Goal: Task Accomplishment & Management: Manage account settings

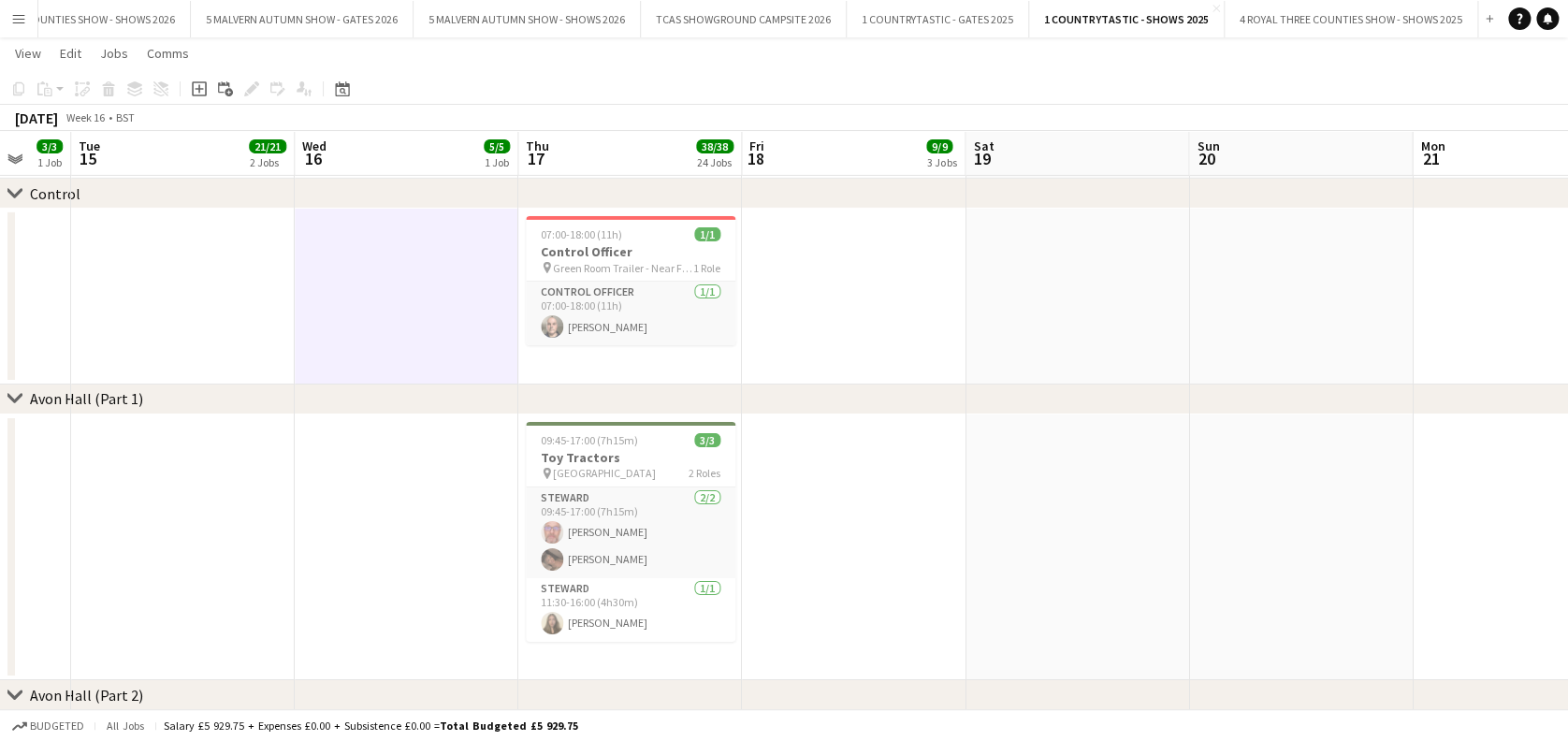
scroll to position [3032, 0]
click at [829, 346] on app-date-cell at bounding box center [853, 294] width 223 height 176
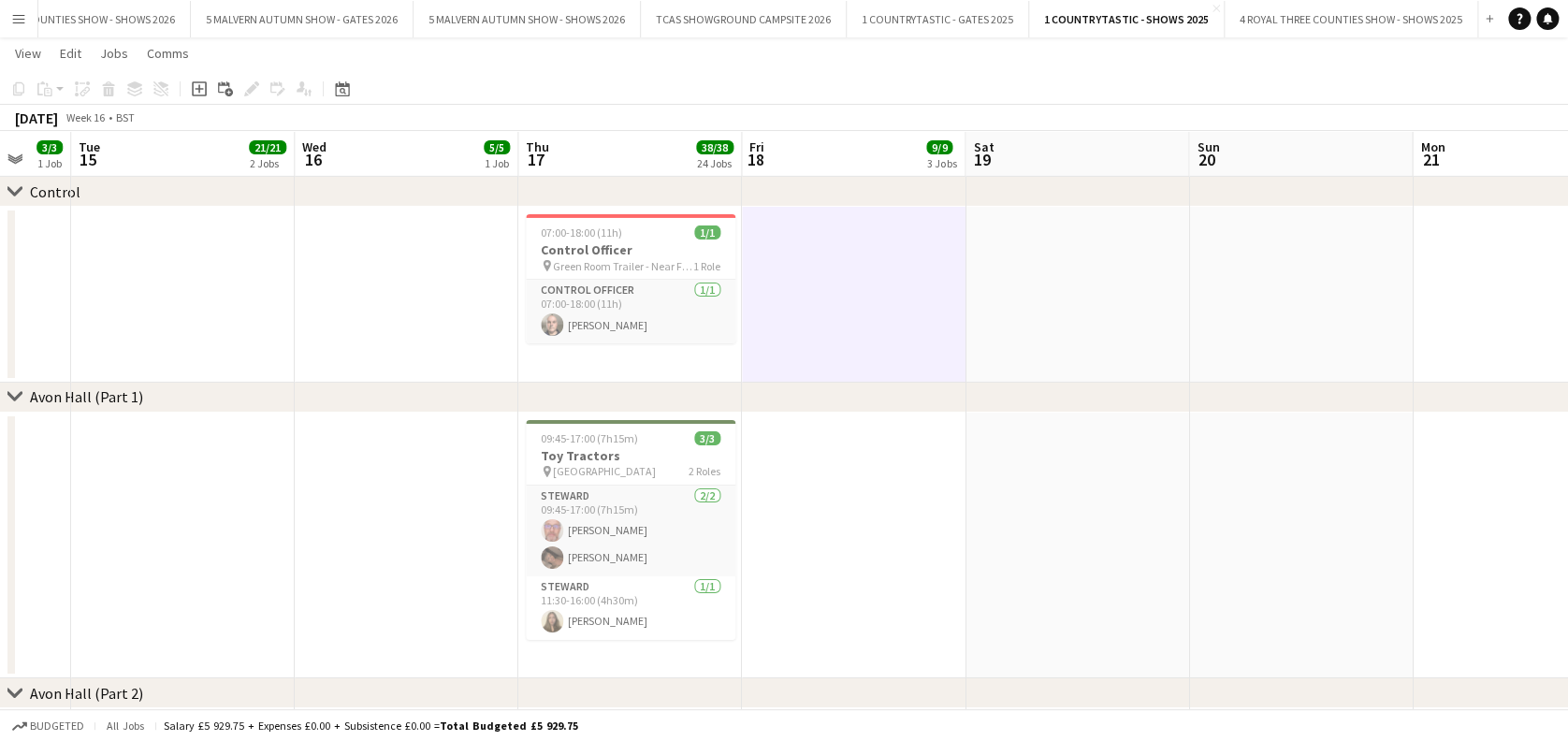
click at [349, 518] on app-date-cell at bounding box center [406, 546] width 223 height 267
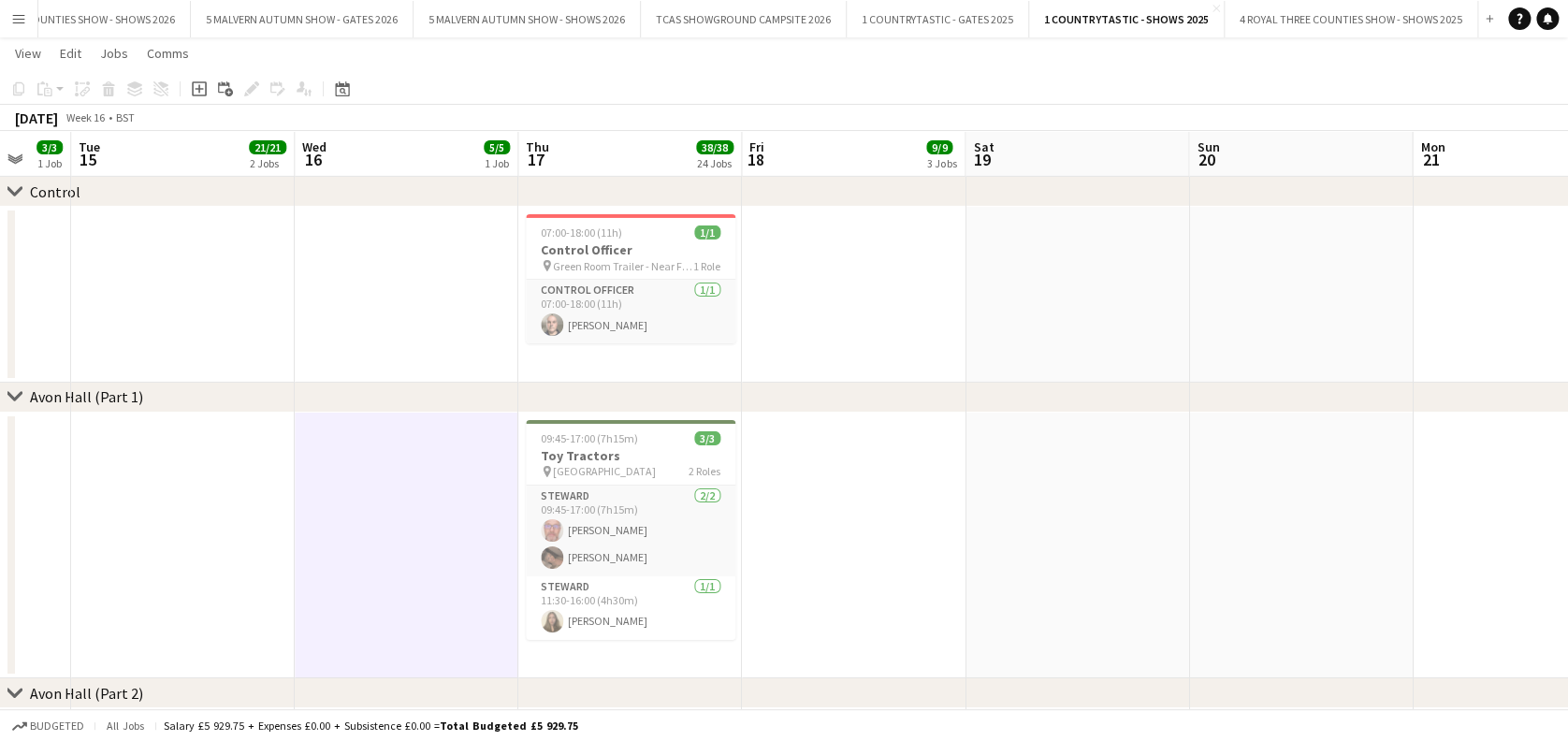
click at [403, 329] on app-date-cell at bounding box center [406, 294] width 223 height 176
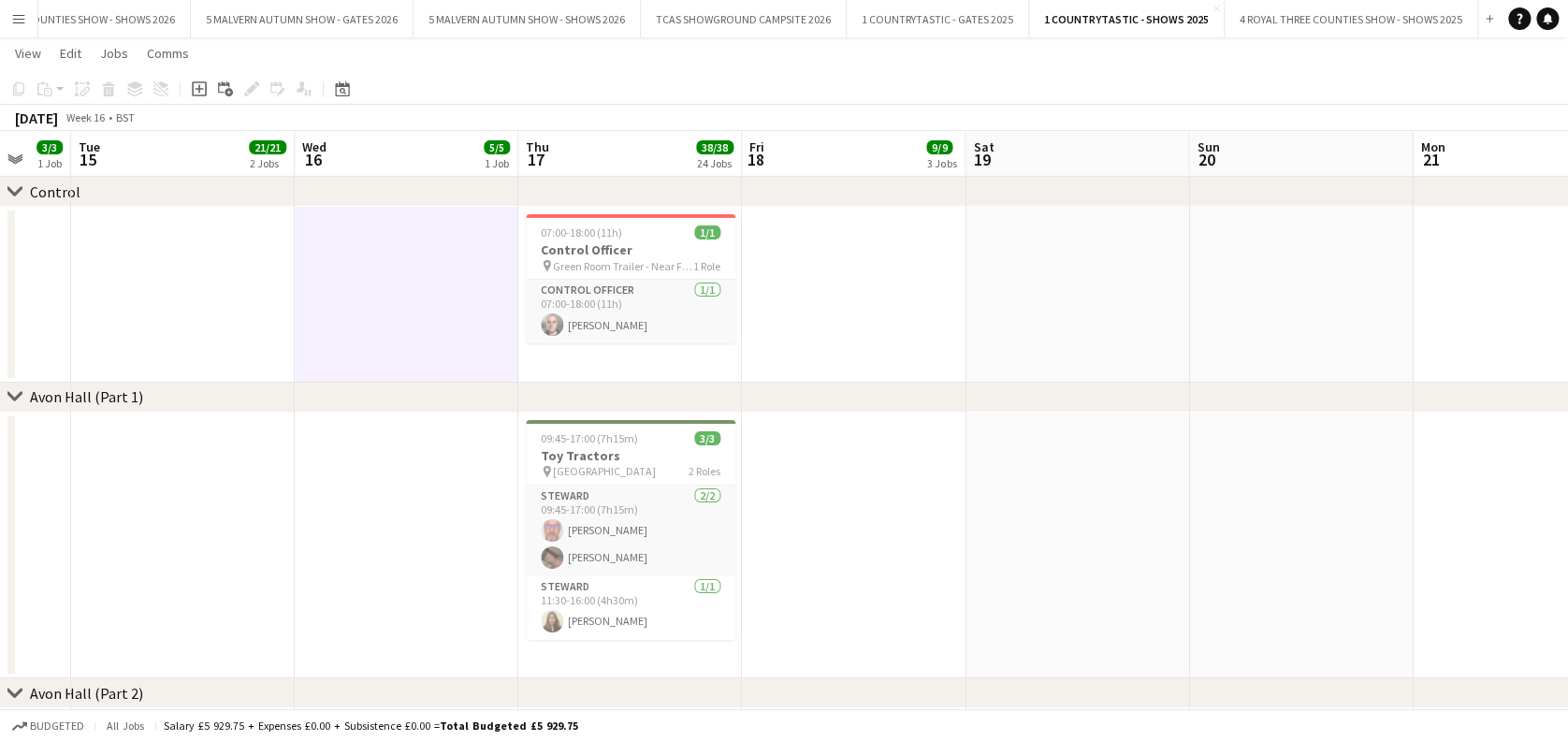
click at [402, 488] on app-date-cell at bounding box center [406, 546] width 223 height 267
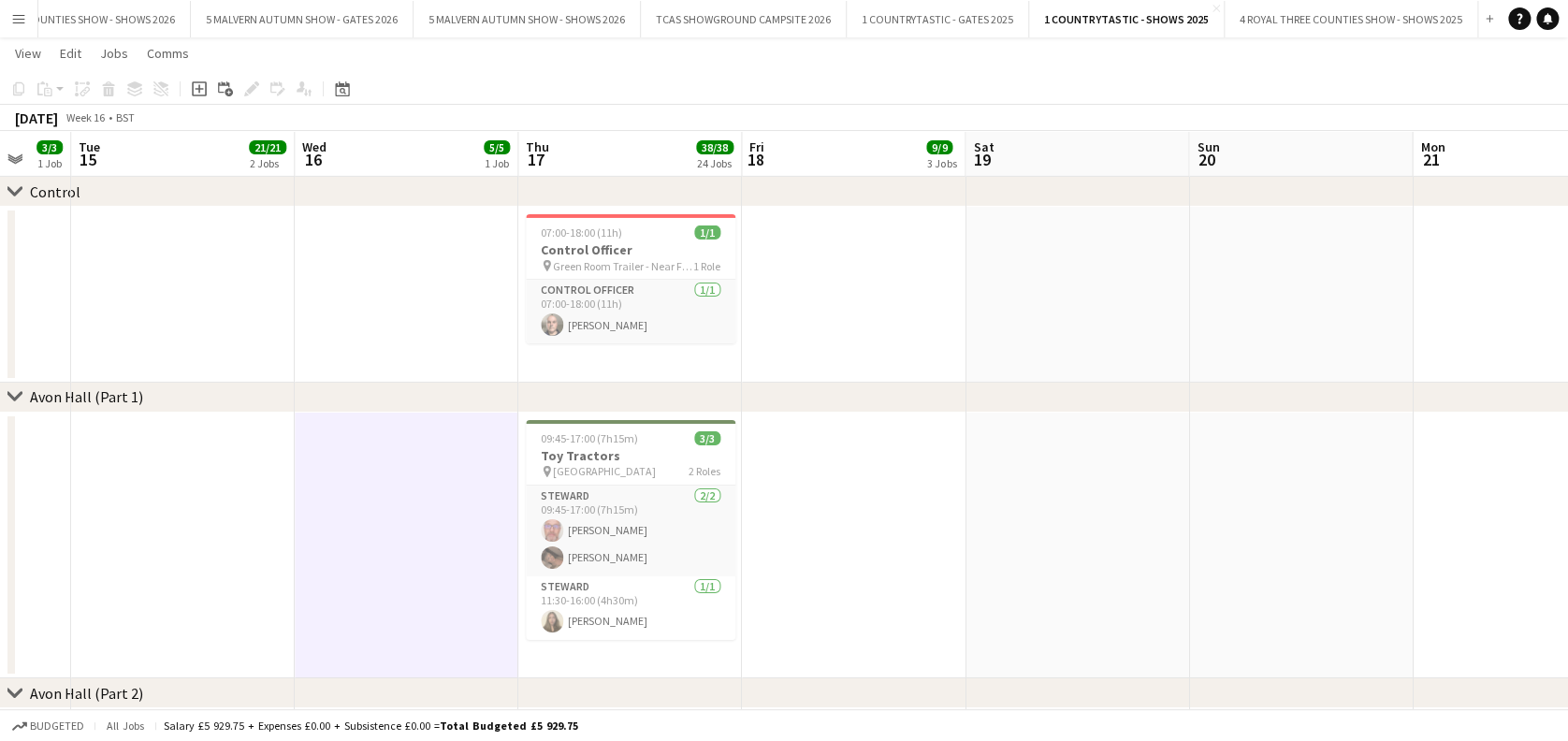
click at [415, 349] on app-date-cell at bounding box center [406, 294] width 223 height 176
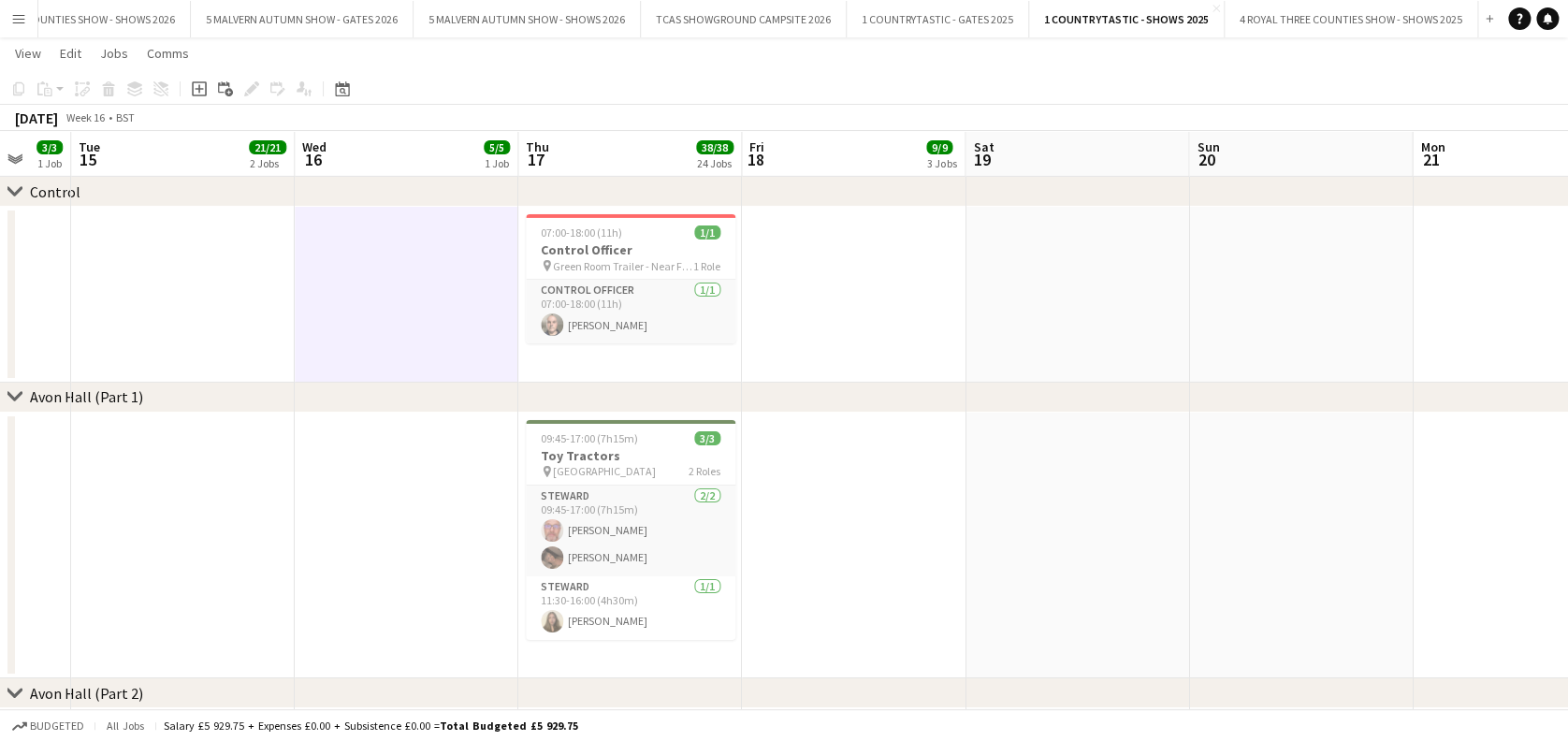
click at [957, 574] on app-date-cell at bounding box center [853, 546] width 223 height 267
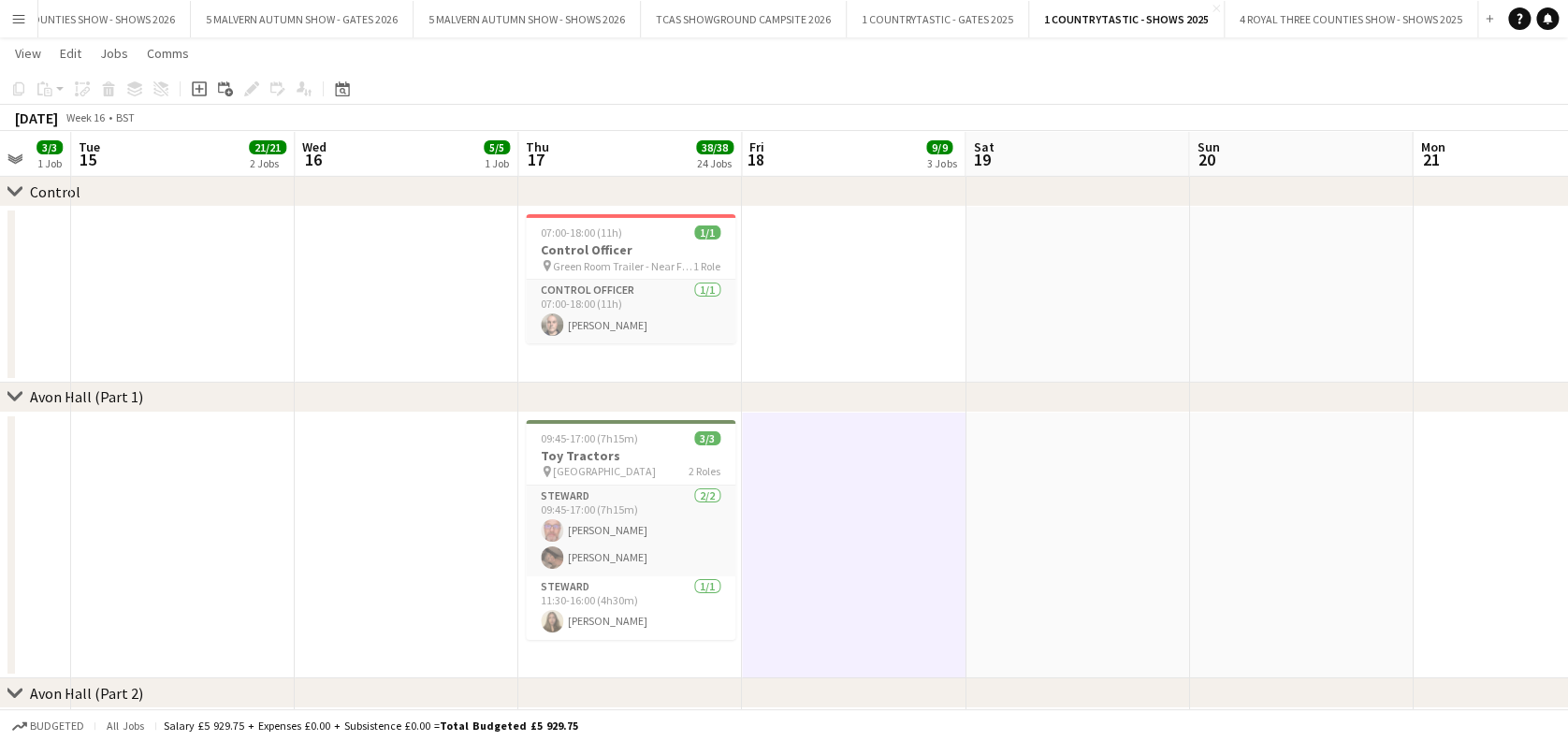
click at [427, 518] on app-date-cell at bounding box center [406, 546] width 223 height 267
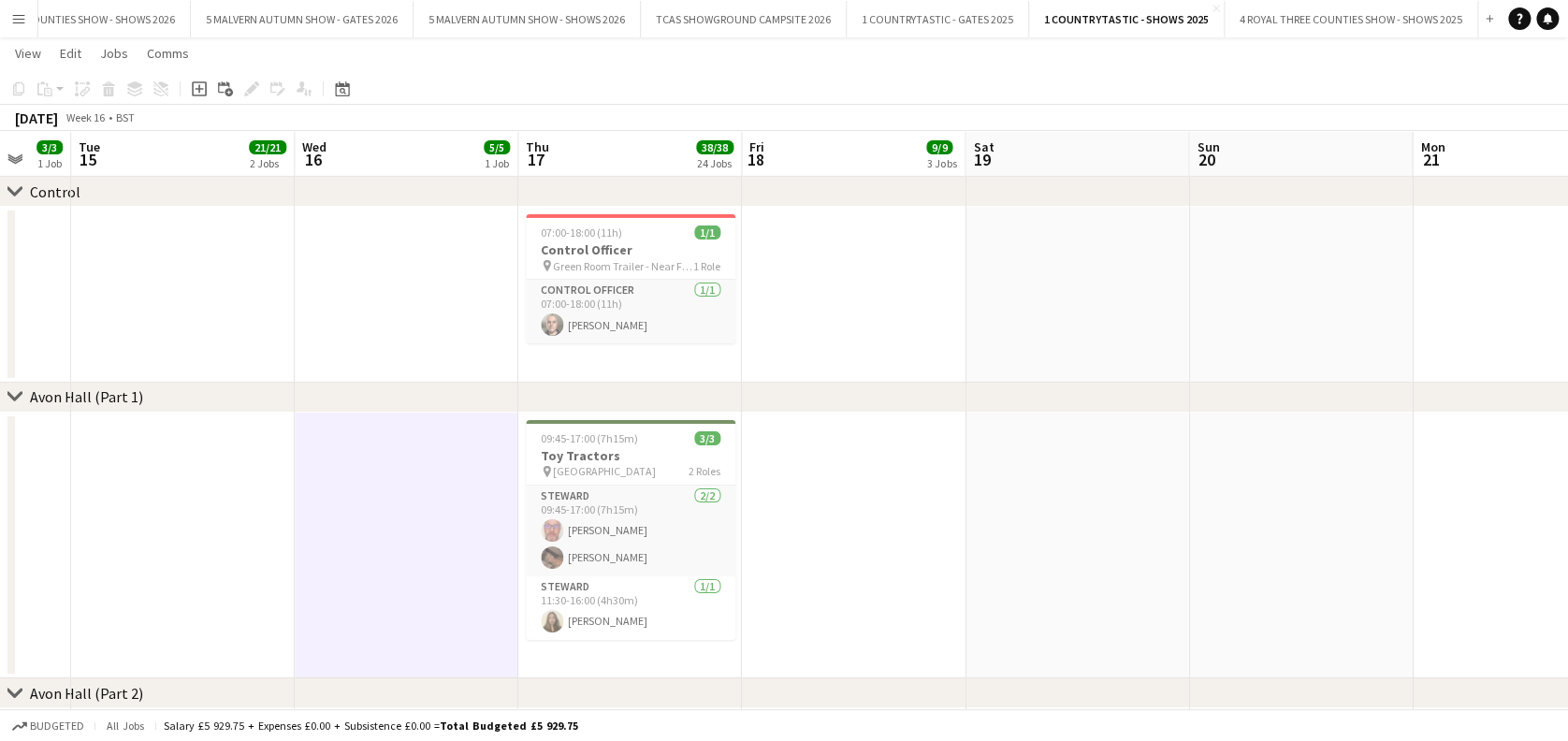
click at [402, 329] on app-date-cell at bounding box center [406, 294] width 223 height 176
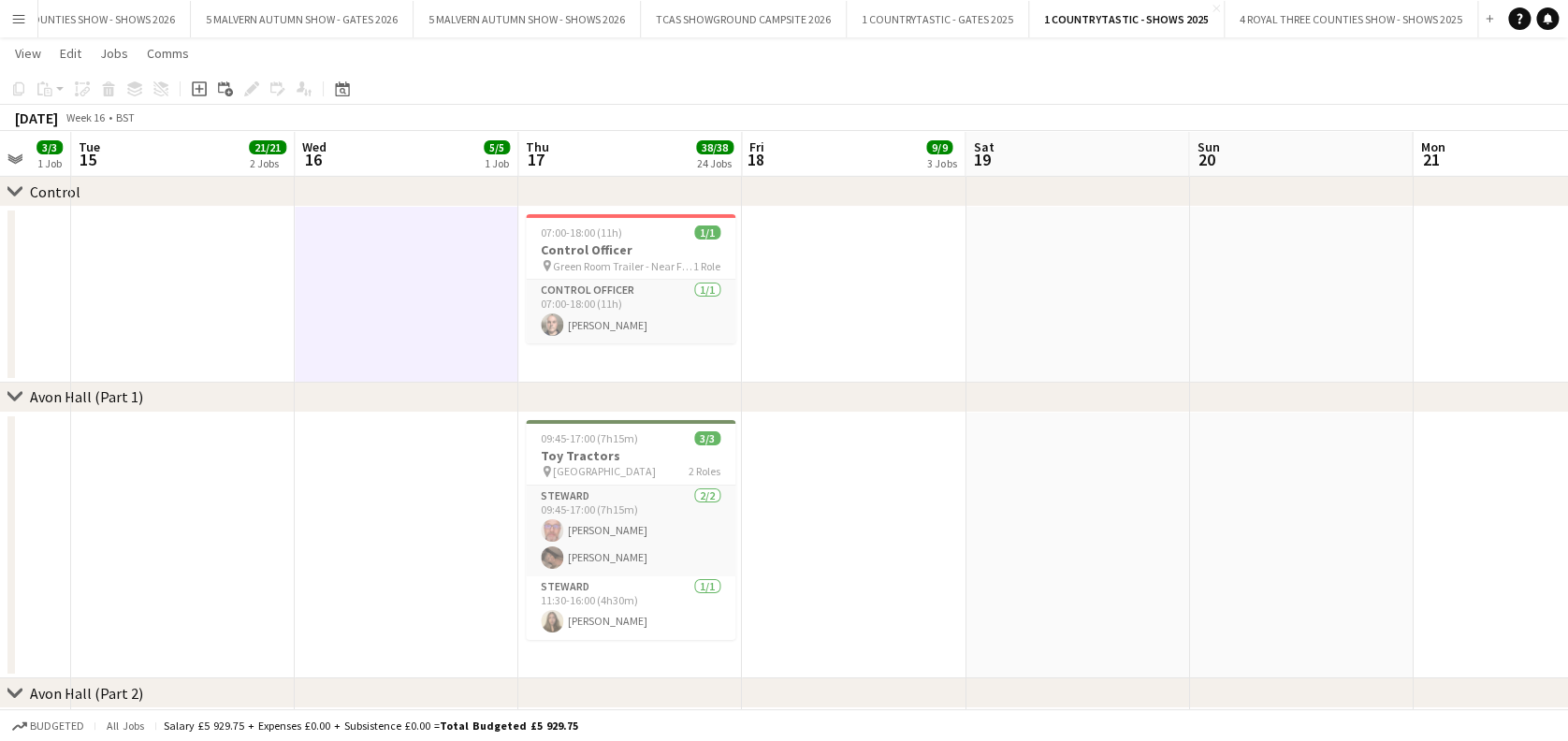
click at [424, 538] on app-date-cell at bounding box center [406, 546] width 223 height 267
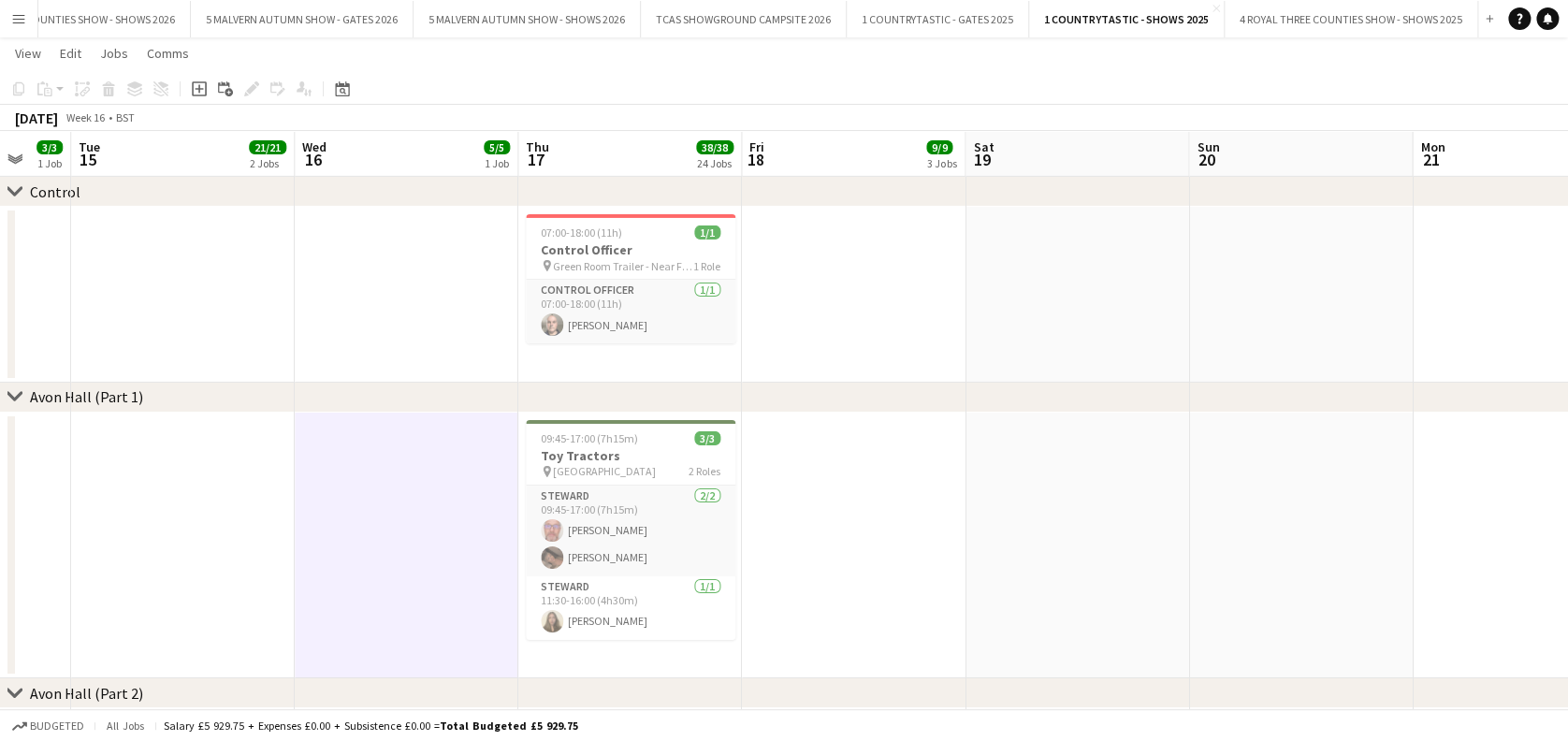
click at [332, 273] on app-date-cell at bounding box center [406, 294] width 223 height 176
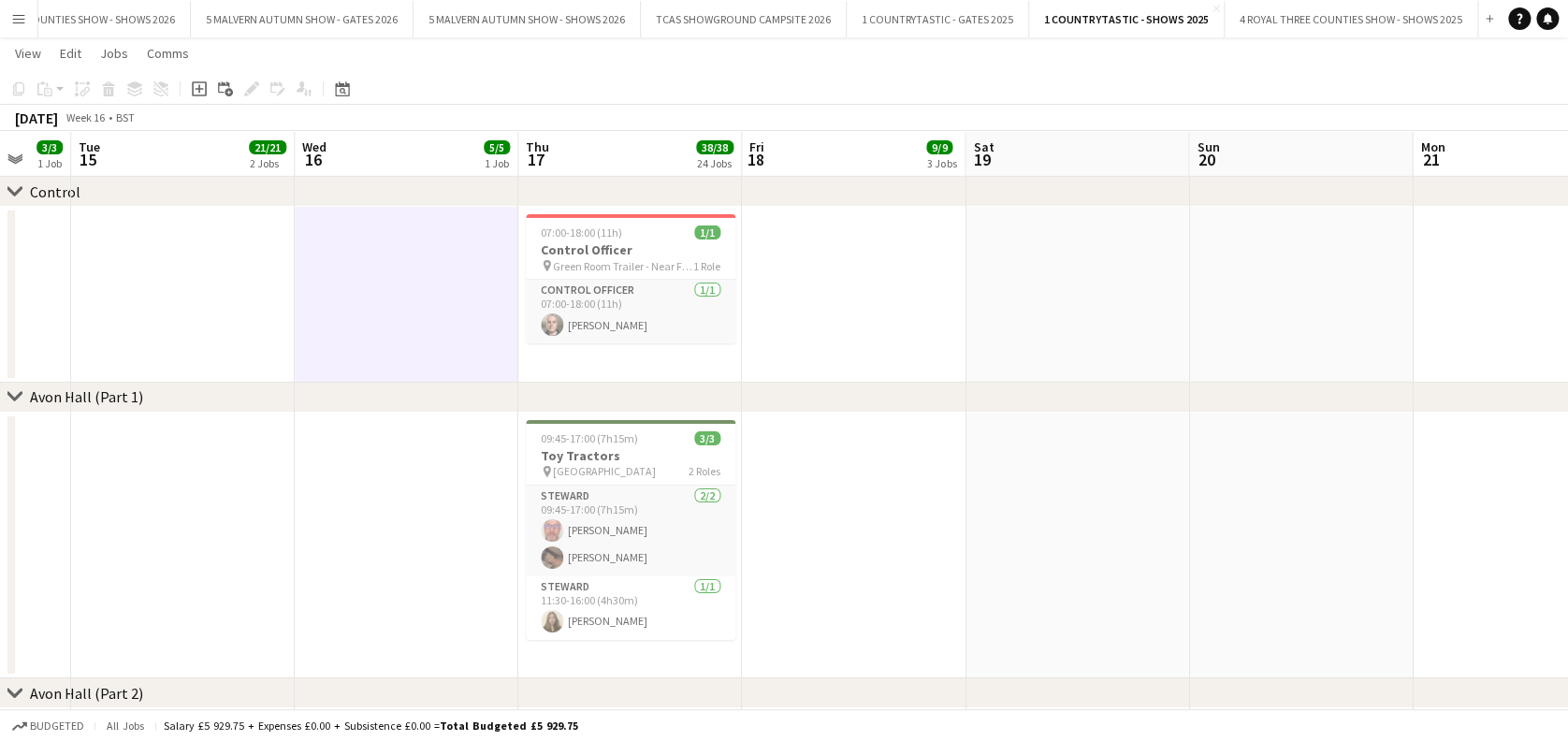
click at [361, 438] on app-date-cell at bounding box center [406, 546] width 223 height 267
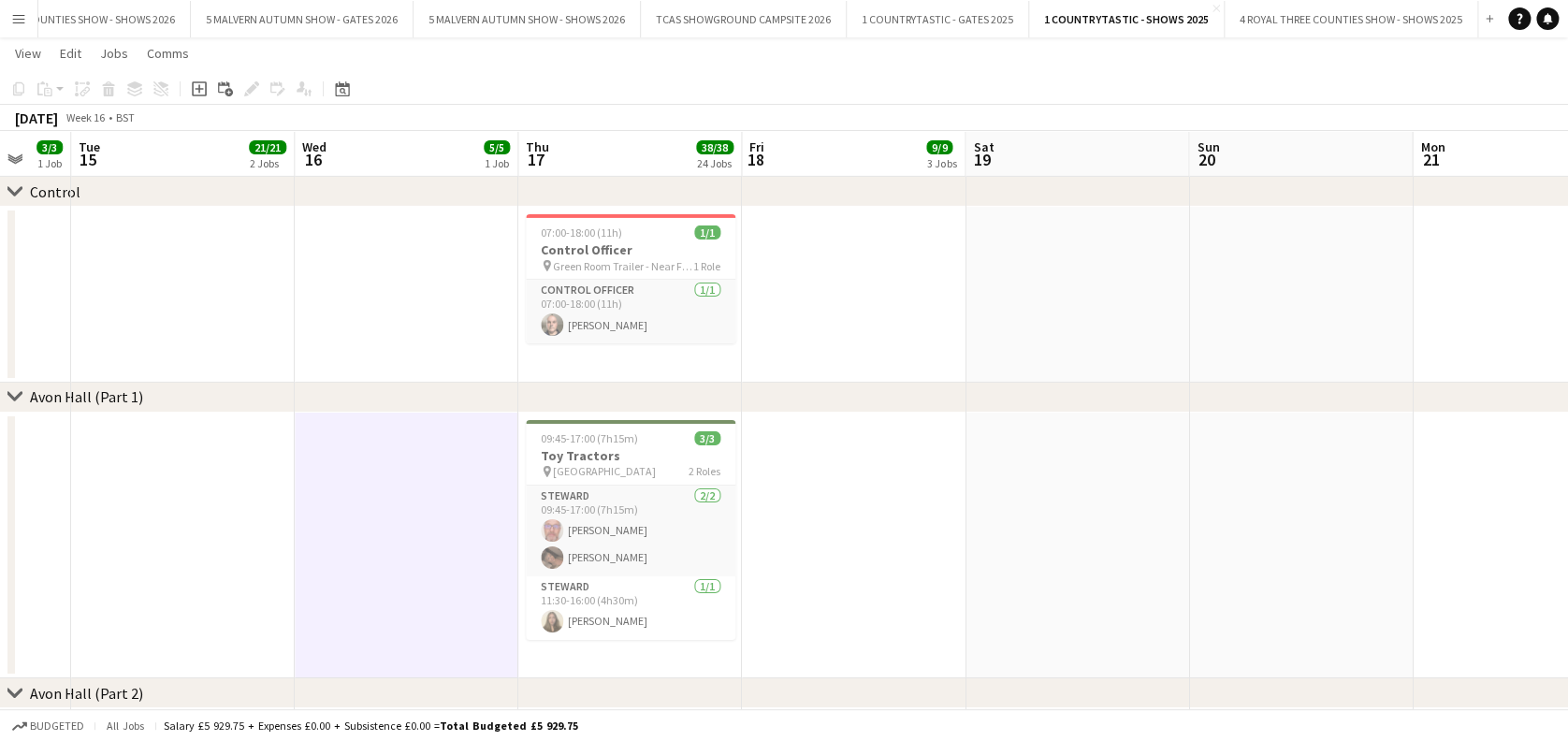
click at [353, 280] on app-date-cell at bounding box center [406, 294] width 223 height 176
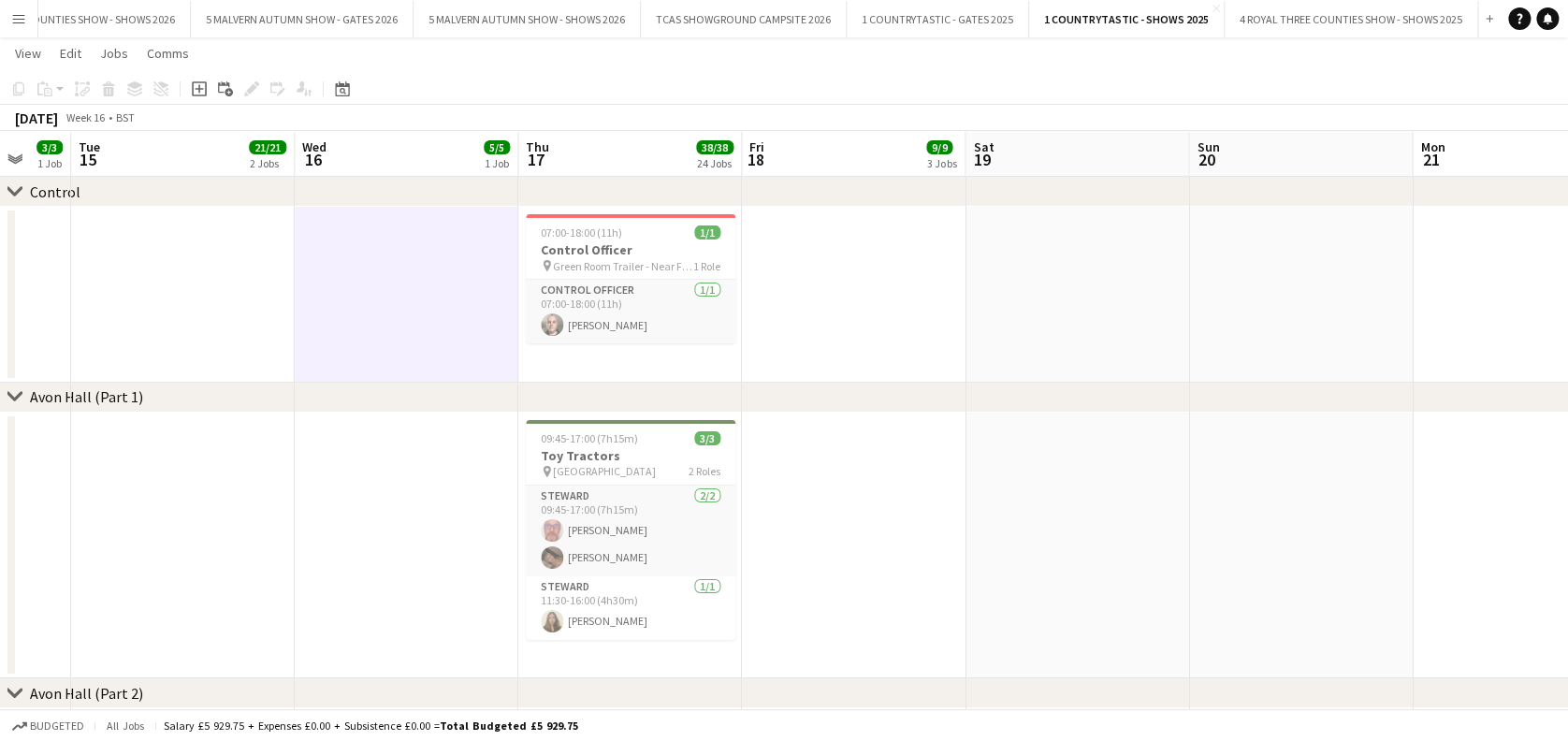
click at [484, 483] on app-date-cell at bounding box center [406, 546] width 223 height 267
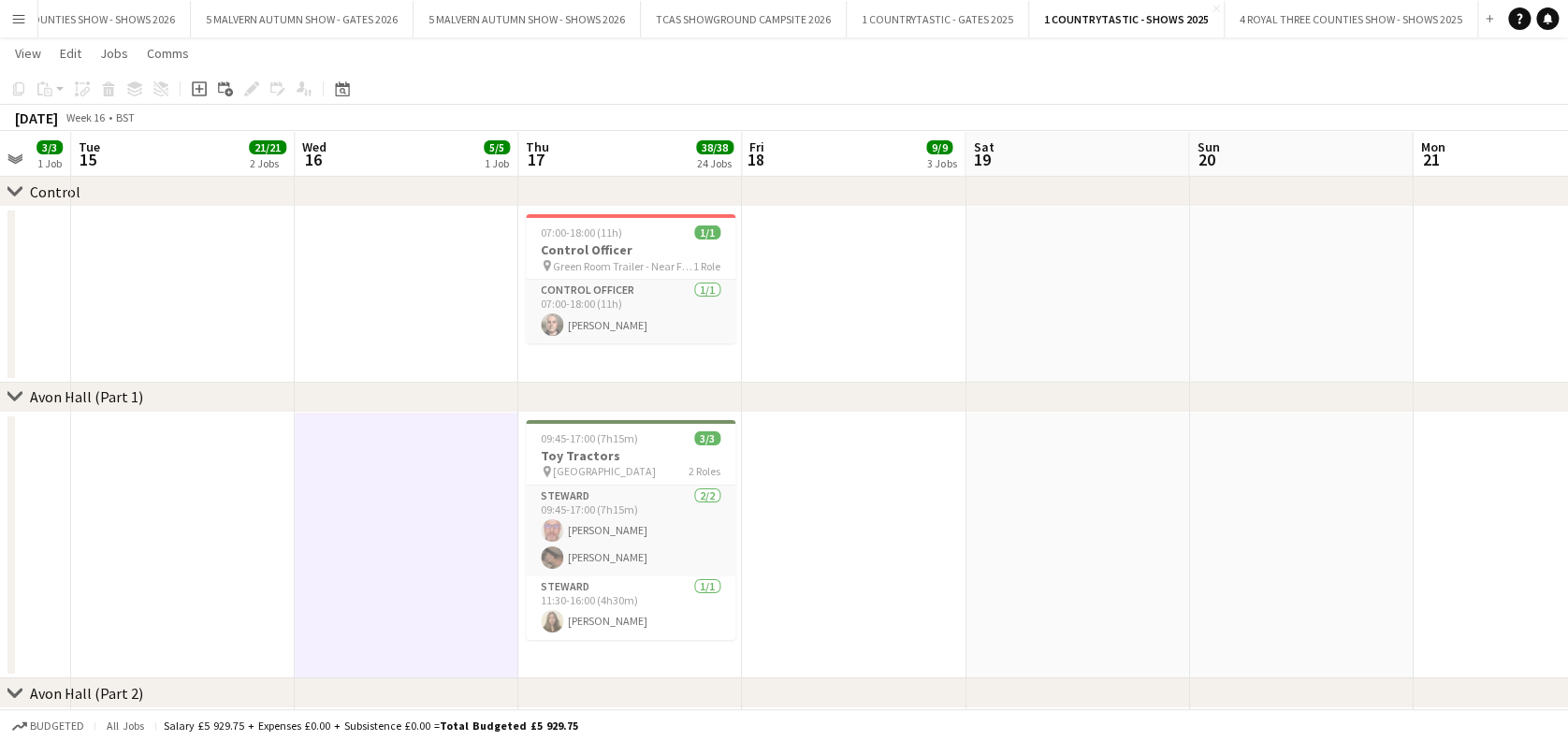
click at [340, 278] on app-date-cell at bounding box center [406, 294] width 223 height 176
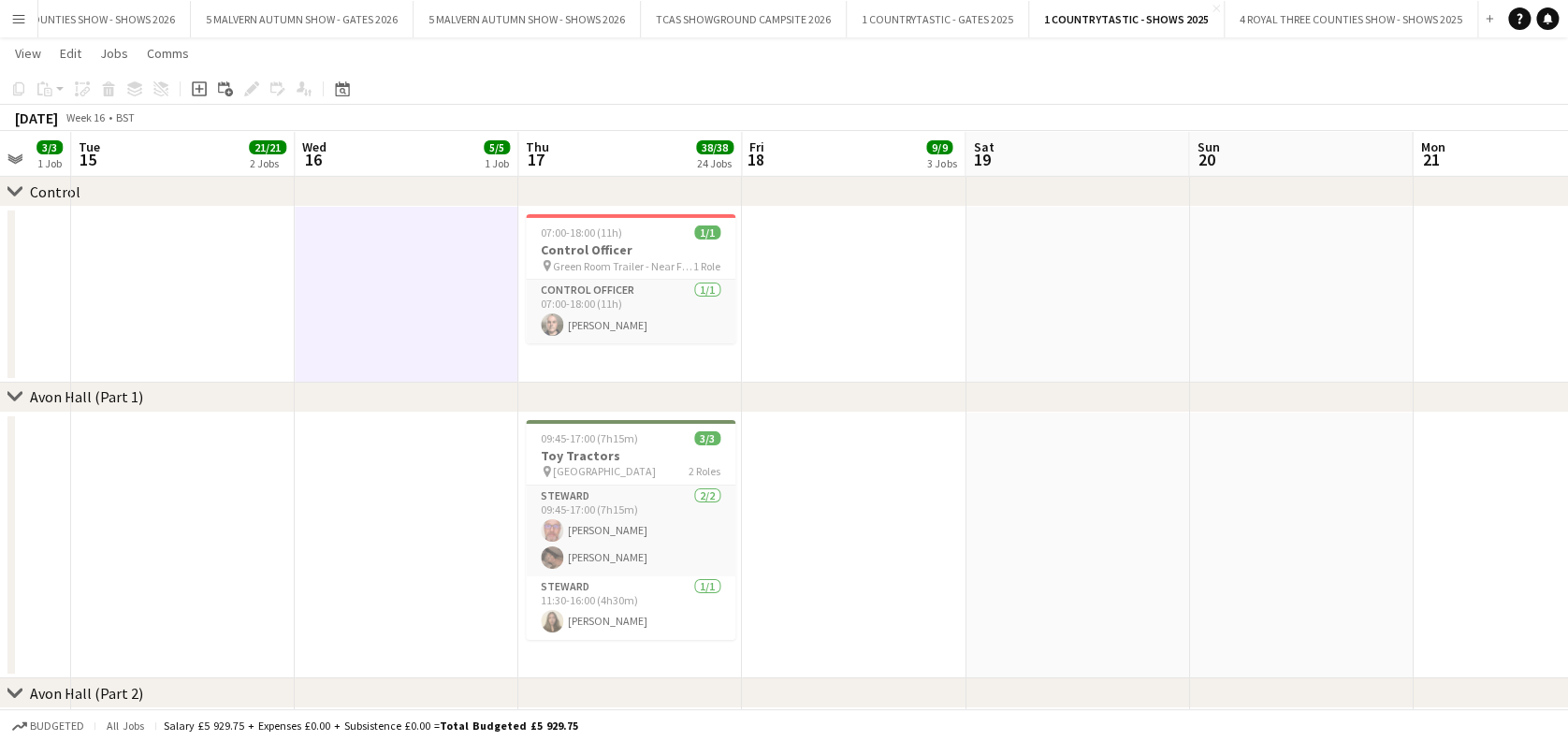
click at [798, 242] on app-date-cell at bounding box center [853, 294] width 223 height 176
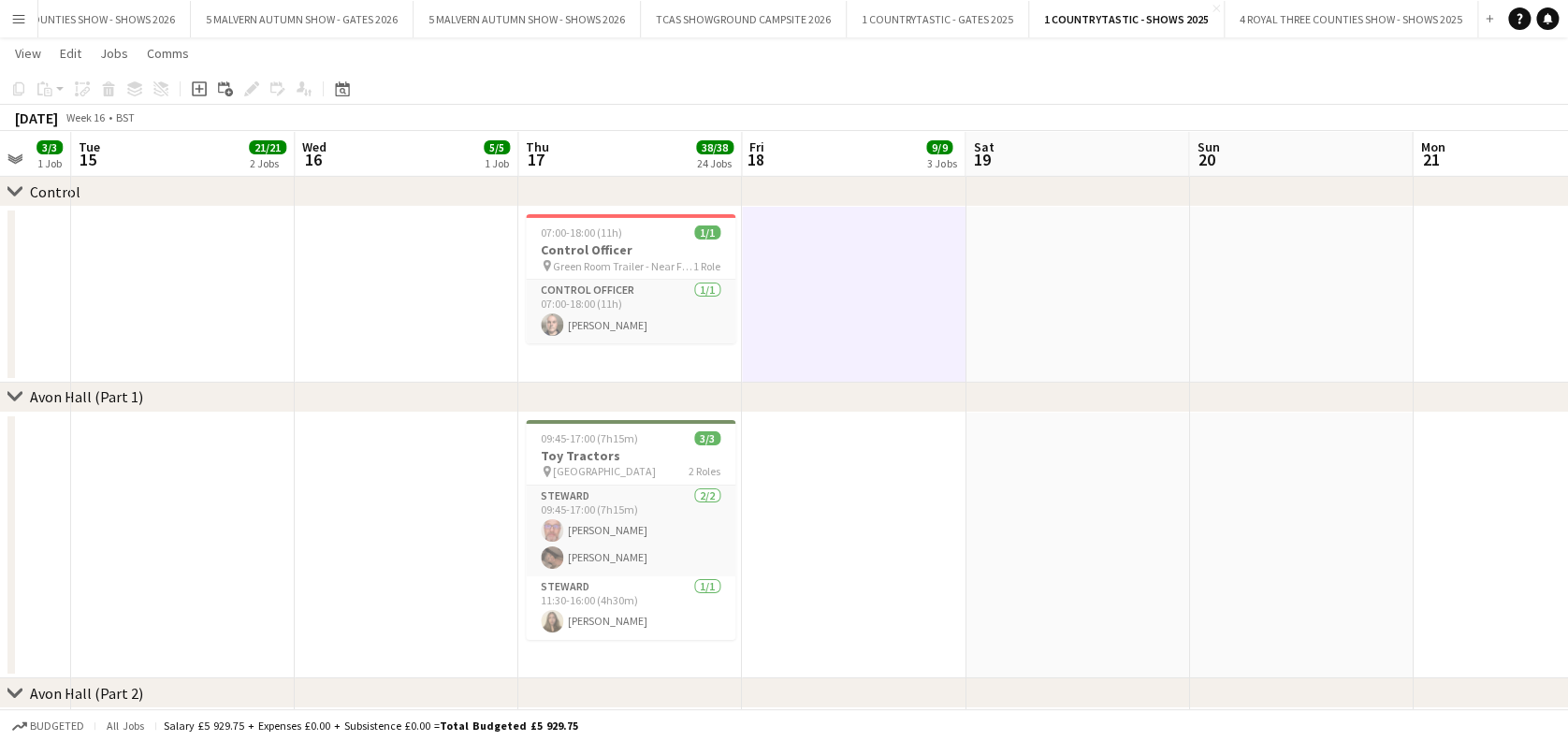
click at [447, 302] on app-date-cell at bounding box center [406, 294] width 223 height 176
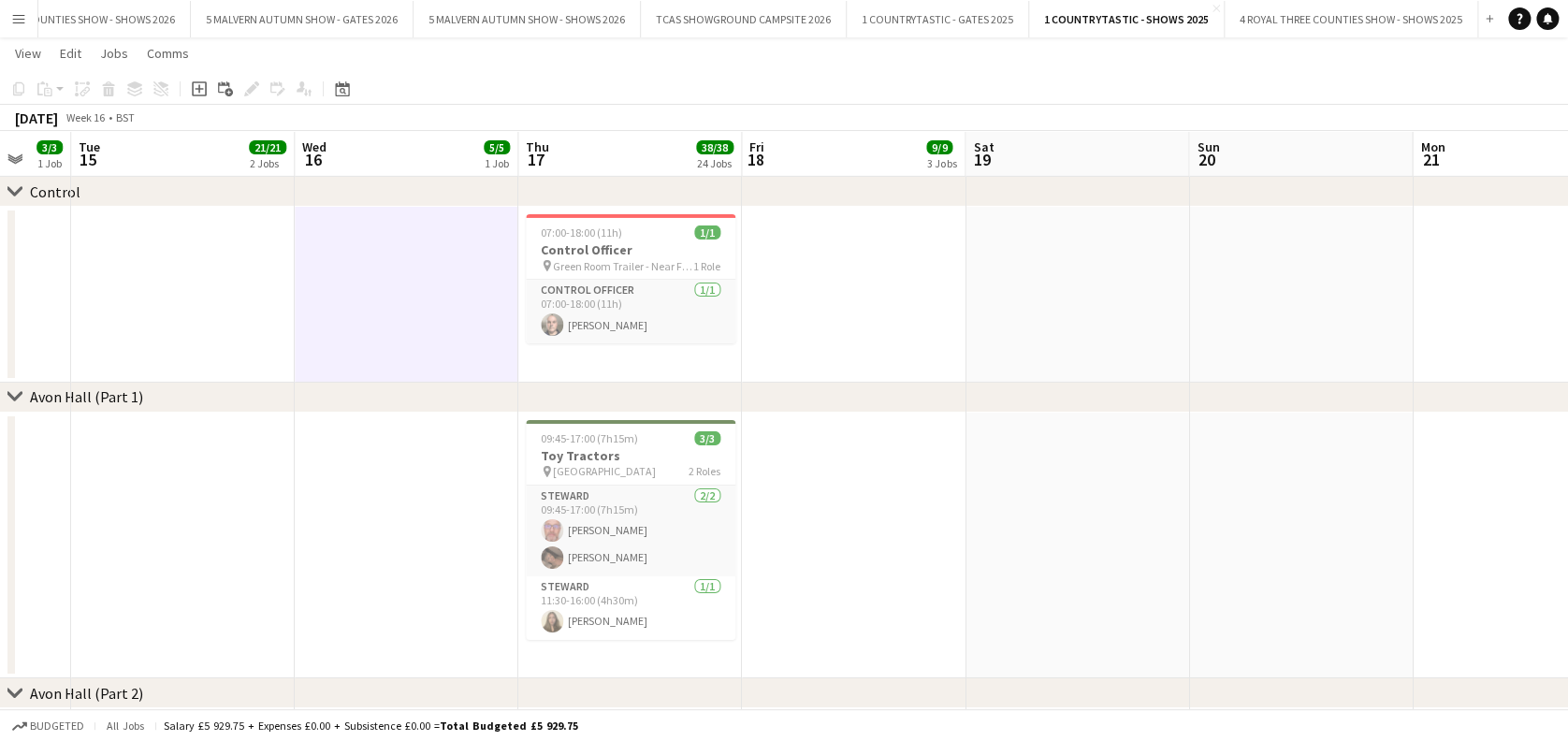
click at [497, 509] on app-date-cell at bounding box center [406, 546] width 223 height 267
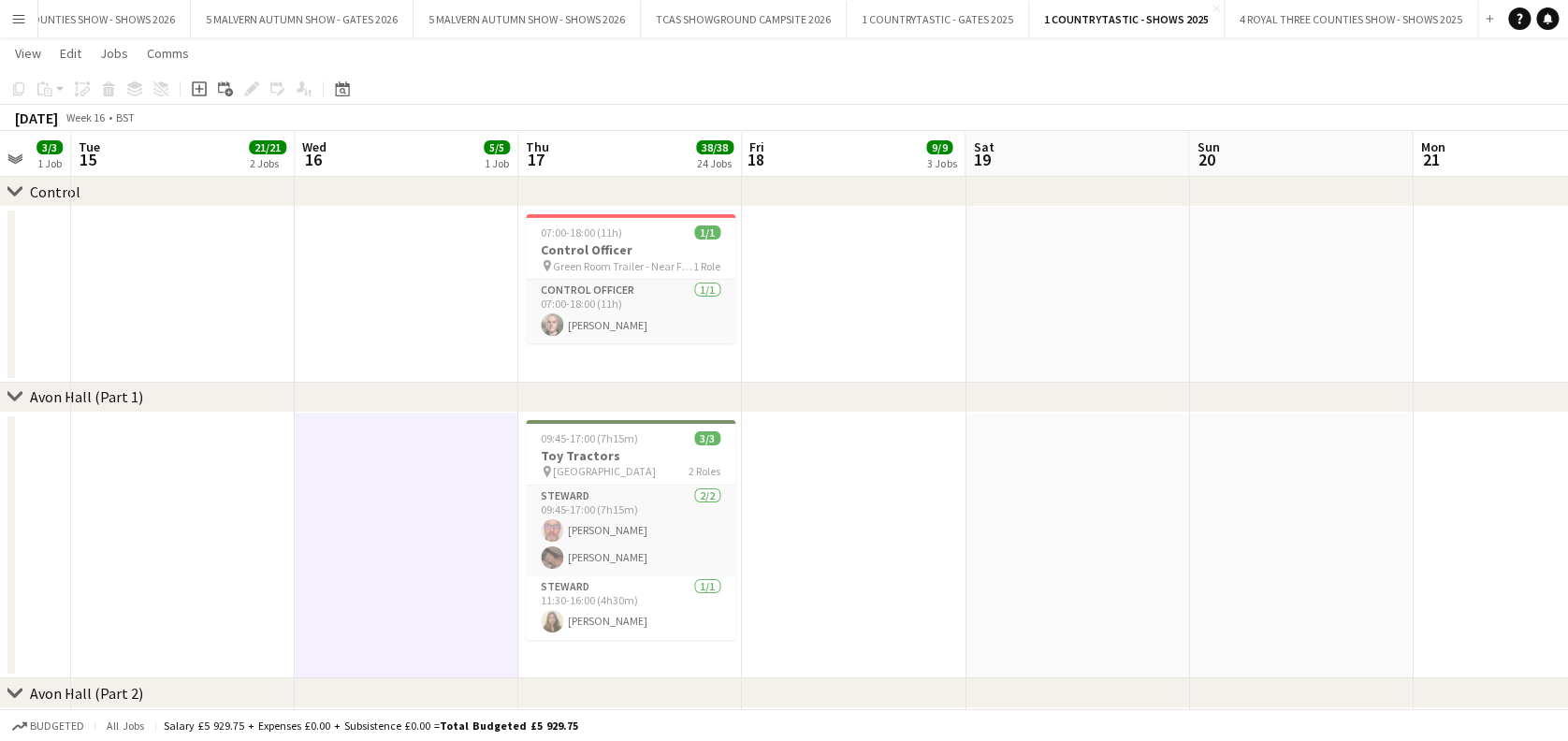
click at [442, 281] on app-date-cell at bounding box center [406, 294] width 223 height 176
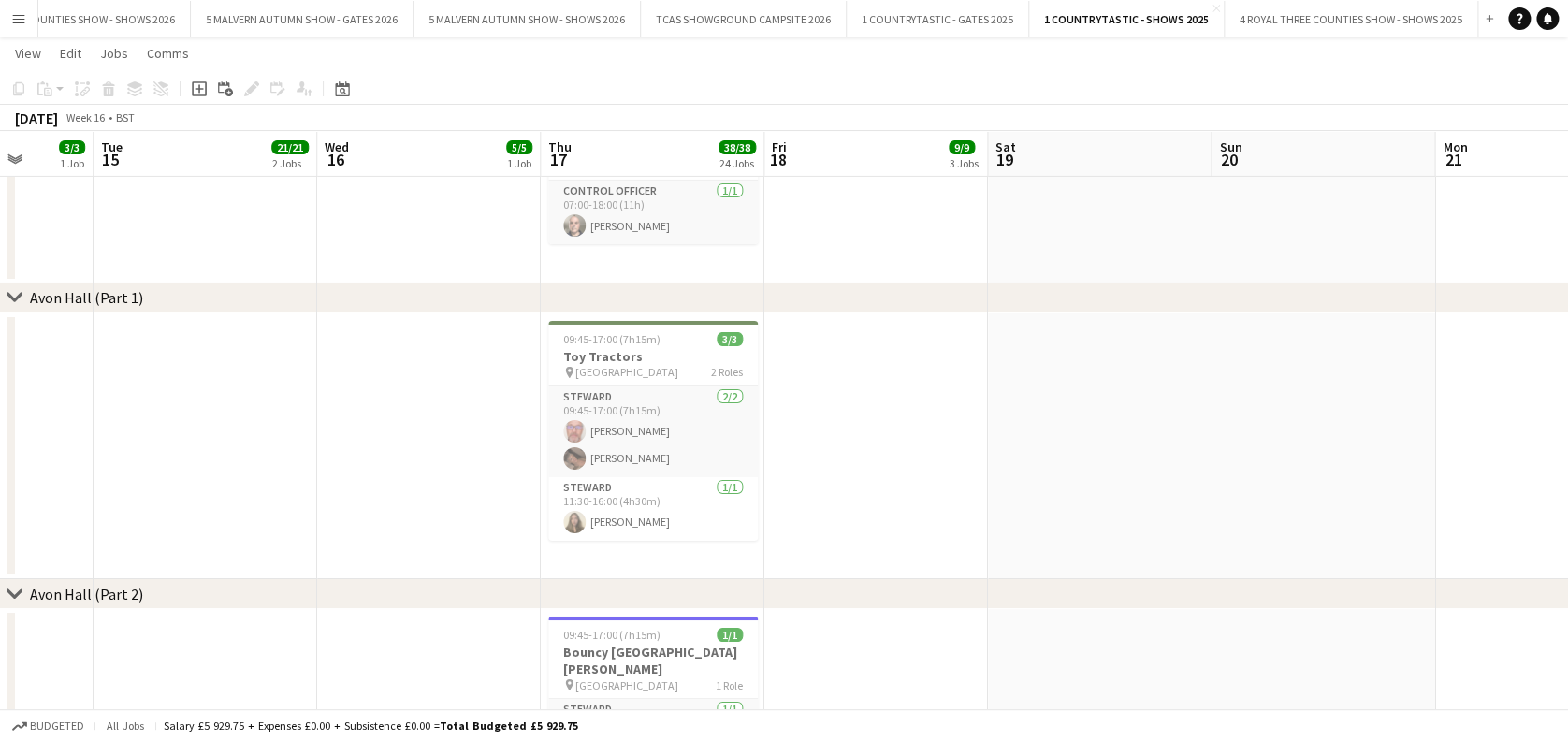
scroll to position [3128, 0]
click at [891, 466] on app-date-cell at bounding box center [876, 450] width 223 height 267
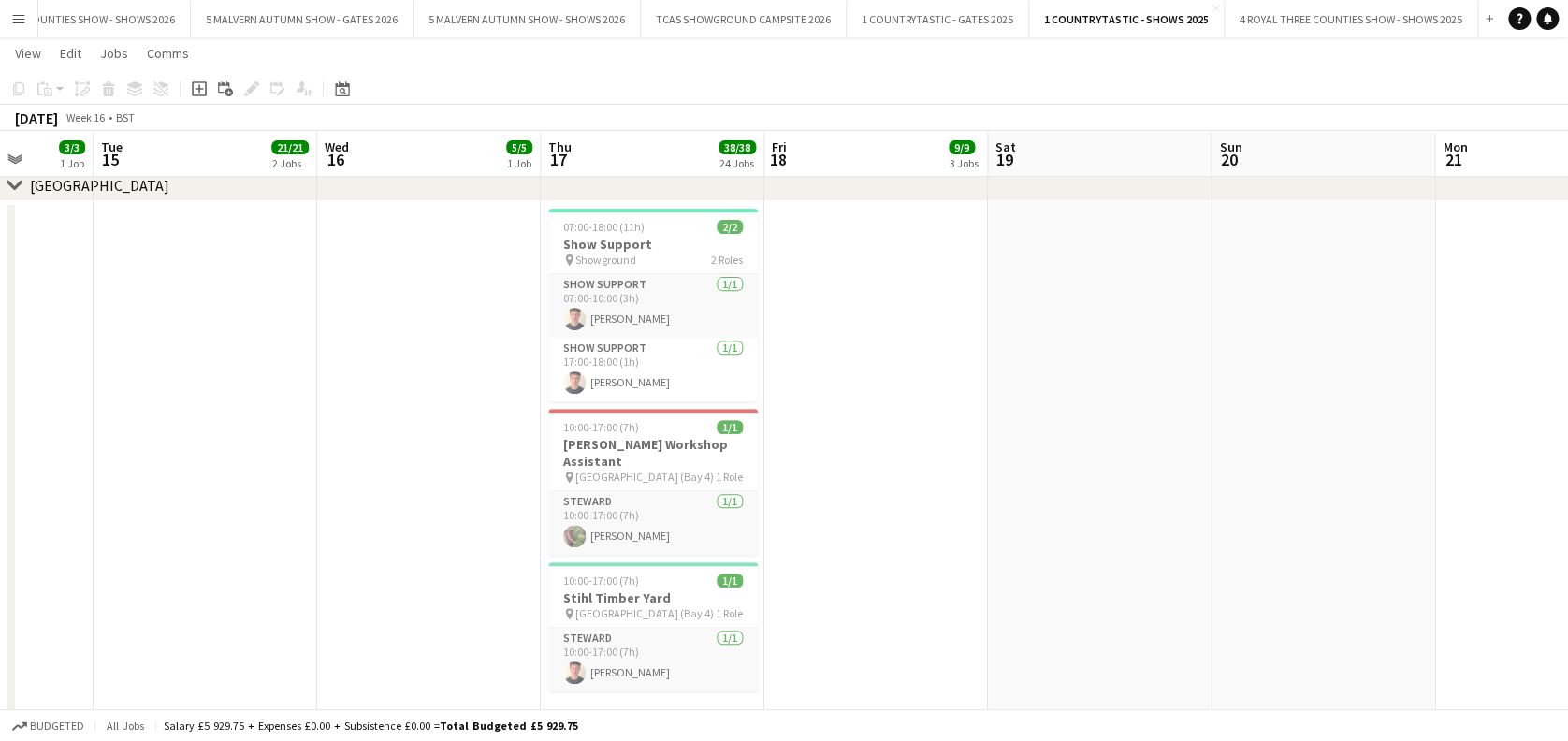
scroll to position [3762, 0]
click at [884, 578] on app-date-cell at bounding box center [876, 466] width 223 height 532
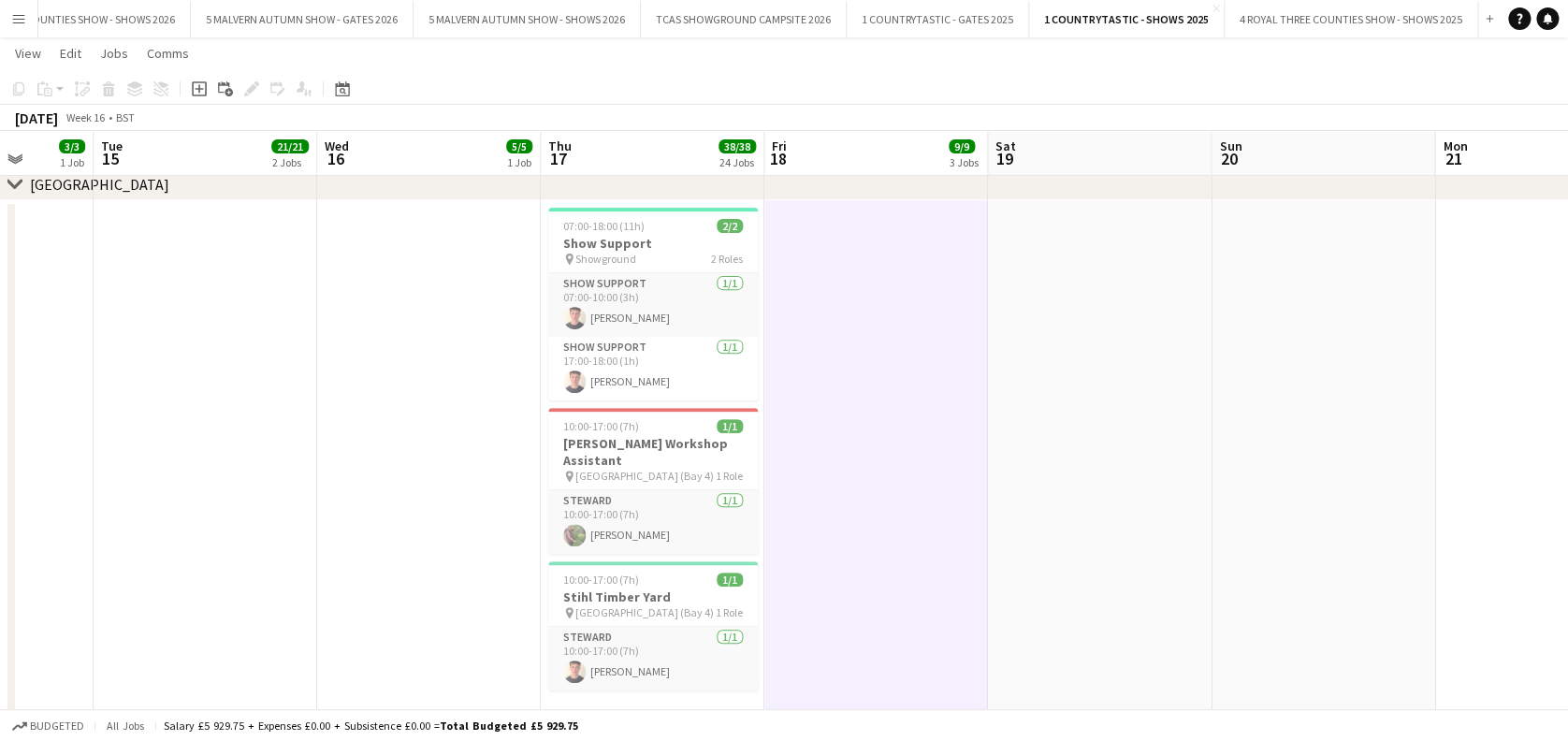
click at [778, 564] on app-date-cell at bounding box center [876, 466] width 223 height 532
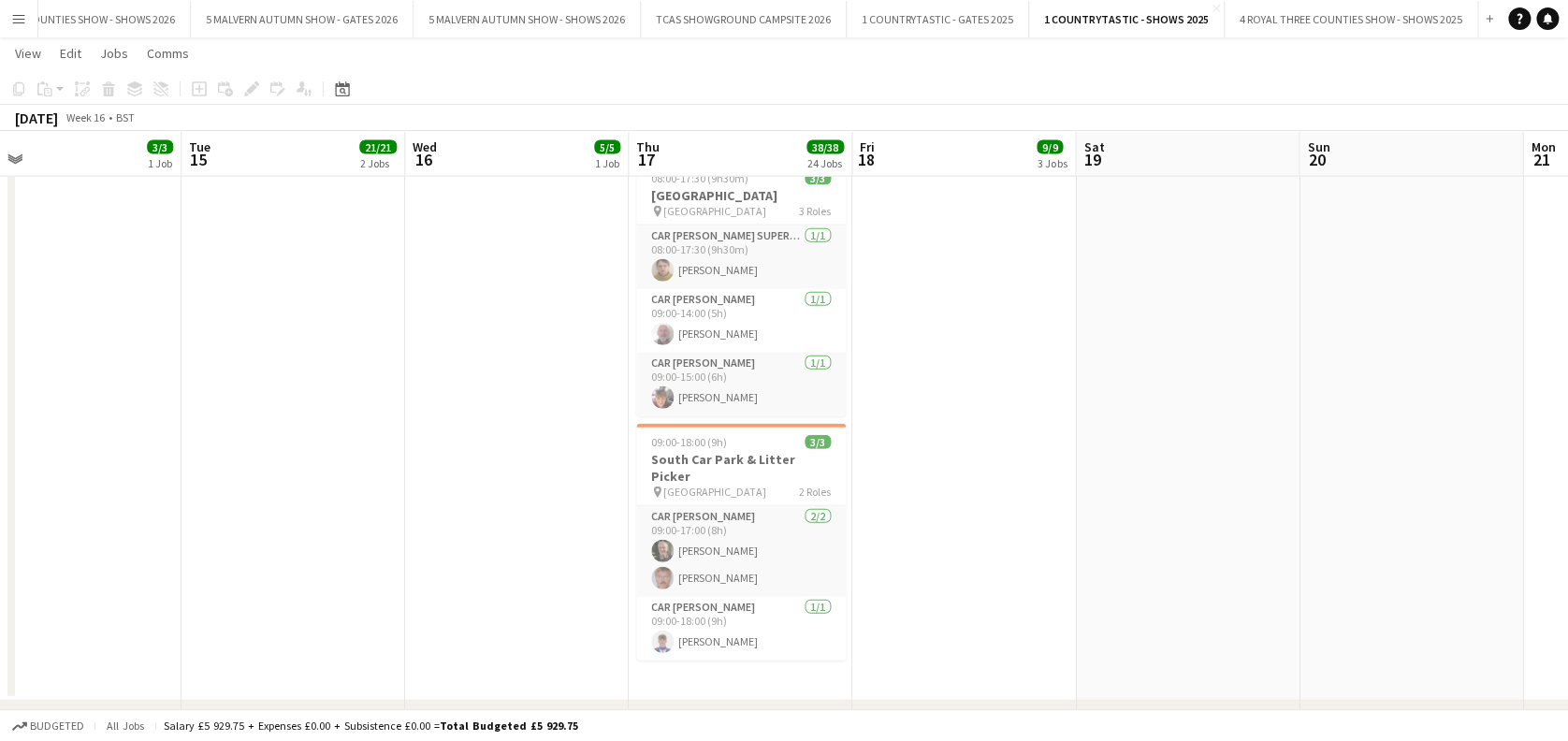
scroll to position [5797, 0]
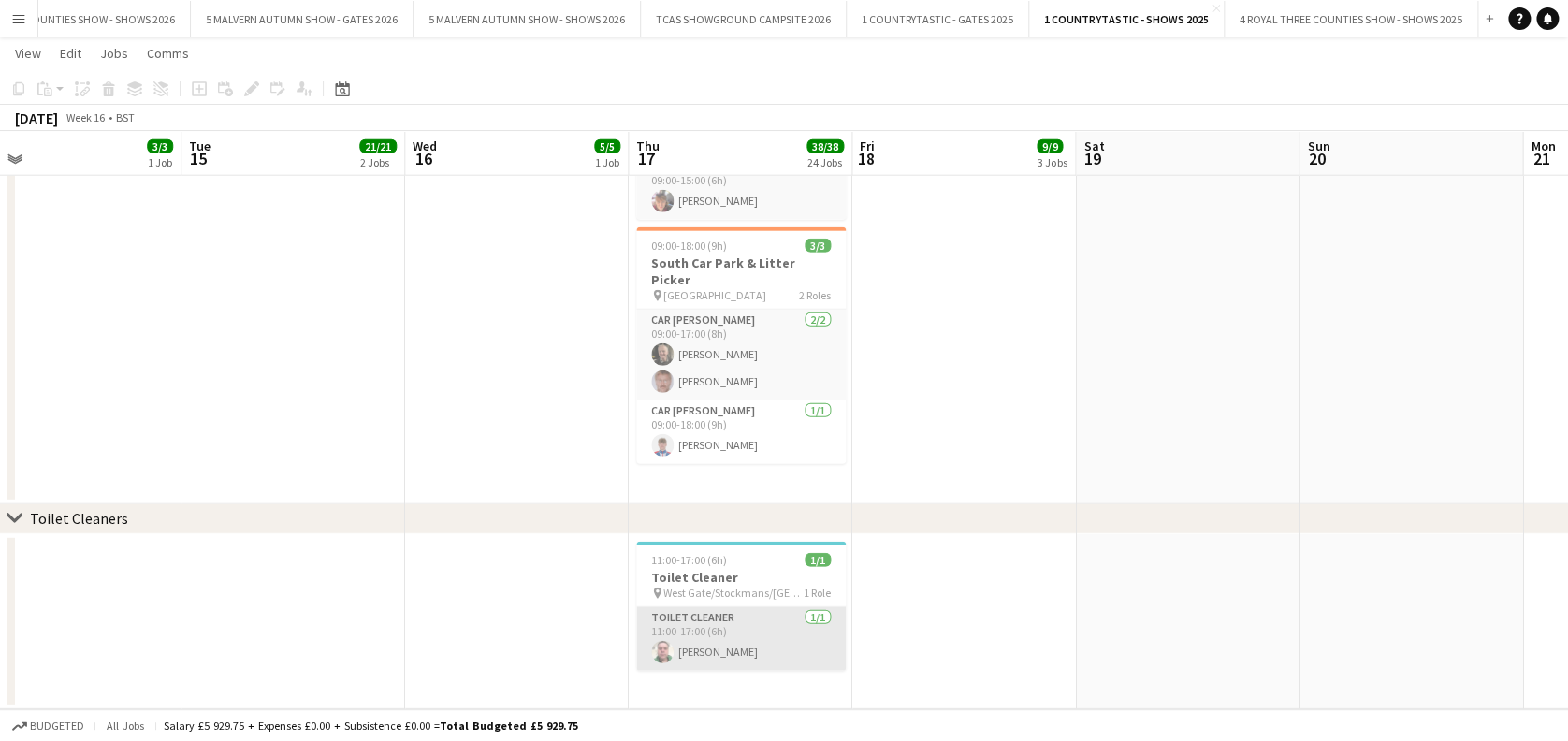
click at [767, 607] on app-card-role "Toilet Cleaner [DATE] 11:00-17:00 (6h) [PERSON_NAME]" at bounding box center [741, 639] width 210 height 64
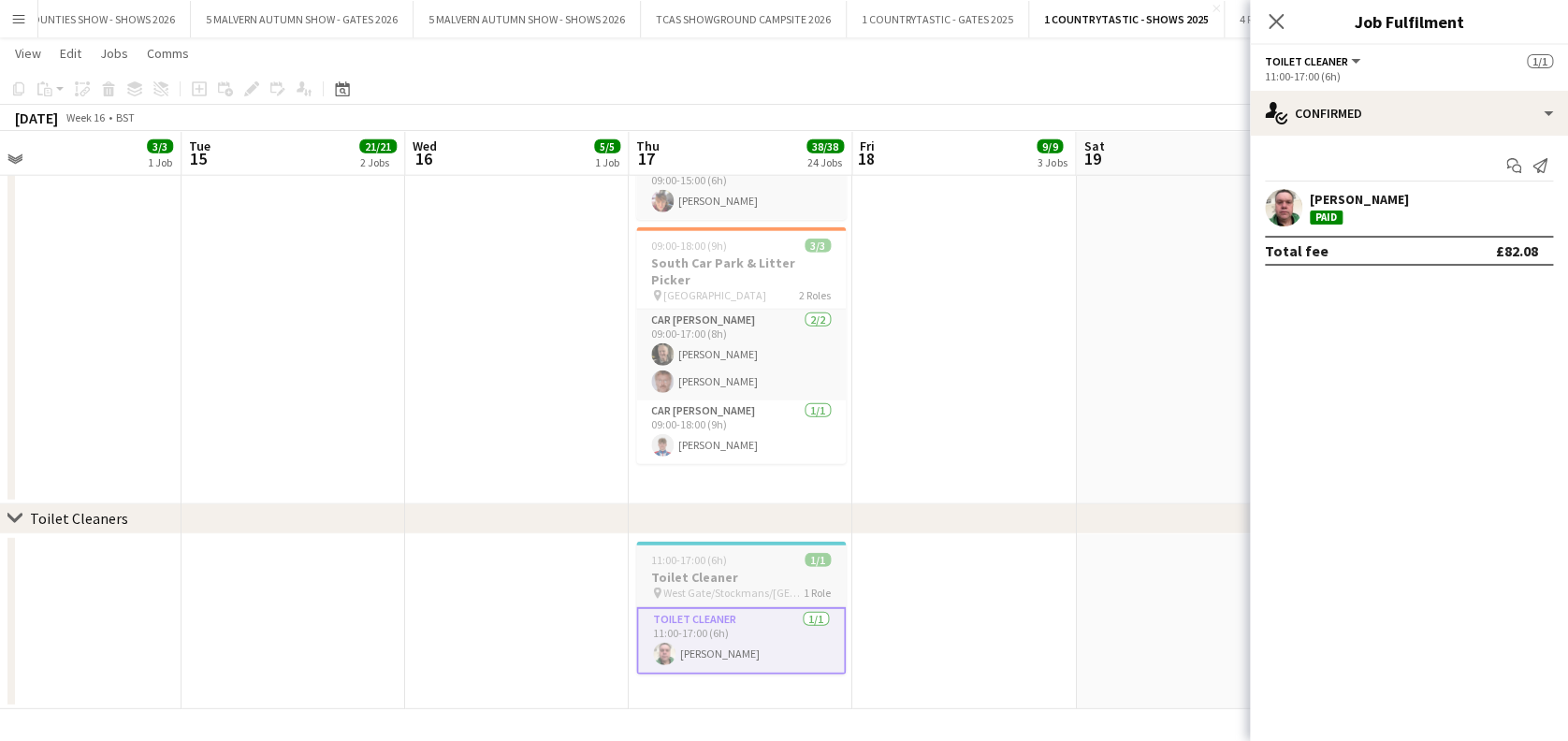
click at [707, 577] on h3 "Toilet Cleaner" at bounding box center [741, 577] width 210 height 17
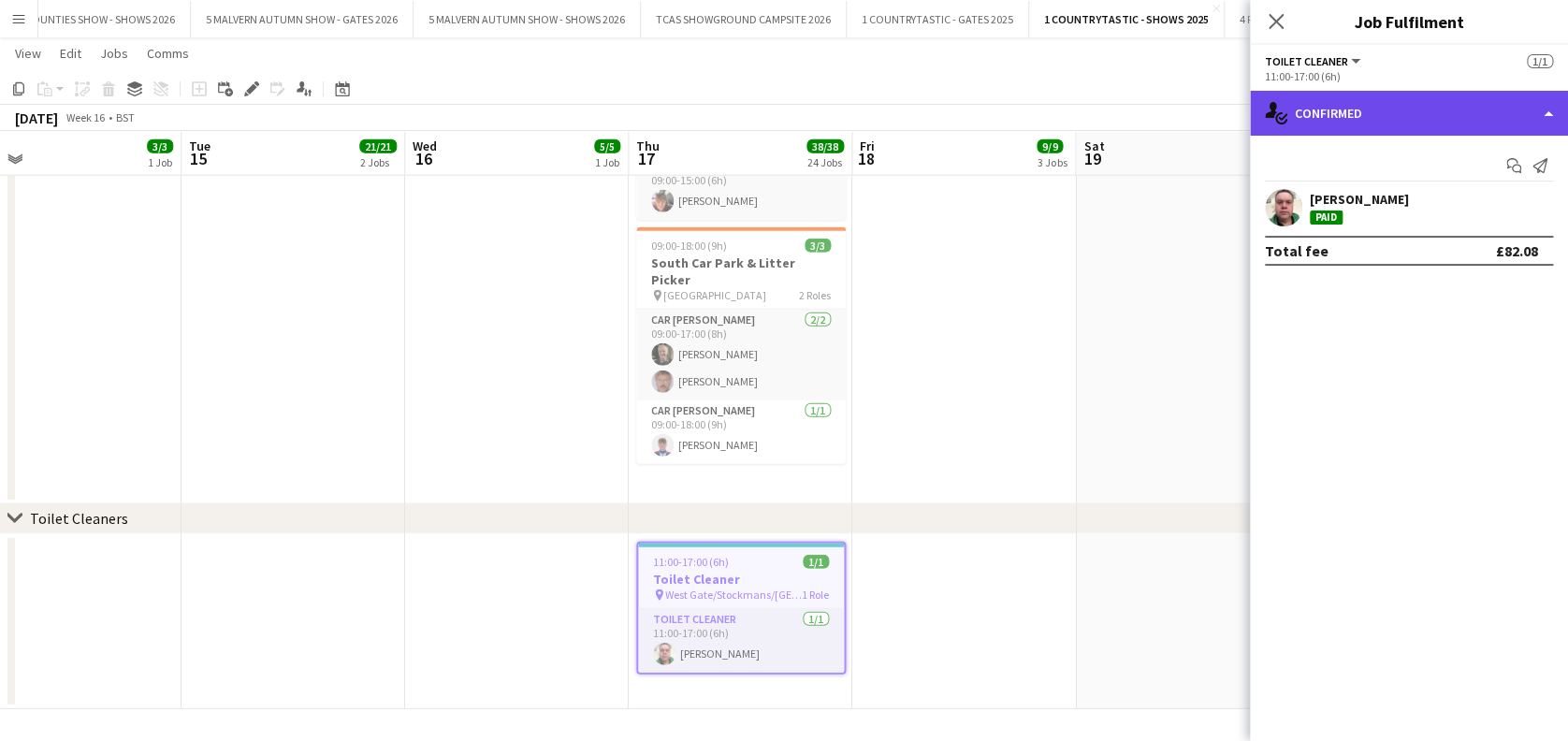
click at [1349, 118] on div "single-neutral-actions-check-2 Confirmed" at bounding box center [1409, 113] width 318 height 45
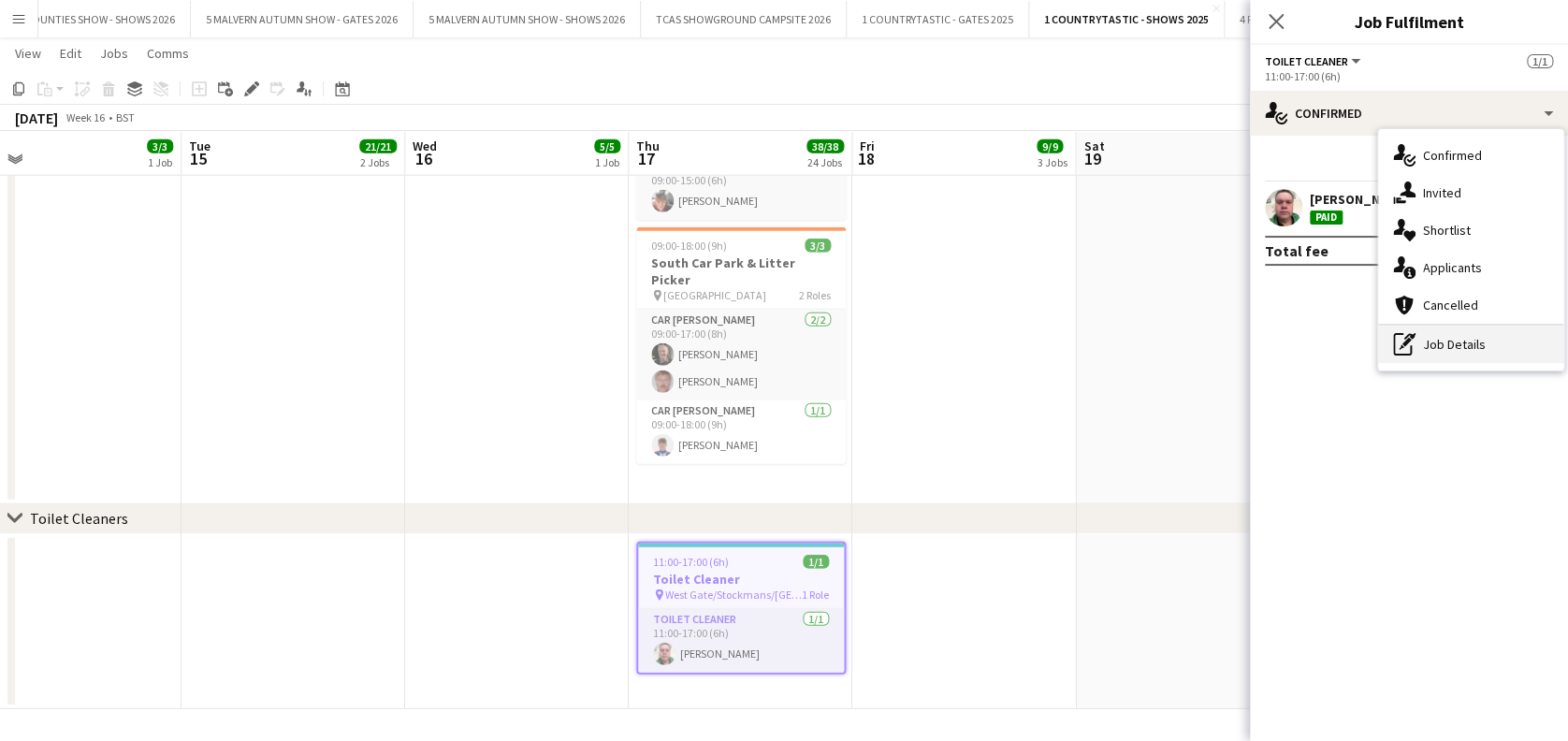
click at [1410, 349] on icon at bounding box center [1401, 344] width 18 height 22
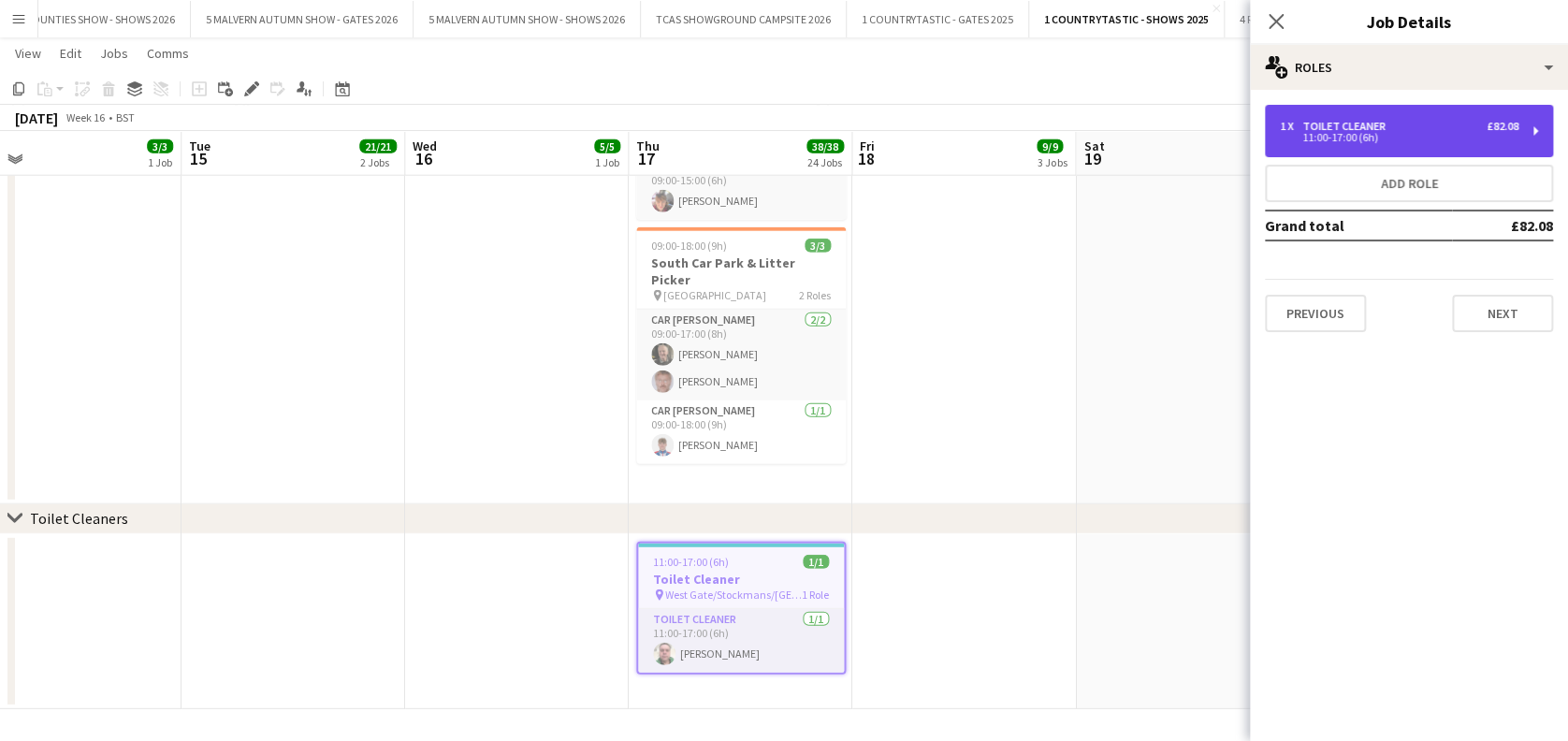
click at [1338, 114] on div "1 x Toilet Cleaner £82.08 11:00-17:00 (6h)" at bounding box center [1408, 131] width 288 height 52
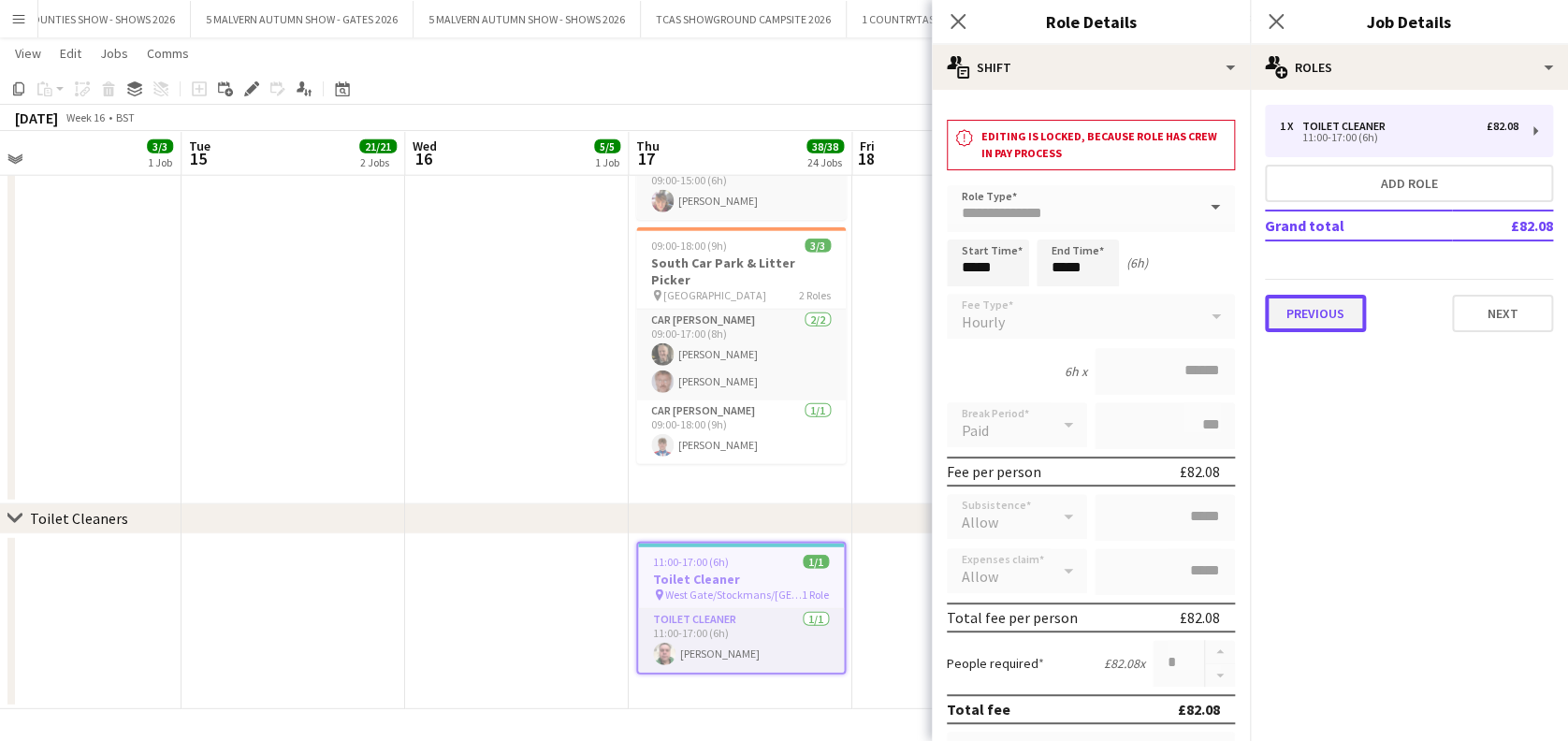
click at [1316, 303] on button "Previous" at bounding box center [1315, 313] width 101 height 38
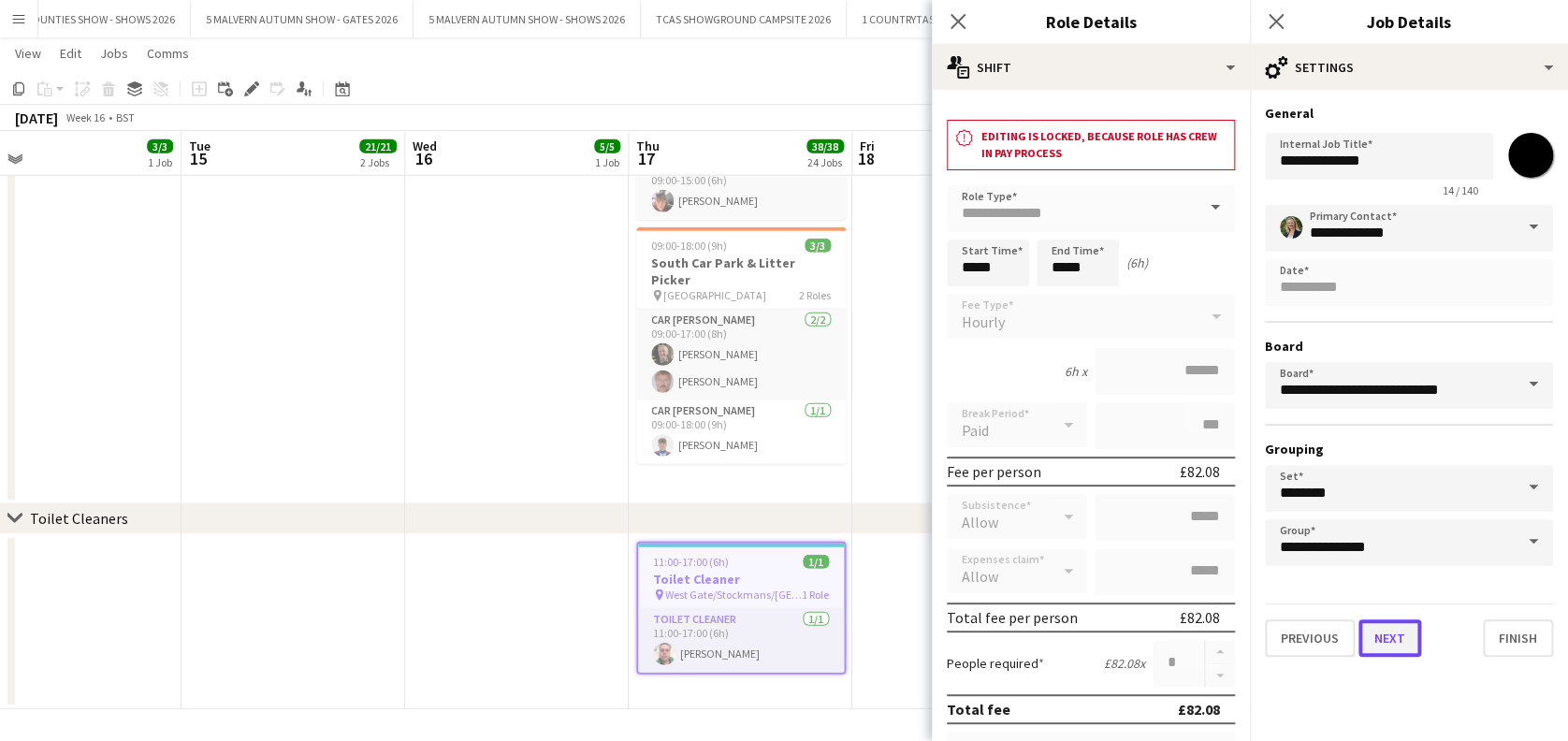
click at [1399, 628] on button "Next" at bounding box center [1389, 638] width 63 height 38
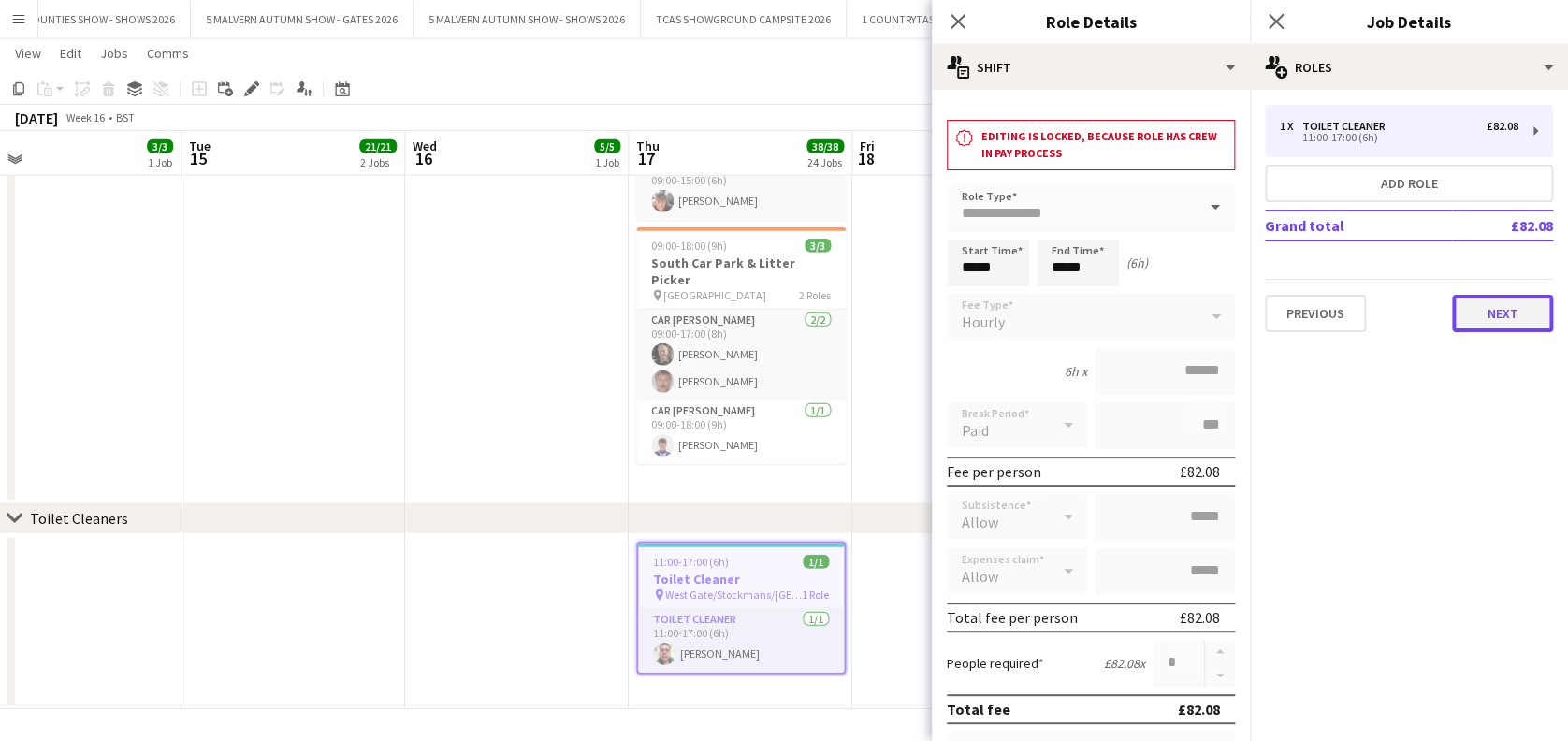
click at [1525, 299] on button "Next" at bounding box center [1502, 313] width 101 height 38
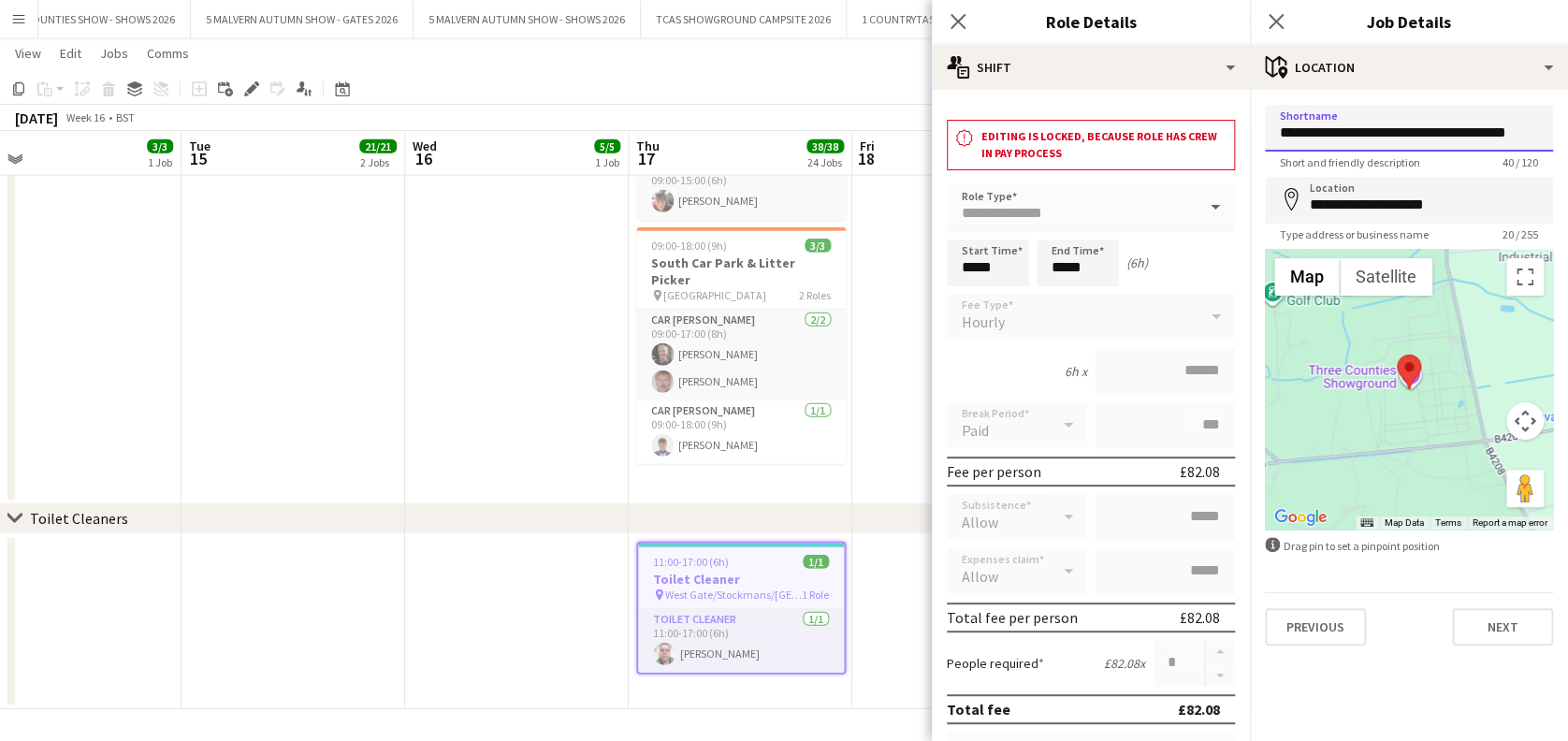
click at [1505, 133] on input "**********" at bounding box center [1408, 128] width 288 height 47
click at [948, 15] on app-icon "Close pop-in" at bounding box center [958, 22] width 27 height 27
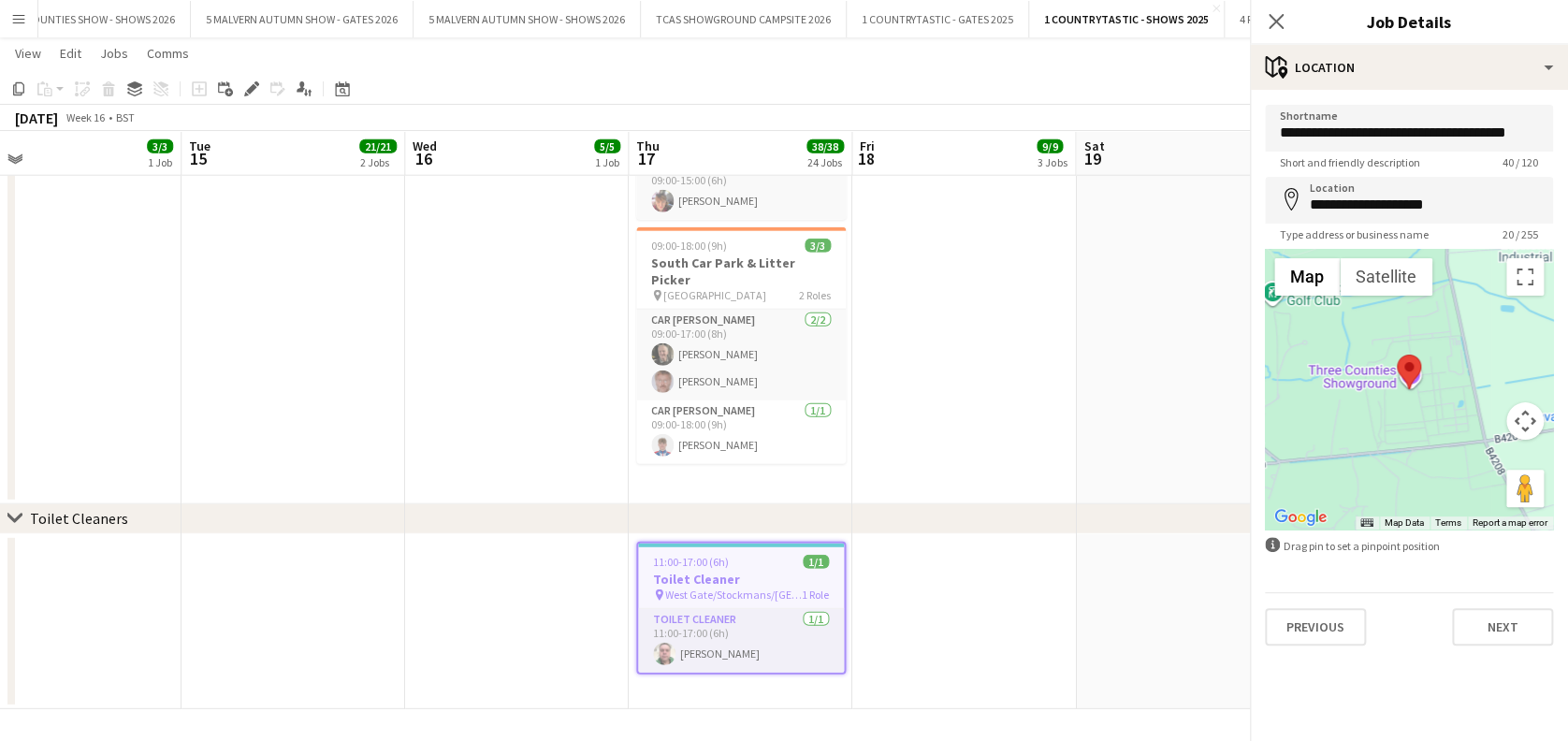
scroll to position [0, 0]
click at [980, 403] on app-date-cell at bounding box center [964, 230] width 223 height 548
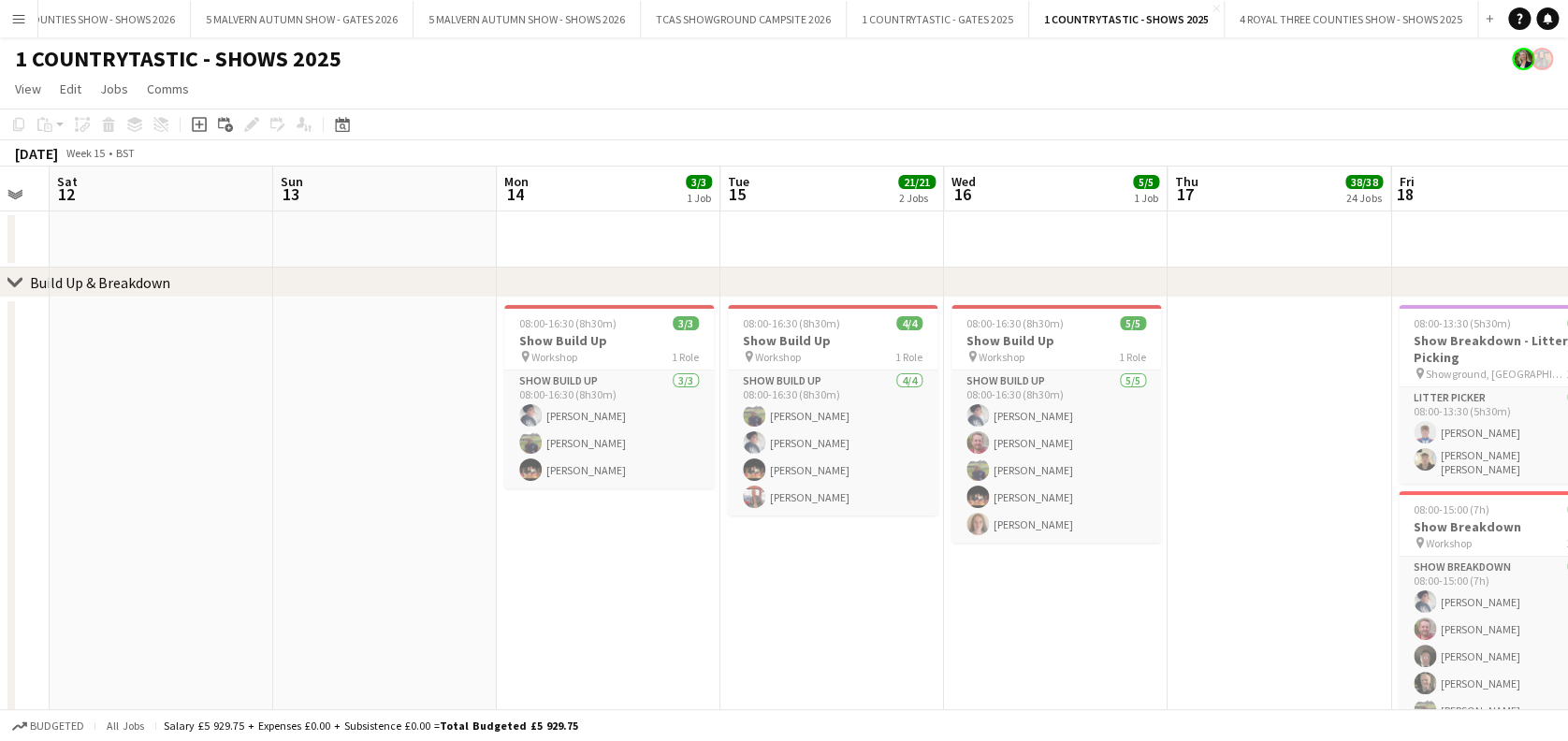
scroll to position [0, 596]
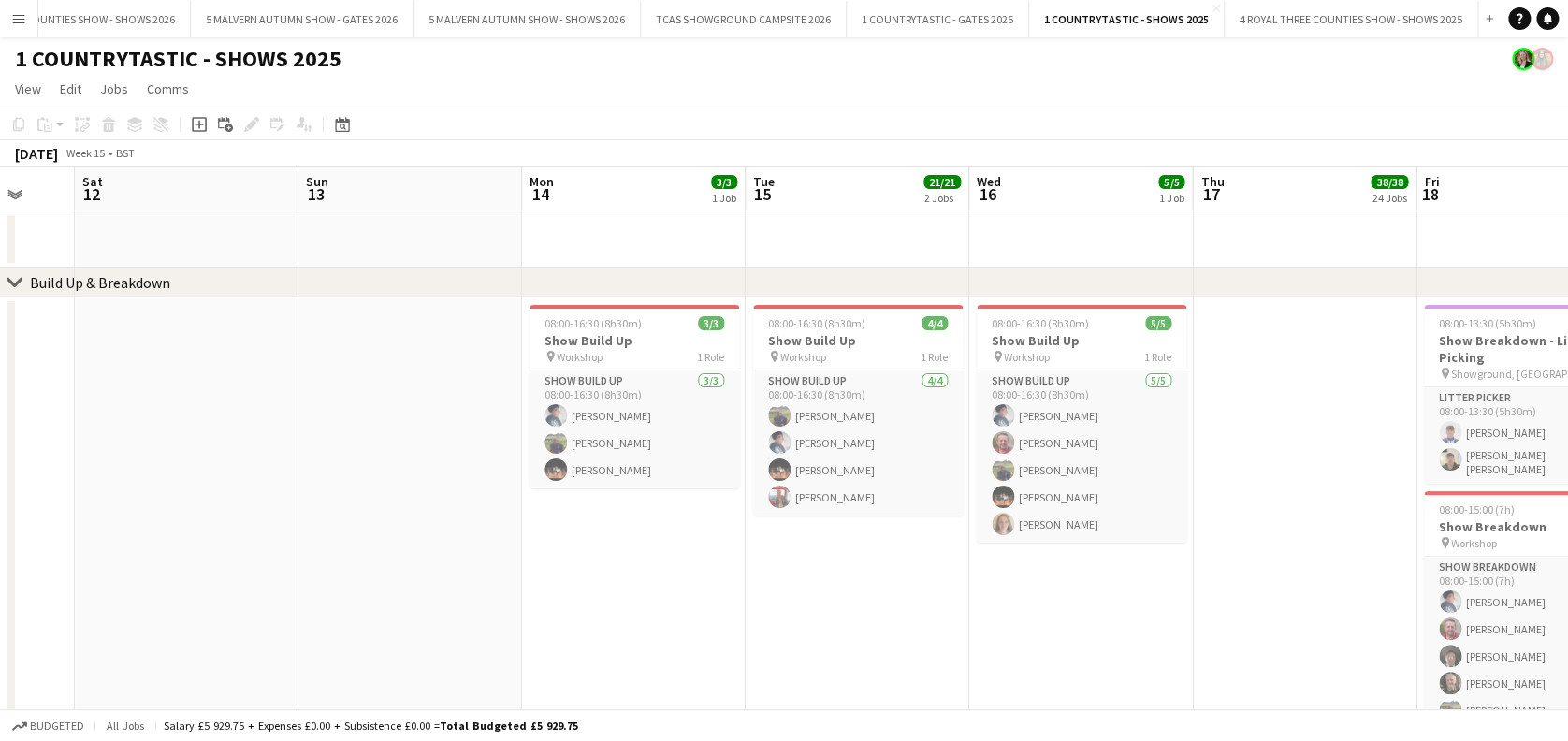
drag, startPoint x: 865, startPoint y: 181, endPoint x: 1429, endPoint y: 196, distance: 564.2
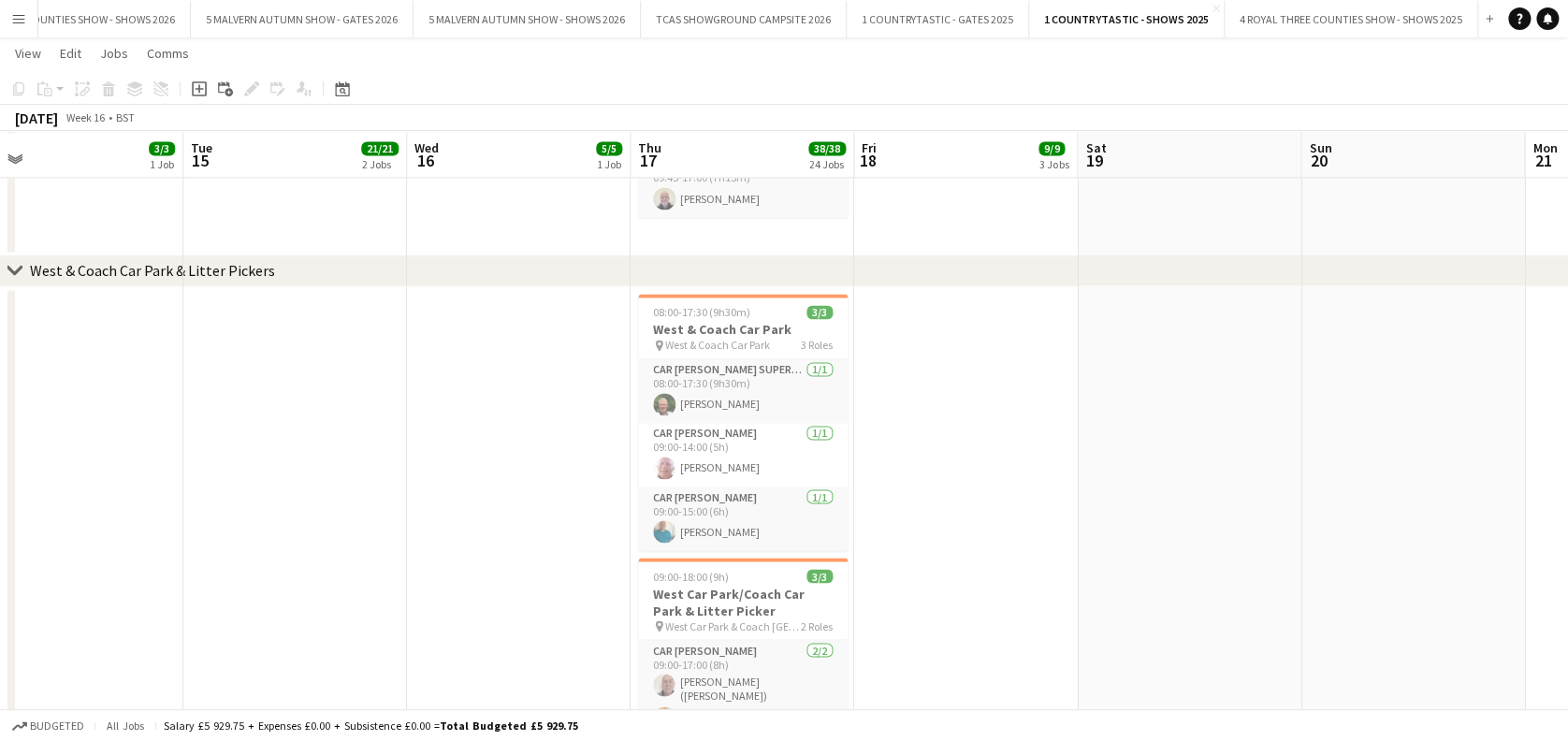
scroll to position [4872, 0]
click at [678, 455] on app-card-role "Car [PERSON_NAME] [DATE] 09:00-14:00 (5h) [PERSON_NAME]" at bounding box center [743, 454] width 210 height 64
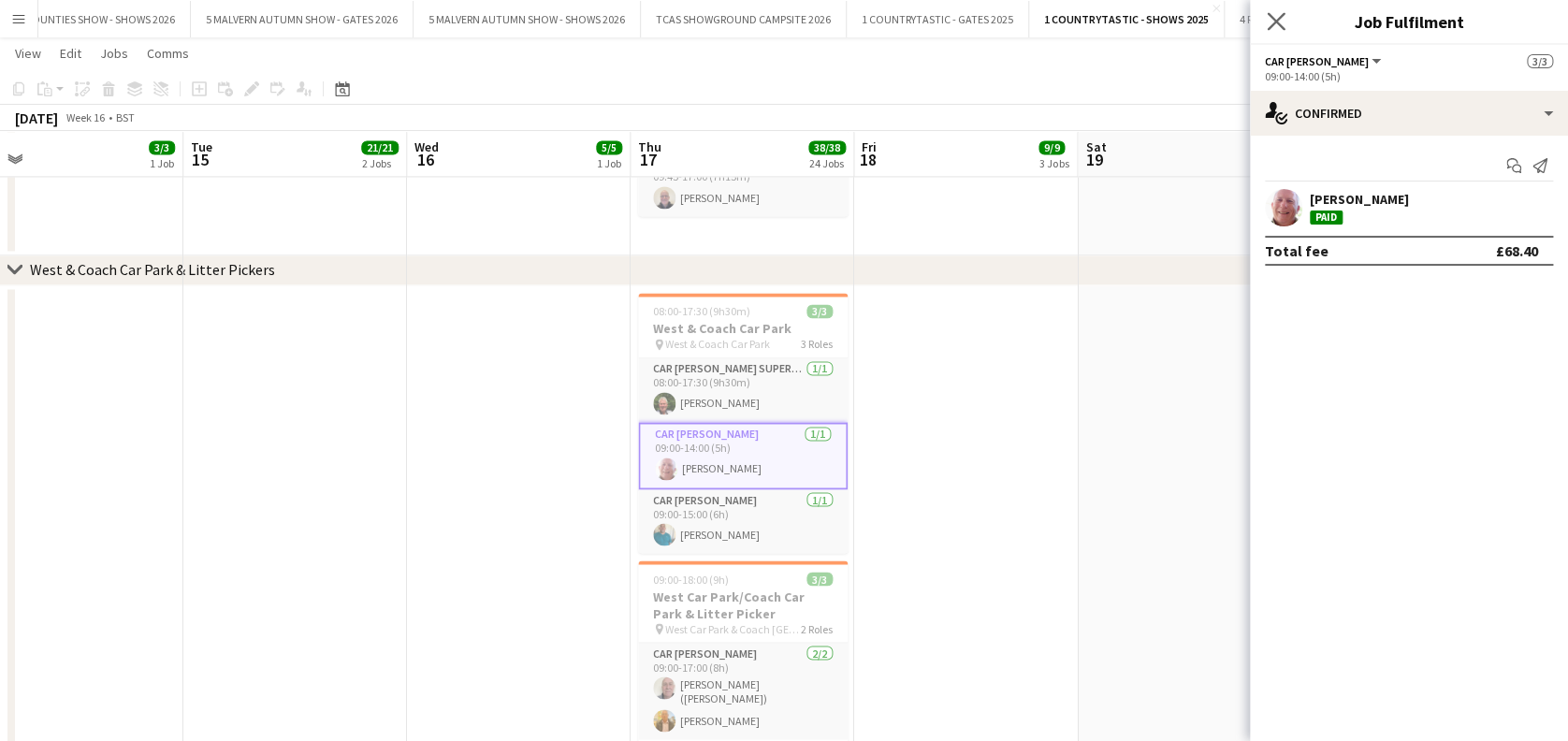
click at [1272, 35] on app-icon "Close pop-in" at bounding box center [1276, 22] width 27 height 27
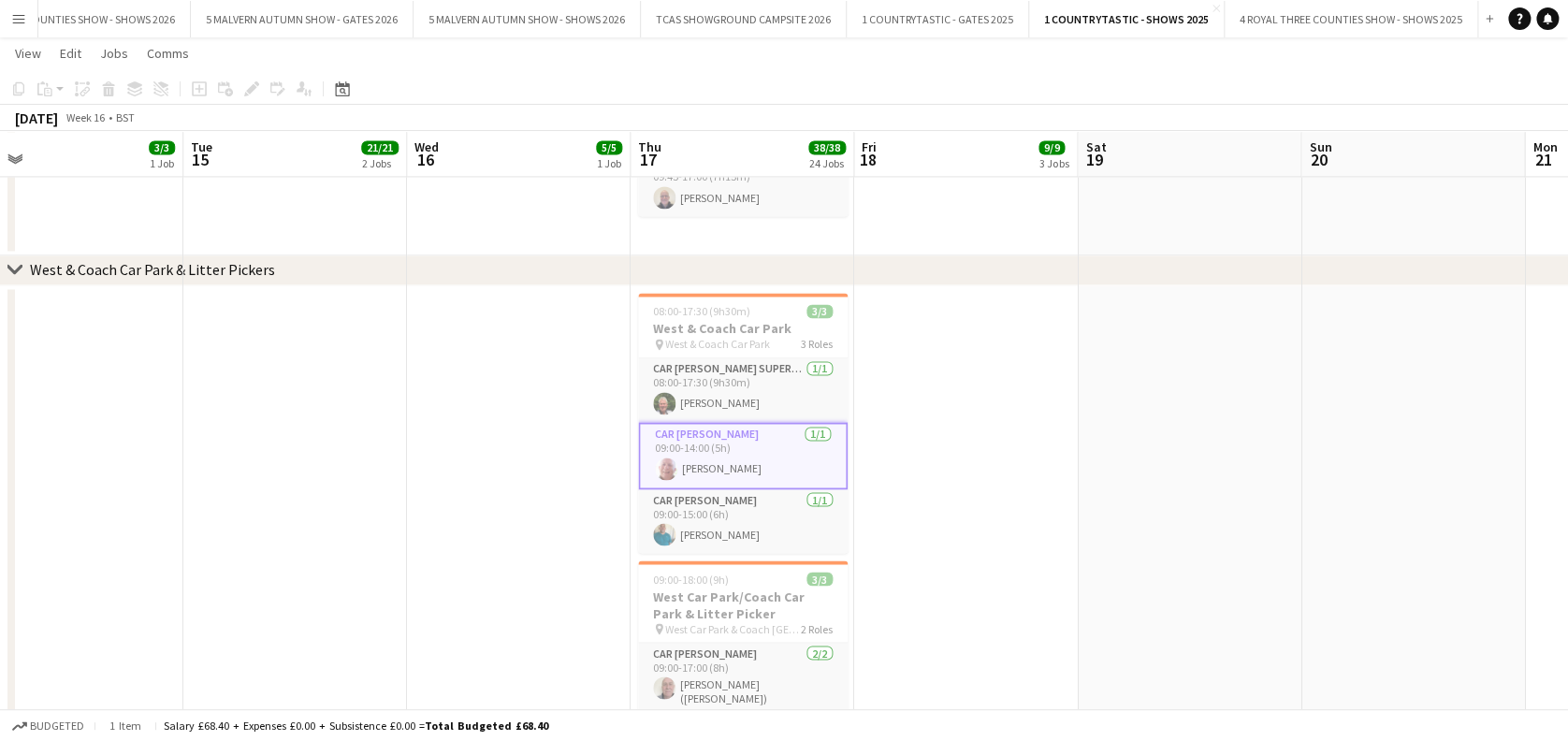
click at [941, 557] on app-date-cell at bounding box center [965, 568] width 223 height 565
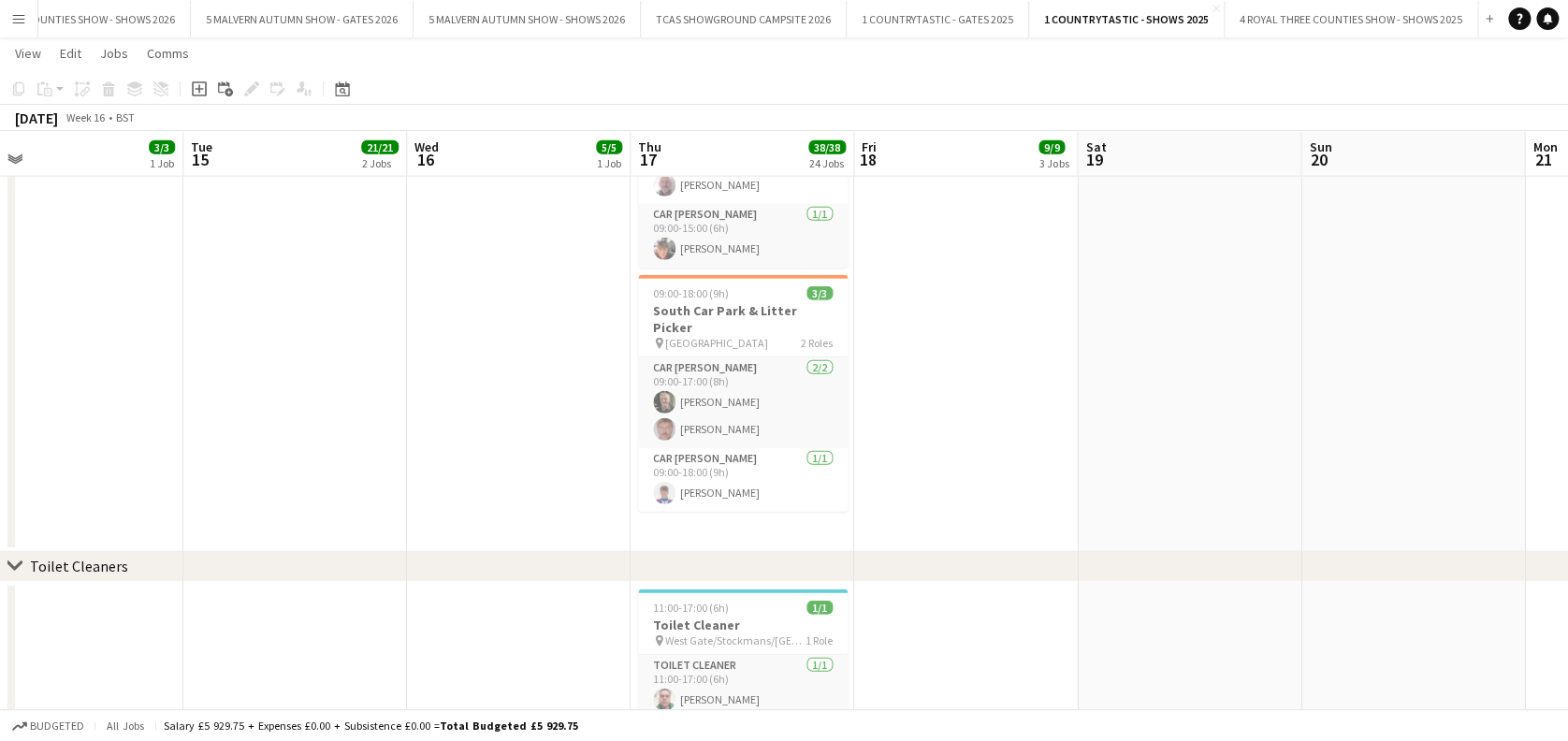
scroll to position [5797, 0]
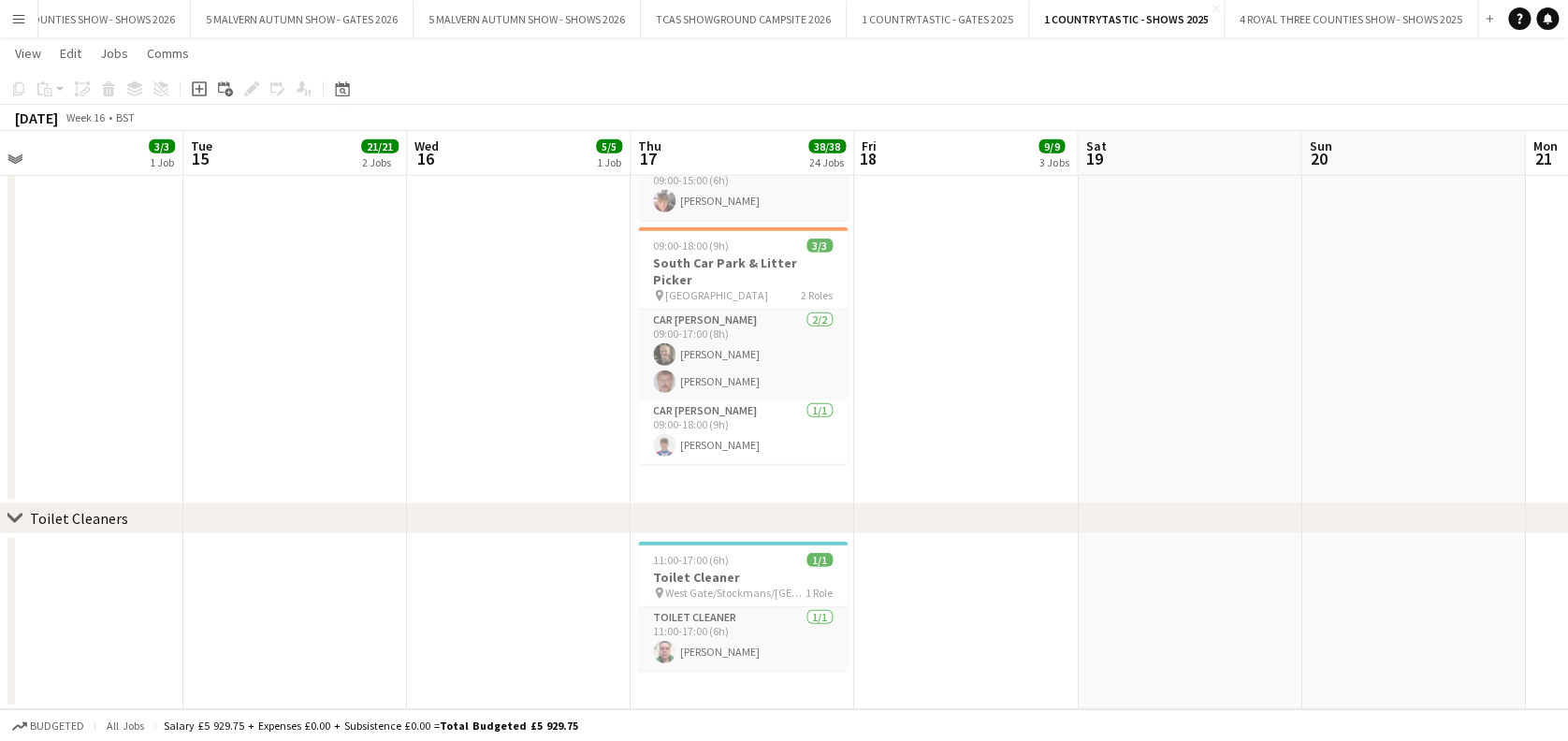
click at [20, 18] on app-icon "Menu" at bounding box center [18, 18] width 15 height 15
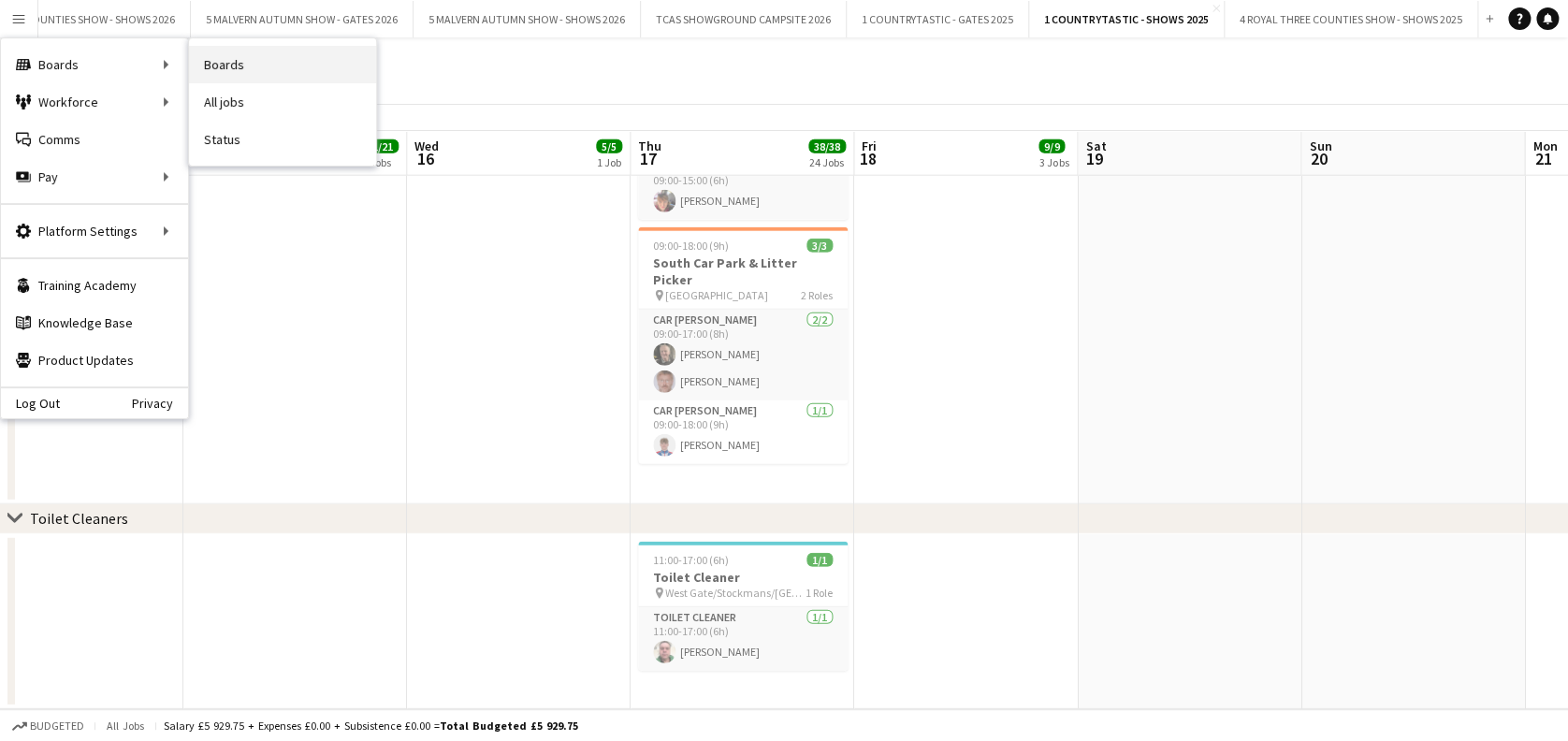
click at [249, 64] on link "Boards" at bounding box center [283, 64] width 187 height 38
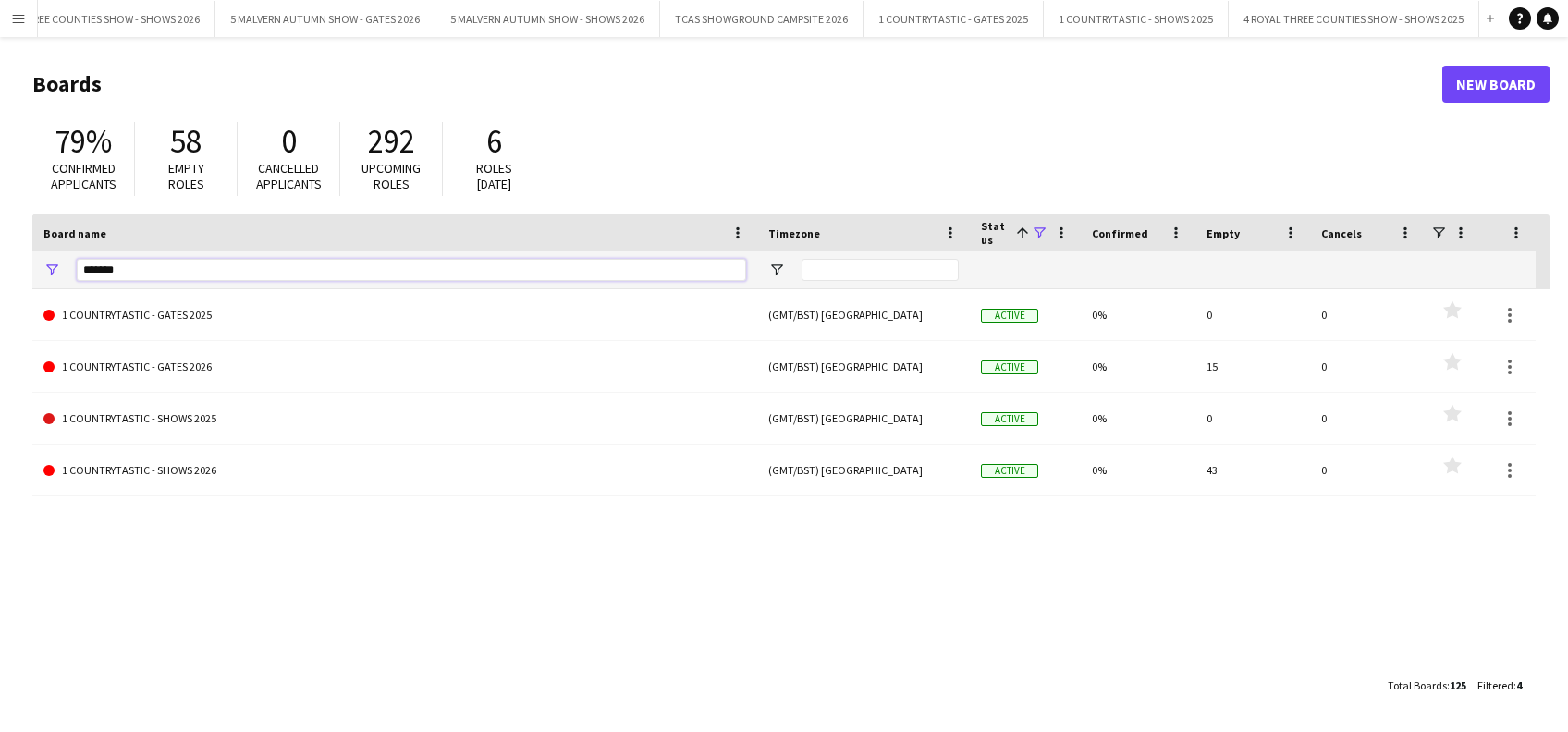
click at [313, 264] on input "*******" at bounding box center [411, 270] width 669 height 22
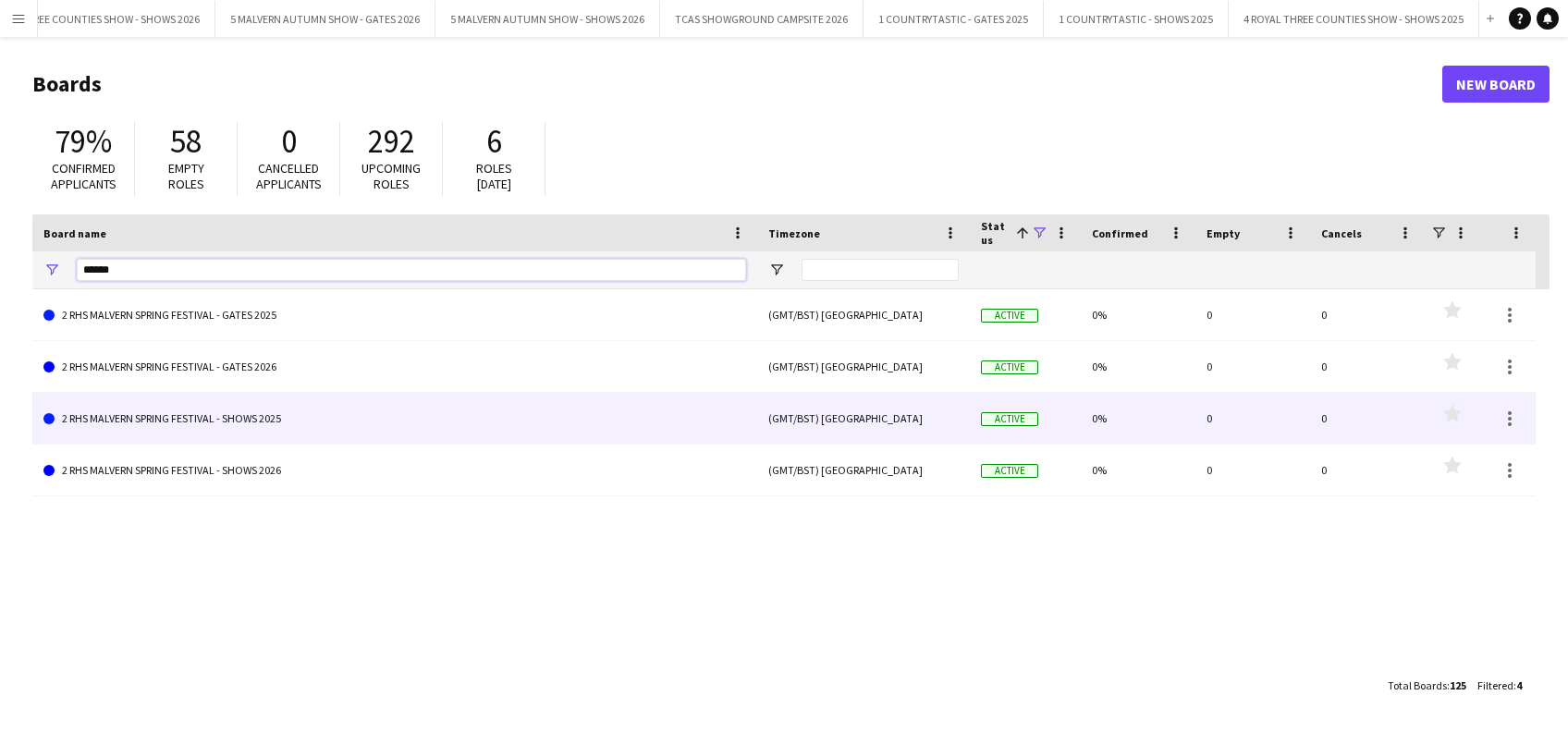
type input "******"
click at [302, 428] on link "2 RHS MALVERN SPRING FESTIVAL - SHOWS 2025" at bounding box center [394, 418] width 702 height 52
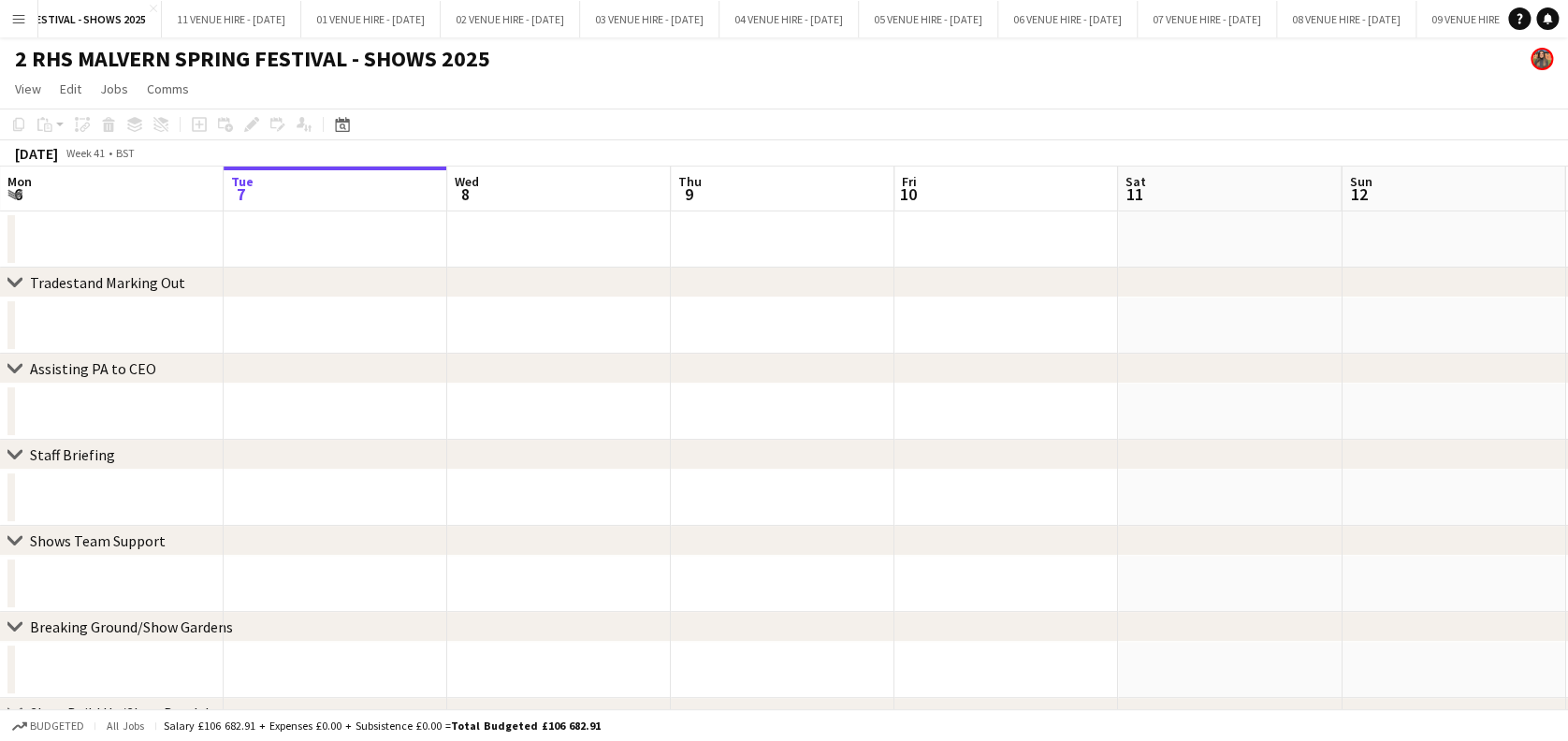
scroll to position [0, 2048]
click at [339, 120] on icon at bounding box center [342, 123] width 14 height 15
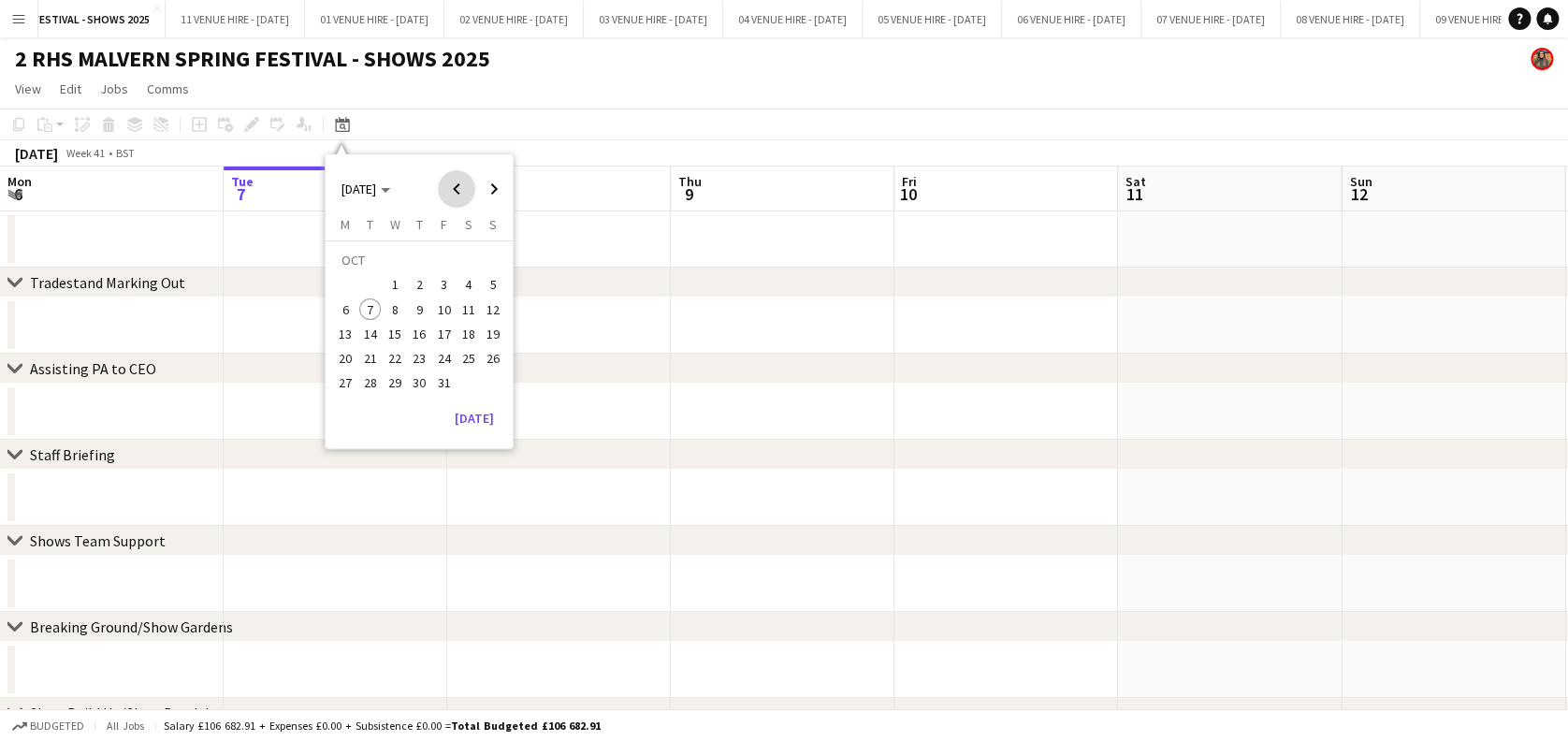
click at [464, 194] on span "Previous month" at bounding box center [456, 188] width 38 height 38
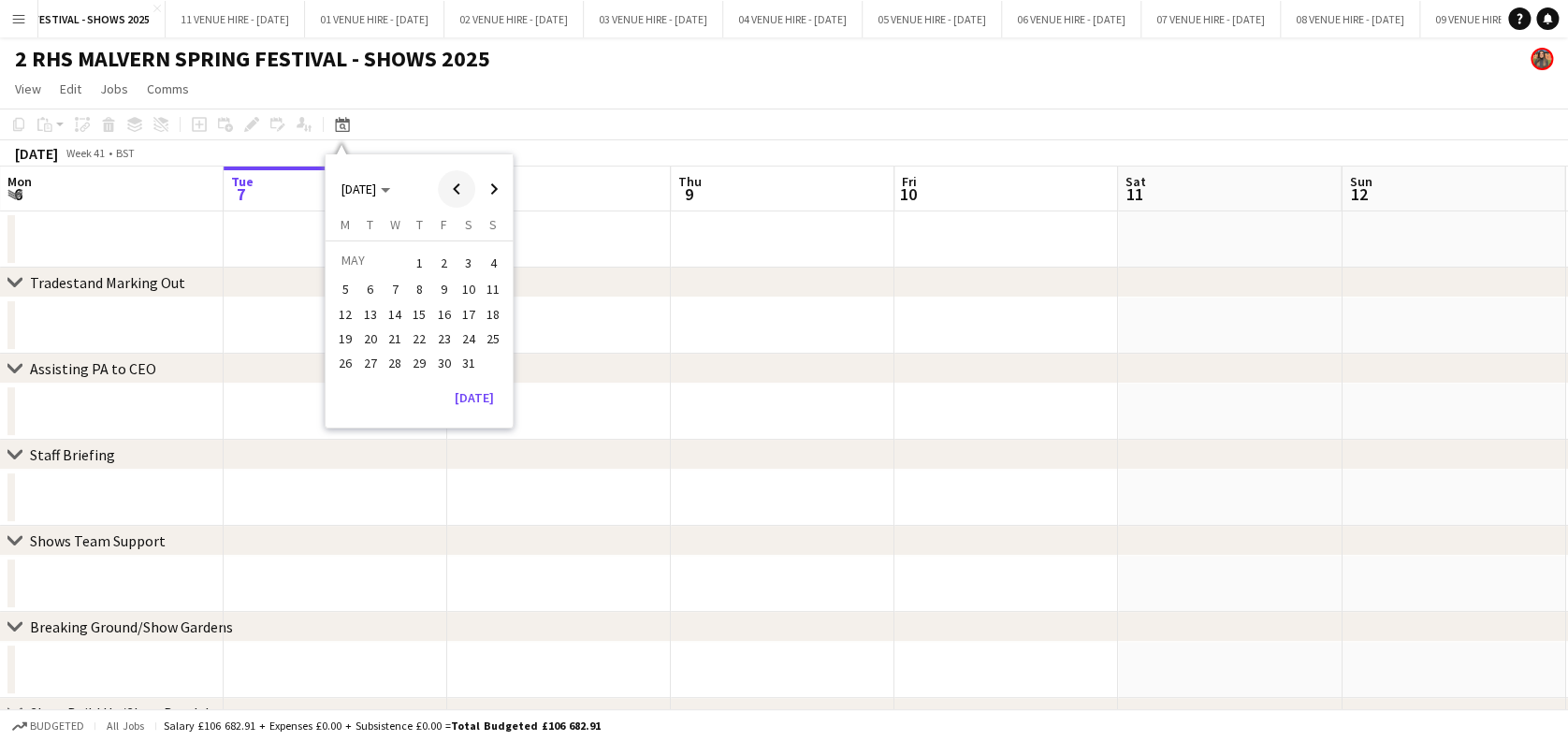
click at [464, 194] on span "Previous month" at bounding box center [456, 188] width 38 height 38
click at [487, 186] on span "Next month" at bounding box center [493, 188] width 38 height 38
click at [337, 283] on span "5" at bounding box center [346, 289] width 22 height 22
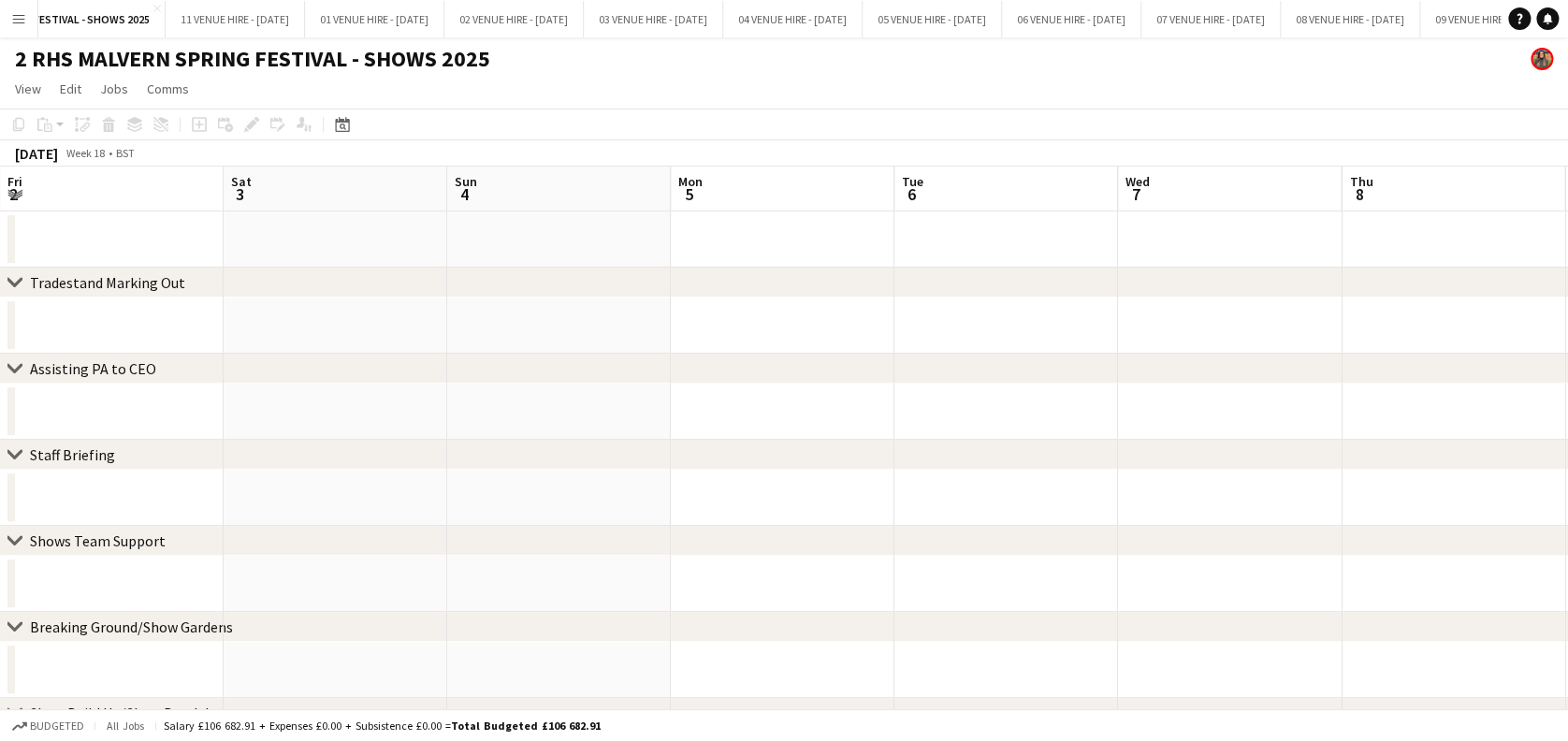
scroll to position [0, 644]
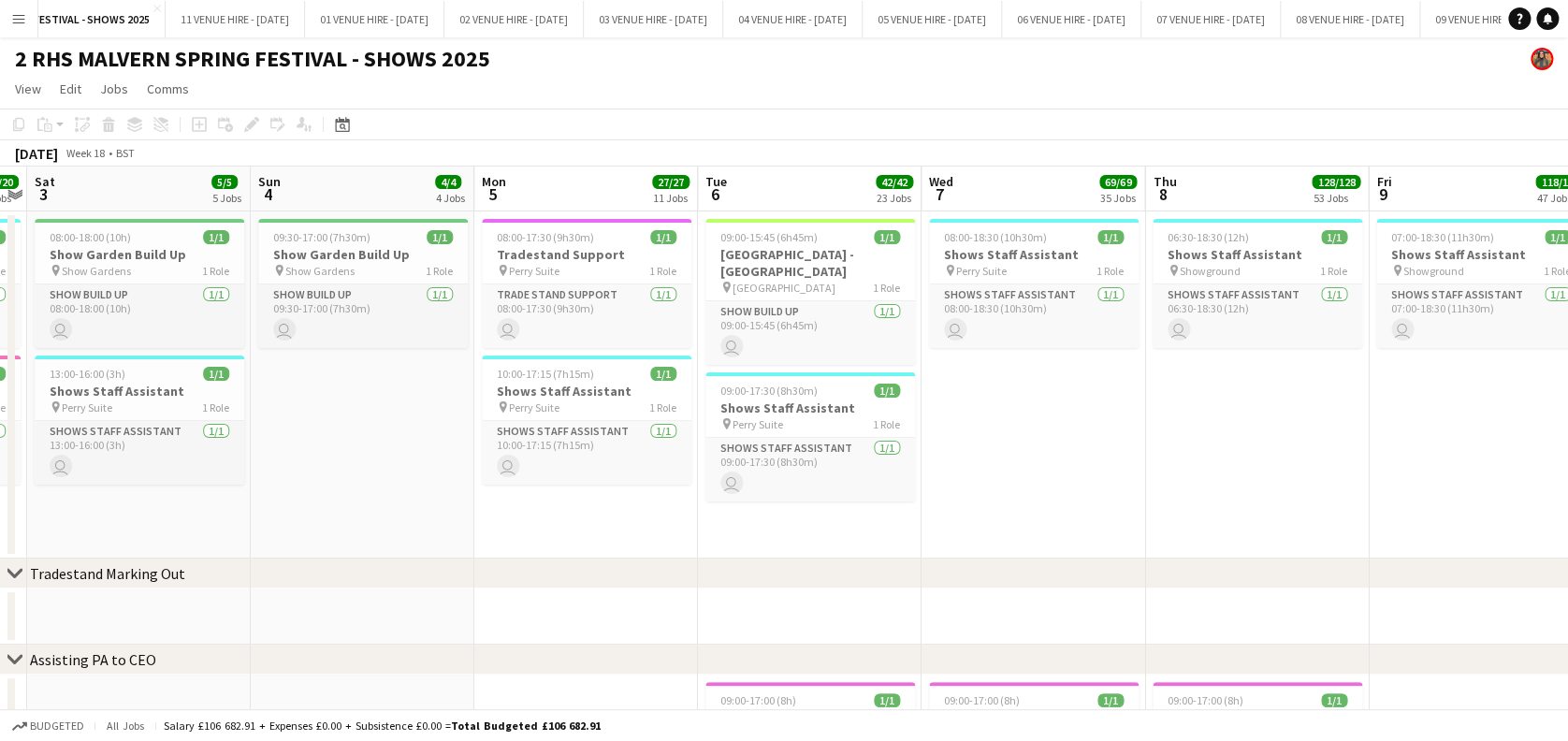
click at [1031, 206] on app-board-header-date "Wed 7 69/69 35 Jobs" at bounding box center [1033, 188] width 223 height 45
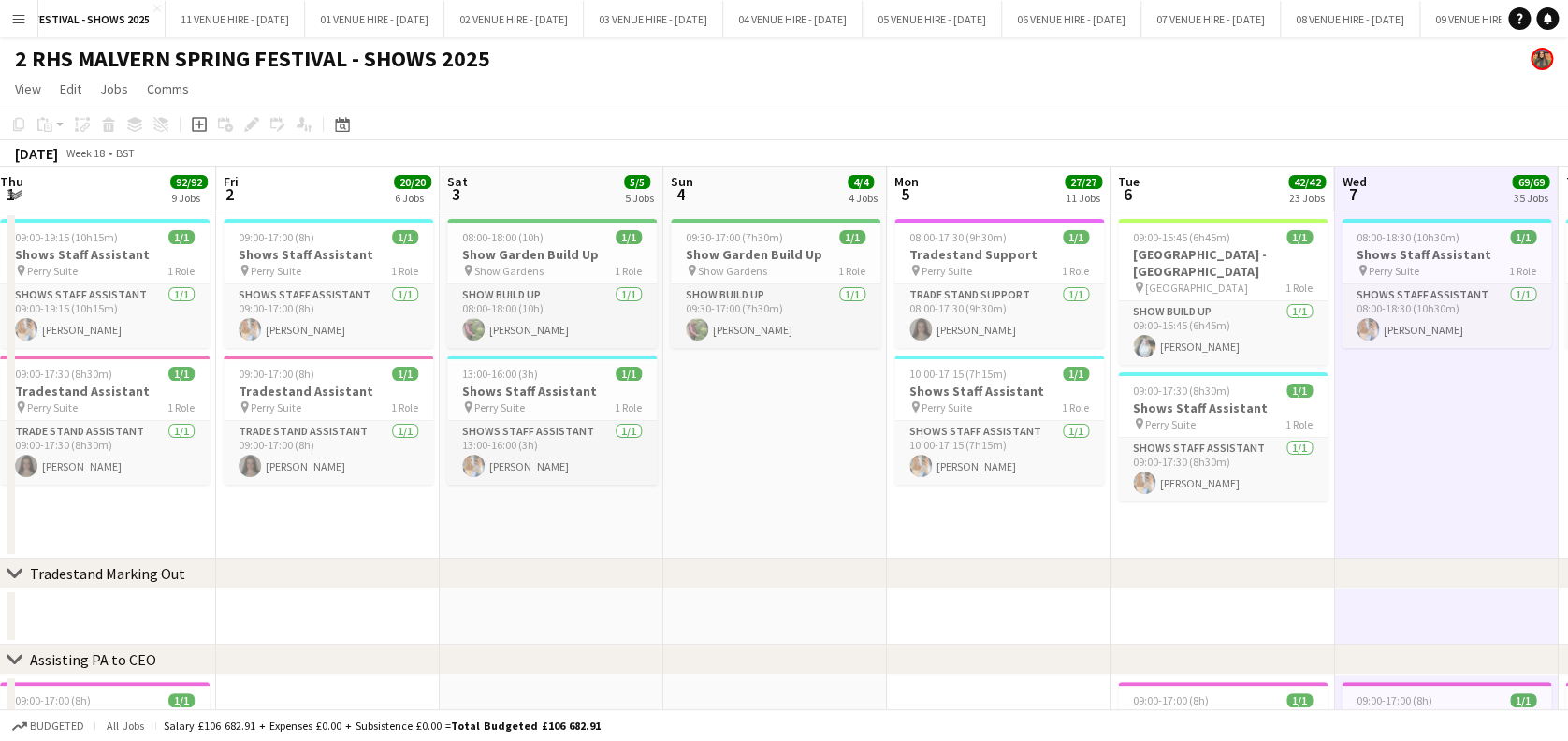
scroll to position [0, 449]
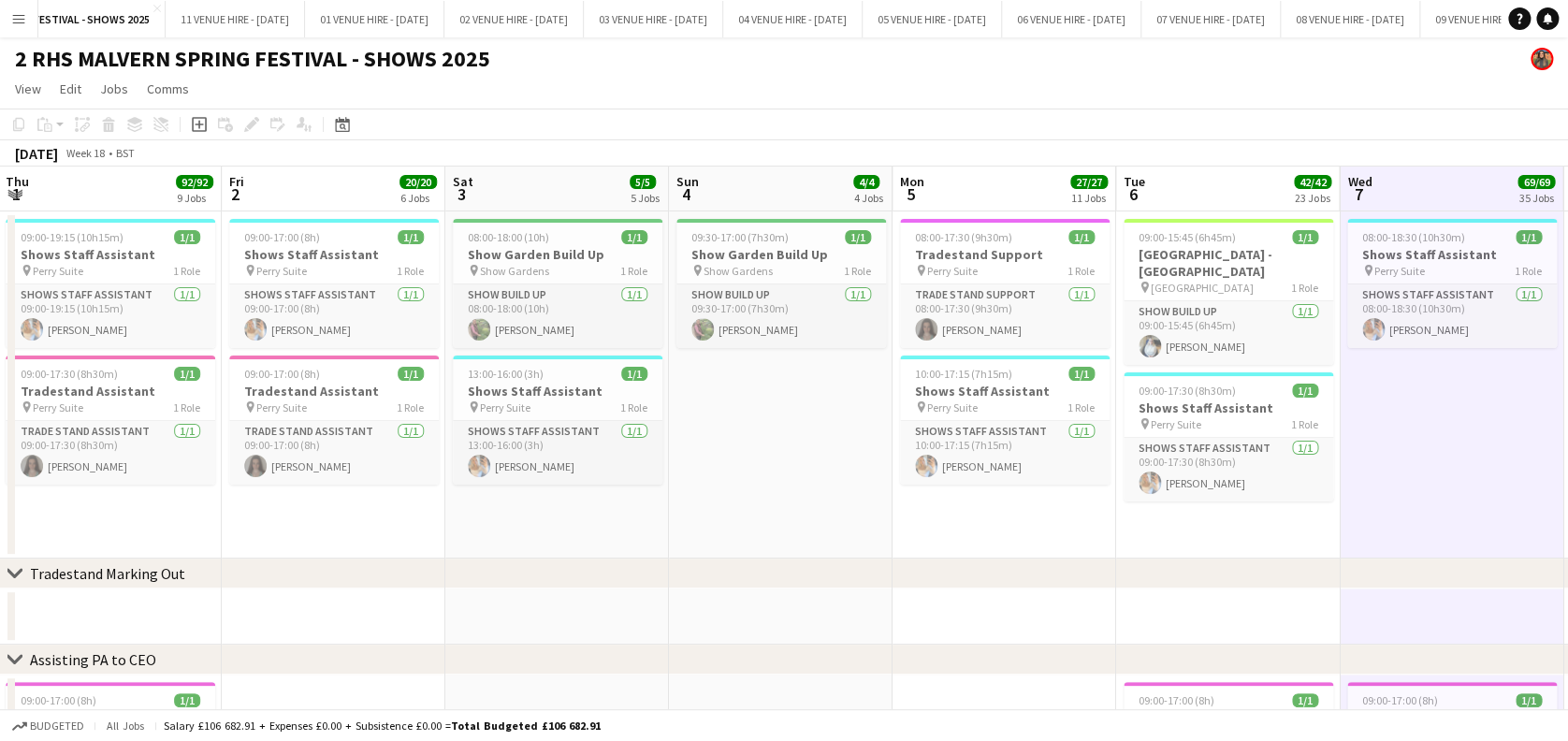
drag, startPoint x: 484, startPoint y: 171, endPoint x: 1160, endPoint y: 132, distance: 677.1
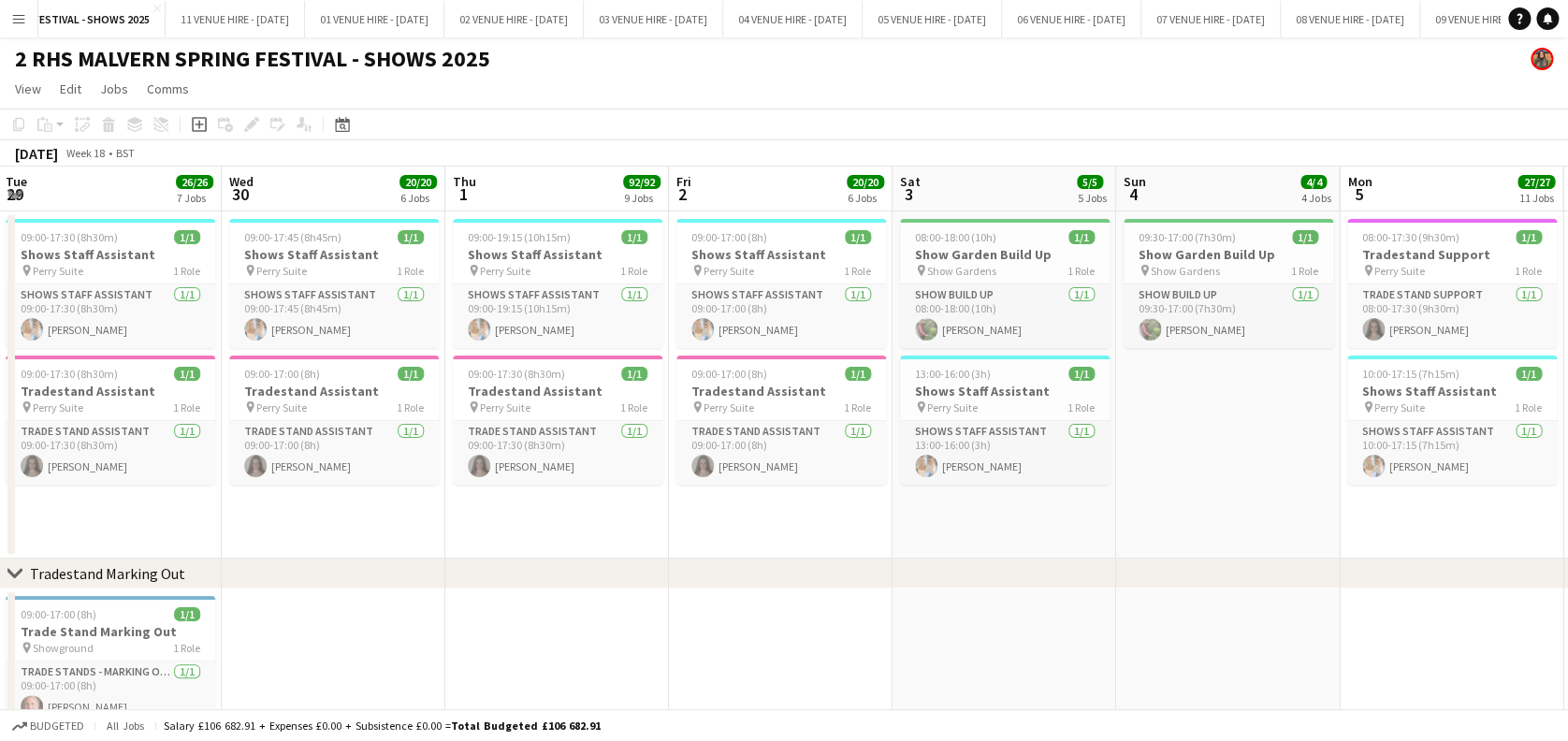
scroll to position [0, 470]
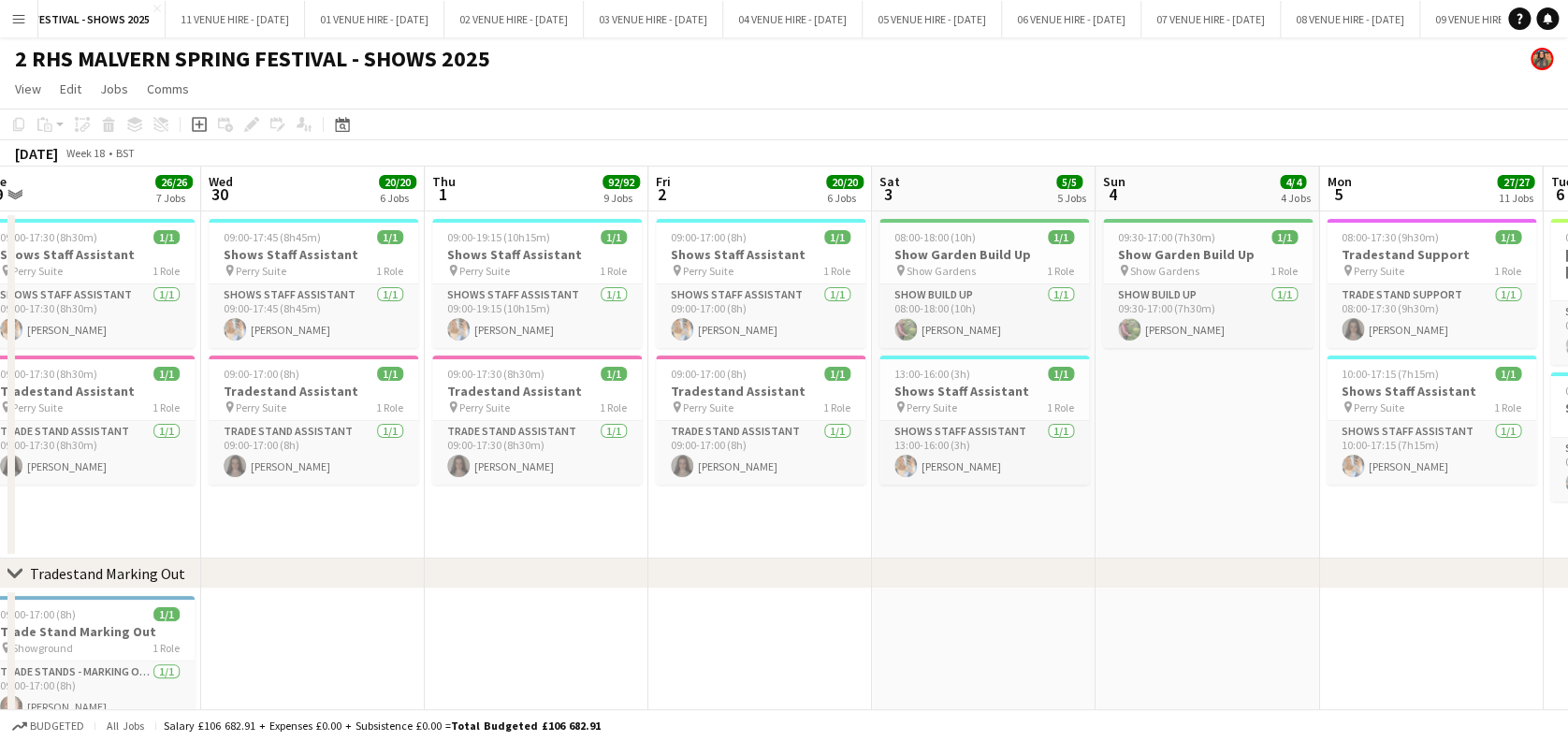
drag, startPoint x: 351, startPoint y: 183, endPoint x: 1018, endPoint y: 159, distance: 667.4
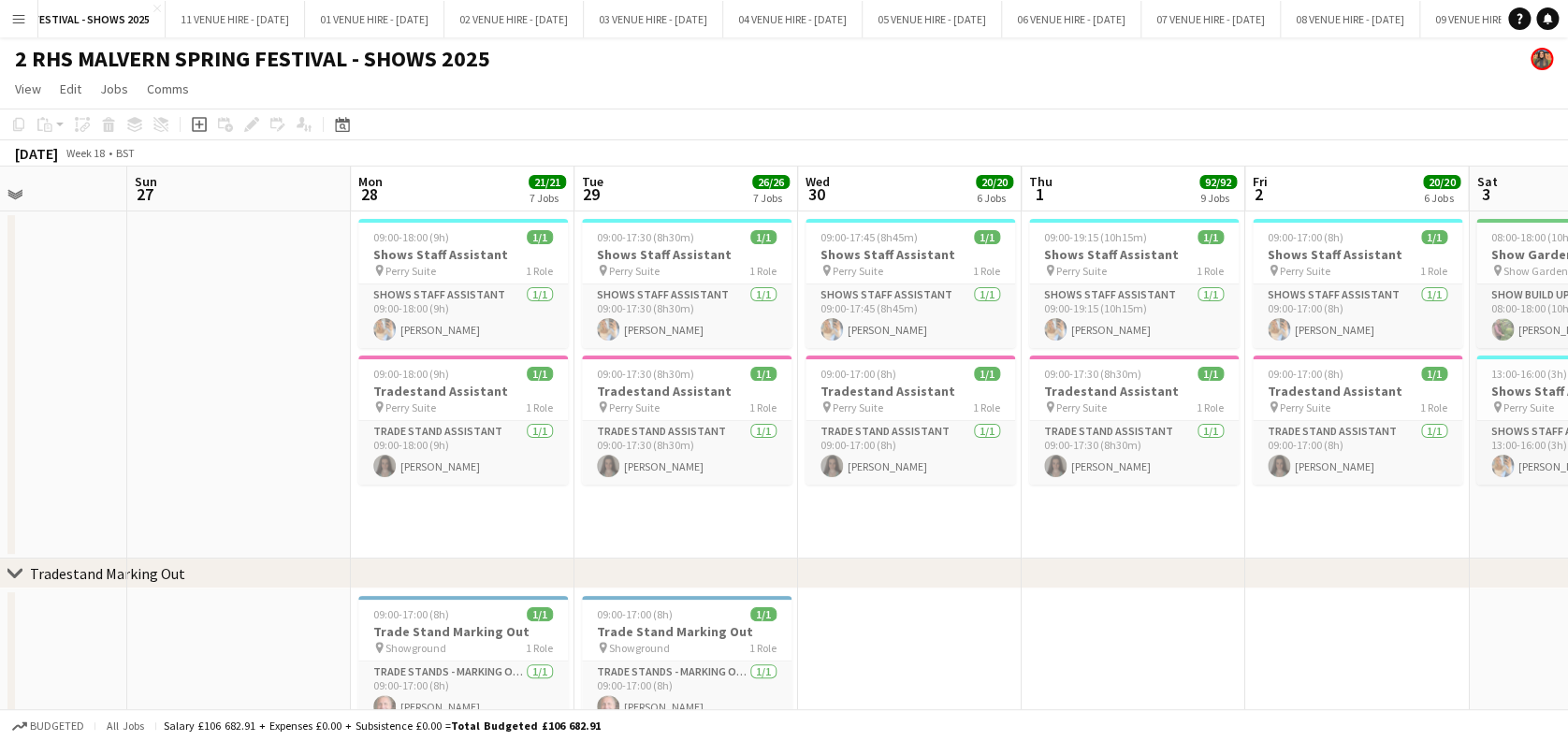
scroll to position [0, 542]
drag, startPoint x: 267, startPoint y: 181, endPoint x: 865, endPoint y: 187, distance: 598.0
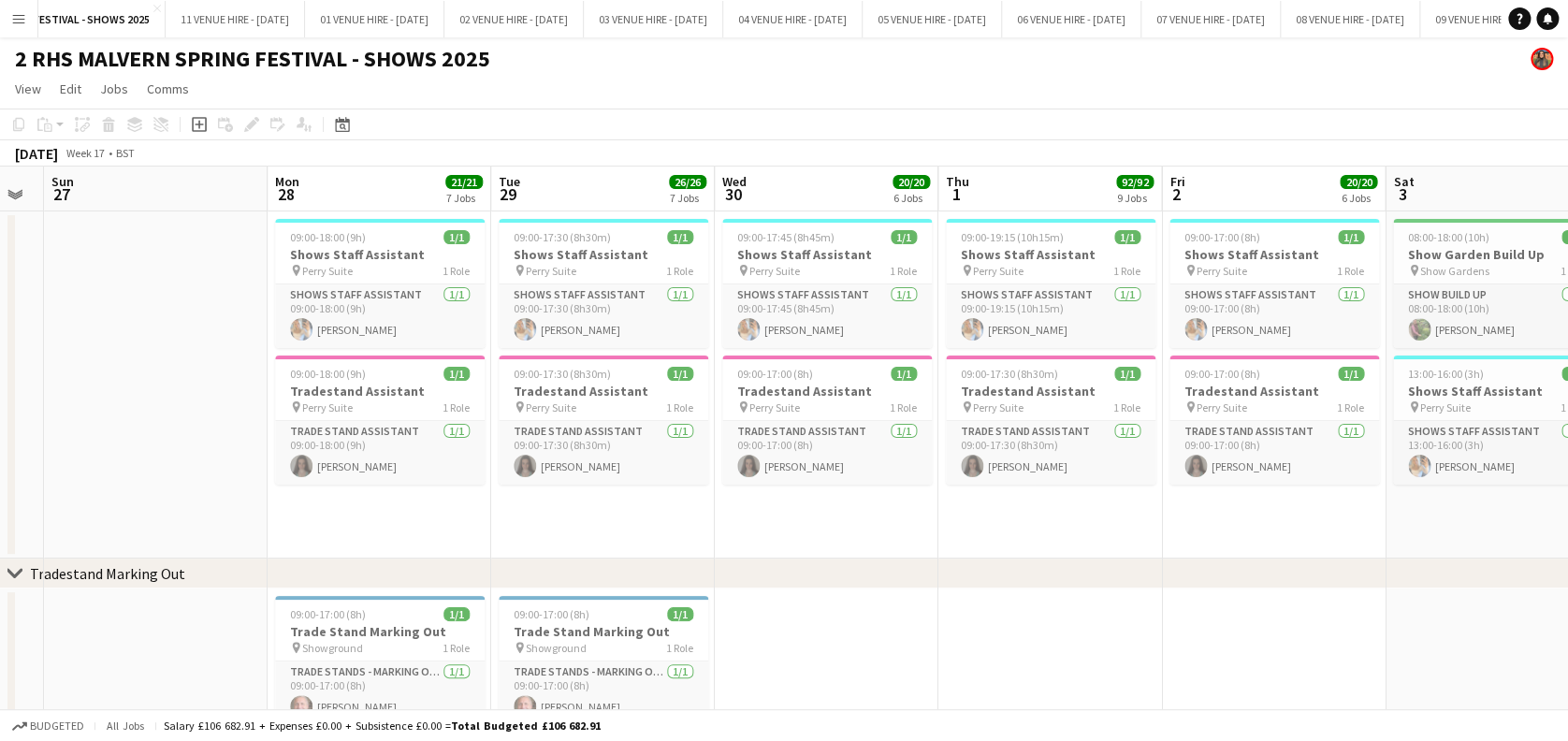
scroll to position [0, 628]
drag, startPoint x: 216, startPoint y: 198, endPoint x: 128, endPoint y: 191, distance: 88.3
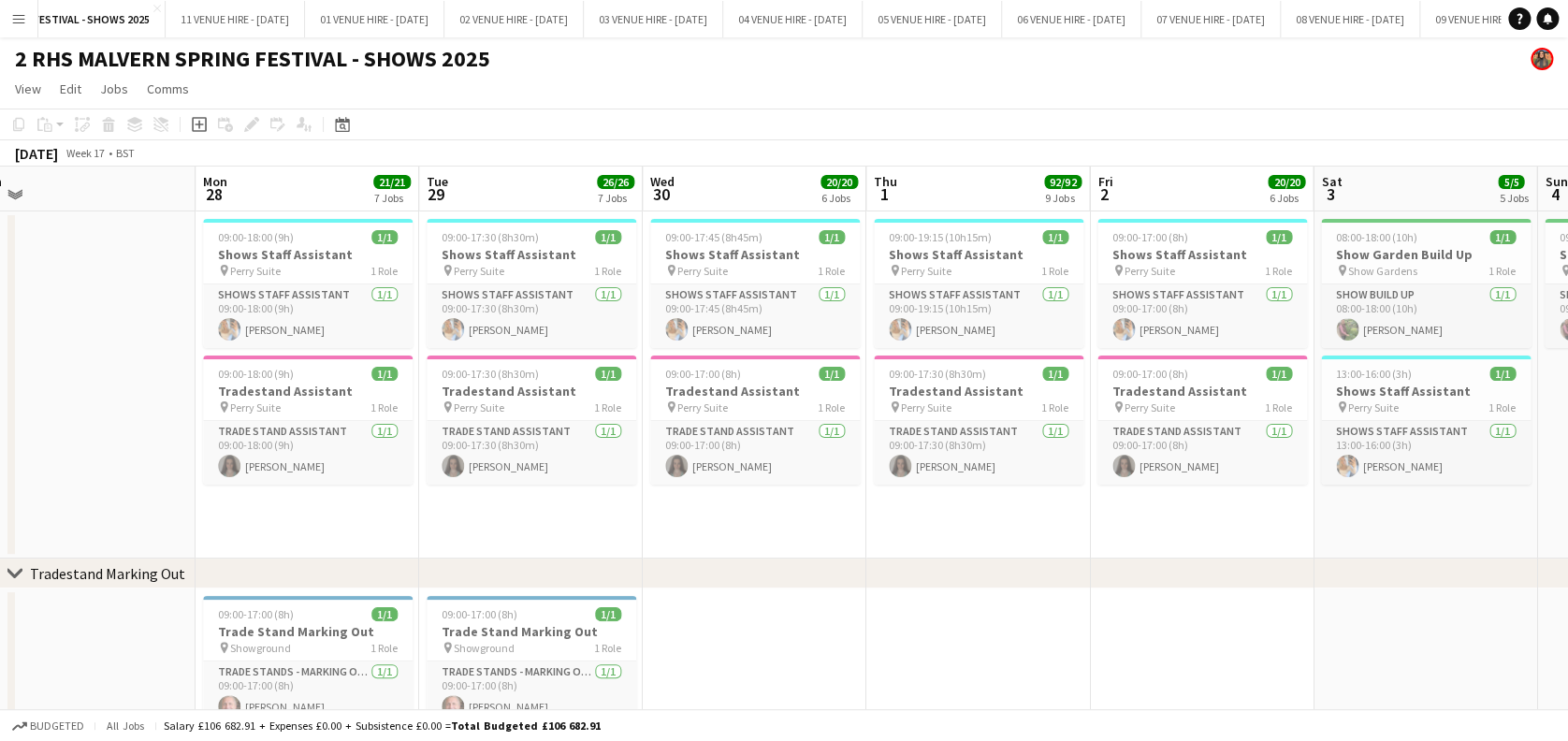
scroll to position [0, 708]
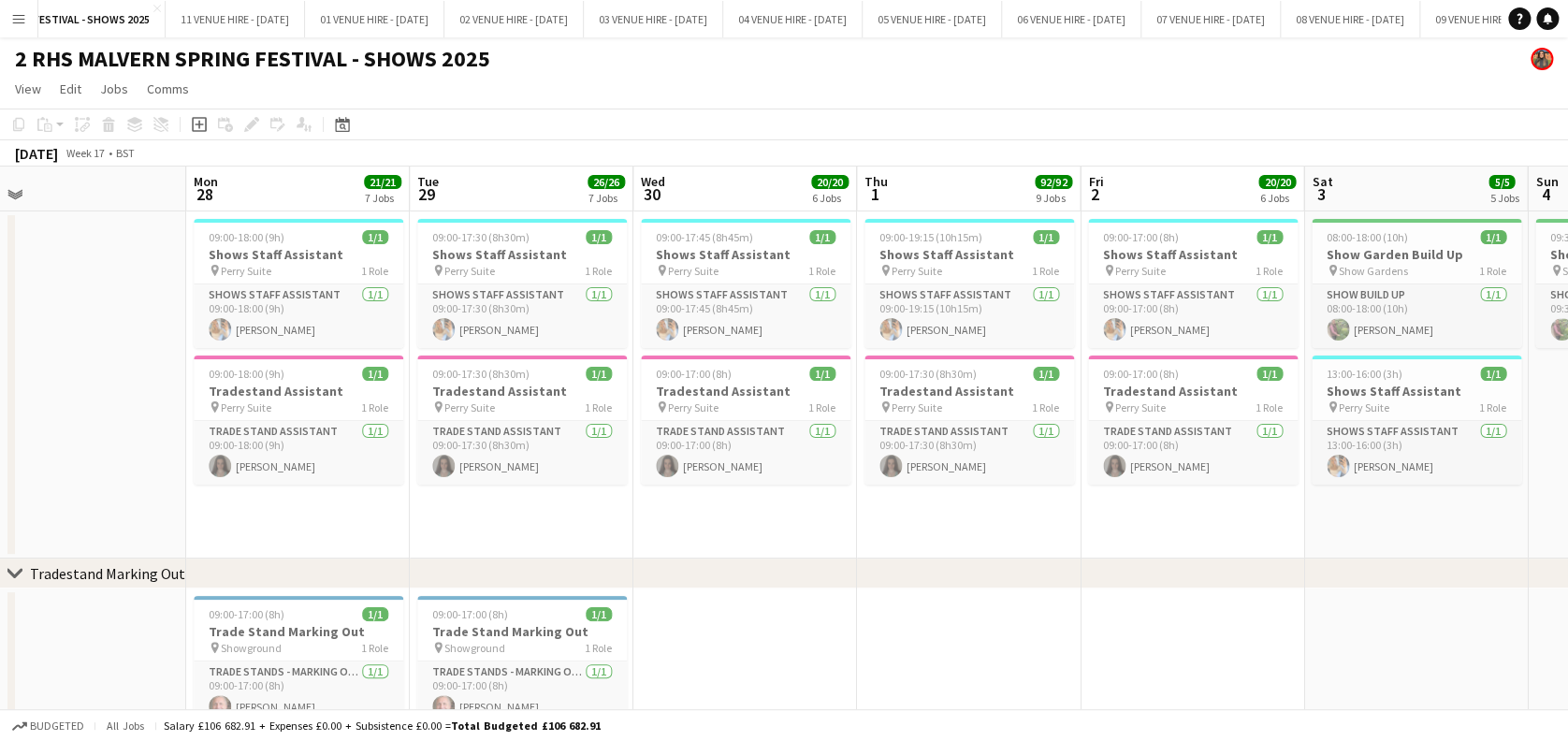
drag, startPoint x: 345, startPoint y: 187, endPoint x: 258, endPoint y: 163, distance: 90.2
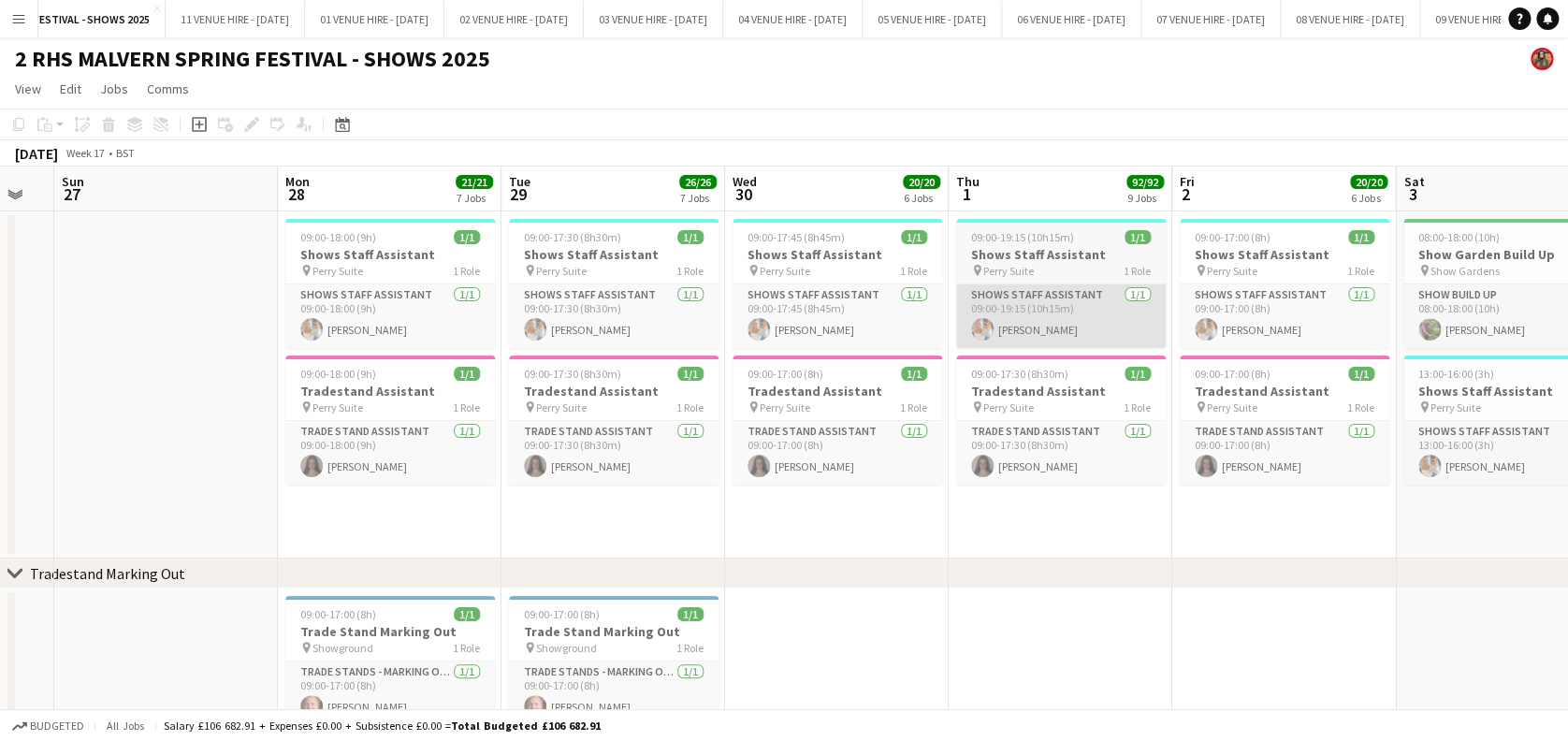
drag, startPoint x: 1389, startPoint y: 199, endPoint x: 1134, endPoint y: 299, distance: 273.9
click at [512, 171] on app-board-header-date "Tue 29 26/26 7 Jobs" at bounding box center [614, 188] width 223 height 45
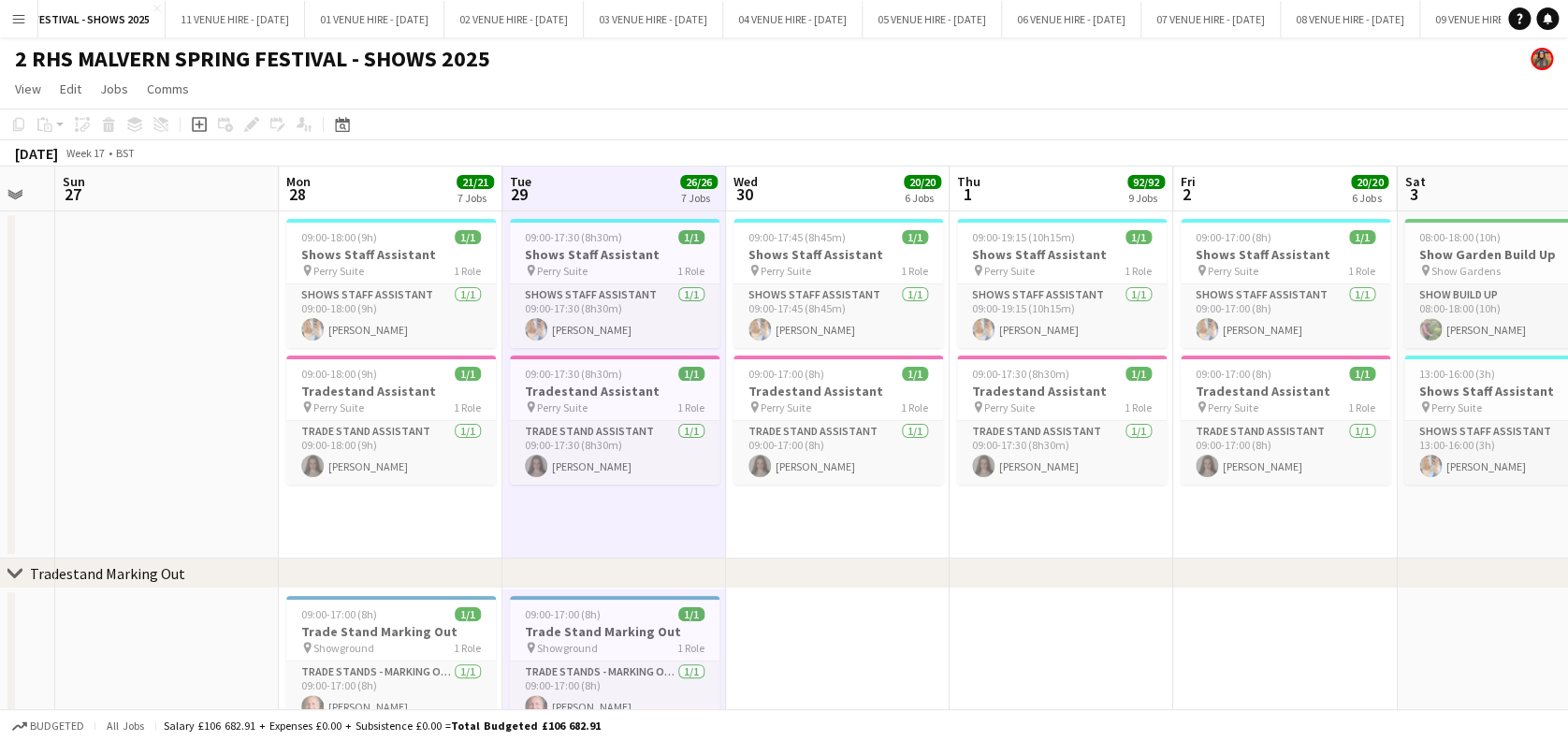
scroll to position [0, 440]
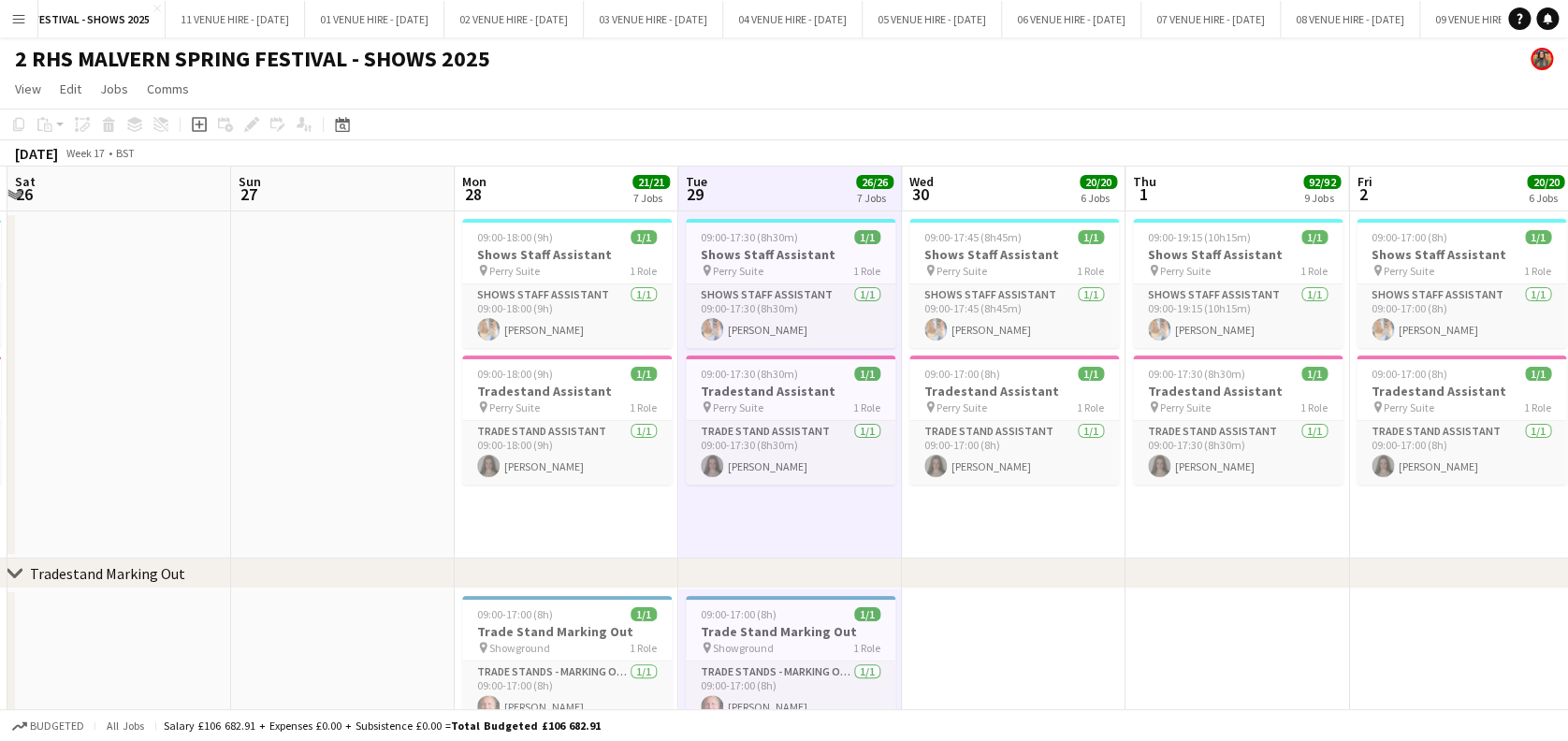
drag, startPoint x: 726, startPoint y: 169, endPoint x: 1092, endPoint y: 152, distance: 366.4
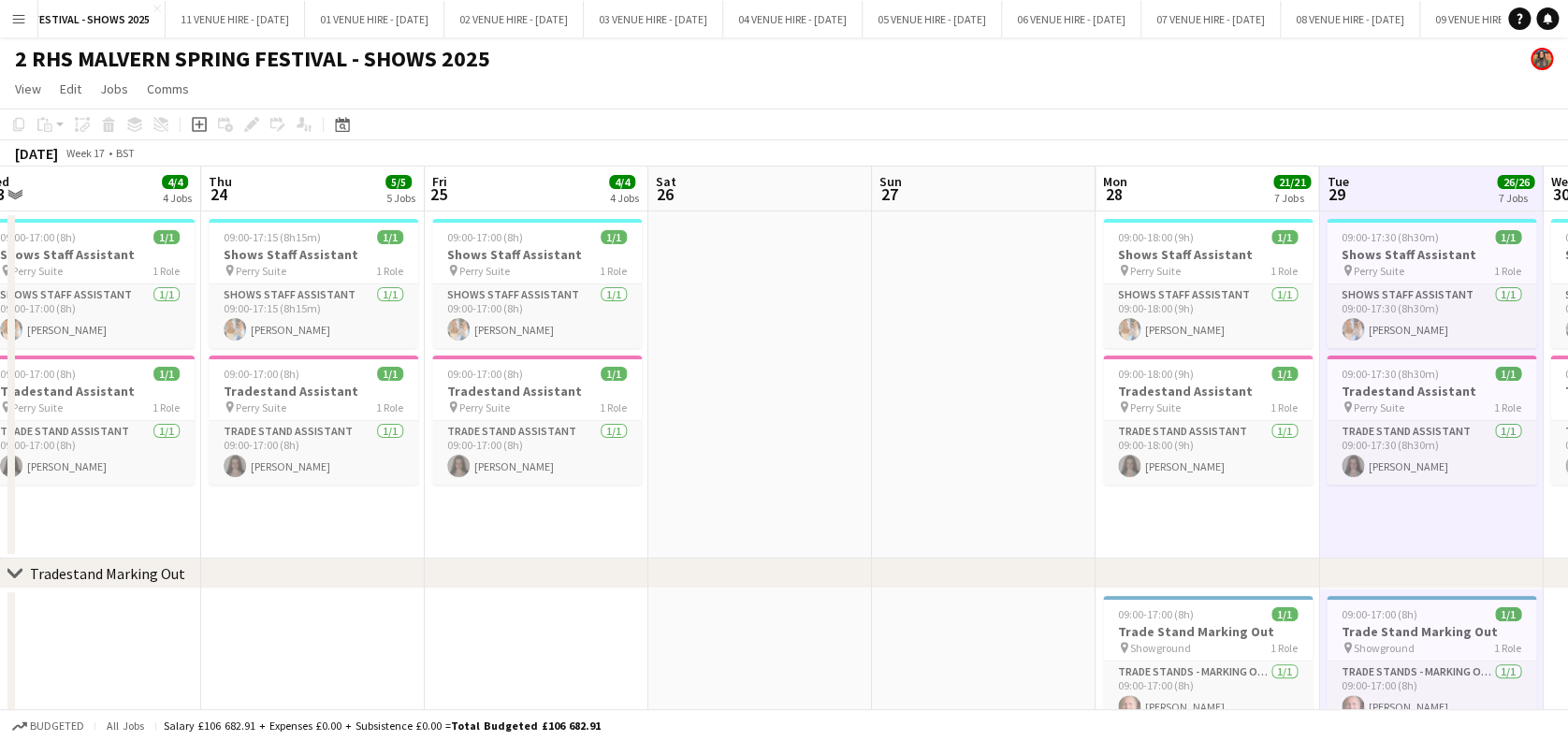
drag, startPoint x: 330, startPoint y: 191, endPoint x: 971, endPoint y: 207, distance: 641.2
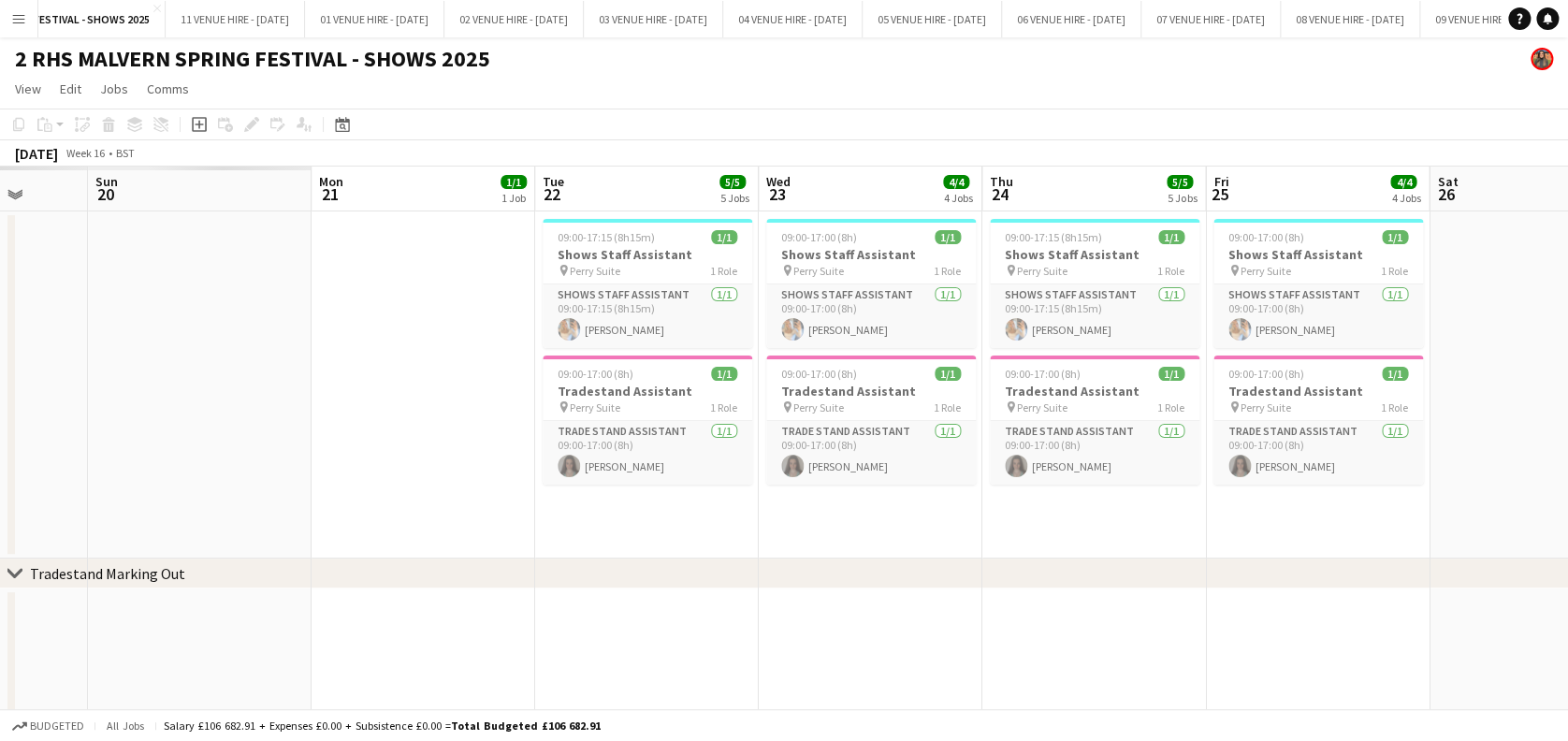
drag, startPoint x: 938, startPoint y: 209, endPoint x: 1447, endPoint y: 172, distance: 510.3
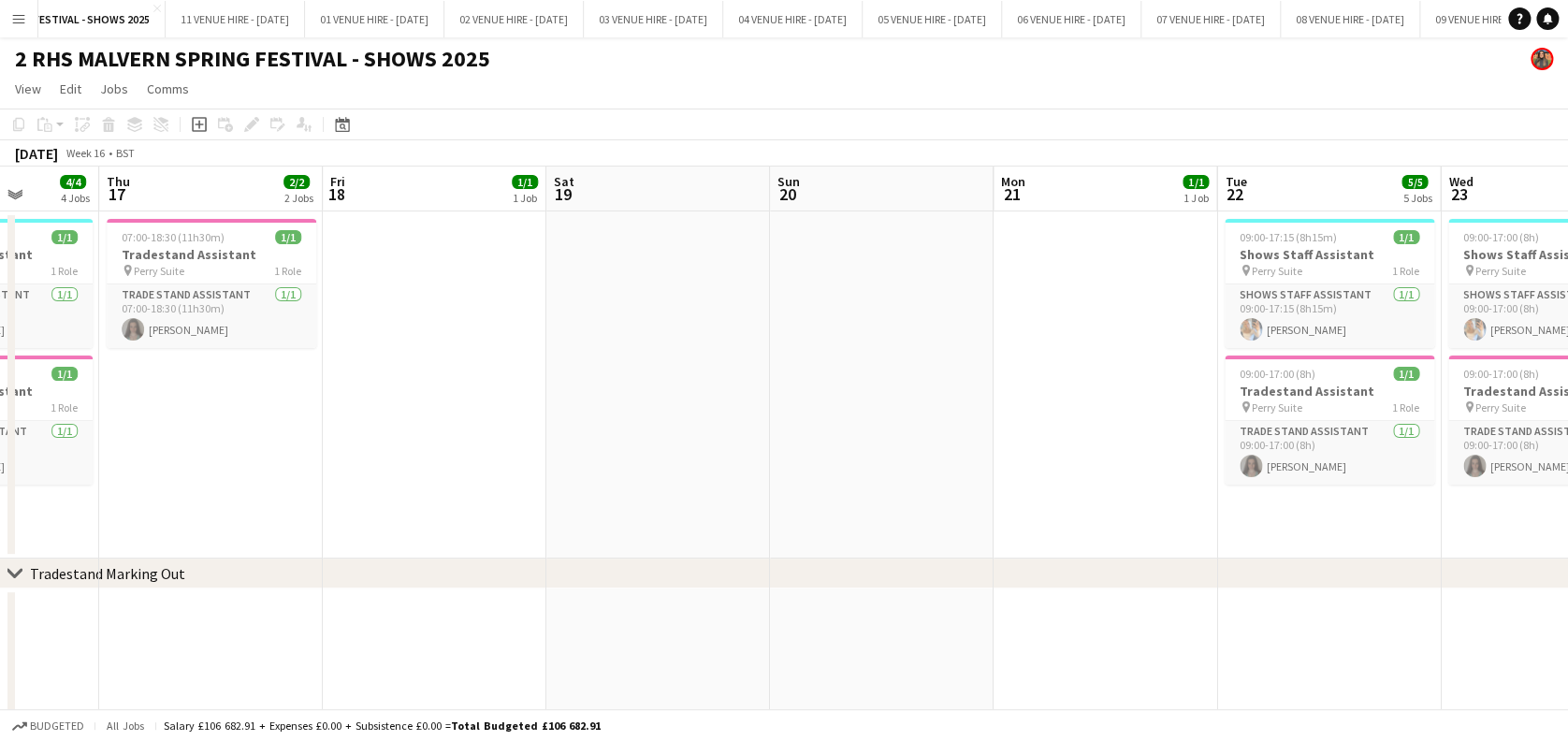
drag, startPoint x: 702, startPoint y: 196, endPoint x: 1519, endPoint y: 162, distance: 817.7
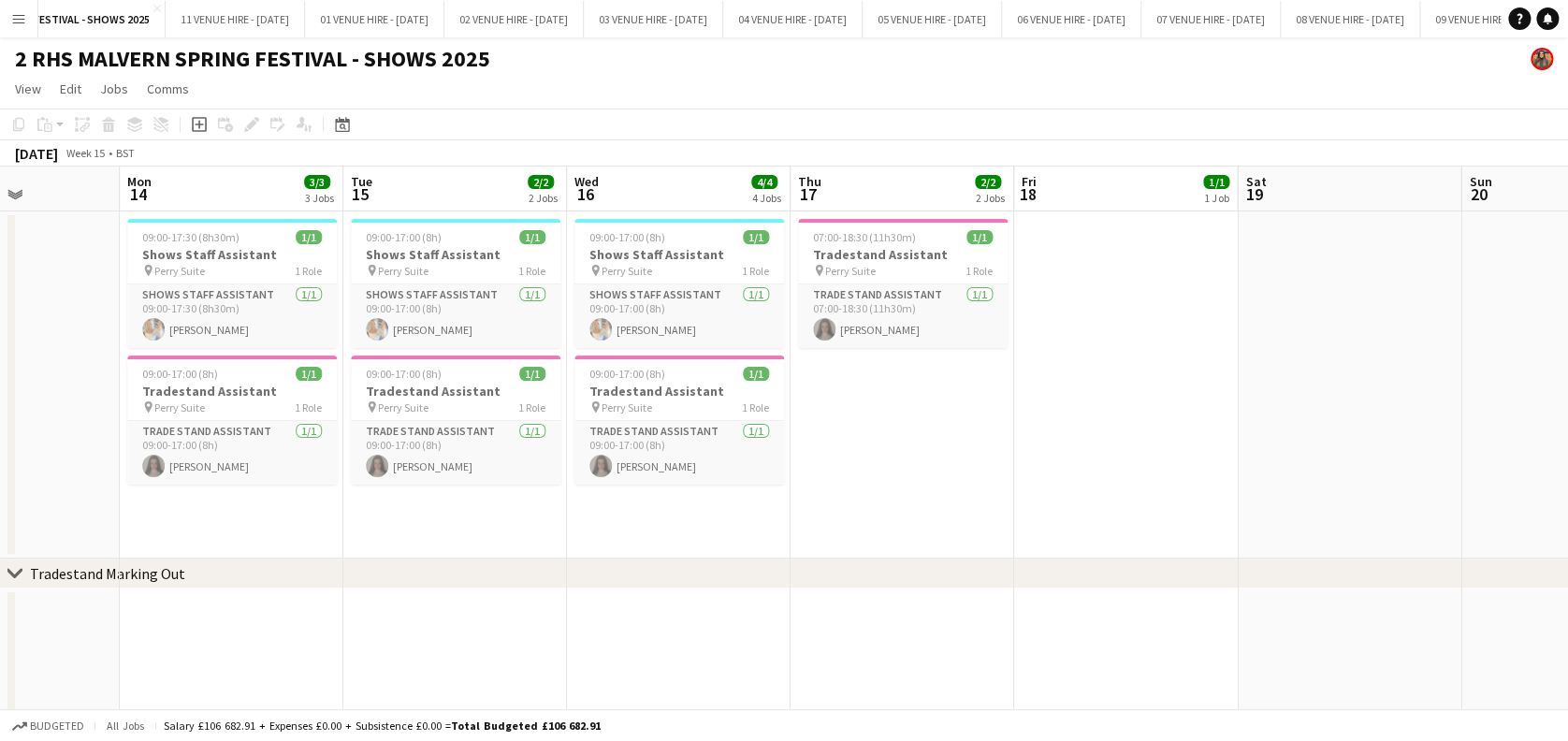
drag, startPoint x: 883, startPoint y: 198, endPoint x: 1590, endPoint y: 133, distance: 710.0
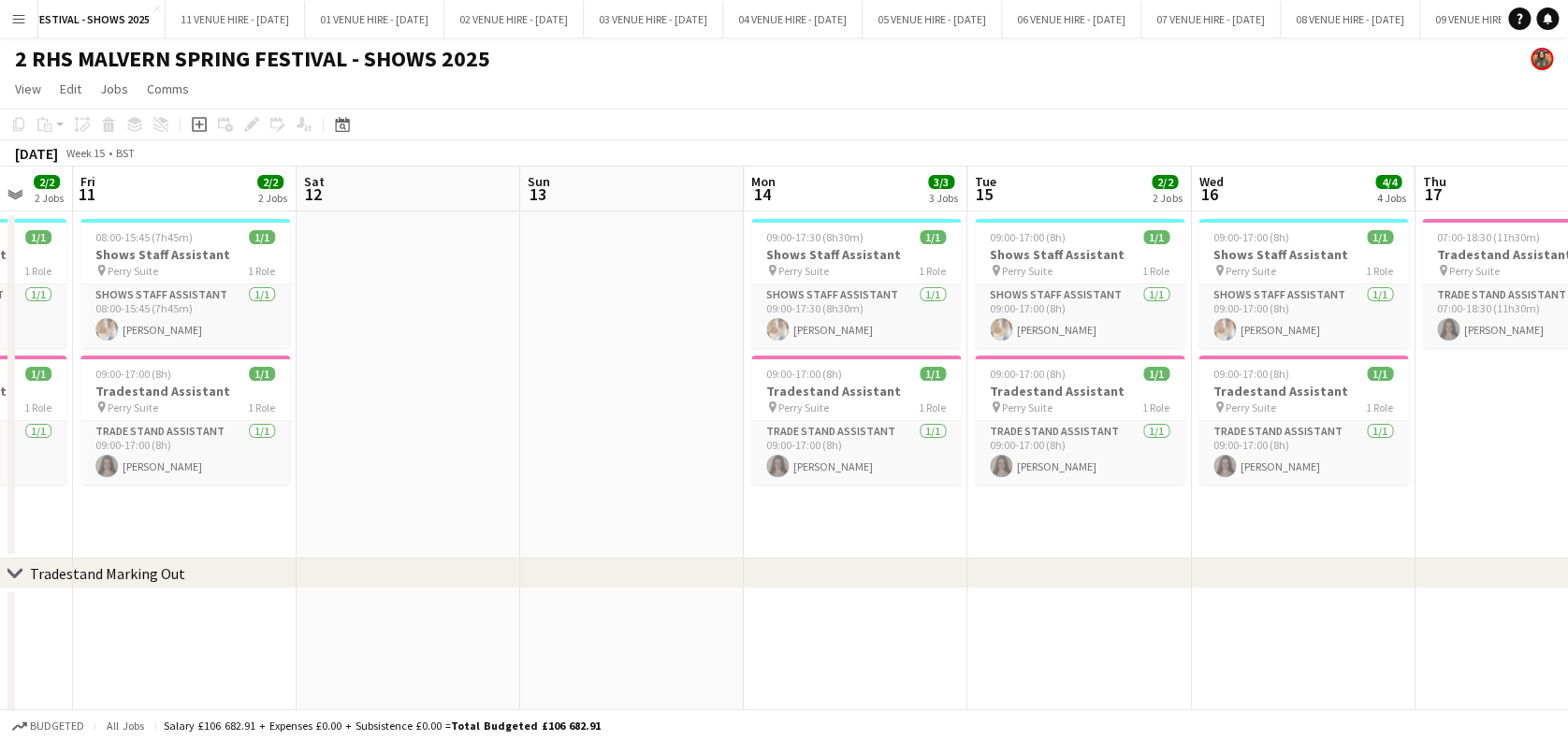
drag, startPoint x: 793, startPoint y: 198, endPoint x: 1462, endPoint y: 152, distance: 670.6
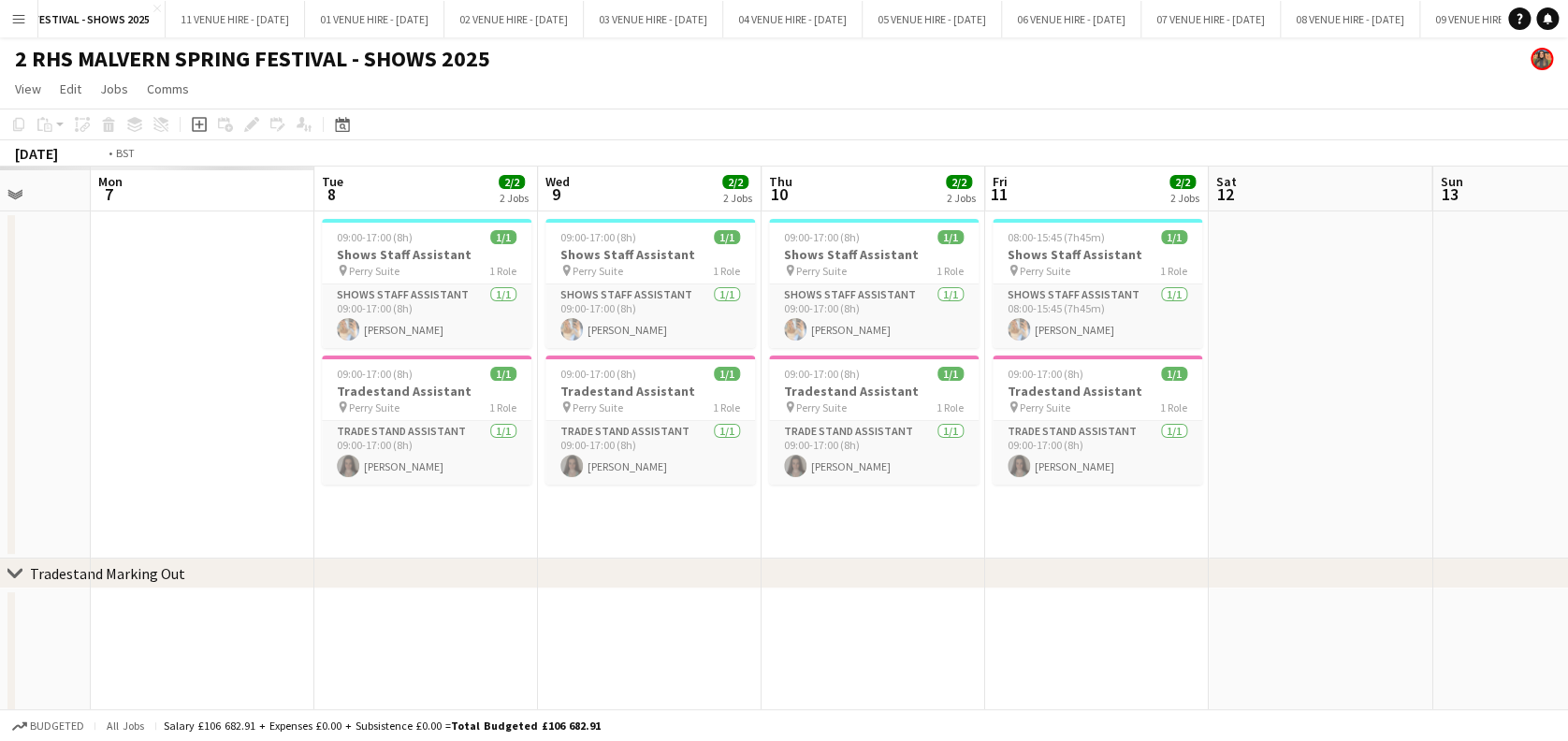
drag, startPoint x: 622, startPoint y: 187, endPoint x: 1480, endPoint y: 227, distance: 858.9
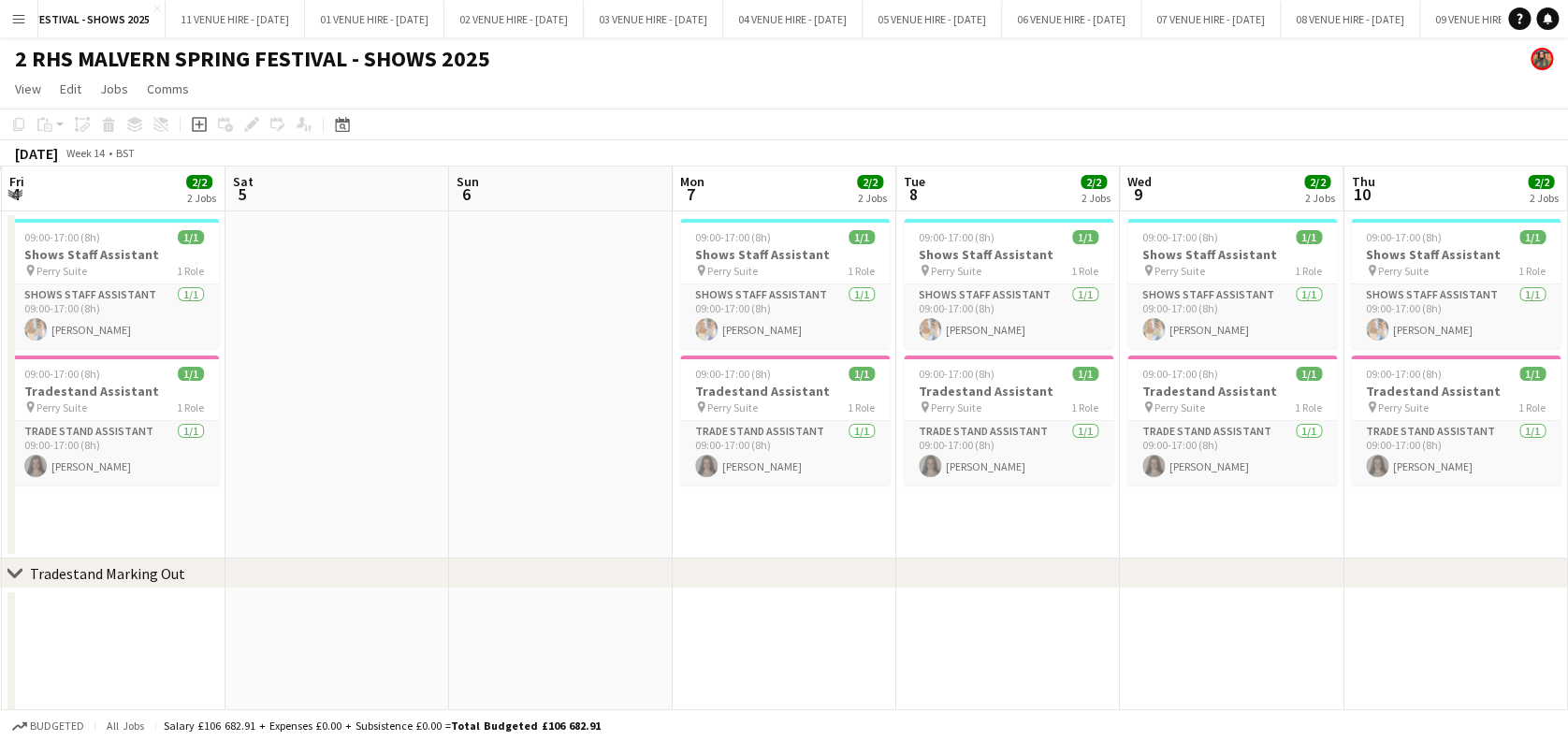
drag, startPoint x: 915, startPoint y: 169, endPoint x: 1522, endPoint y: 172, distance: 607.0
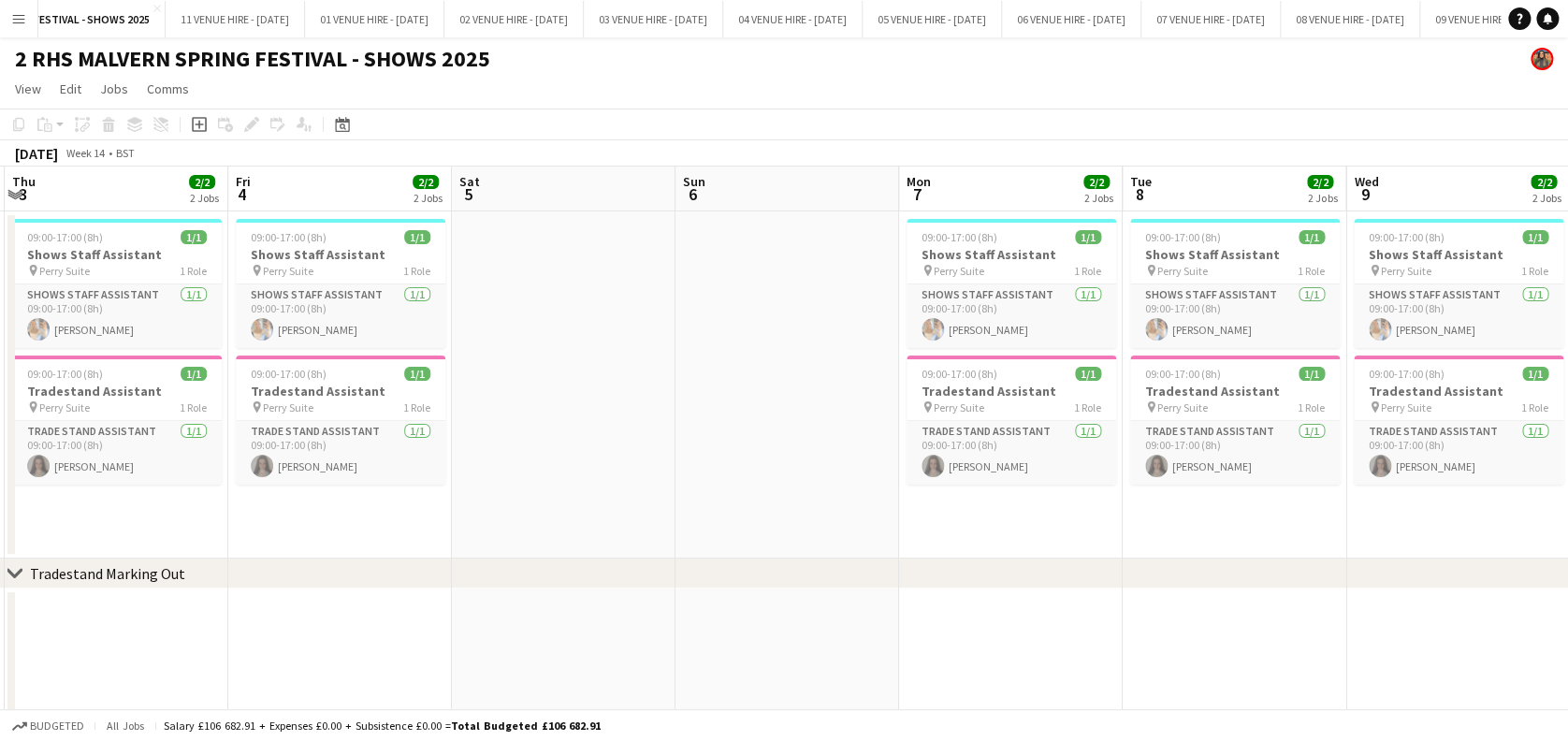
scroll to position [0, 479]
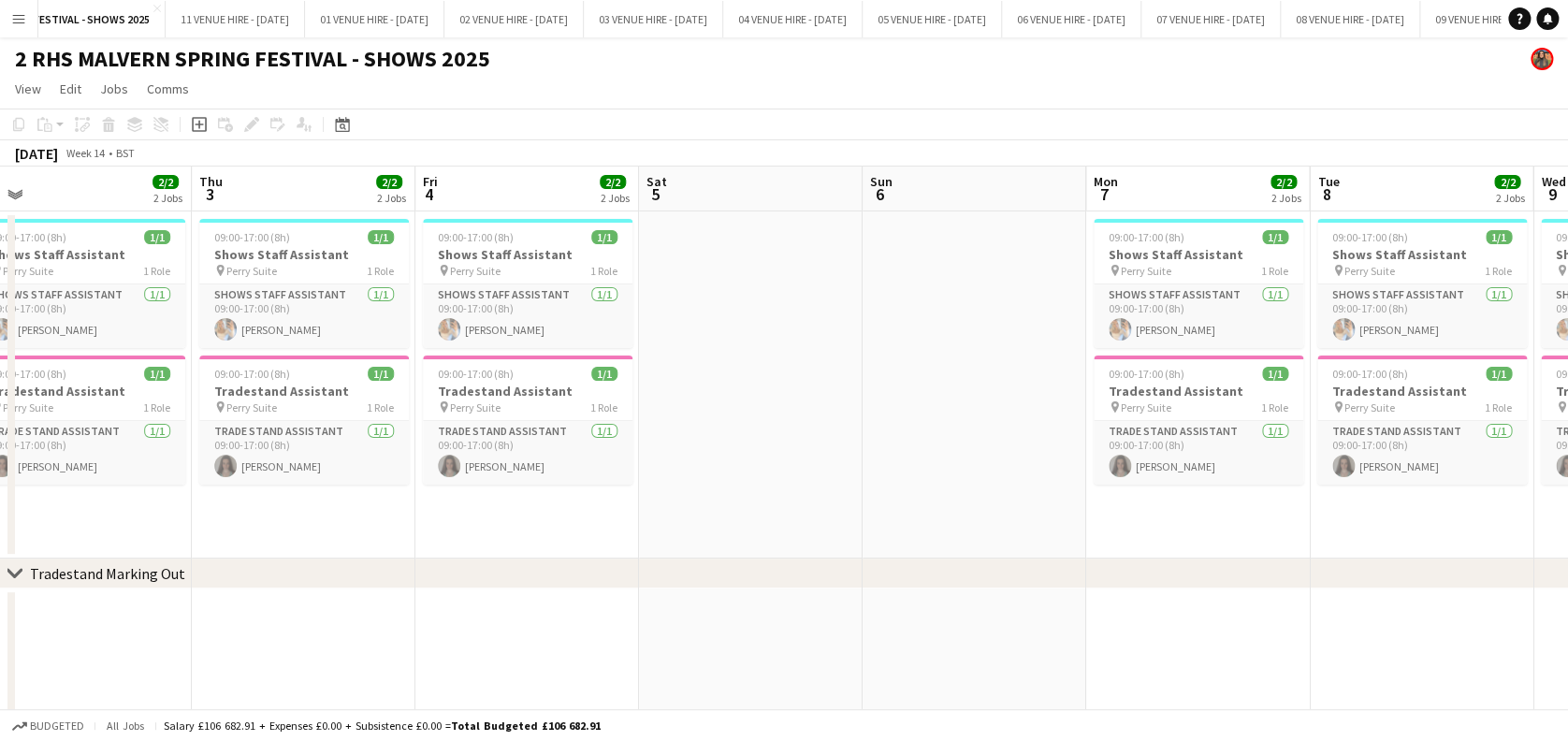
drag, startPoint x: 562, startPoint y: 180, endPoint x: 1580, endPoint y: 120, distance: 1019.8
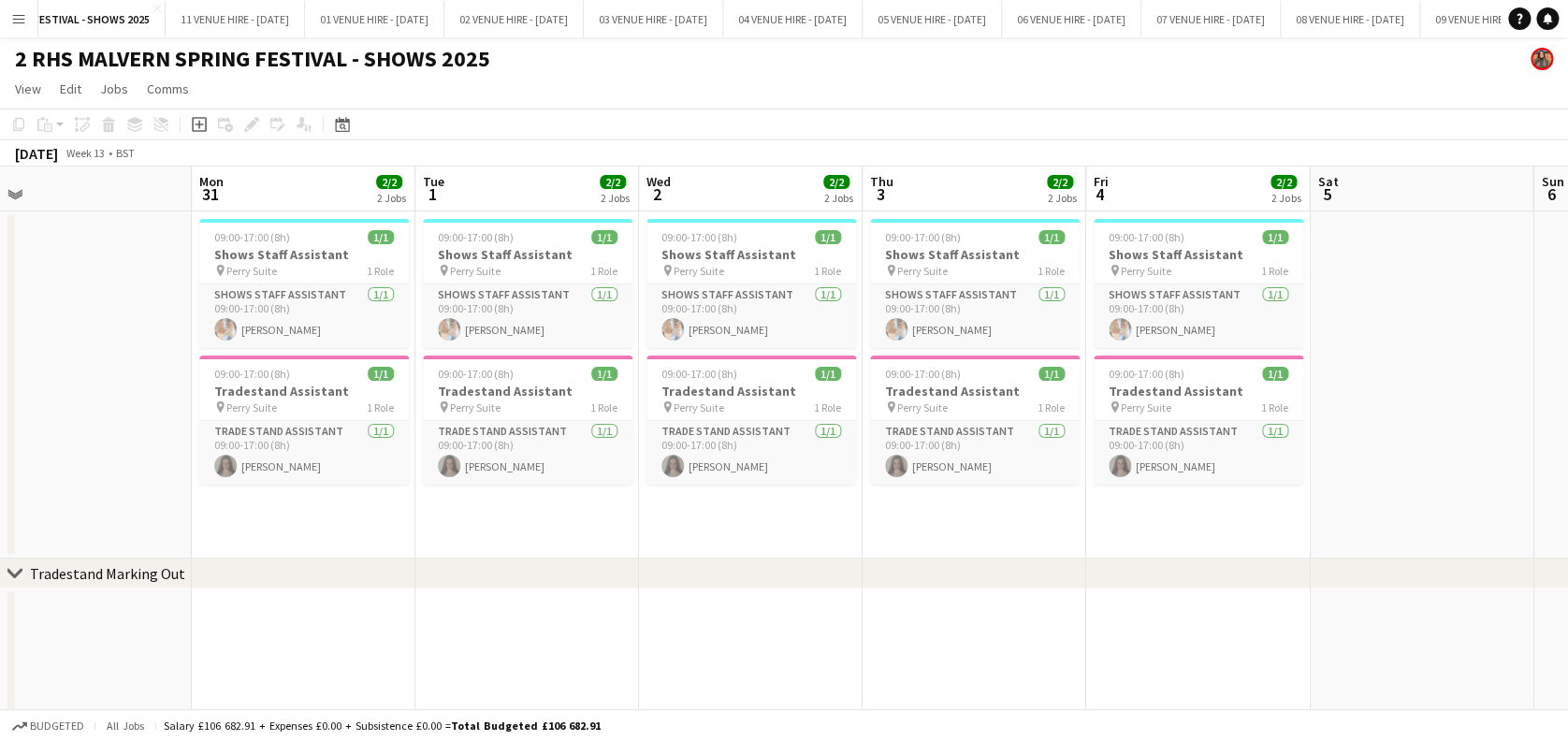
scroll to position [0, 475]
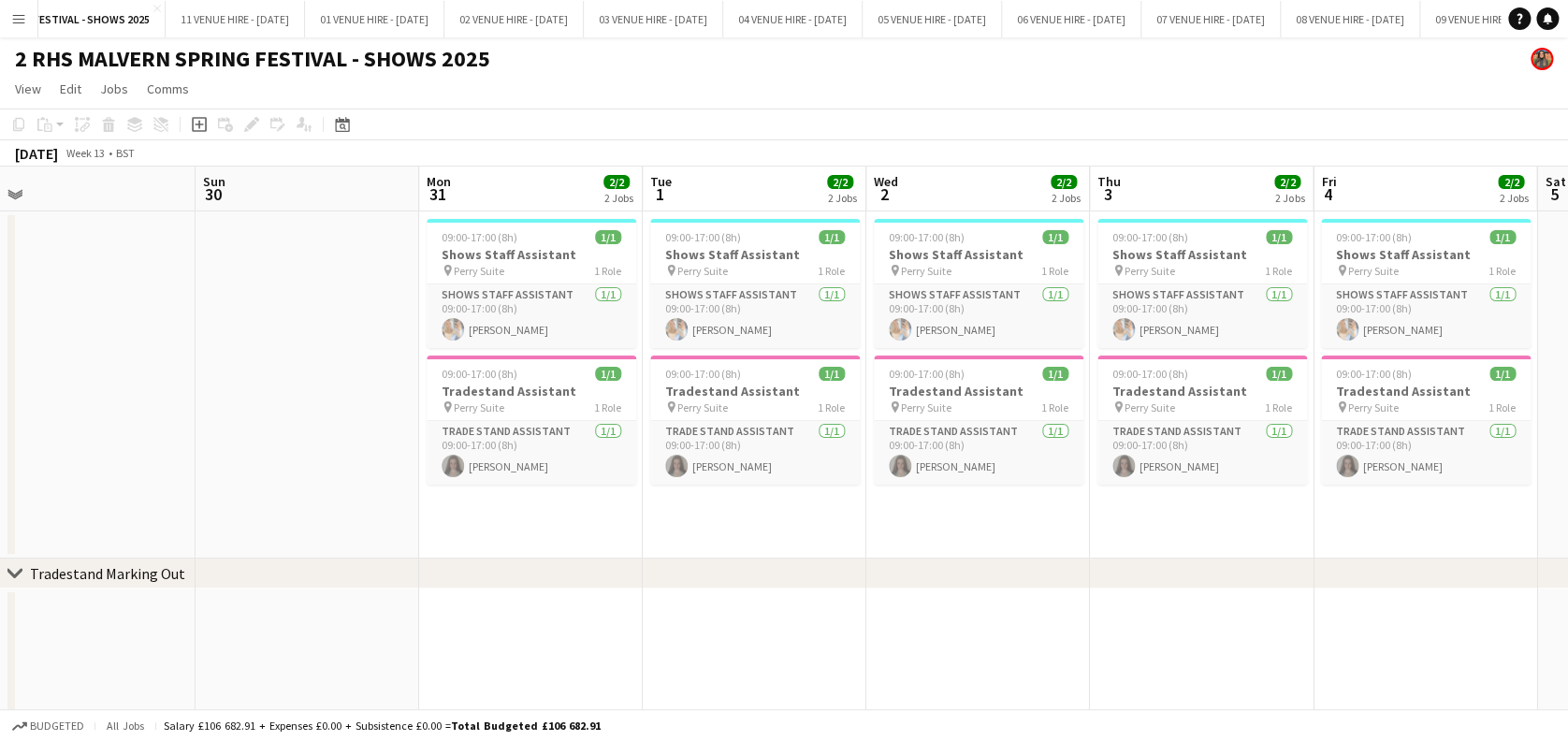
drag, startPoint x: 266, startPoint y: 197, endPoint x: 1250, endPoint y: 160, distance: 984.7
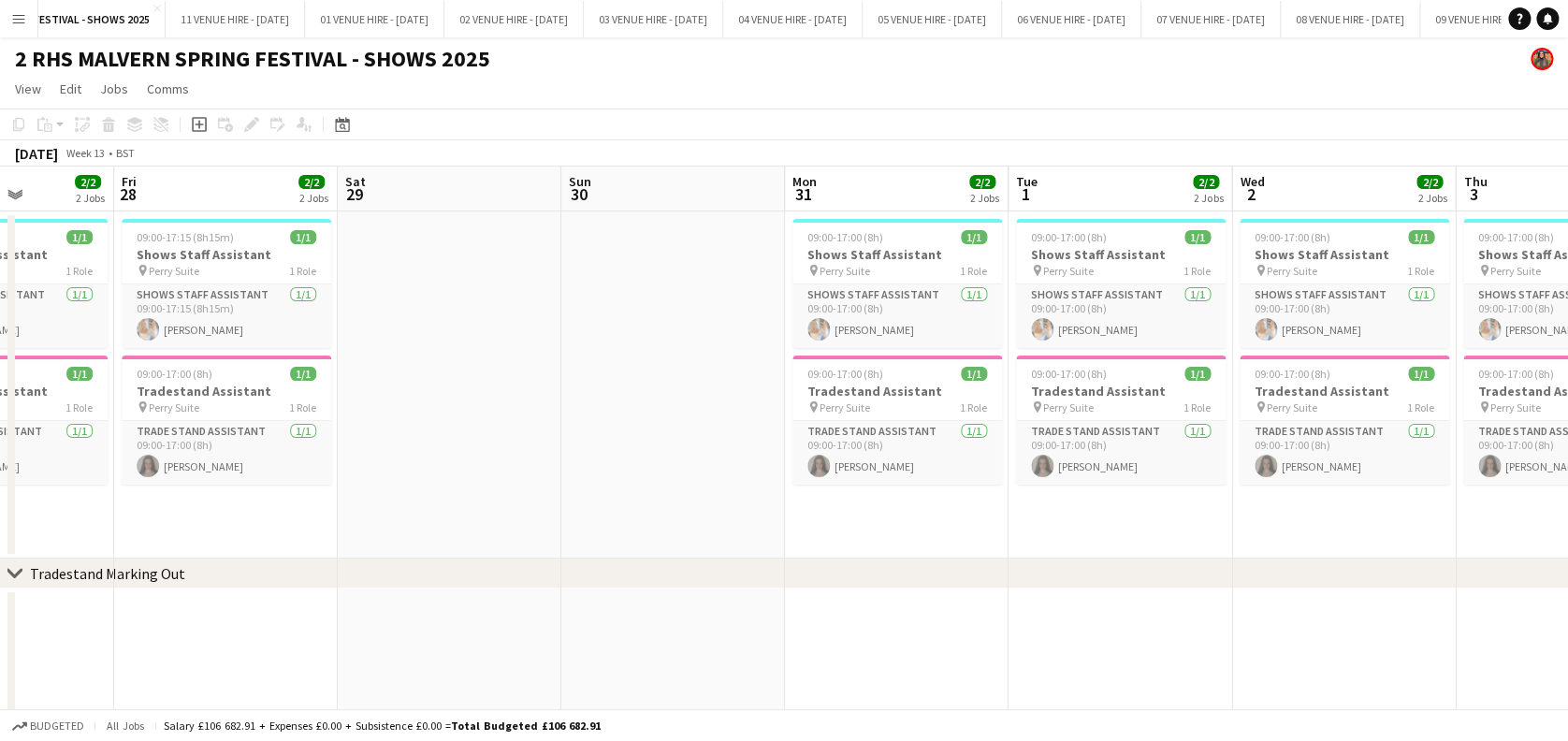
drag, startPoint x: 502, startPoint y: 170, endPoint x: 1317, endPoint y: 185, distance: 815.1
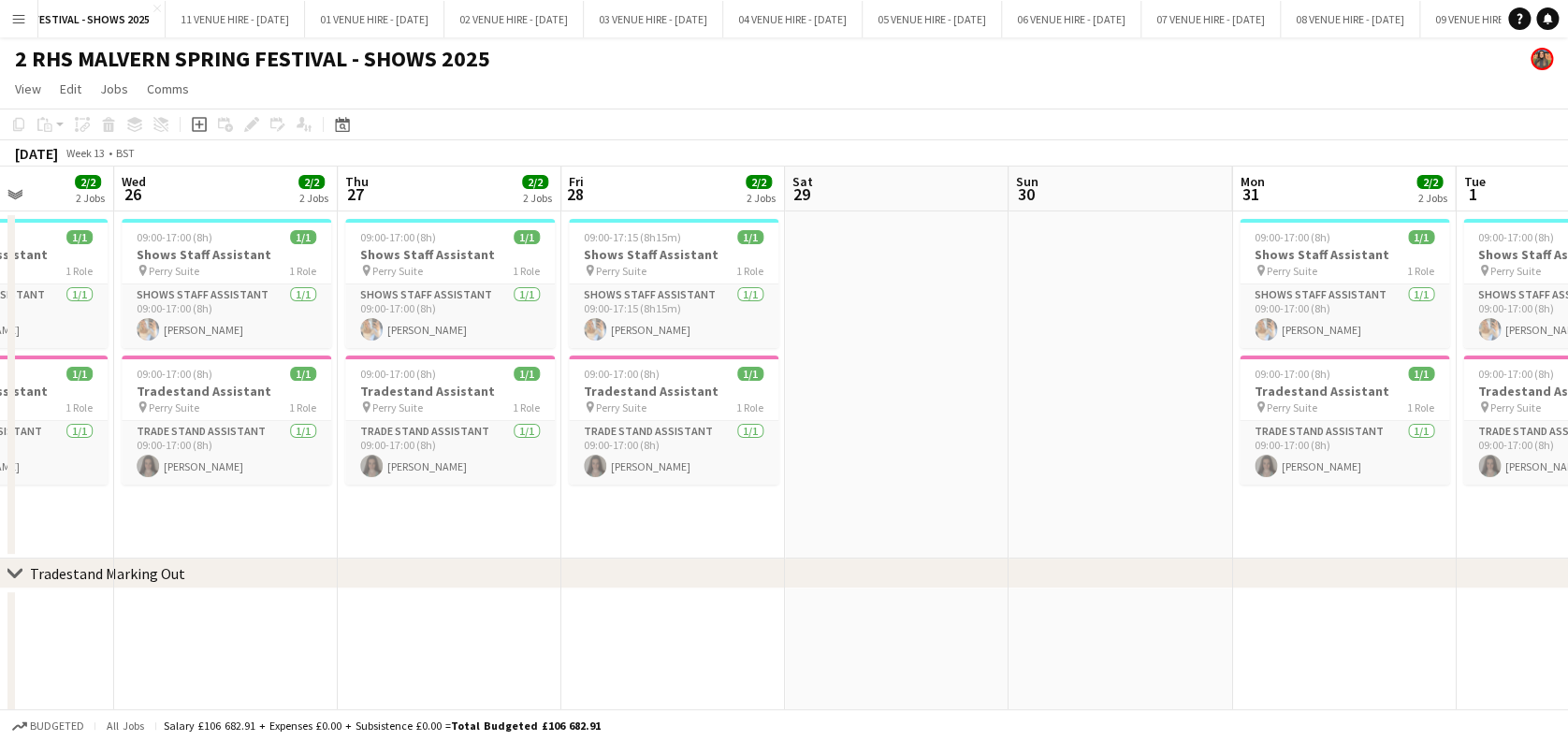
scroll to position [0, 554]
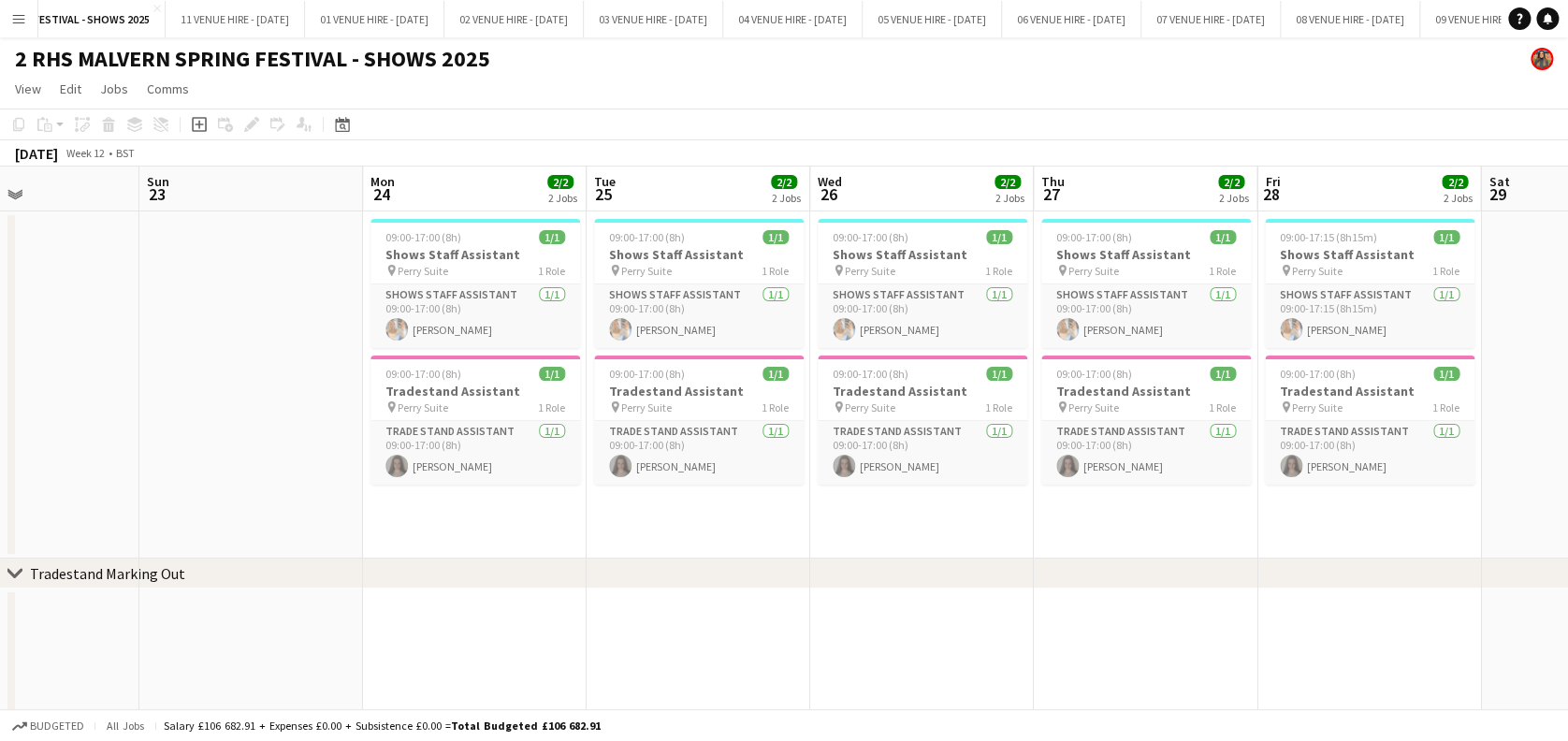
drag, startPoint x: 358, startPoint y: 197, endPoint x: 1277, endPoint y: 200, distance: 919.0
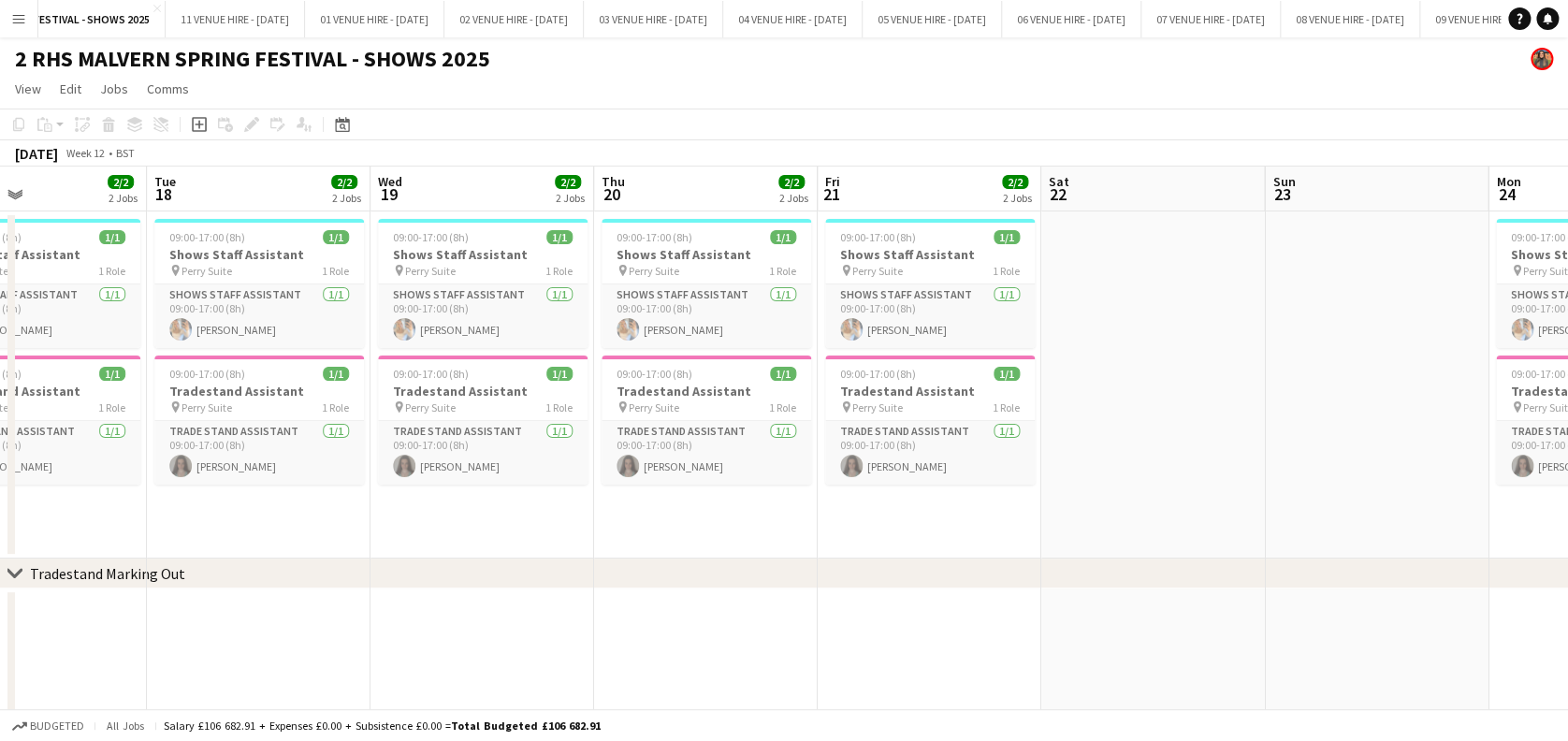
drag, startPoint x: 327, startPoint y: 184, endPoint x: 1236, endPoint y: 207, distance: 909.3
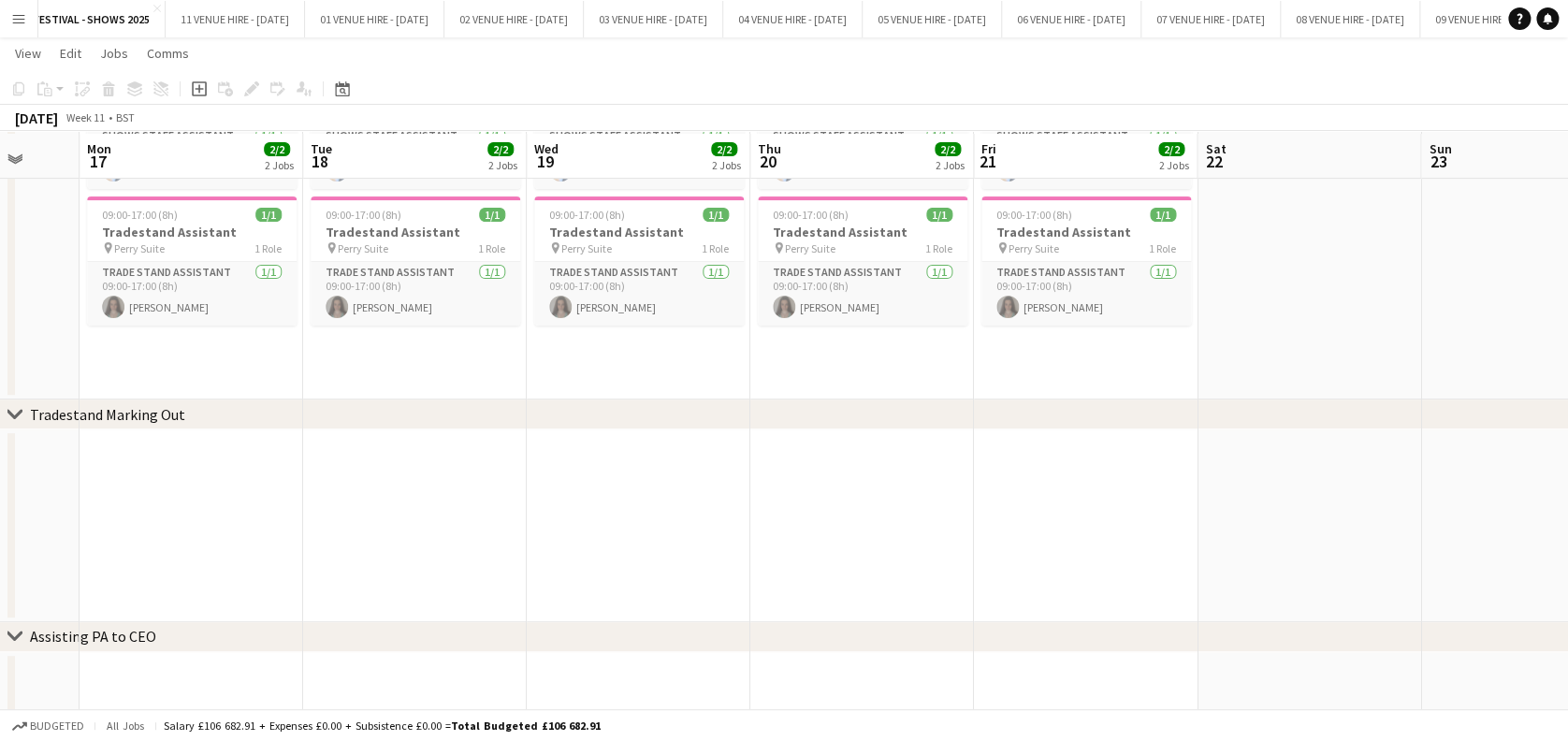
scroll to position [0, 0]
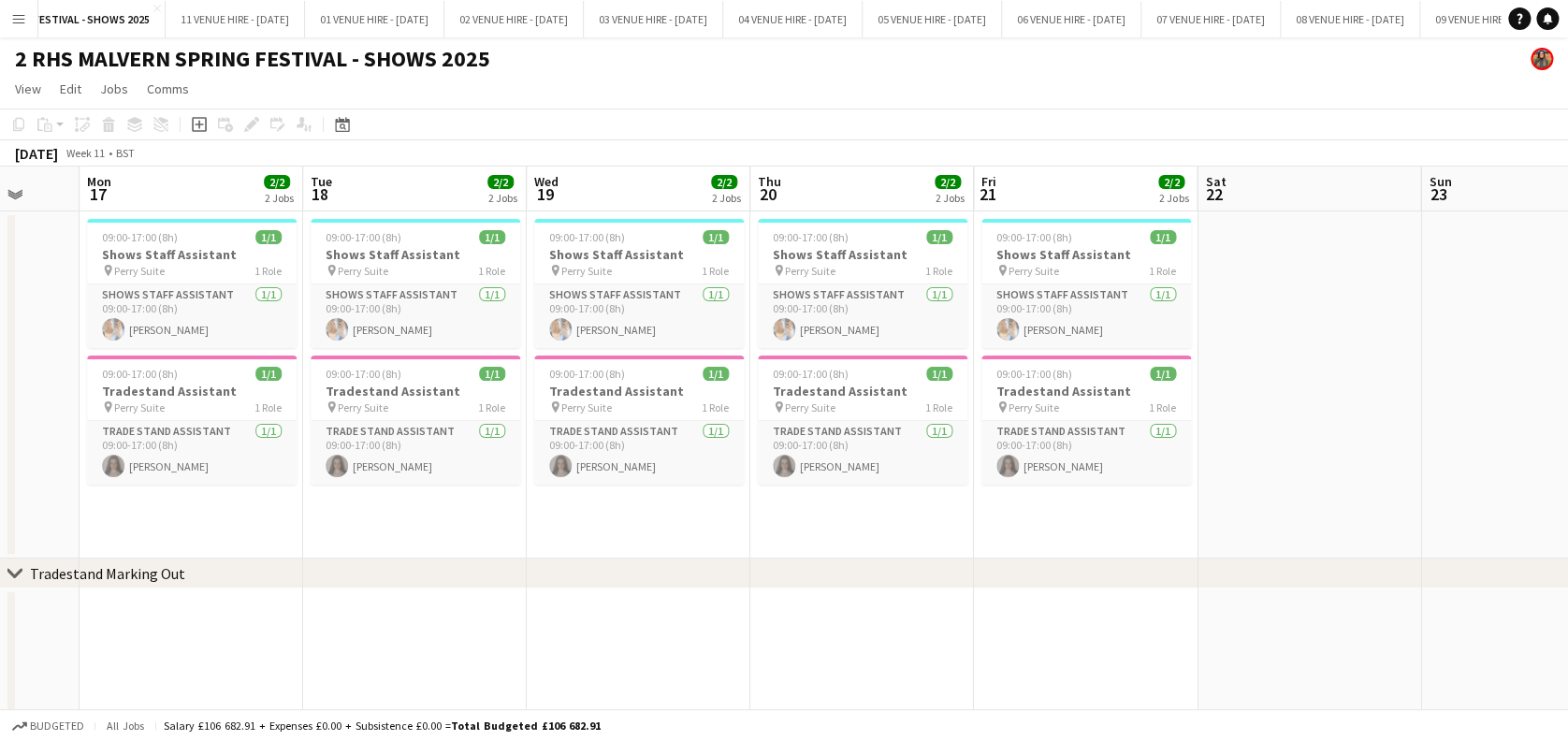
click at [1268, 210] on app-board-header-date "Sat 22" at bounding box center [1309, 188] width 223 height 45
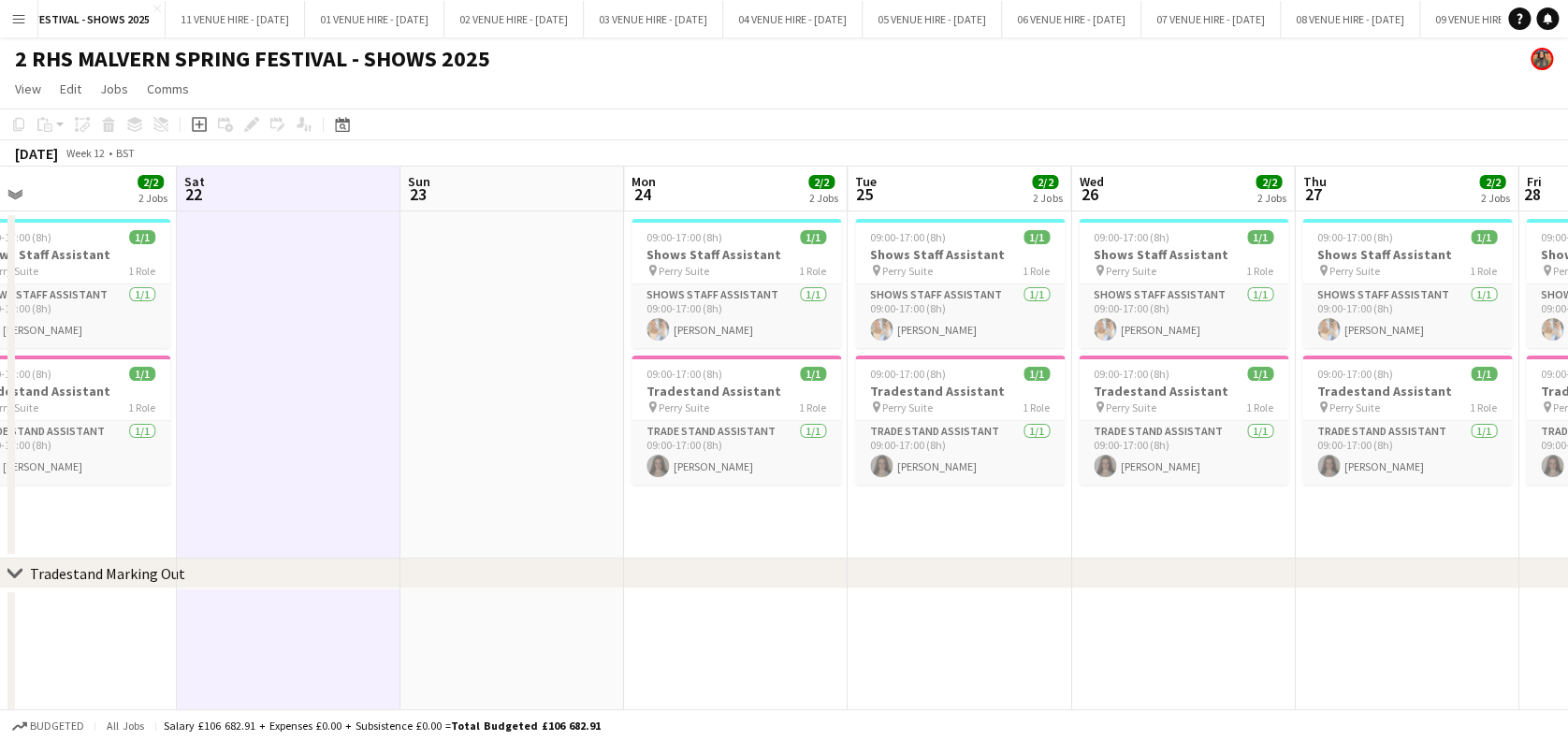
scroll to position [0, 770]
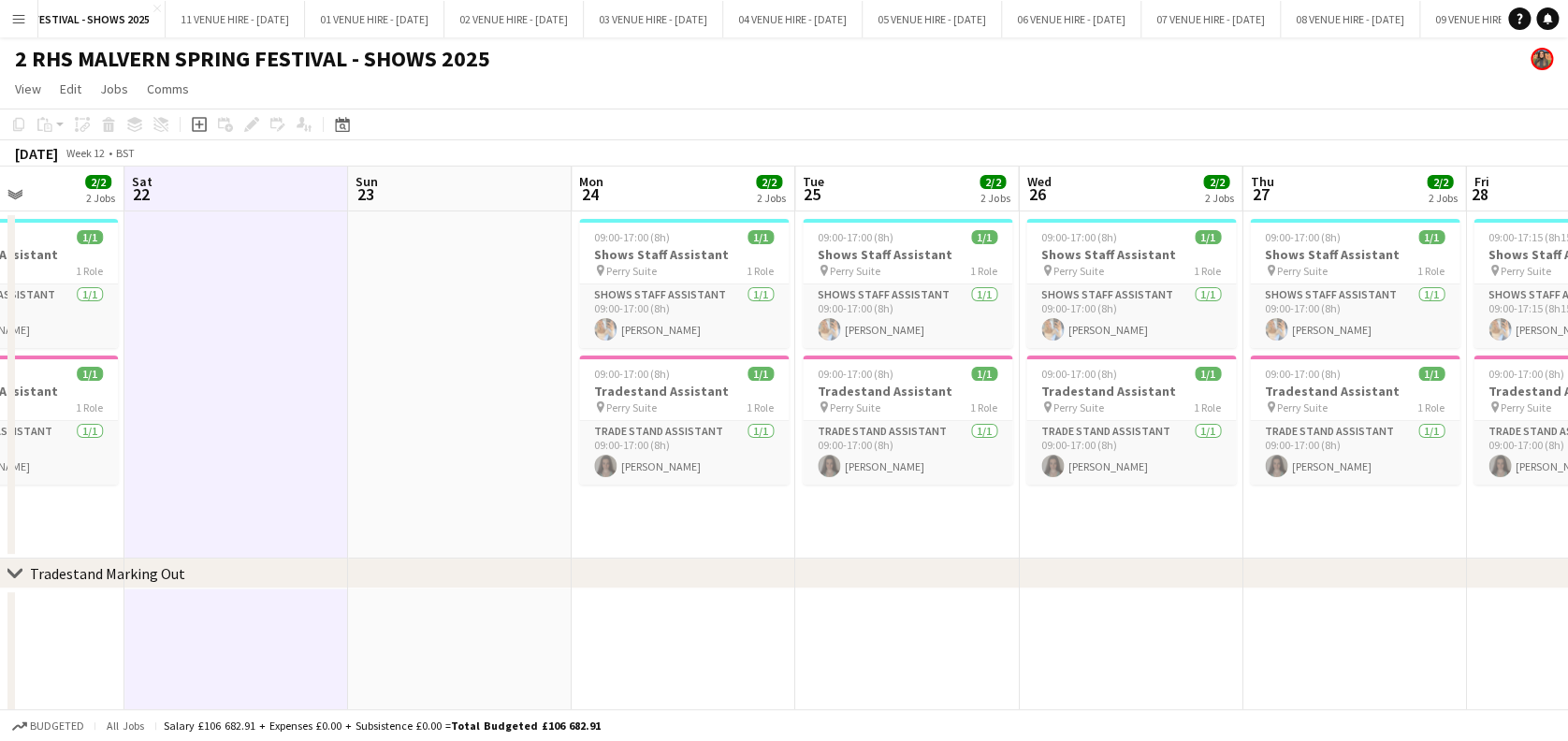
drag, startPoint x: 1267, startPoint y: 181, endPoint x: 193, endPoint y: 224, distance: 1074.9
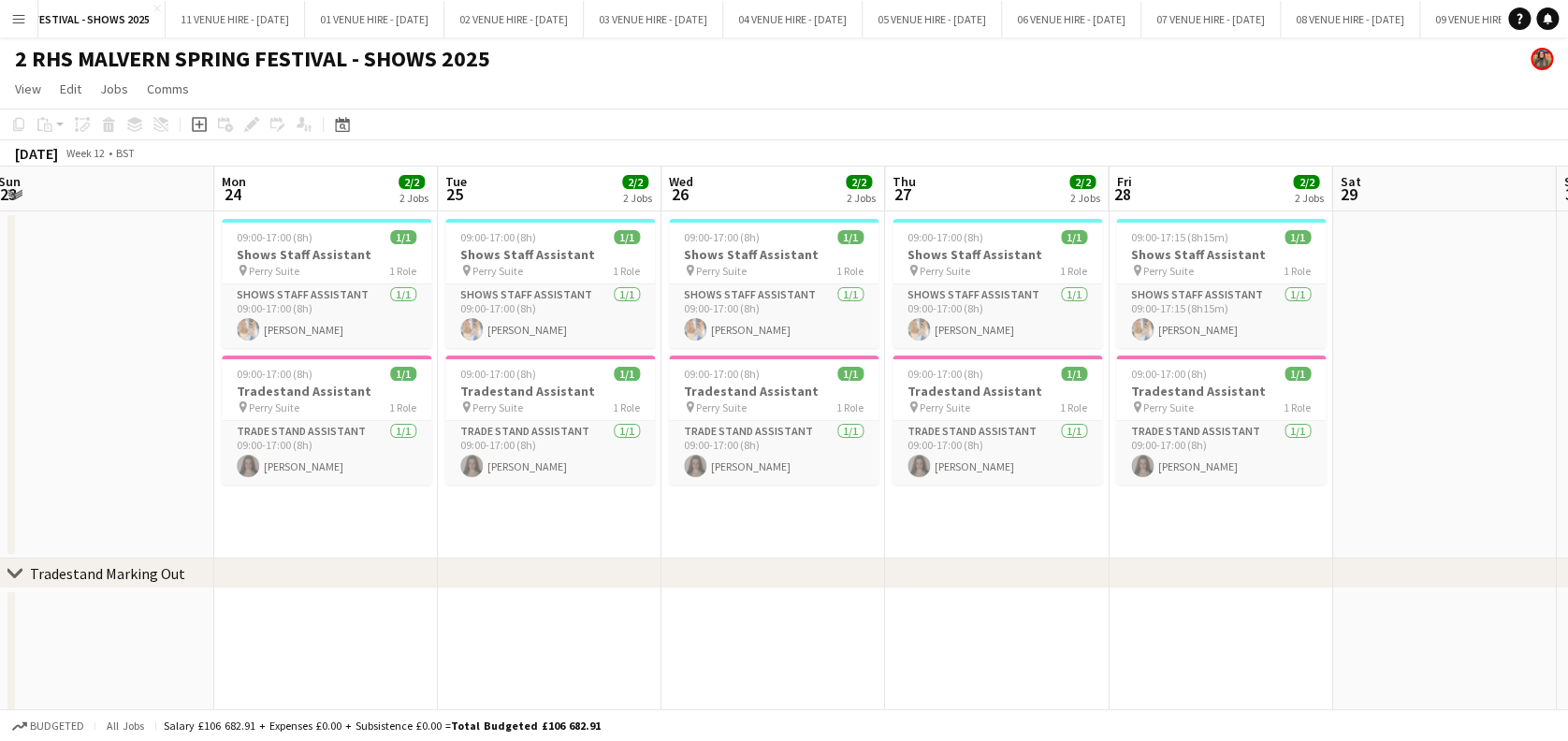
scroll to position [0, 681]
drag, startPoint x: 674, startPoint y: 166, endPoint x: 315, endPoint y: 170, distance: 359.0
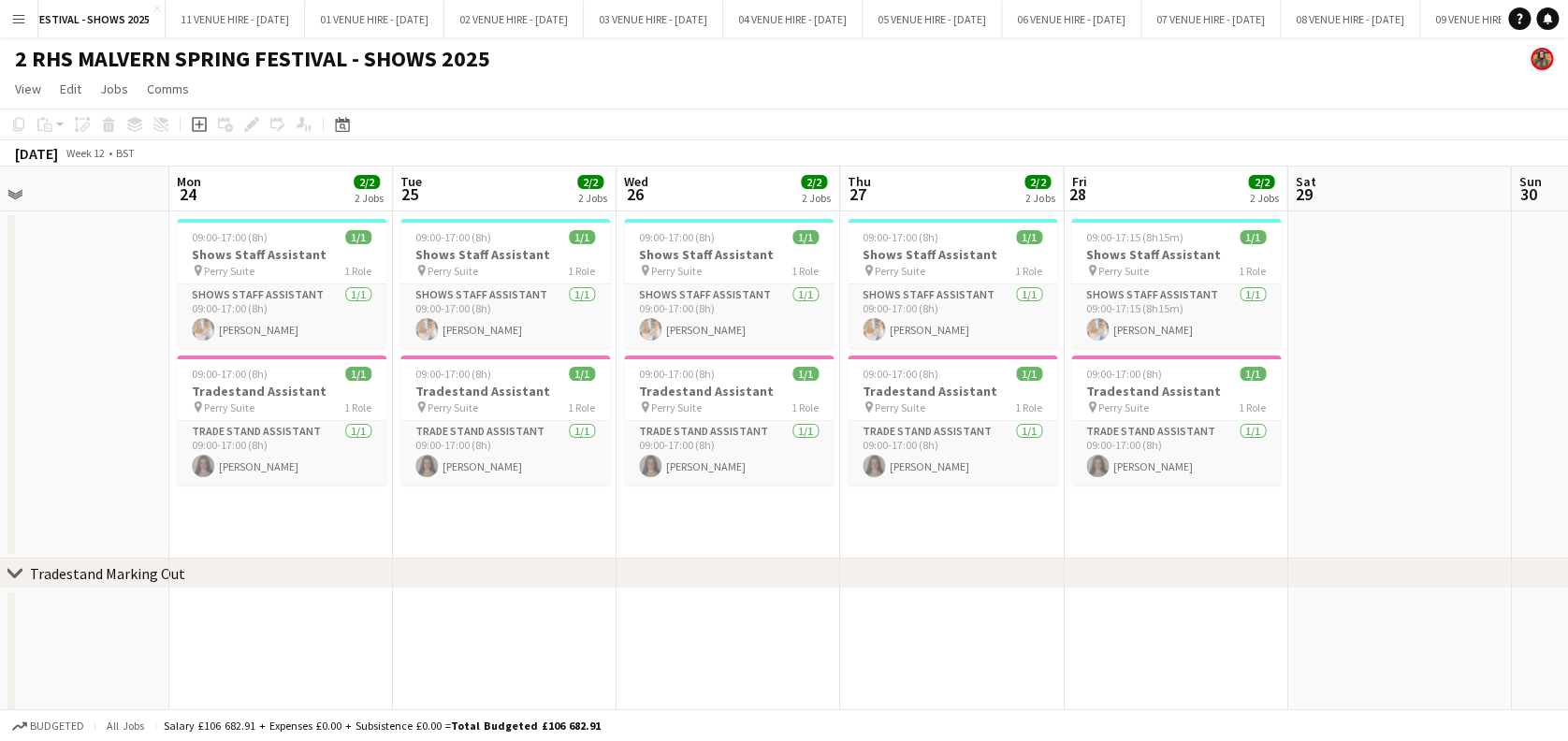
drag, startPoint x: 1326, startPoint y: 196, endPoint x: 1304, endPoint y: 194, distance: 22.1
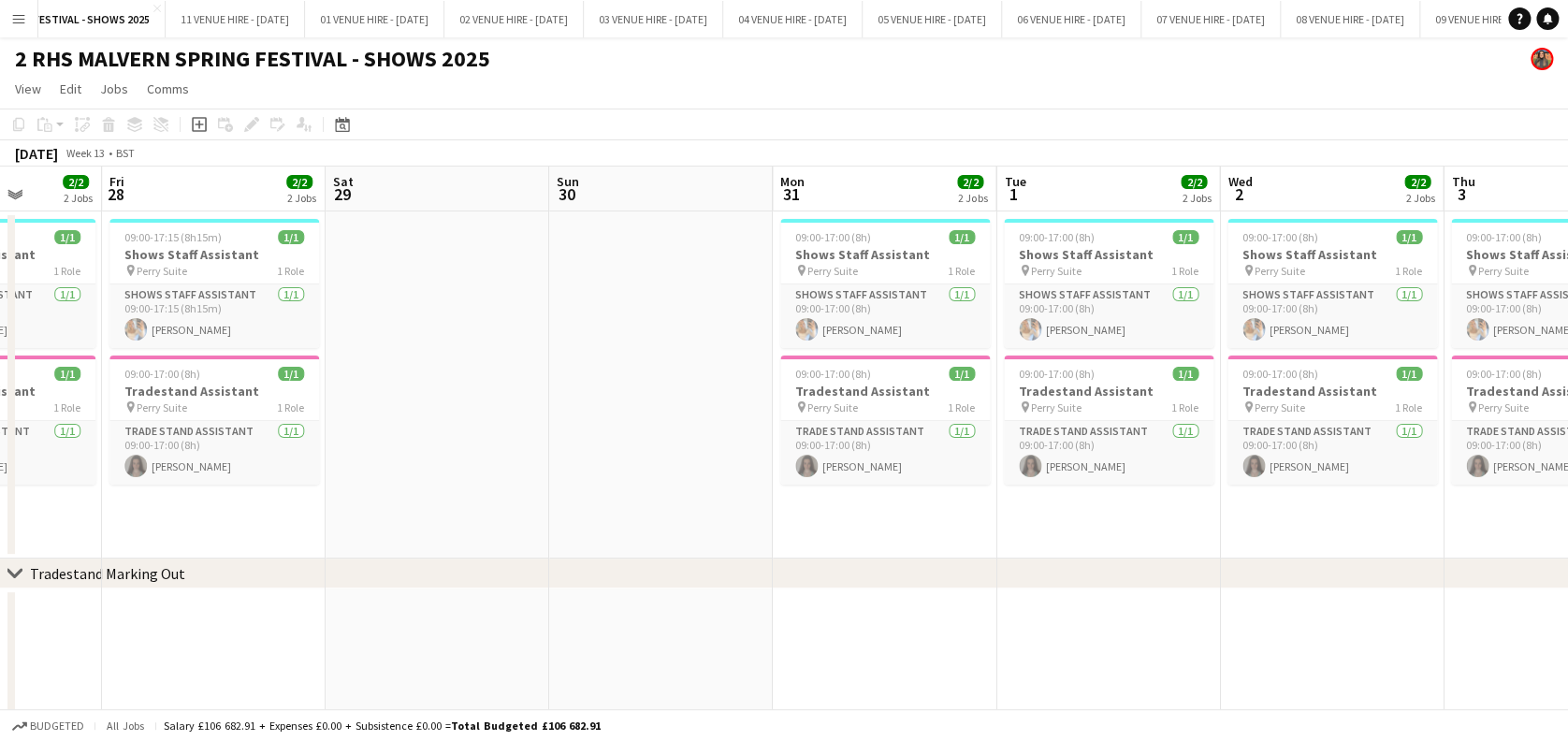
scroll to position [0, 809]
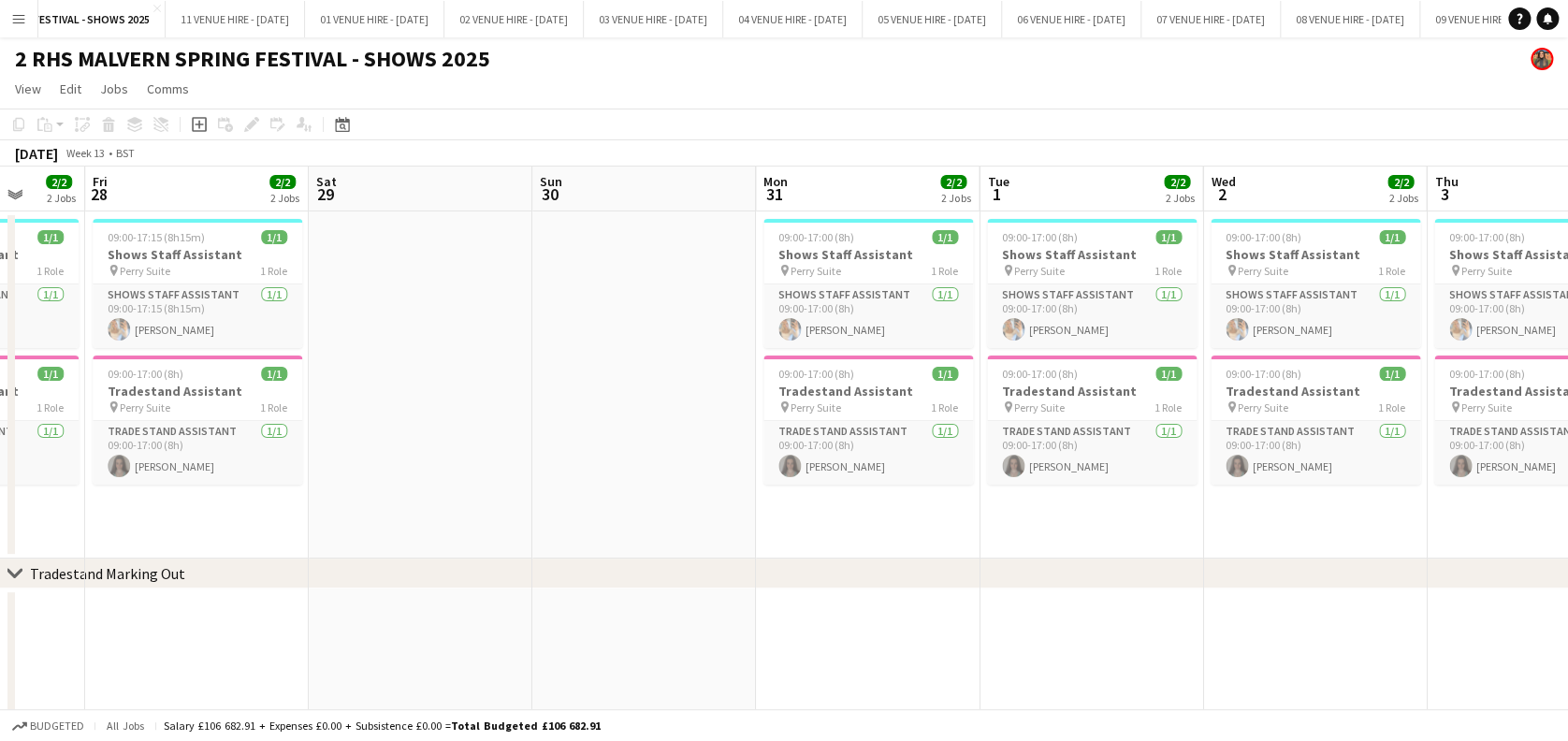
drag, startPoint x: 1309, startPoint y: 192, endPoint x: 339, endPoint y: 180, distance: 970.1
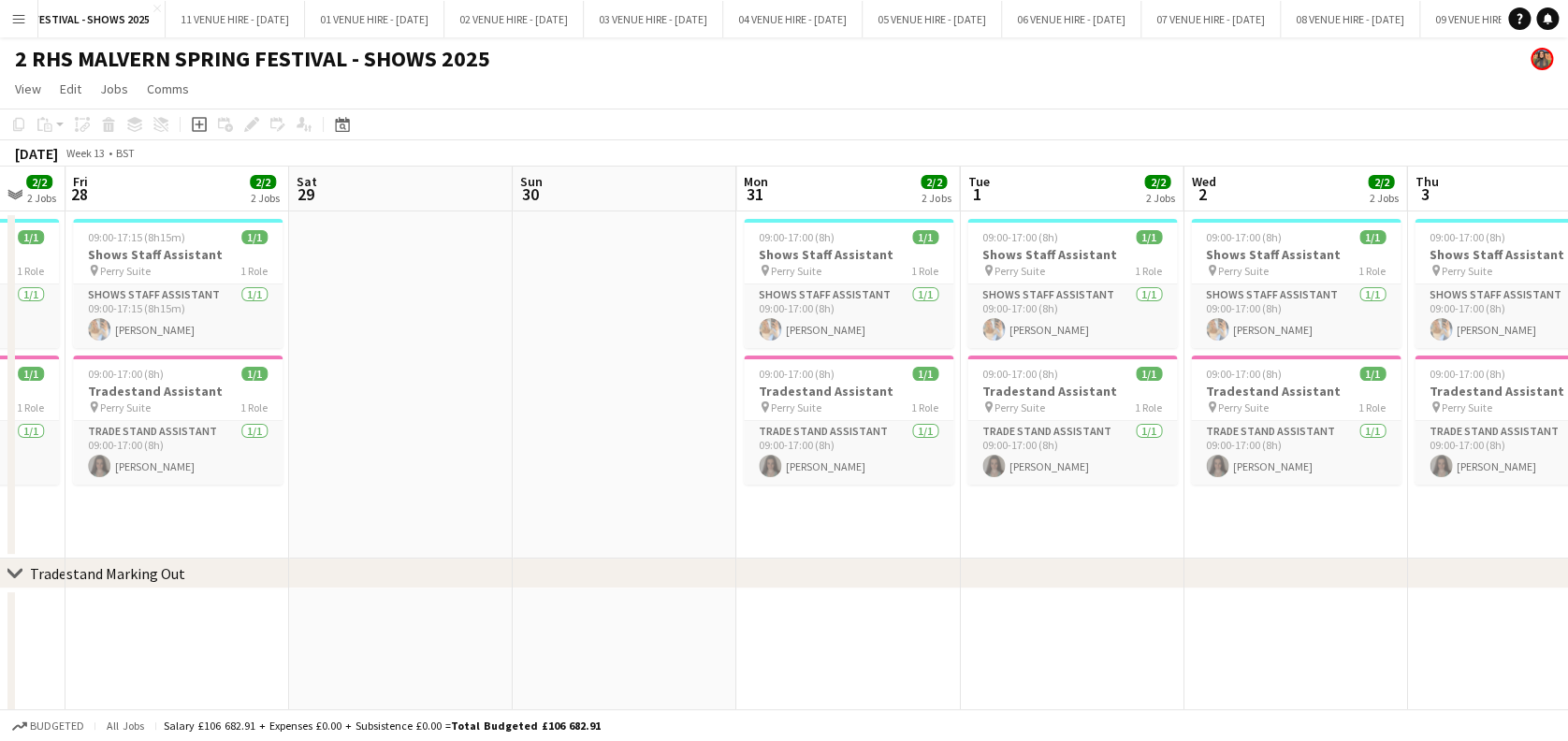
drag, startPoint x: 910, startPoint y: 169, endPoint x: 555, endPoint y: 140, distance: 356.2
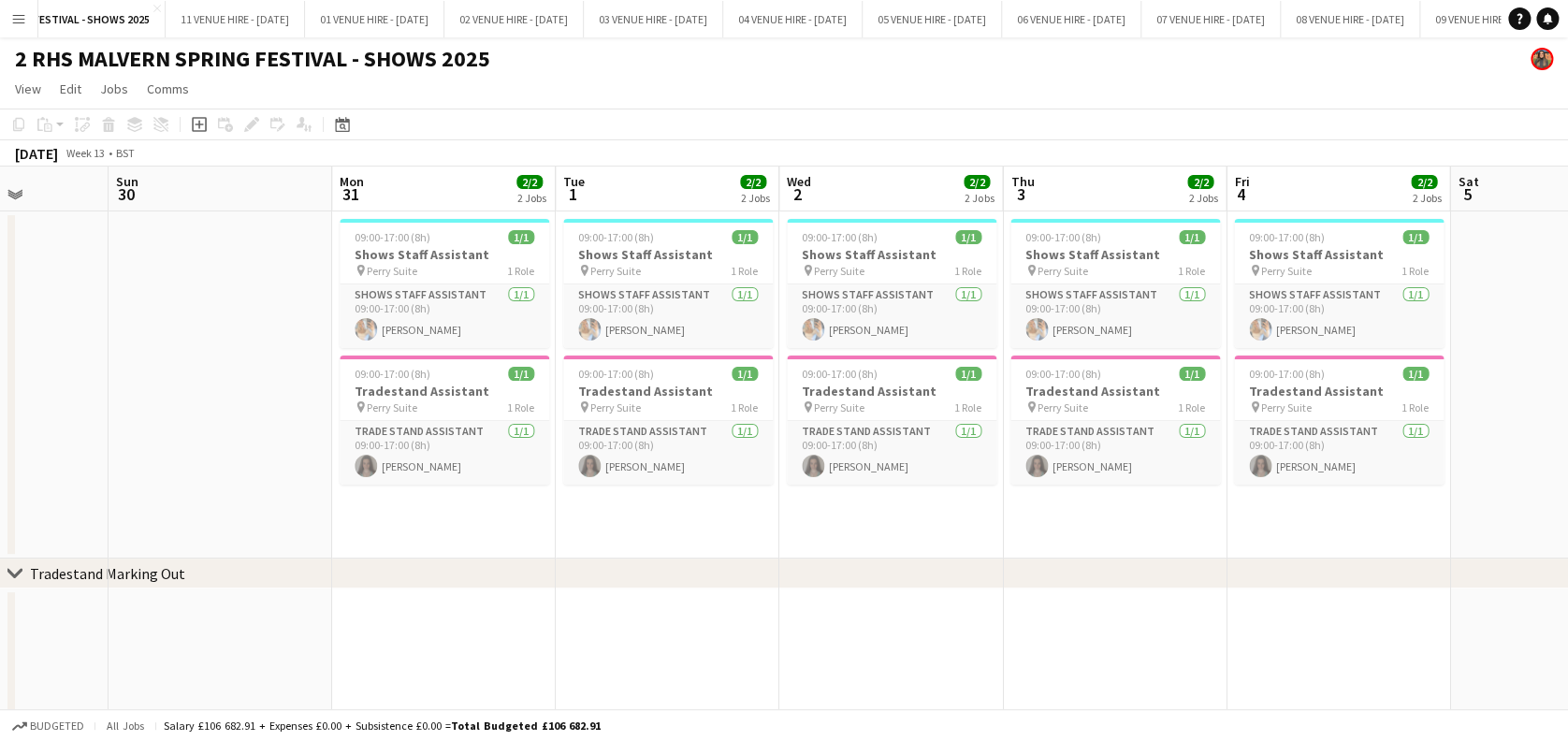
scroll to position [0, 797]
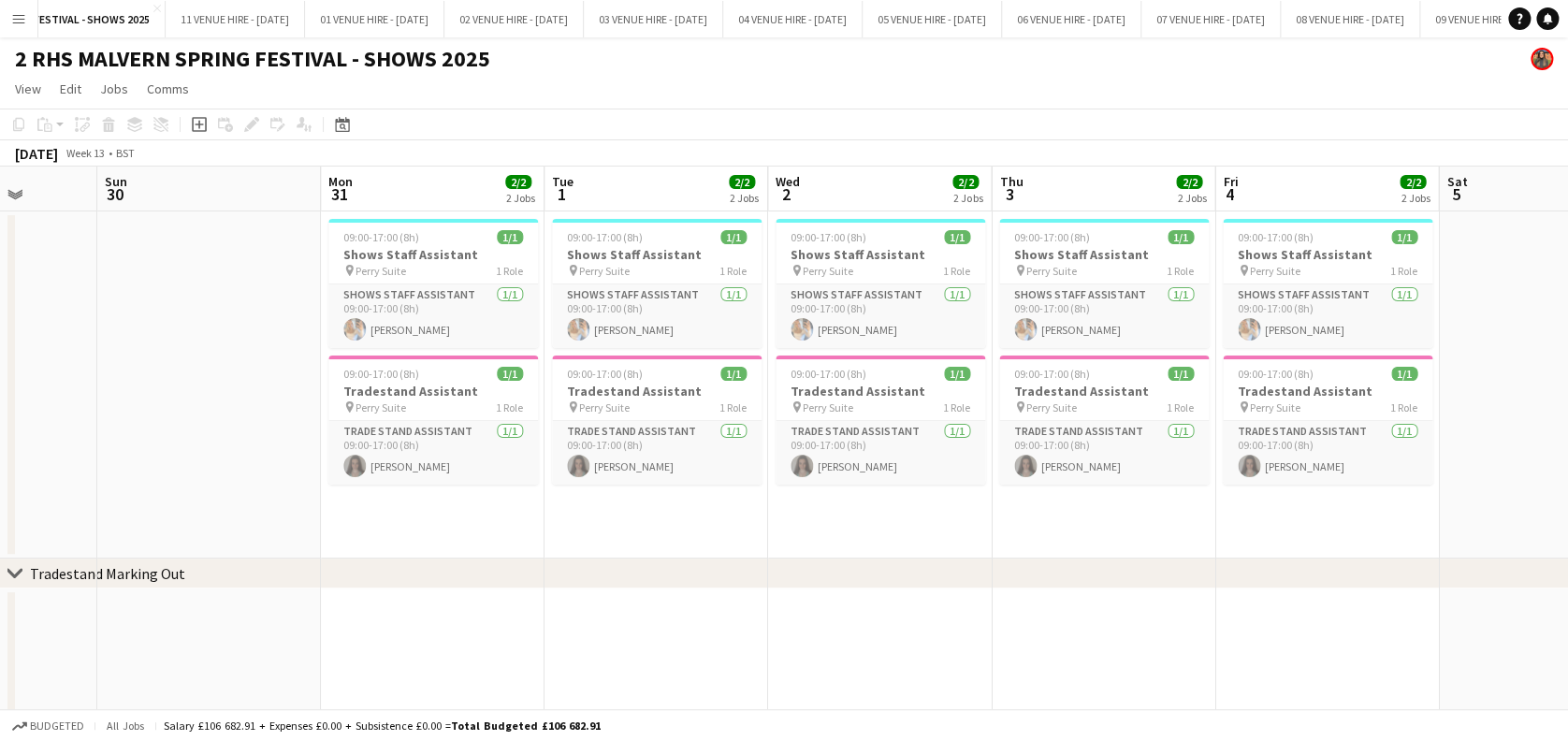
drag, startPoint x: 830, startPoint y: 188, endPoint x: 486, endPoint y: 221, distance: 345.6
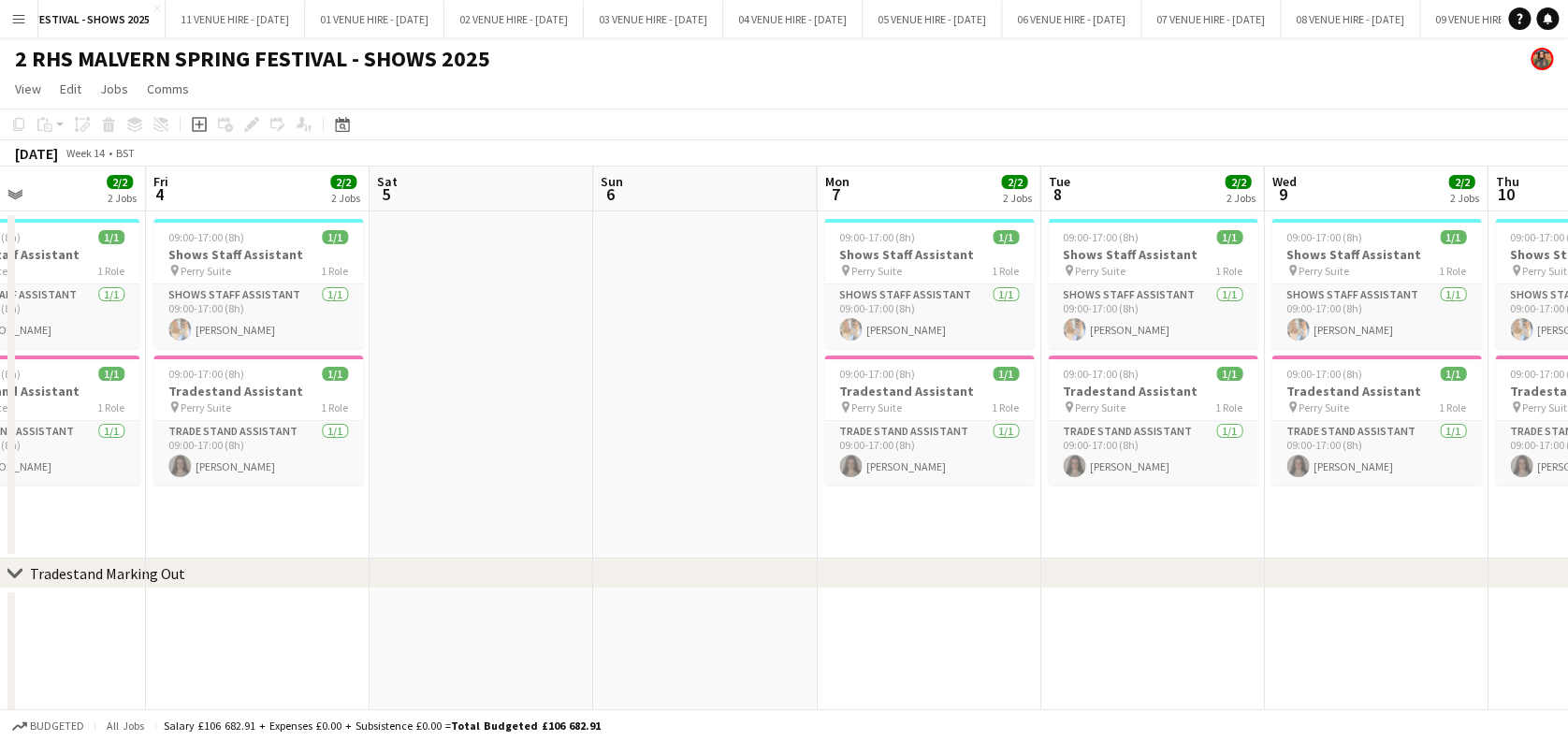
scroll to position [0, 556]
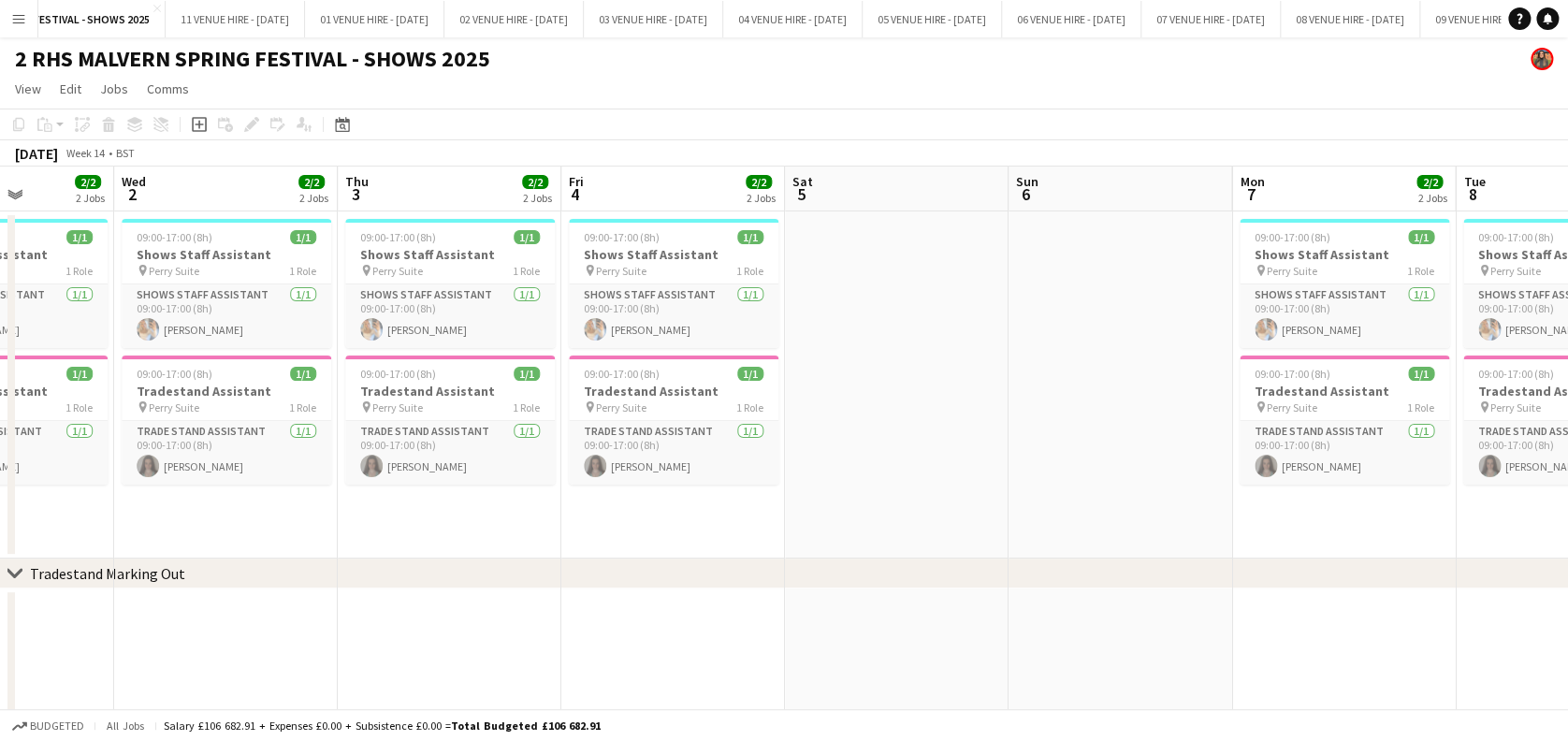
drag, startPoint x: 1148, startPoint y: 167, endPoint x: 47, endPoint y: 252, distance: 1104.3
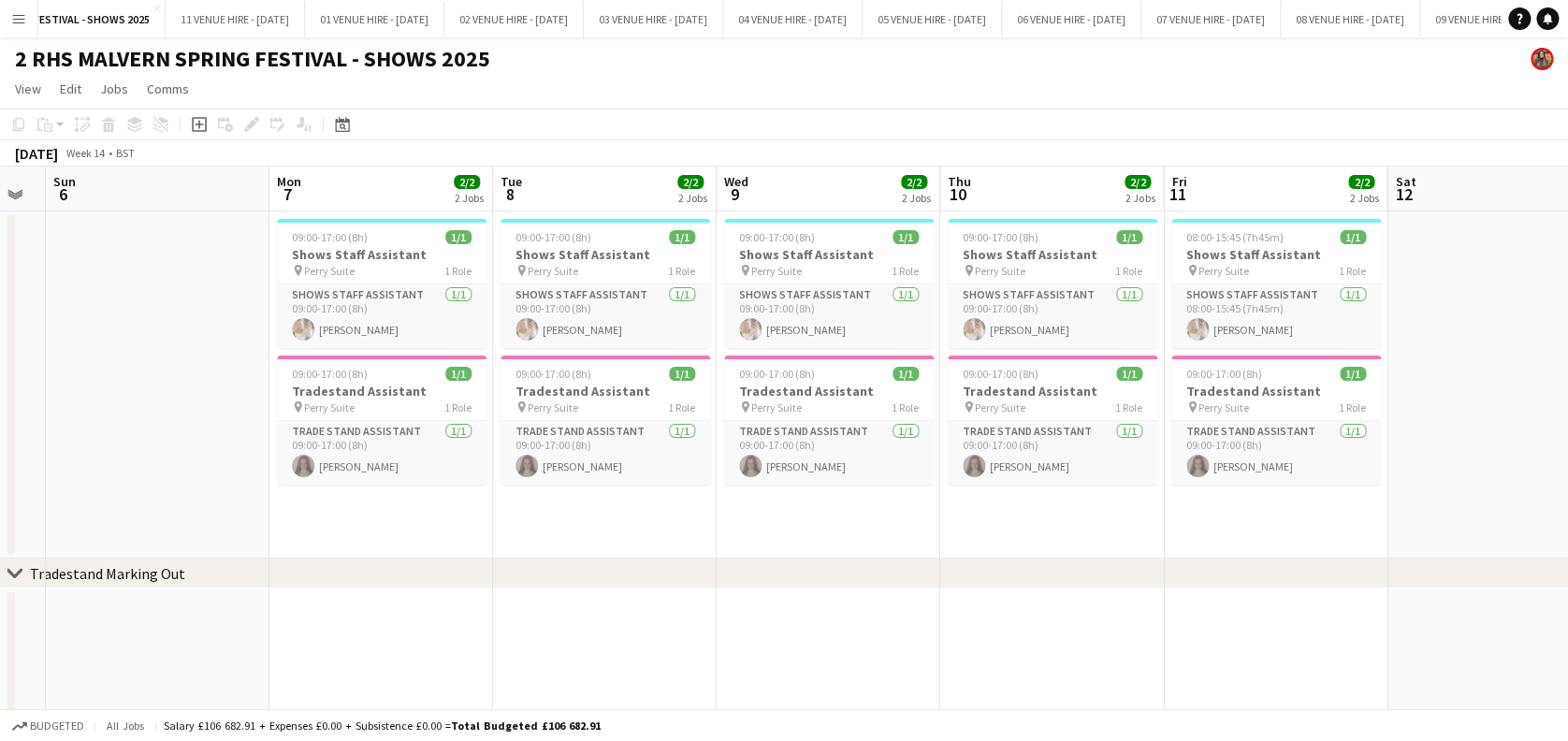
scroll to position [0, 629]
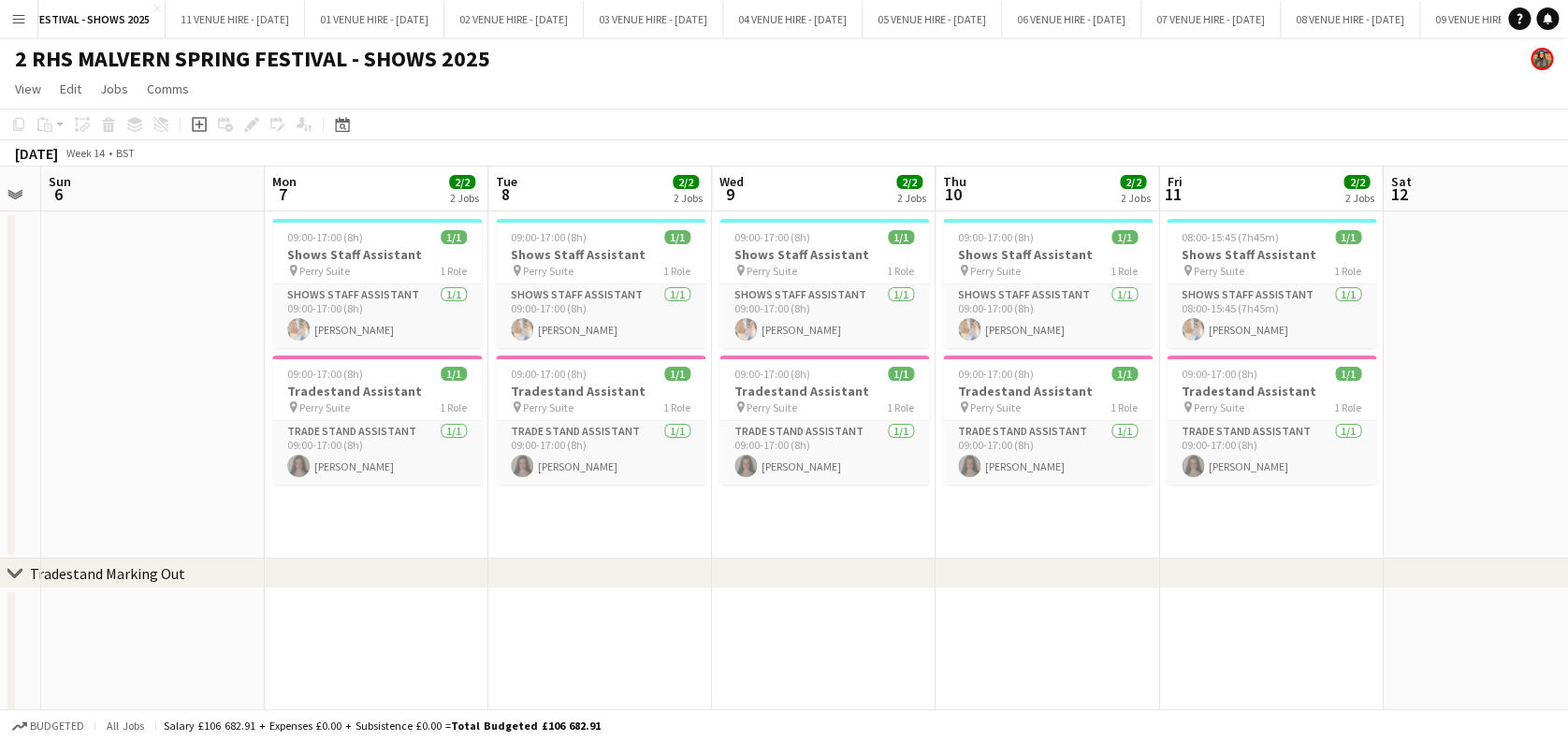
drag, startPoint x: 886, startPoint y: 193, endPoint x: 367, endPoint y: 213, distance: 519.4
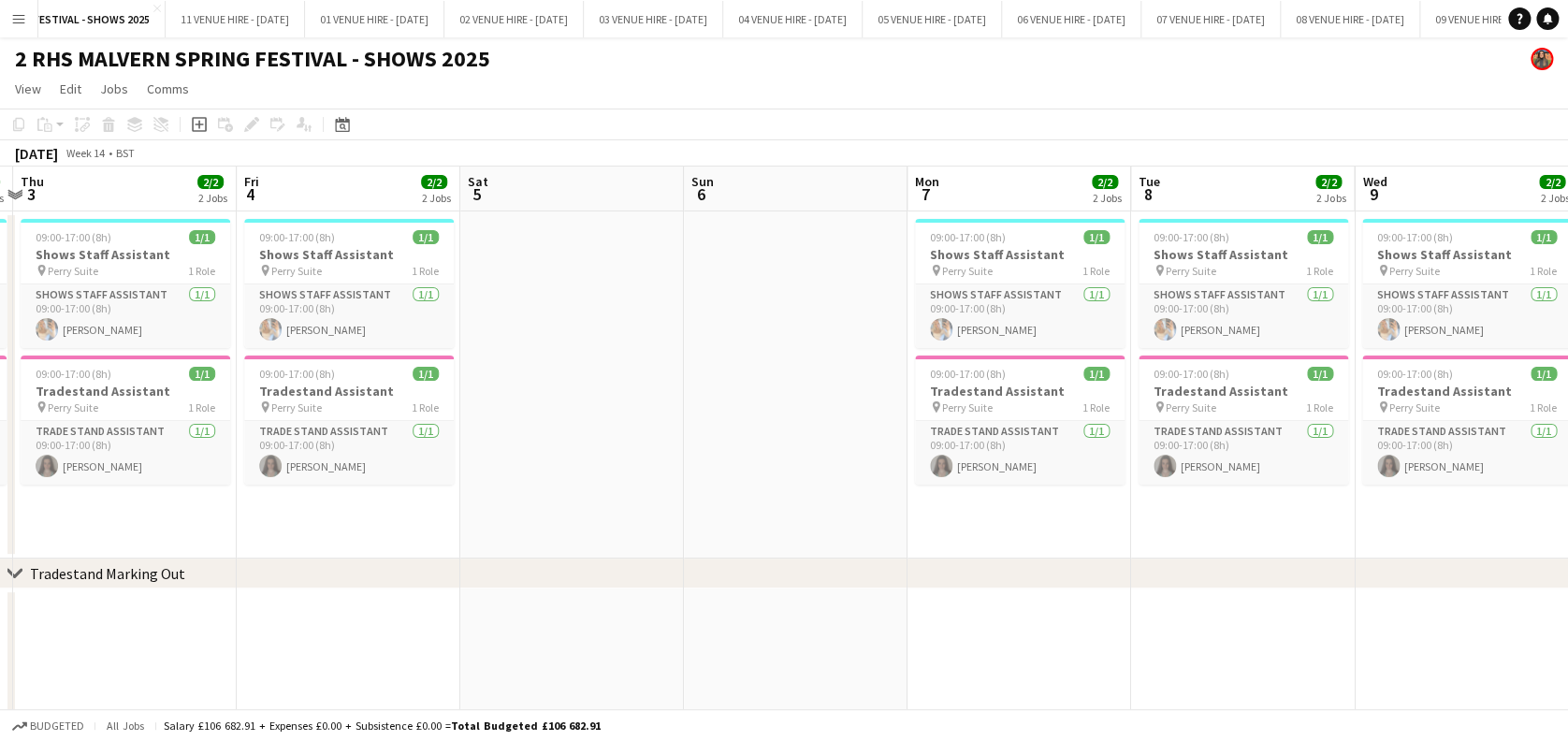
scroll to position [0, 517]
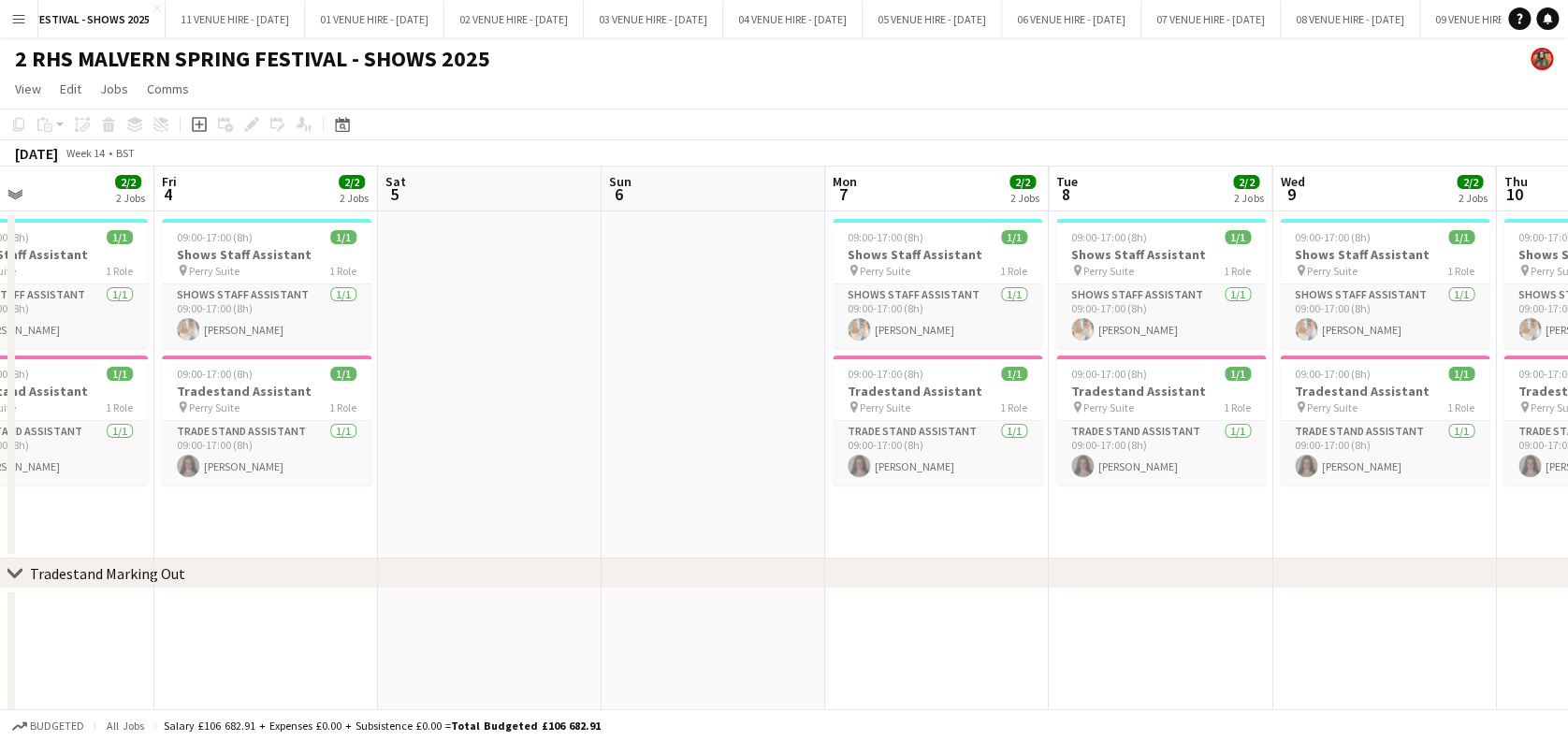
drag, startPoint x: 309, startPoint y: 194, endPoint x: 1166, endPoint y: 148, distance: 858.2
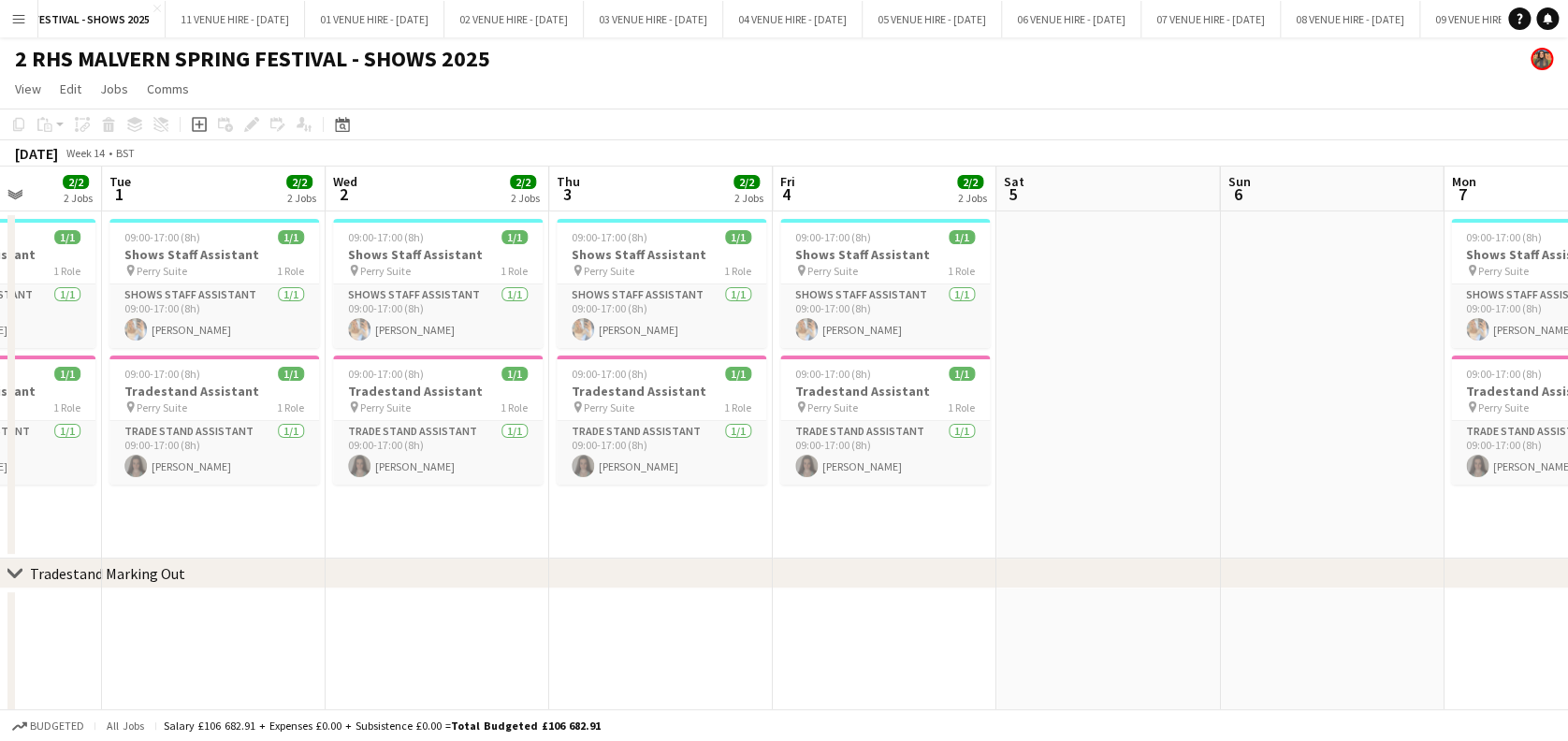
drag, startPoint x: 412, startPoint y: 176, endPoint x: 608, endPoint y: 184, distance: 196.2
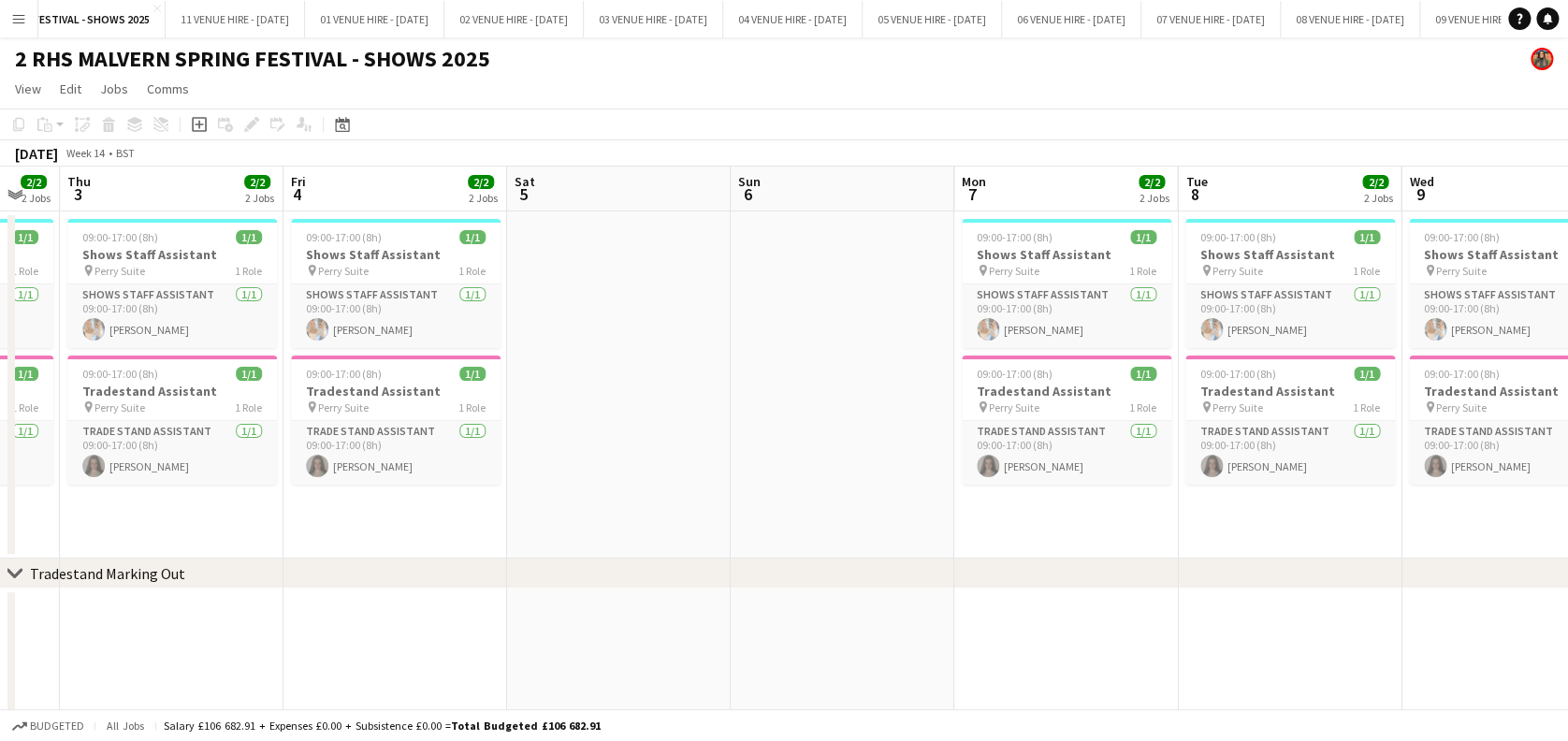
scroll to position [0, 679]
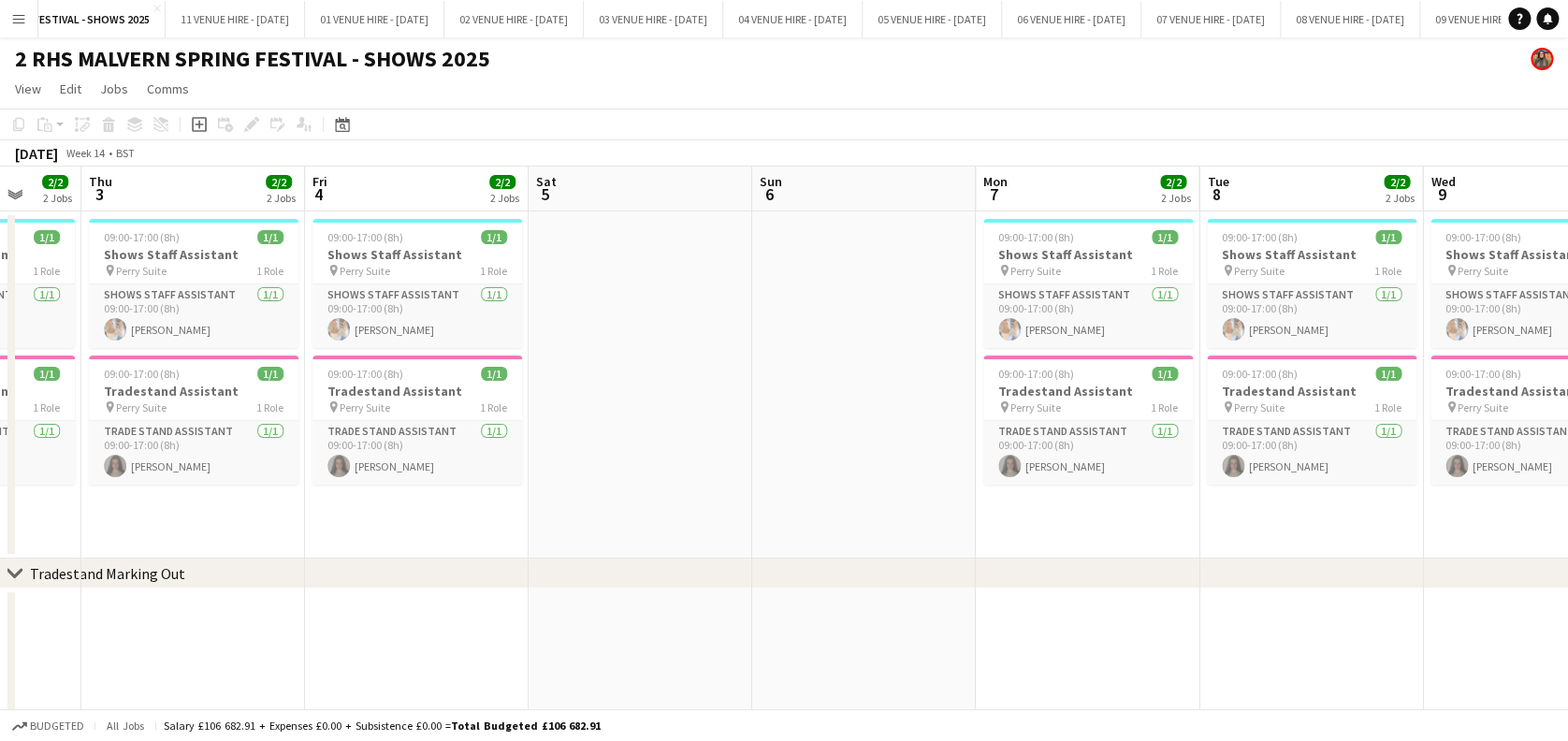
drag, startPoint x: 1032, startPoint y: 201, endPoint x: 591, endPoint y: 171, distance: 442.0
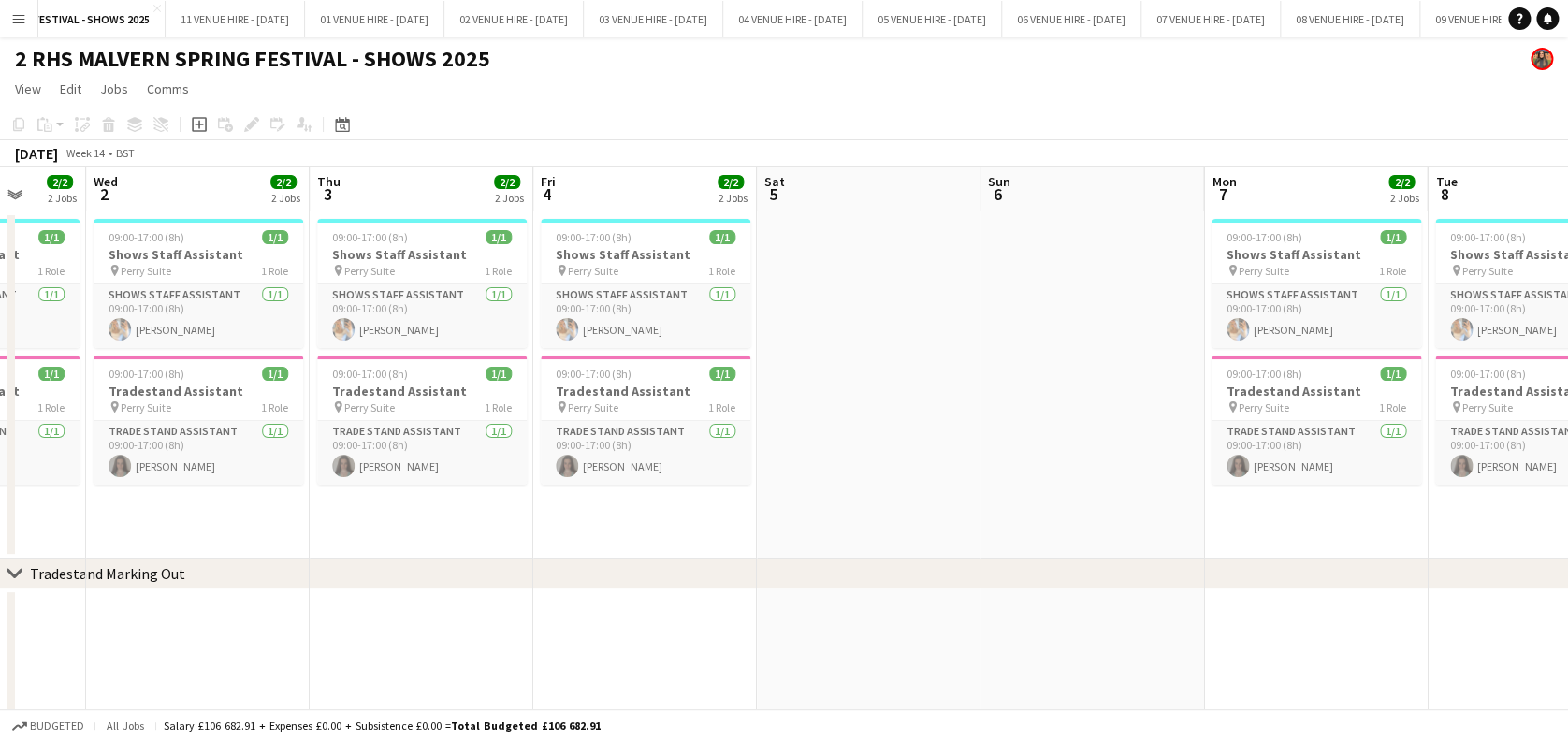
drag, startPoint x: 572, startPoint y: 171, endPoint x: 1040, endPoint y: 172, distance: 468.0
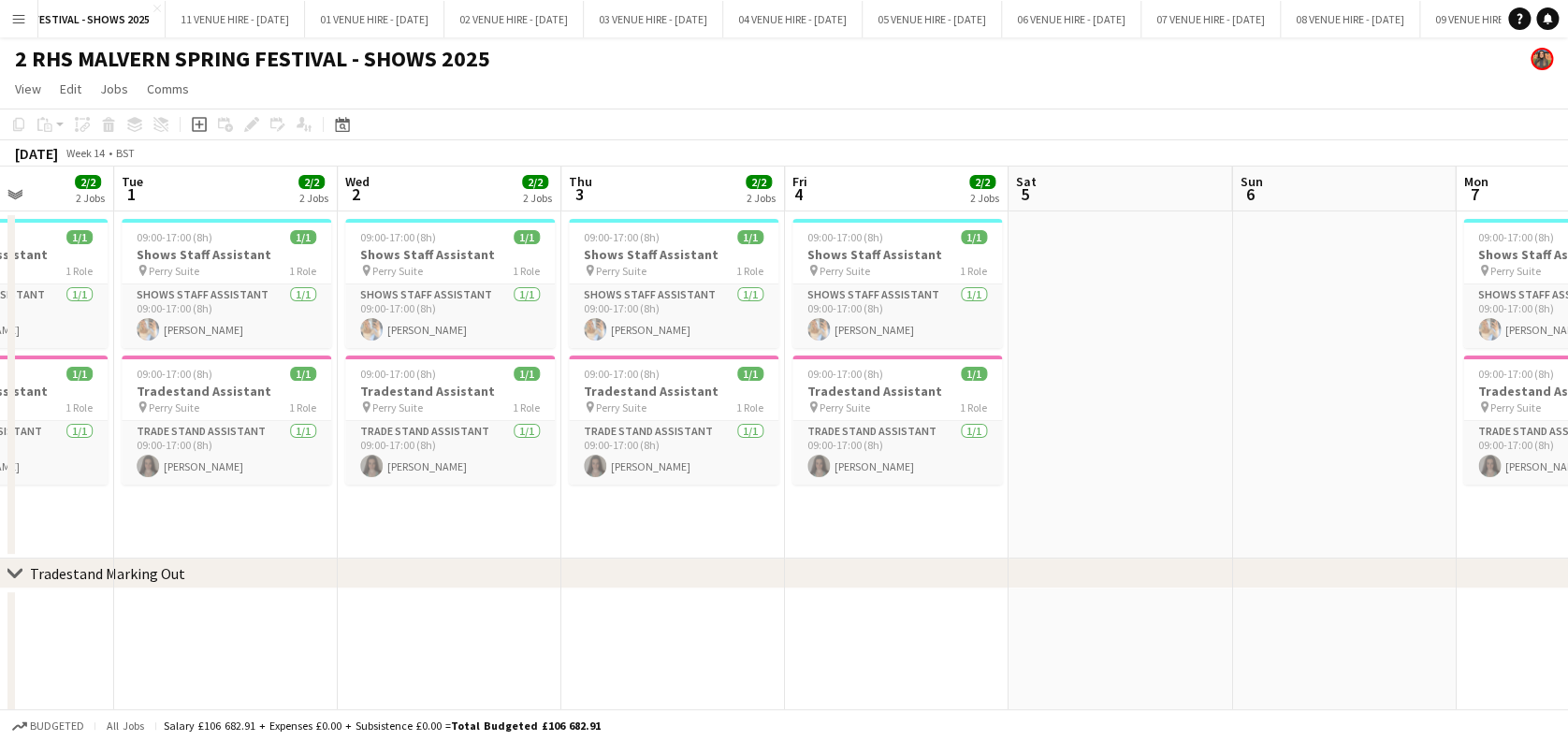
drag, startPoint x: 861, startPoint y: 165, endPoint x: 951, endPoint y: 181, distance: 91.4
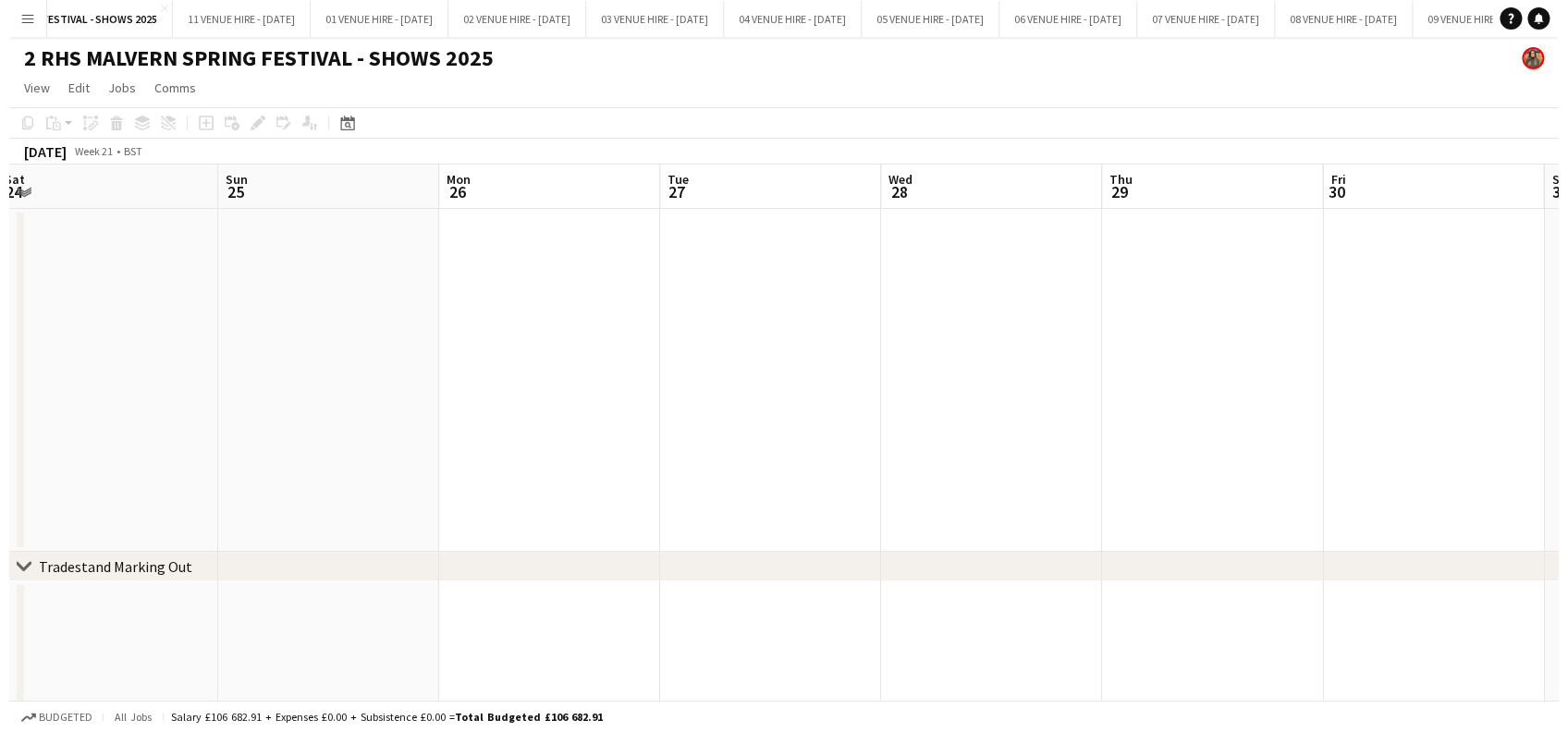
scroll to position [0, 410]
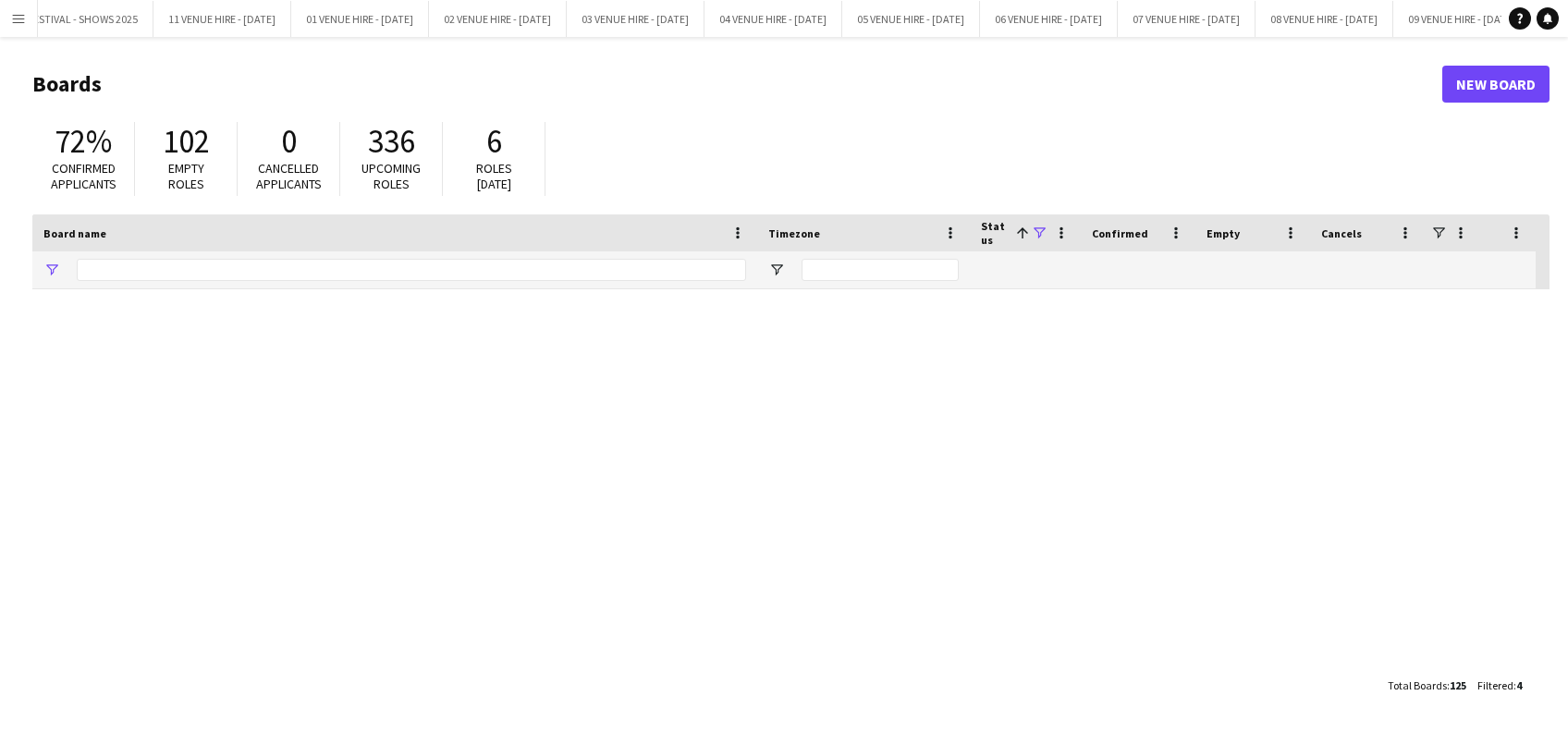
type input "******"
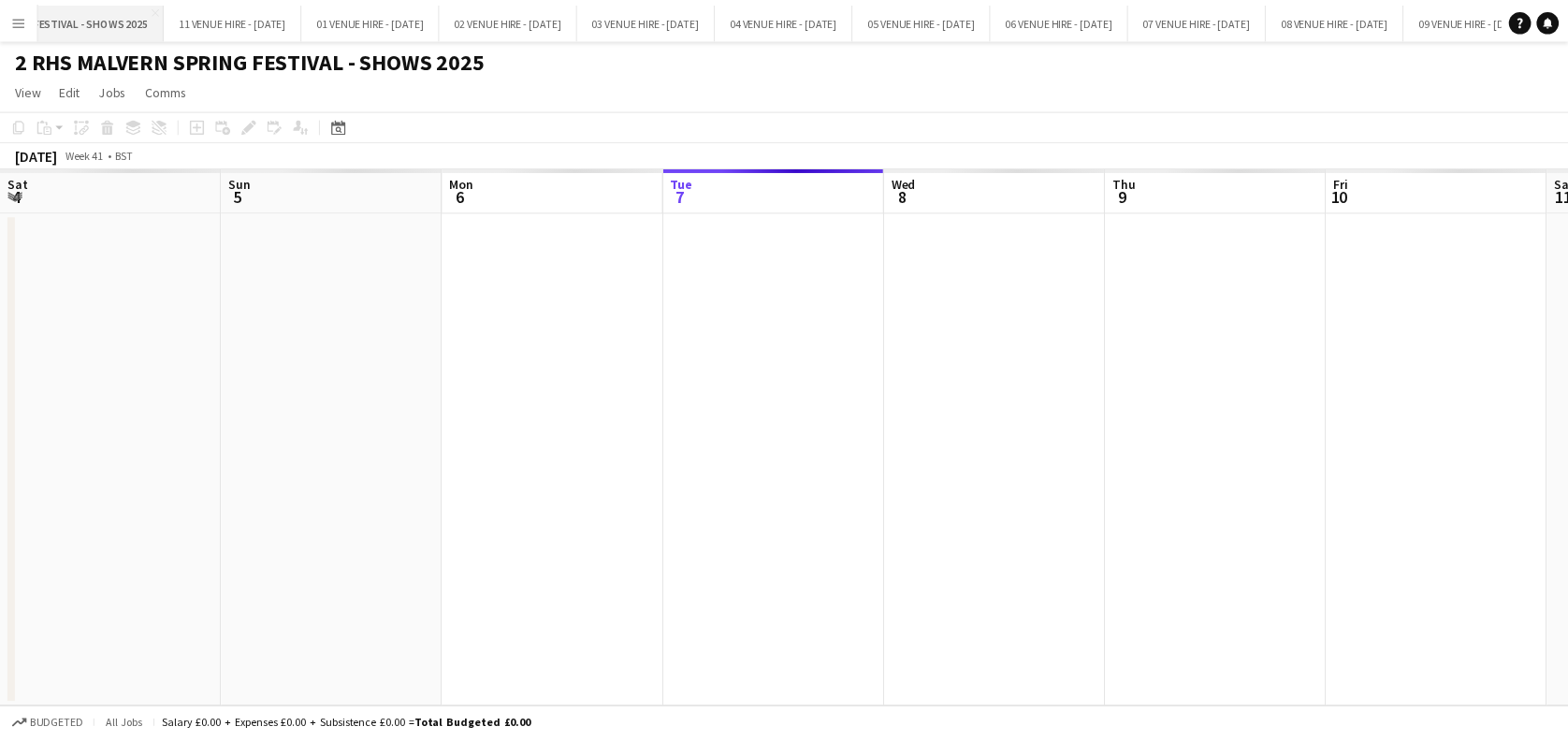
scroll to position [0, 447]
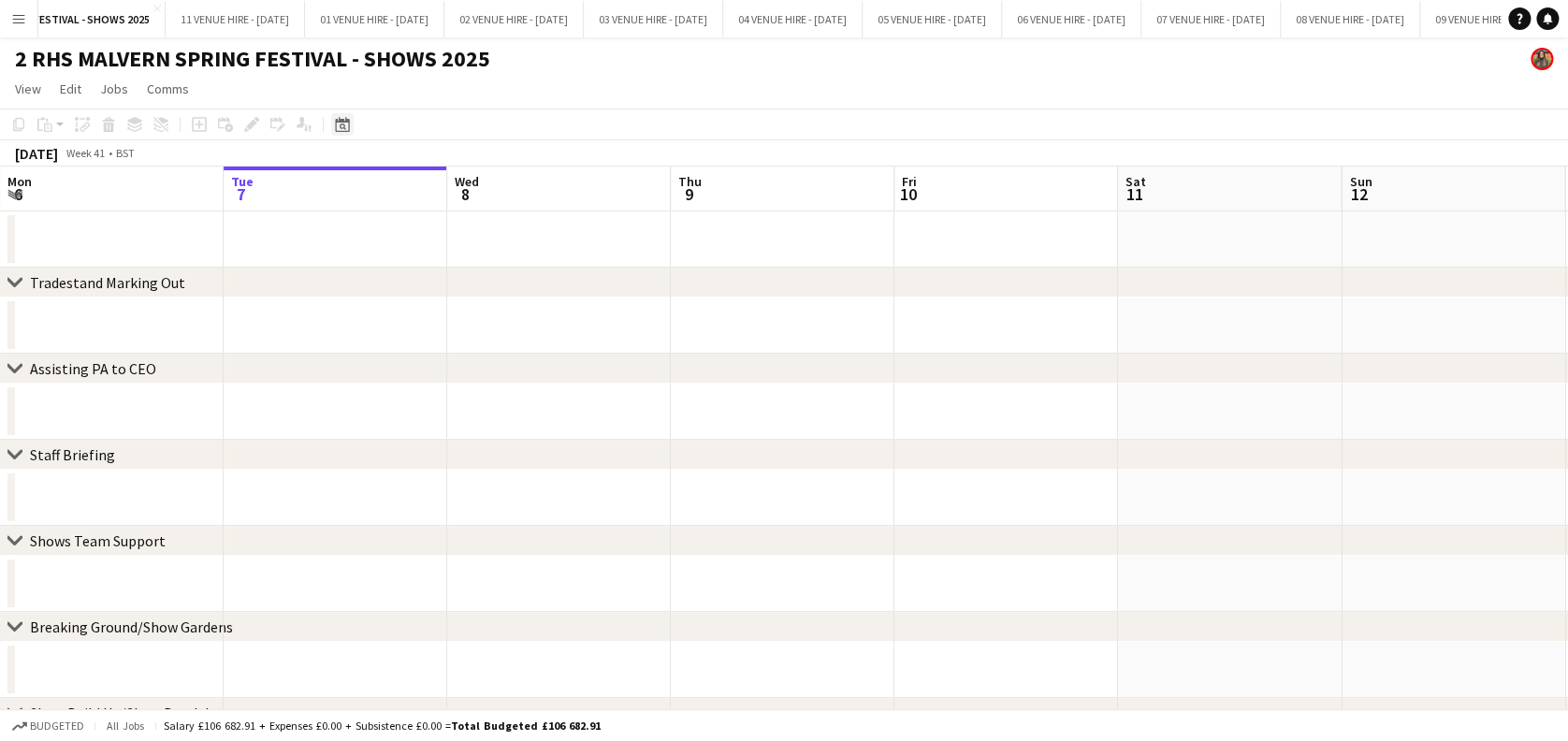
click at [337, 122] on icon "Date picker" at bounding box center [342, 123] width 15 height 15
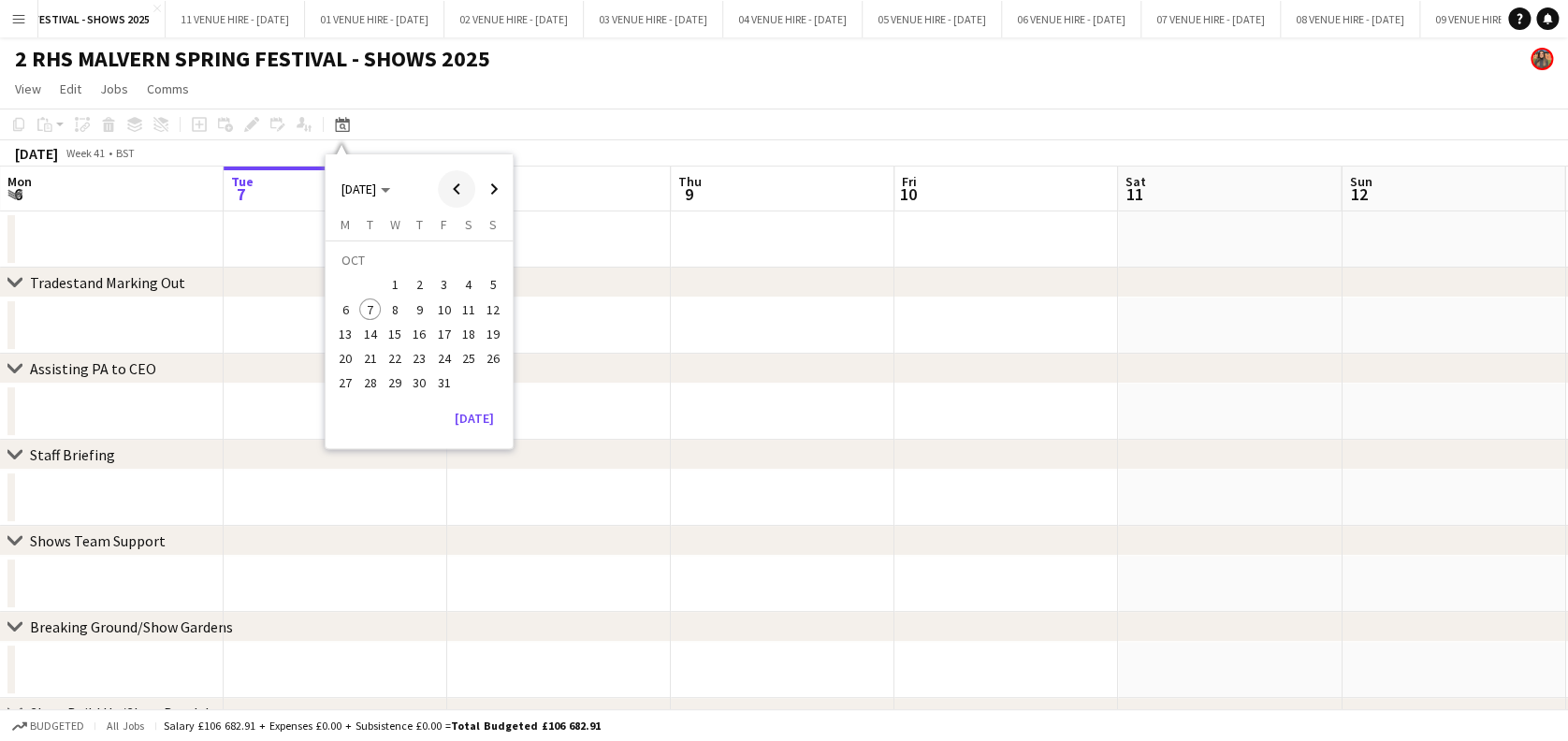
click at [450, 197] on span "Previous month" at bounding box center [456, 188] width 38 height 38
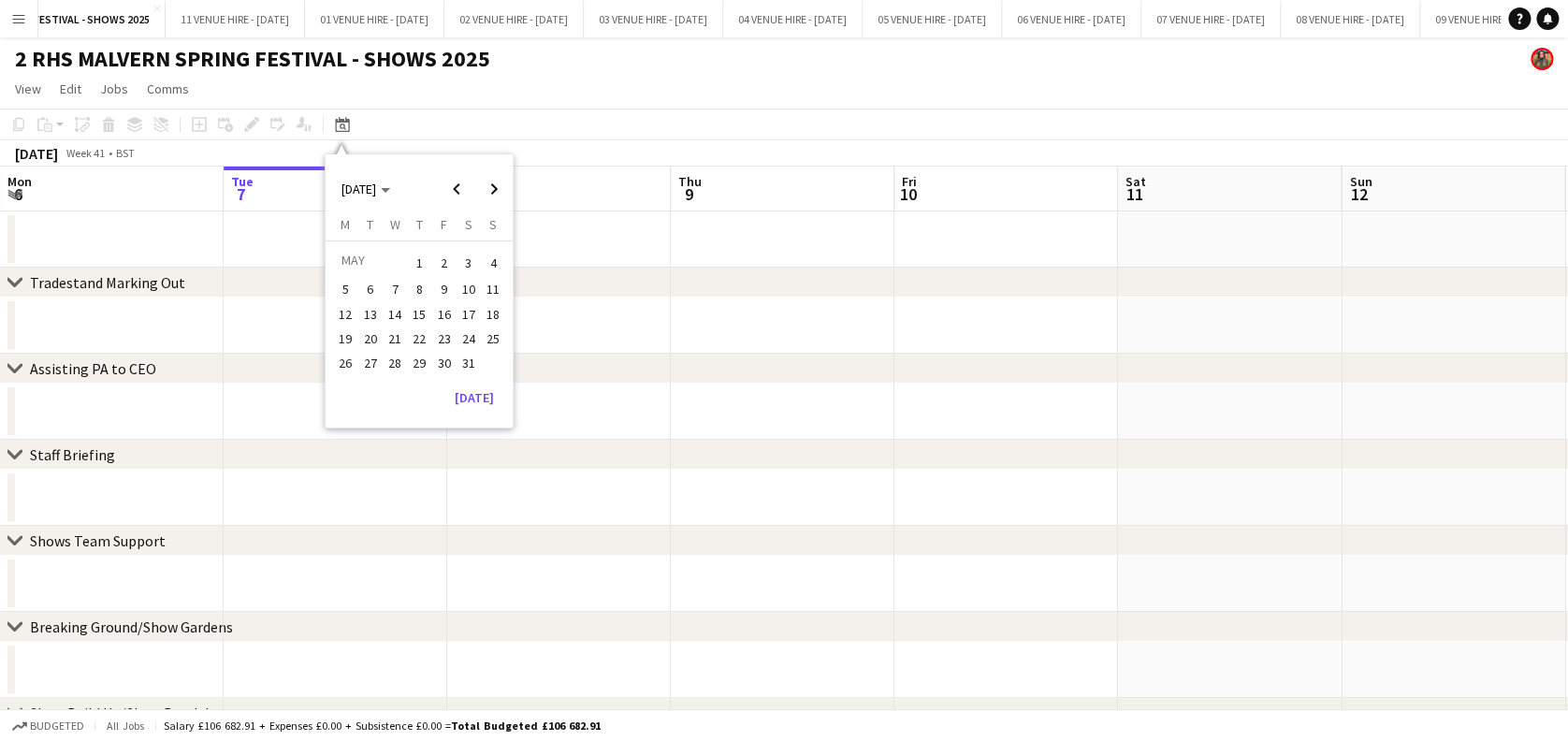
click at [412, 257] on span "1" at bounding box center [418, 262] width 22 height 26
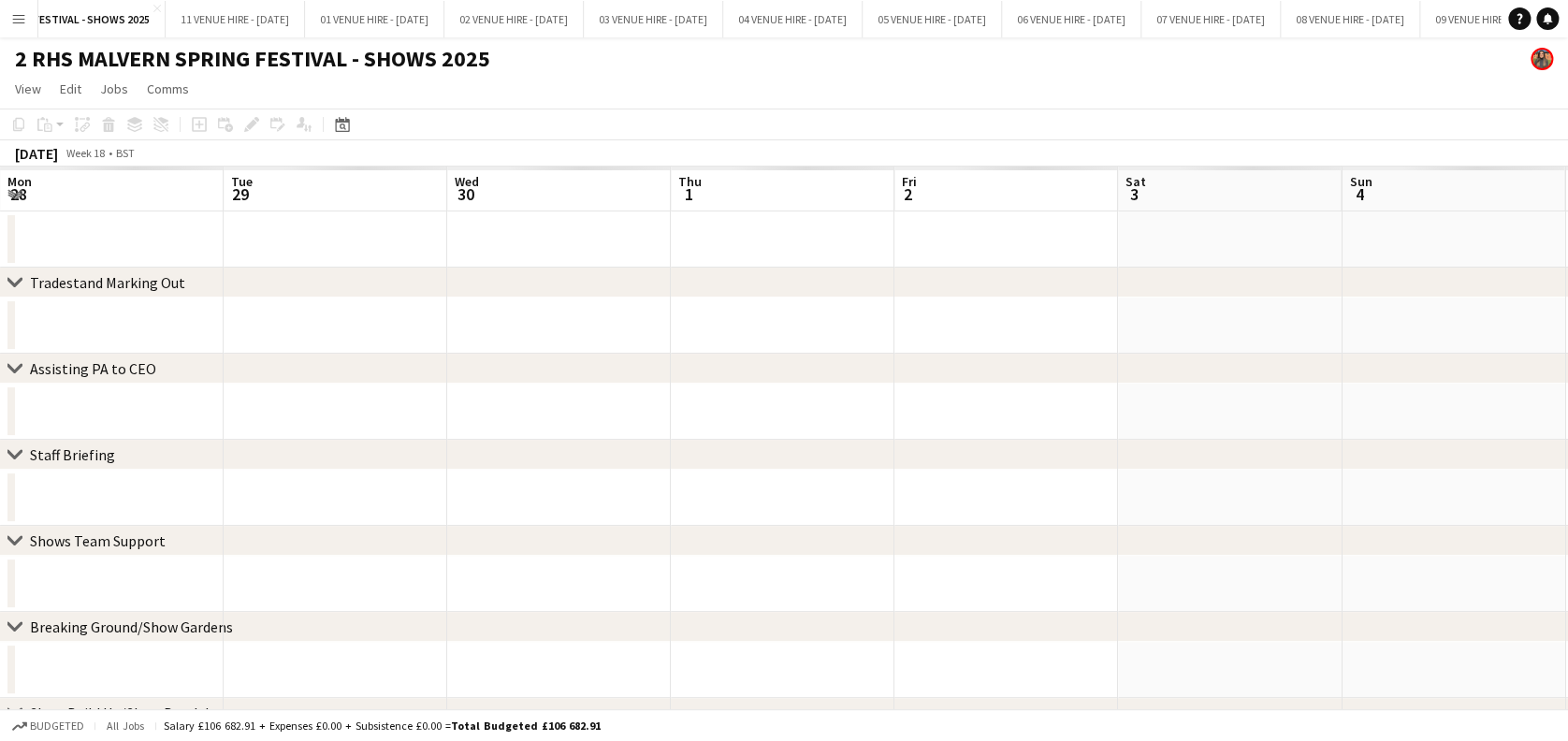
scroll to position [0, 644]
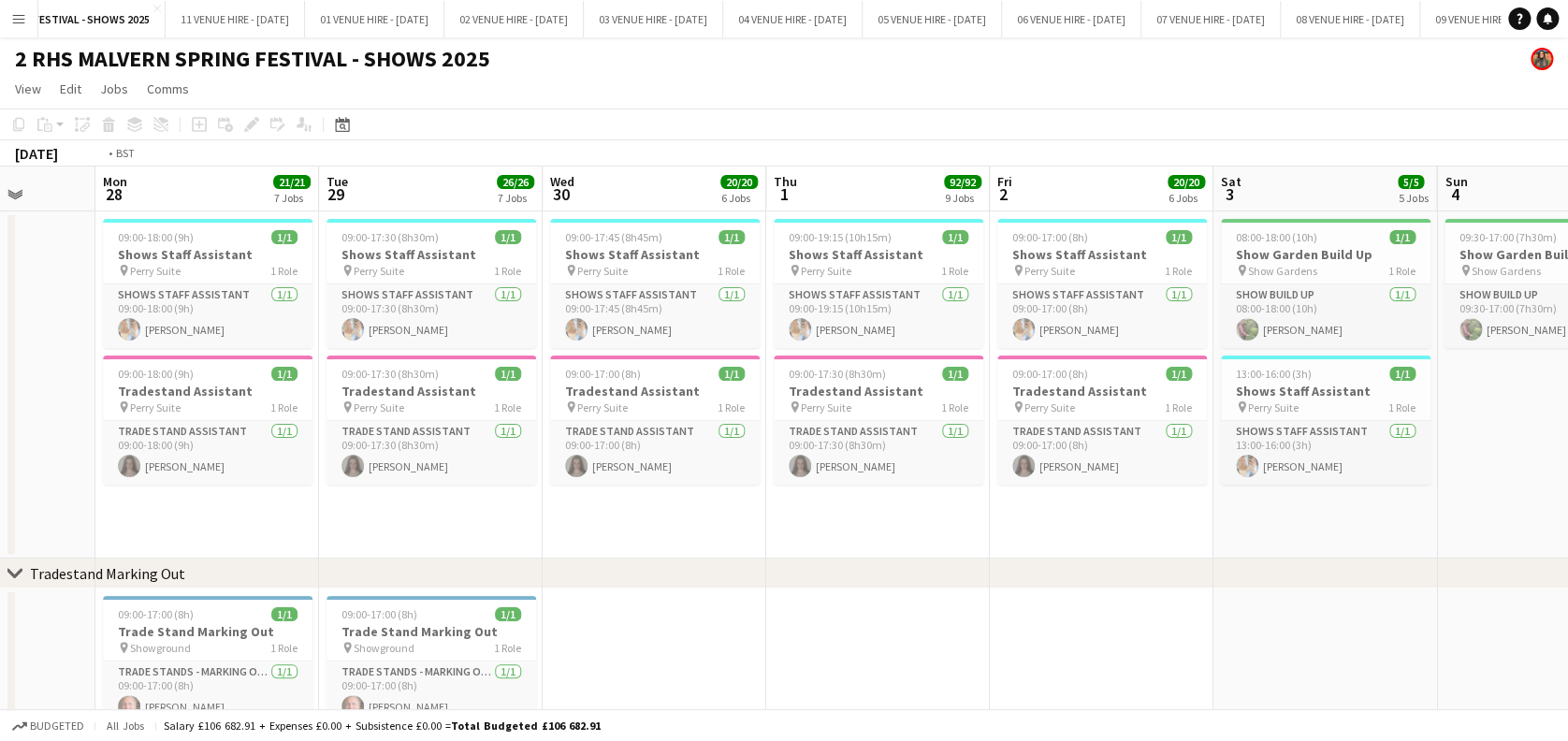
drag, startPoint x: 570, startPoint y: 190, endPoint x: 595, endPoint y: 190, distance: 25.0
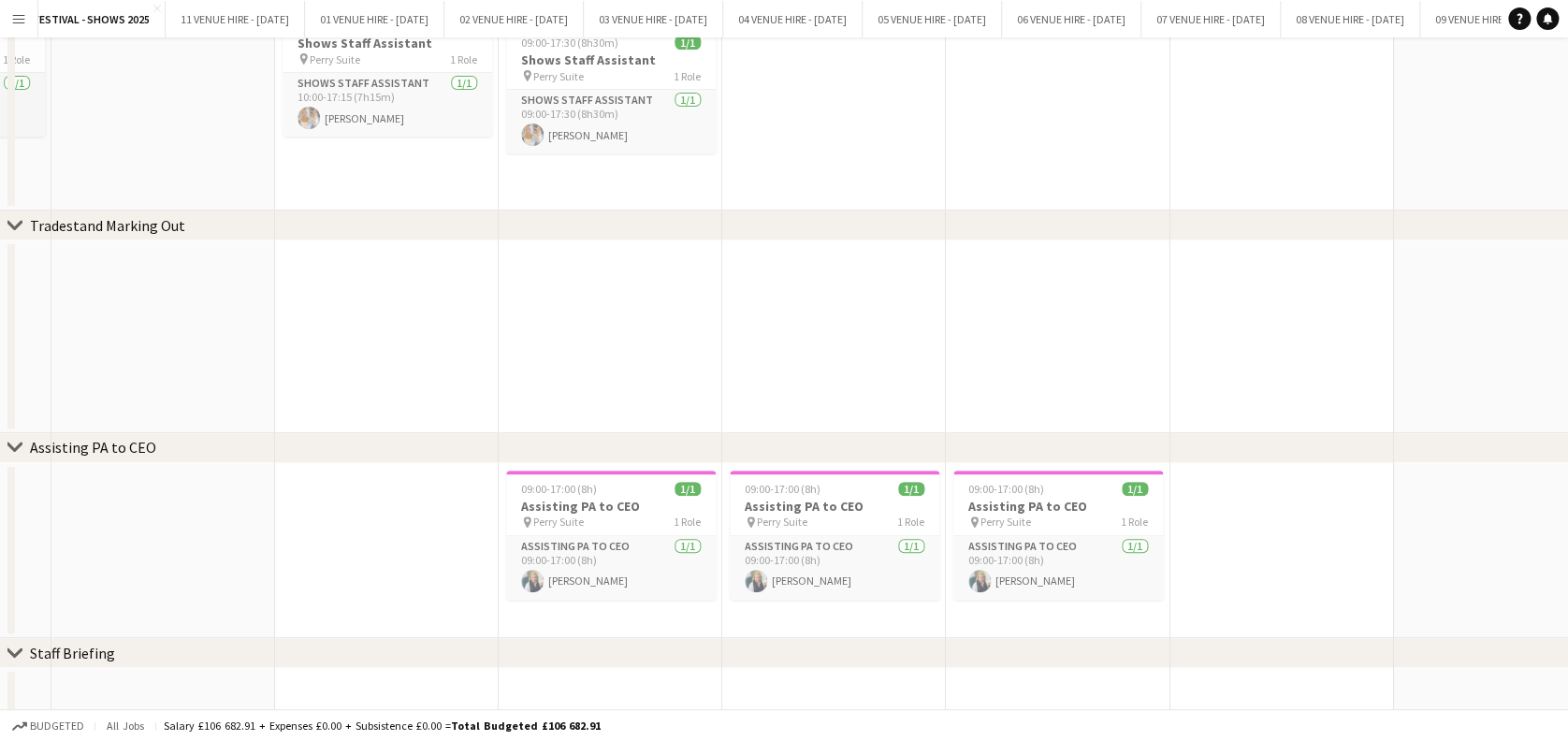
scroll to position [0, 0]
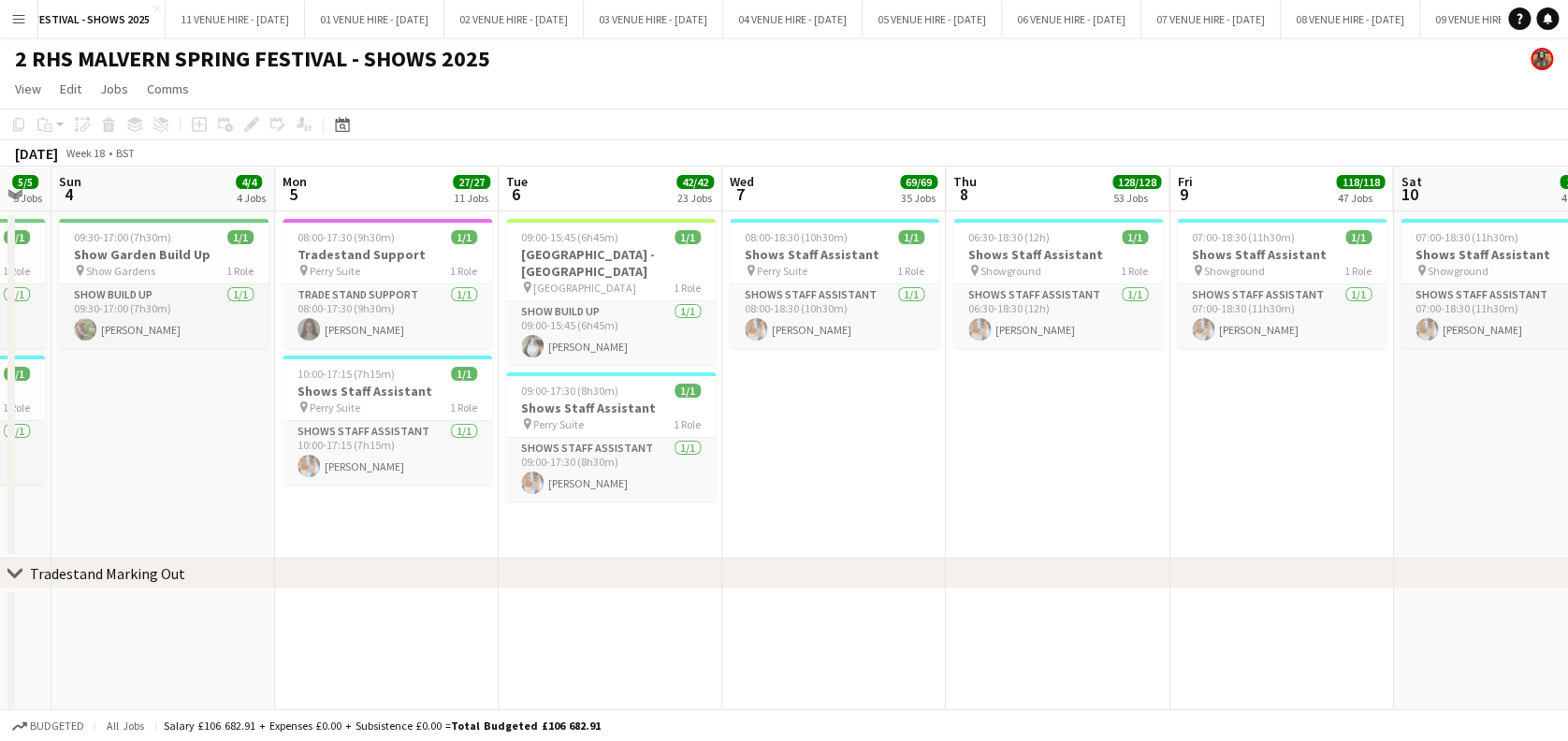
click at [1409, 78] on app-page-menu "View Day view expanded Day view collapsed Month view Date picker Jump to [DATE]…" at bounding box center [784, 90] width 1568 height 36
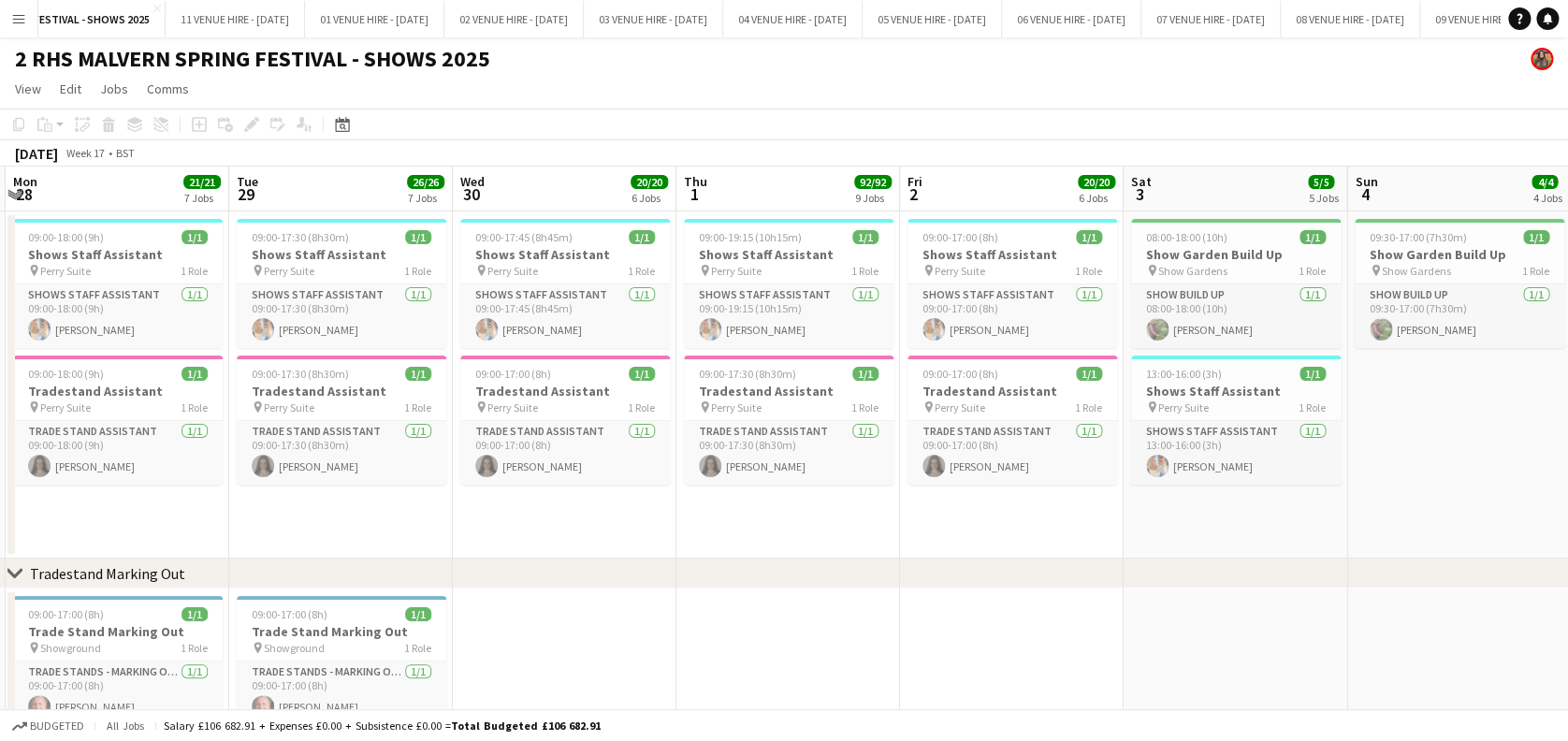
scroll to position [0, 429]
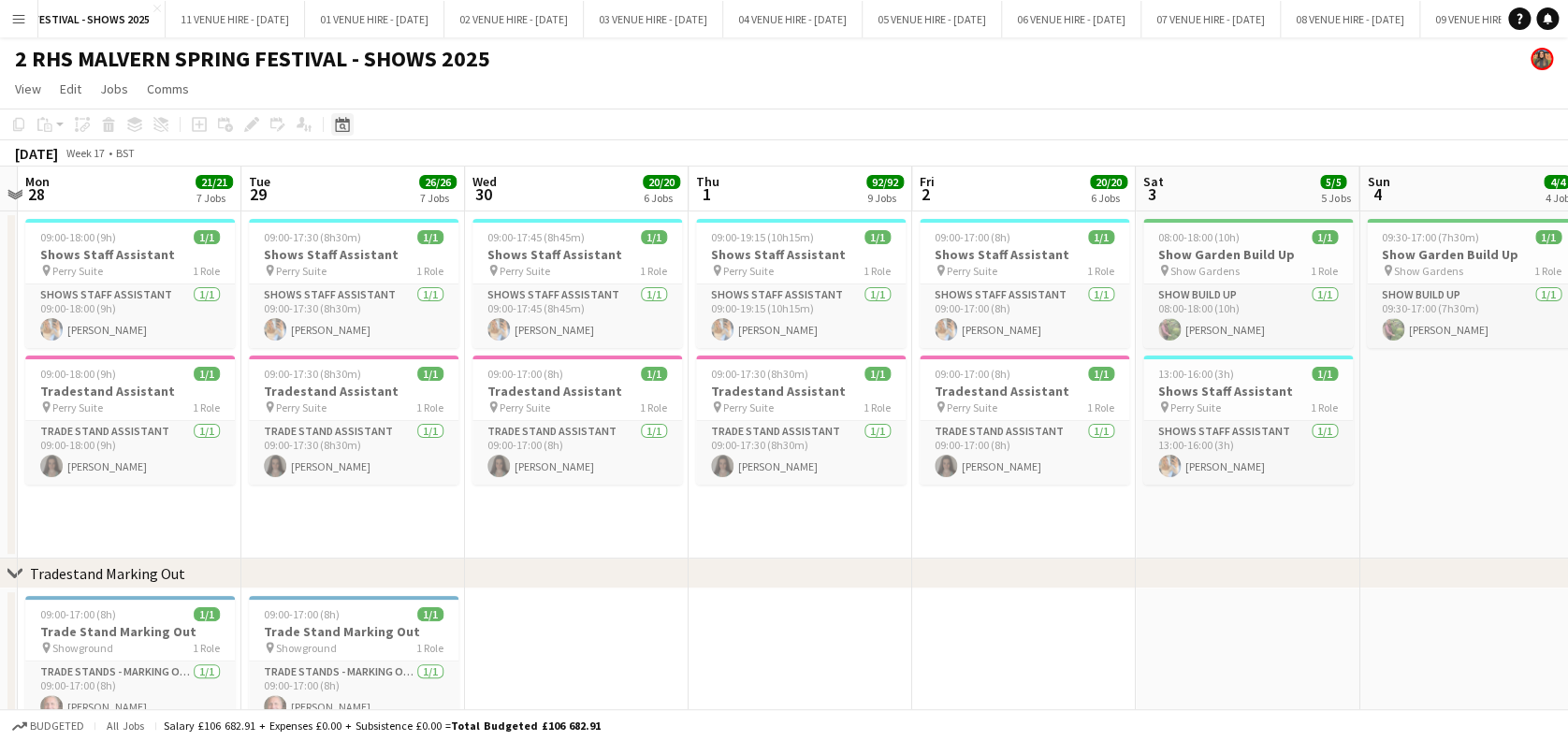
click at [339, 127] on icon "Date picker" at bounding box center [342, 123] width 15 height 15
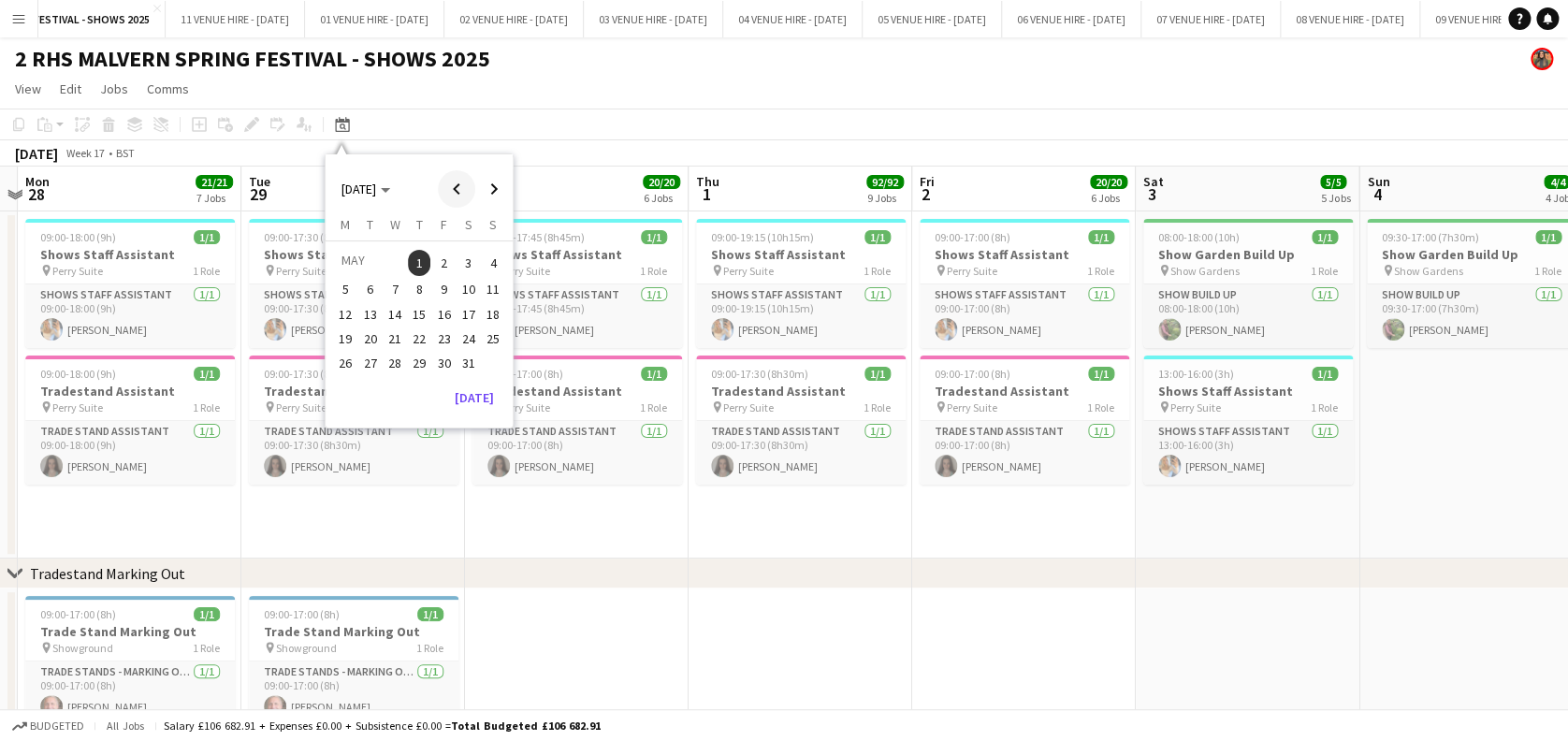
click at [456, 185] on span "Previous month" at bounding box center [456, 188] width 38 height 38
click at [456, 182] on span "Previous month" at bounding box center [456, 188] width 38 height 38
click at [343, 337] on span "17" at bounding box center [346, 338] width 22 height 22
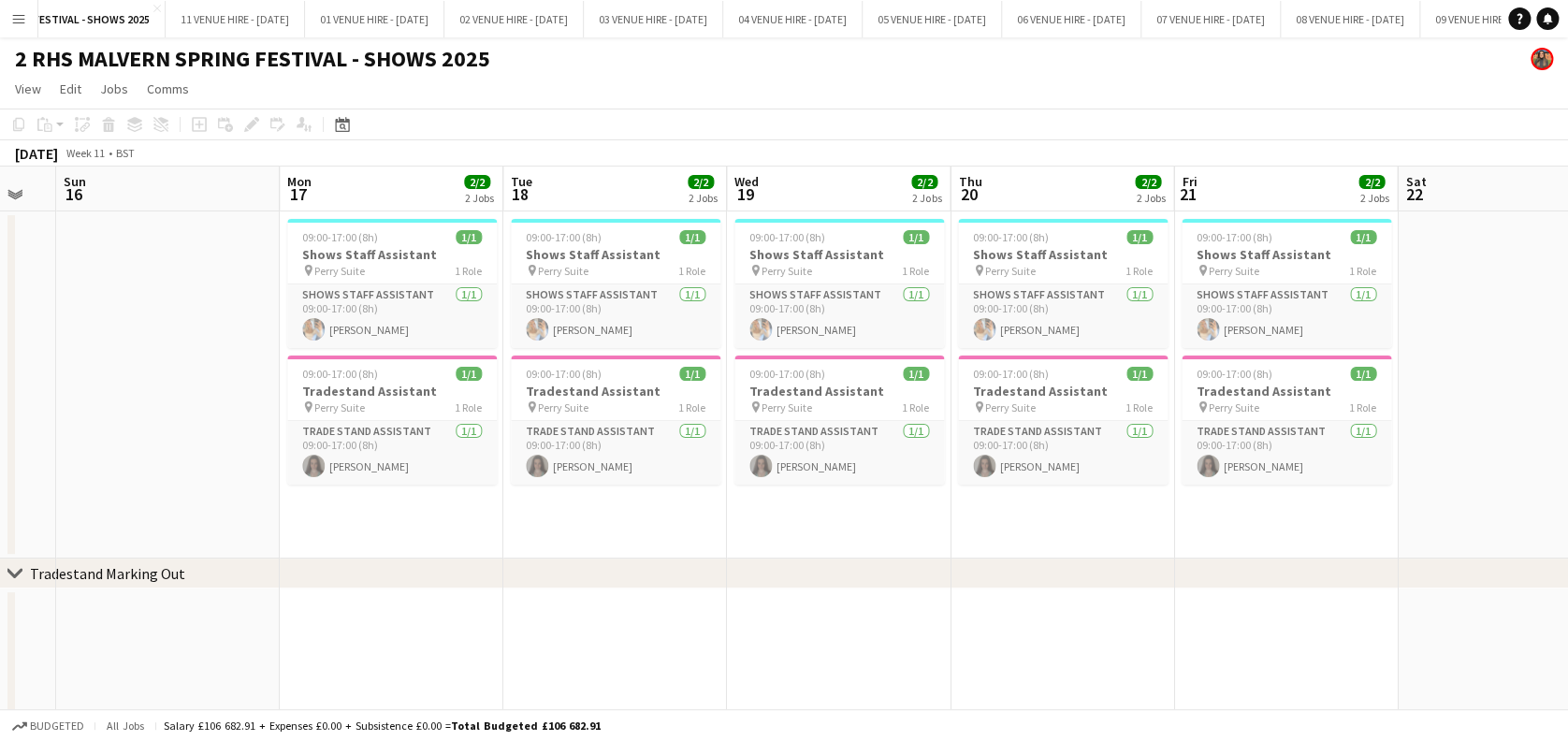
scroll to position [0, 883]
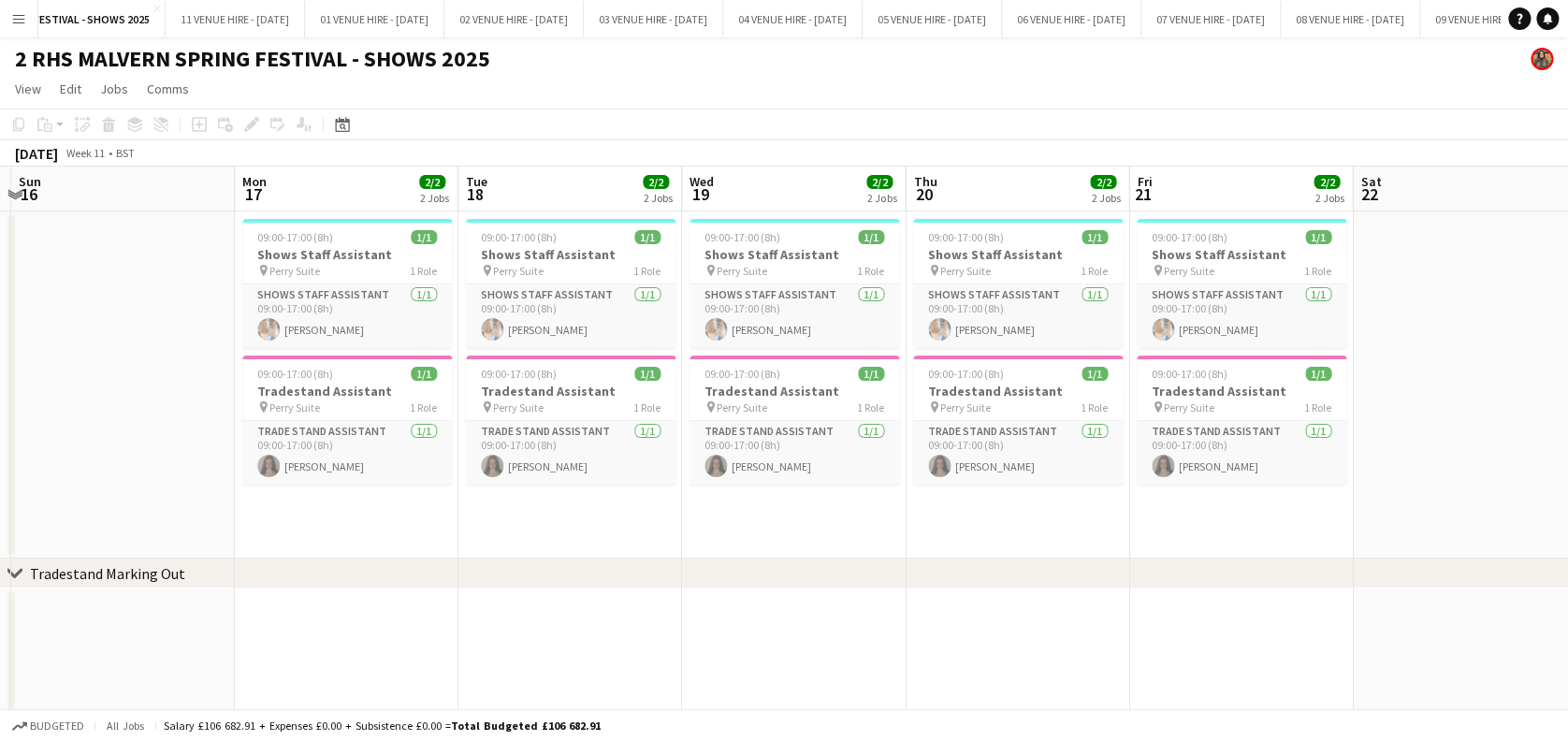
drag, startPoint x: 539, startPoint y: 199, endPoint x: 299, endPoint y: 200, distance: 240.0
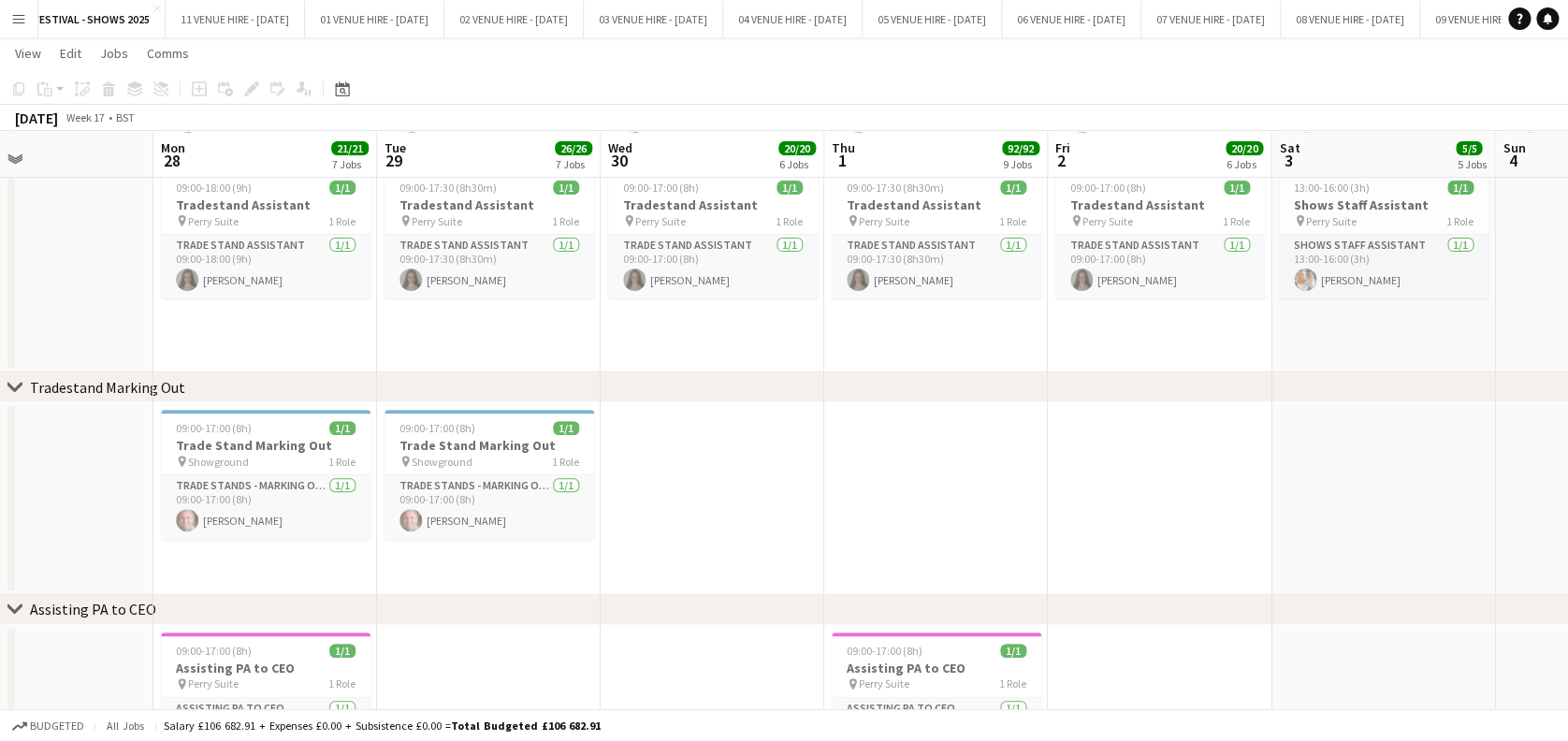
scroll to position [186, 0]
click at [1015, 475] on app-date-cell at bounding box center [936, 496] width 223 height 192
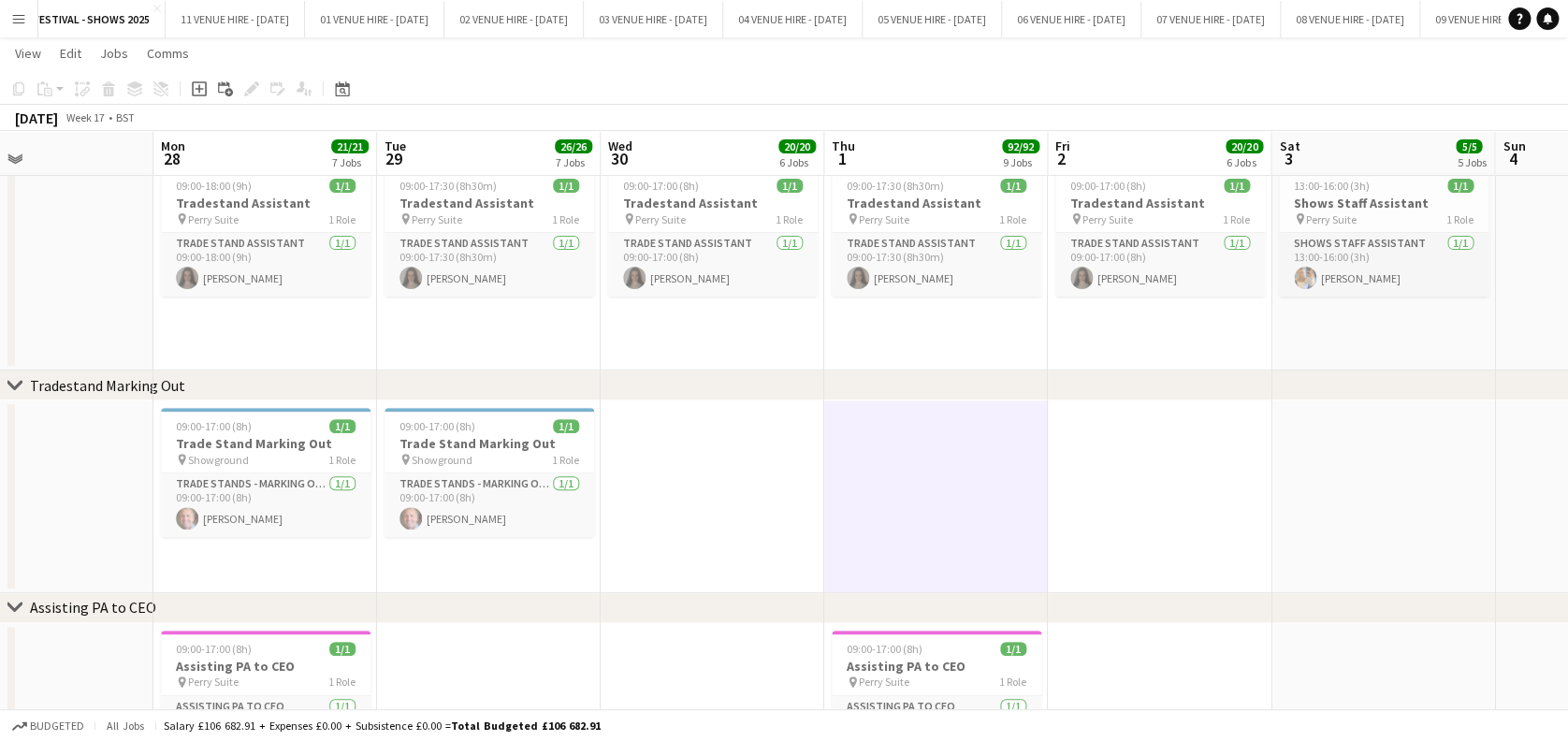
click at [694, 429] on app-date-cell at bounding box center [712, 496] width 223 height 192
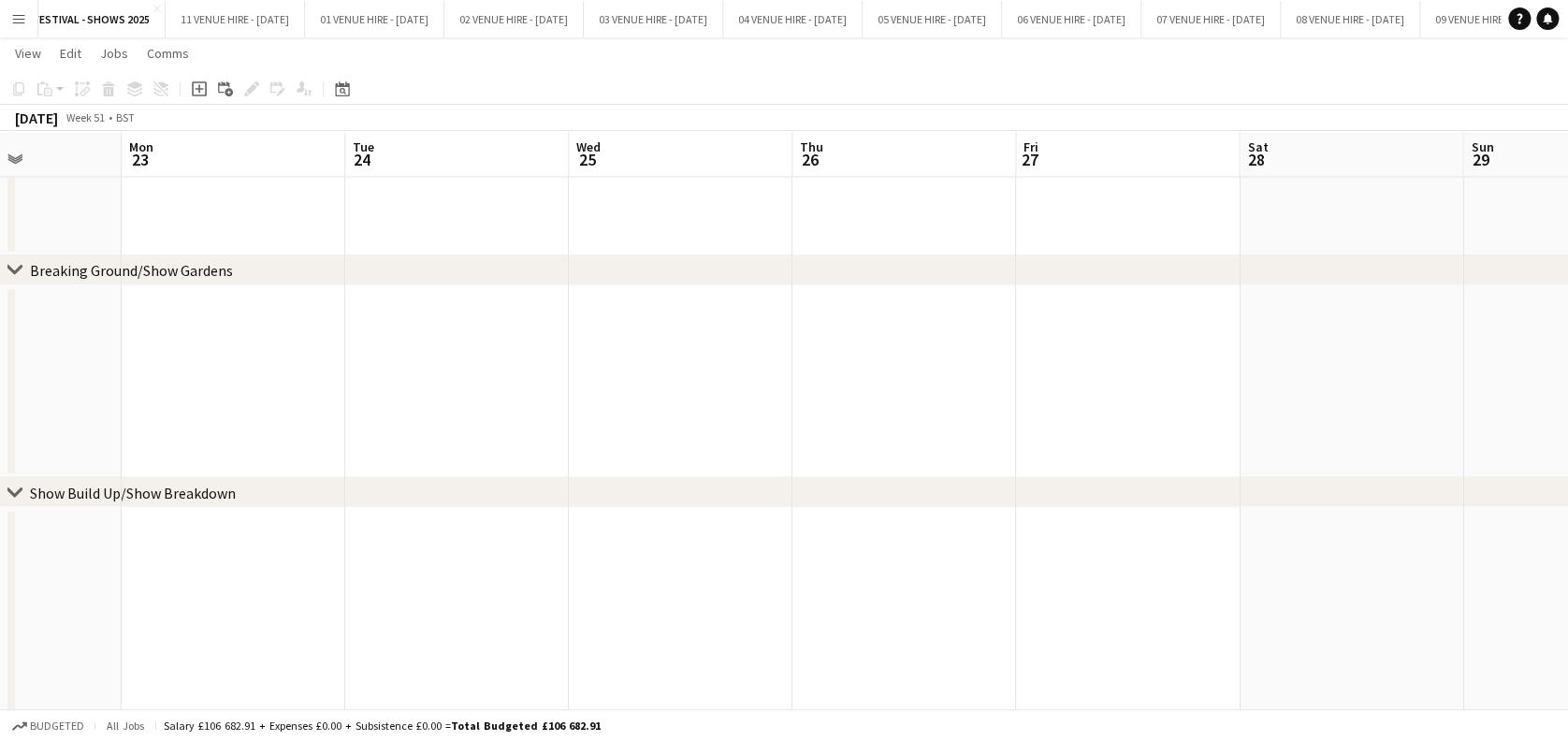
scroll to position [0, 411]
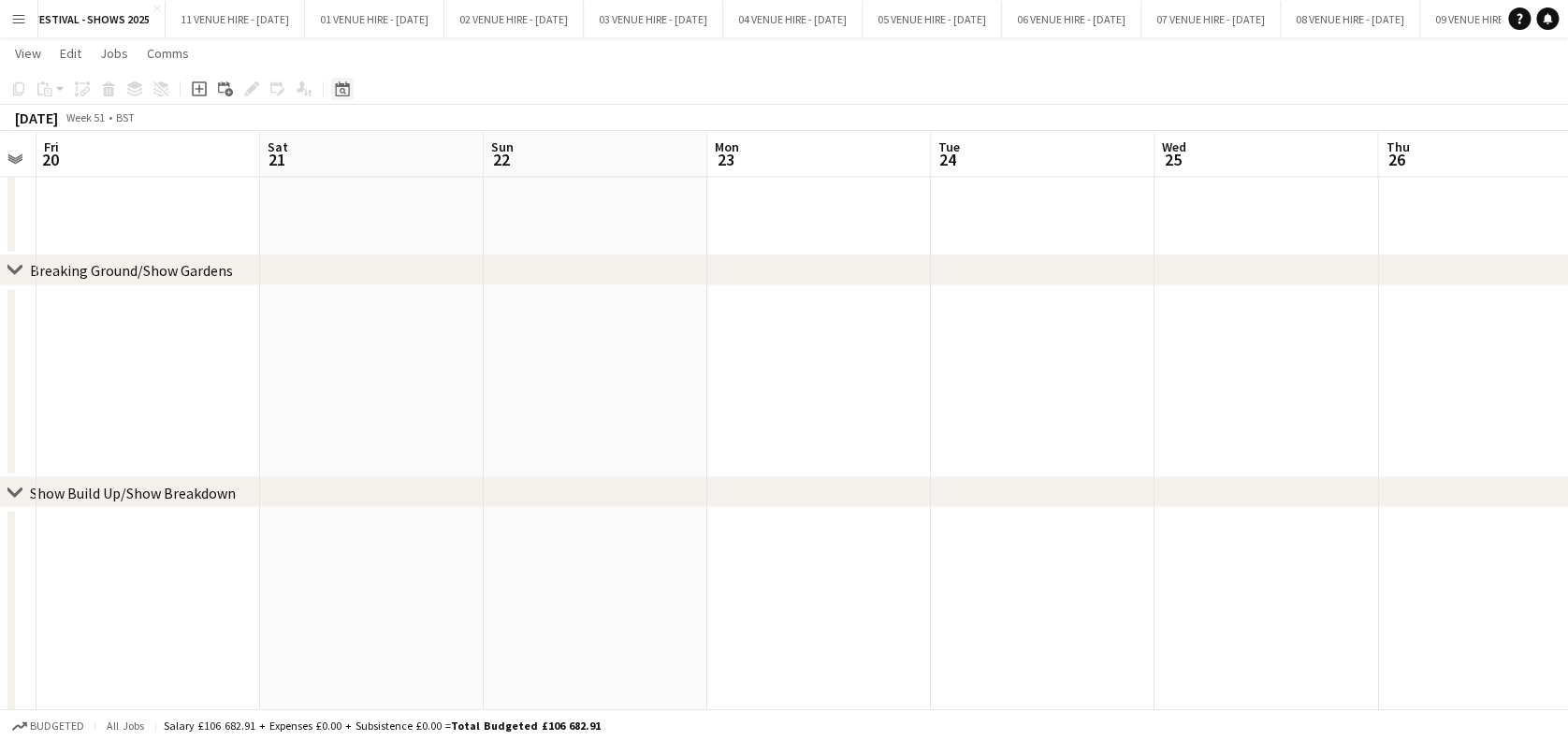
click at [350, 95] on div "Date picker" at bounding box center [342, 88] width 22 height 22
click at [350, 299] on span "17" at bounding box center [346, 303] width 22 height 22
click at [367, 292] on span "18" at bounding box center [370, 303] width 22 height 22
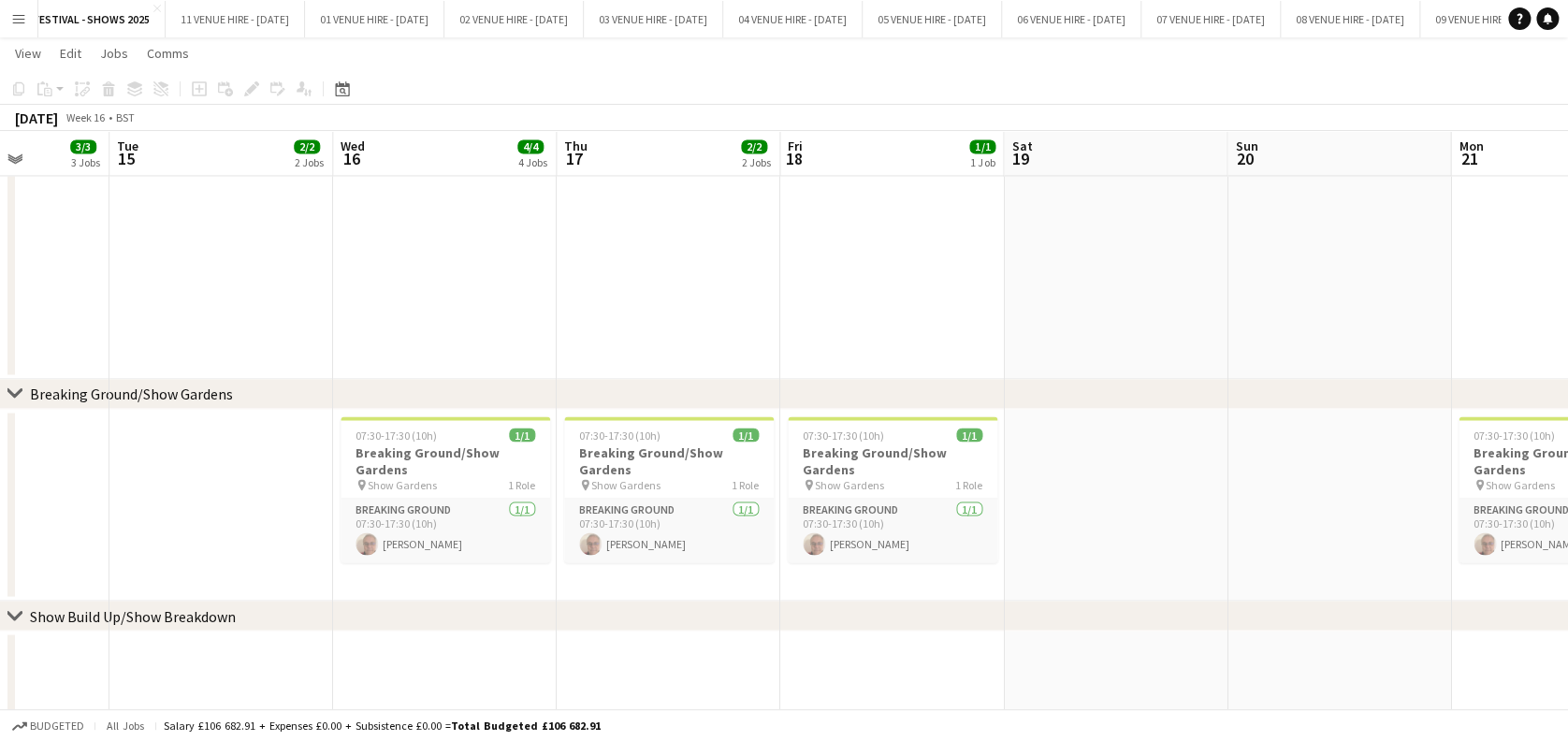
scroll to position [0, 787]
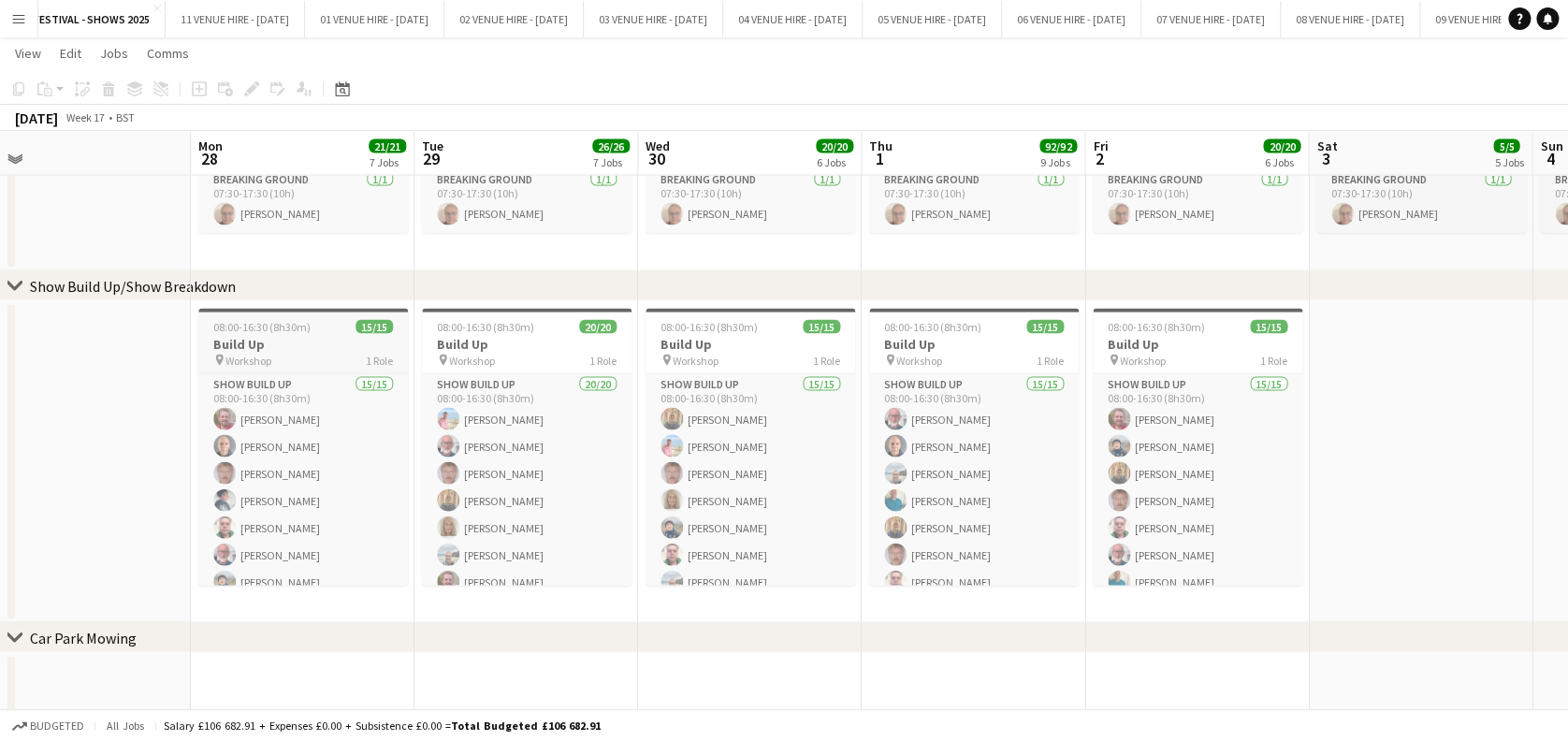
click at [252, 336] on h3 "Build Up" at bounding box center [303, 344] width 210 height 17
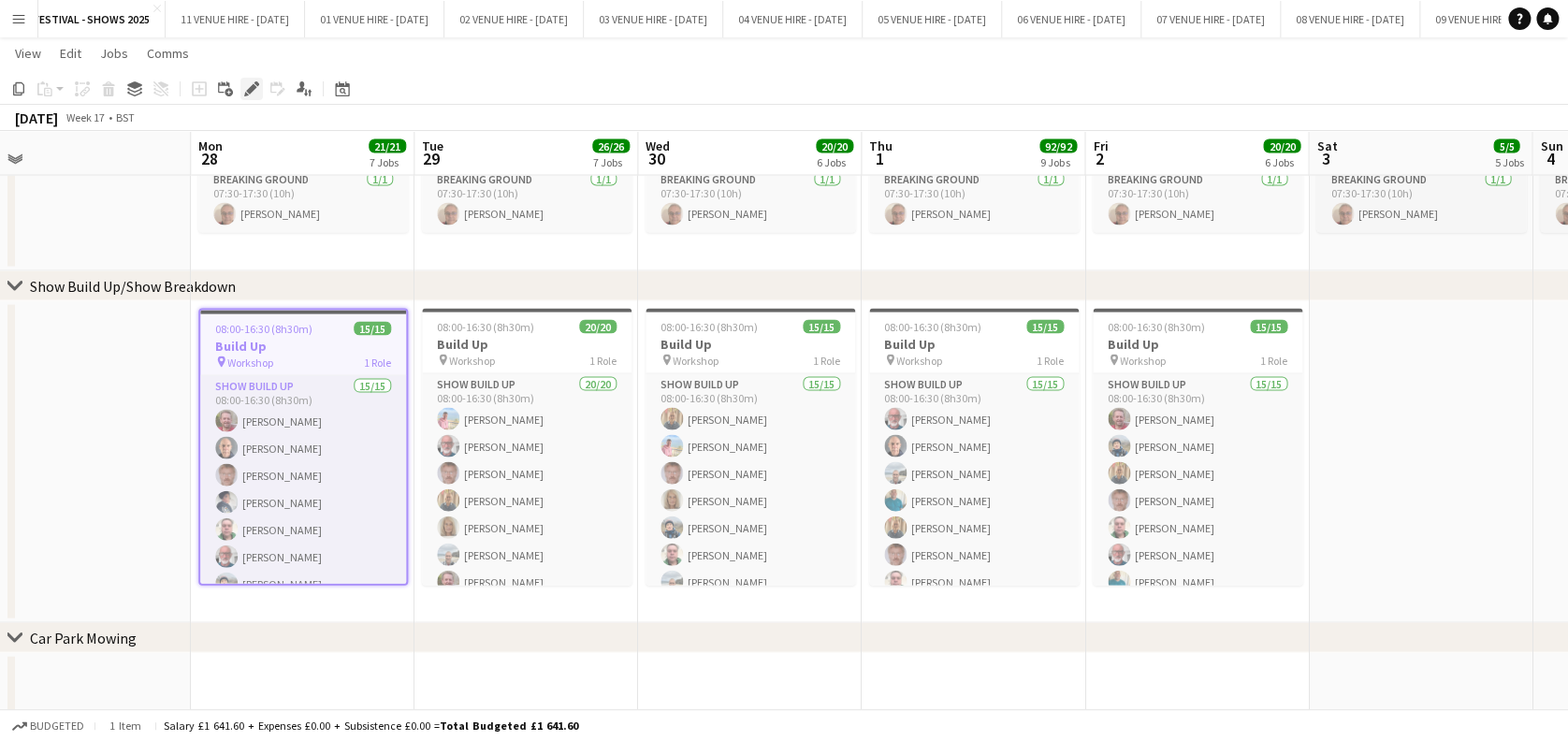
click at [246, 88] on icon "Edit" at bounding box center [250, 88] width 15 height 15
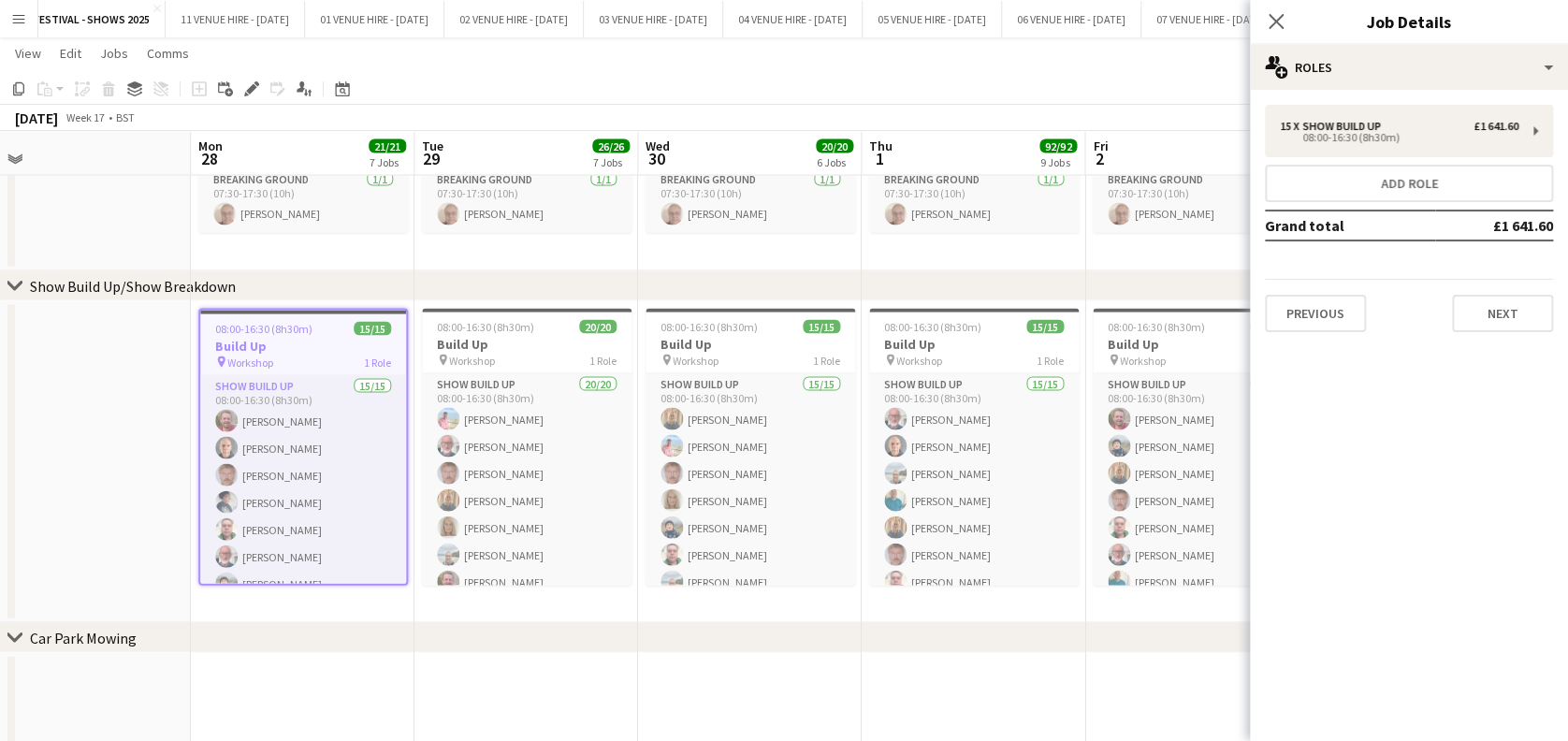
click at [1363, 163] on div "15 x Show Build Up £1 641.60 08:00-16:30 (8h30m) Add role Grand total £1 641.60…" at bounding box center [1409, 219] width 318 height 227
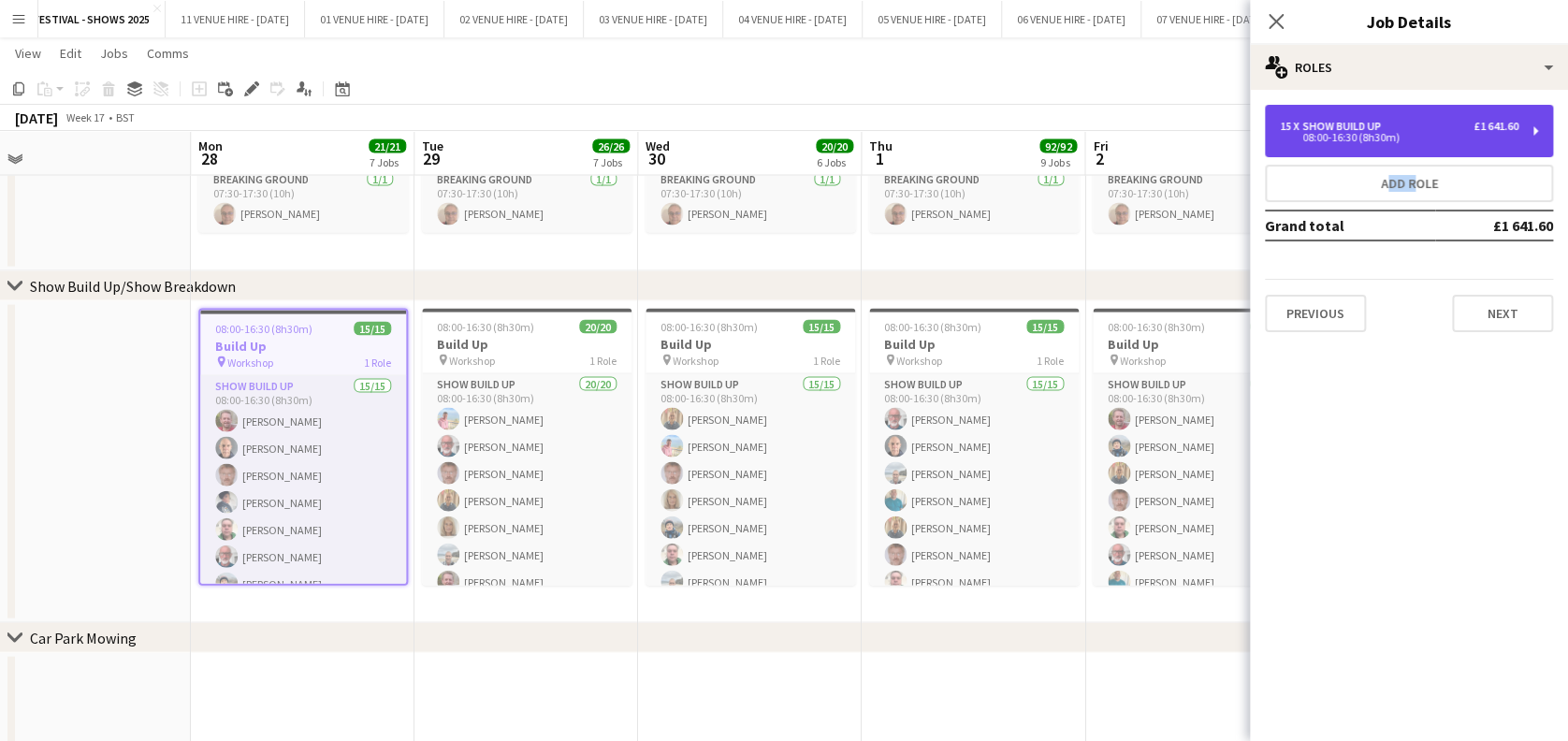
drag, startPoint x: 1363, startPoint y: 163, endPoint x: 1344, endPoint y: 150, distance: 23.0
click at [1344, 150] on div "15 x Show Build Up £1 641.60 08:00-16:30 (8h30m)" at bounding box center [1408, 131] width 288 height 52
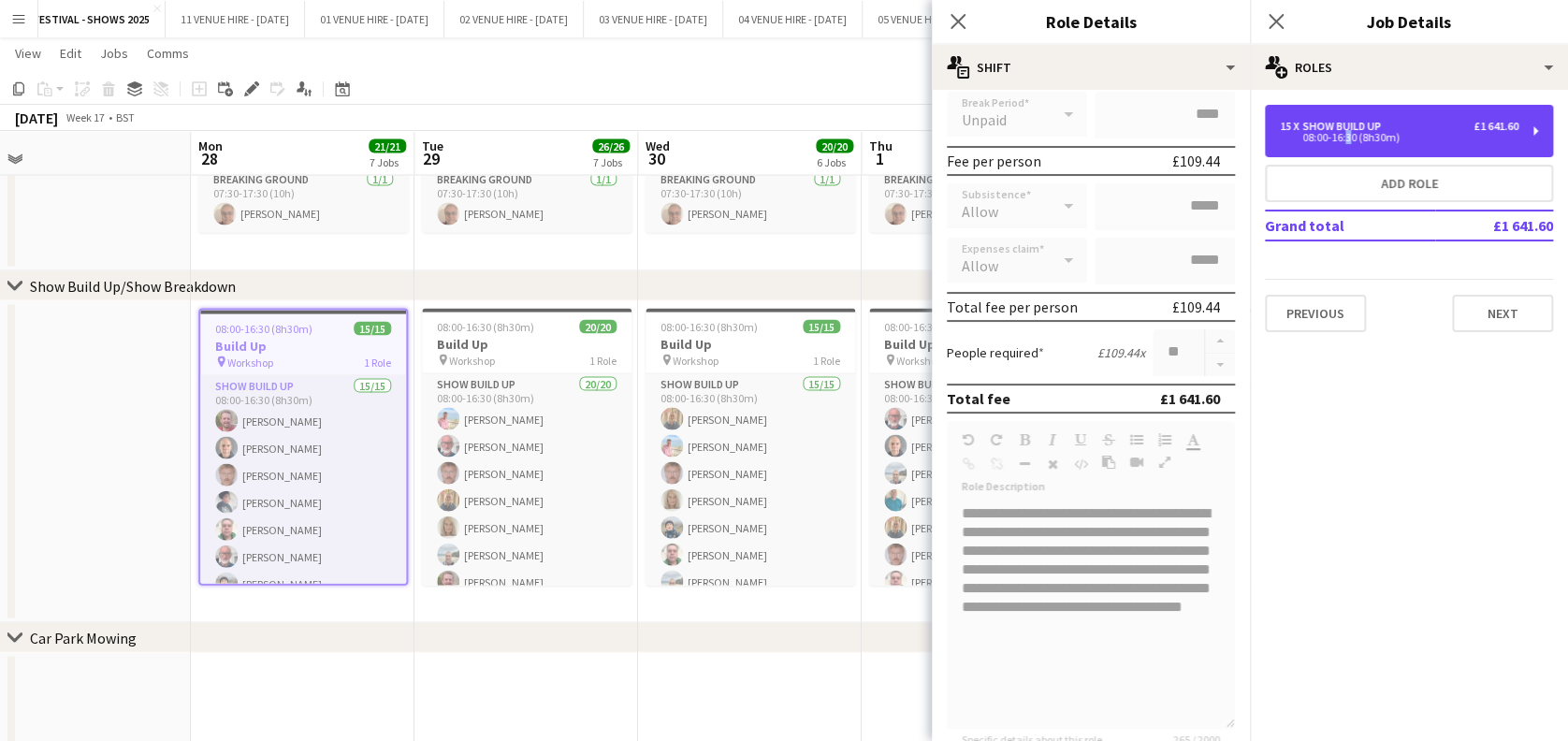
scroll to position [383, 0]
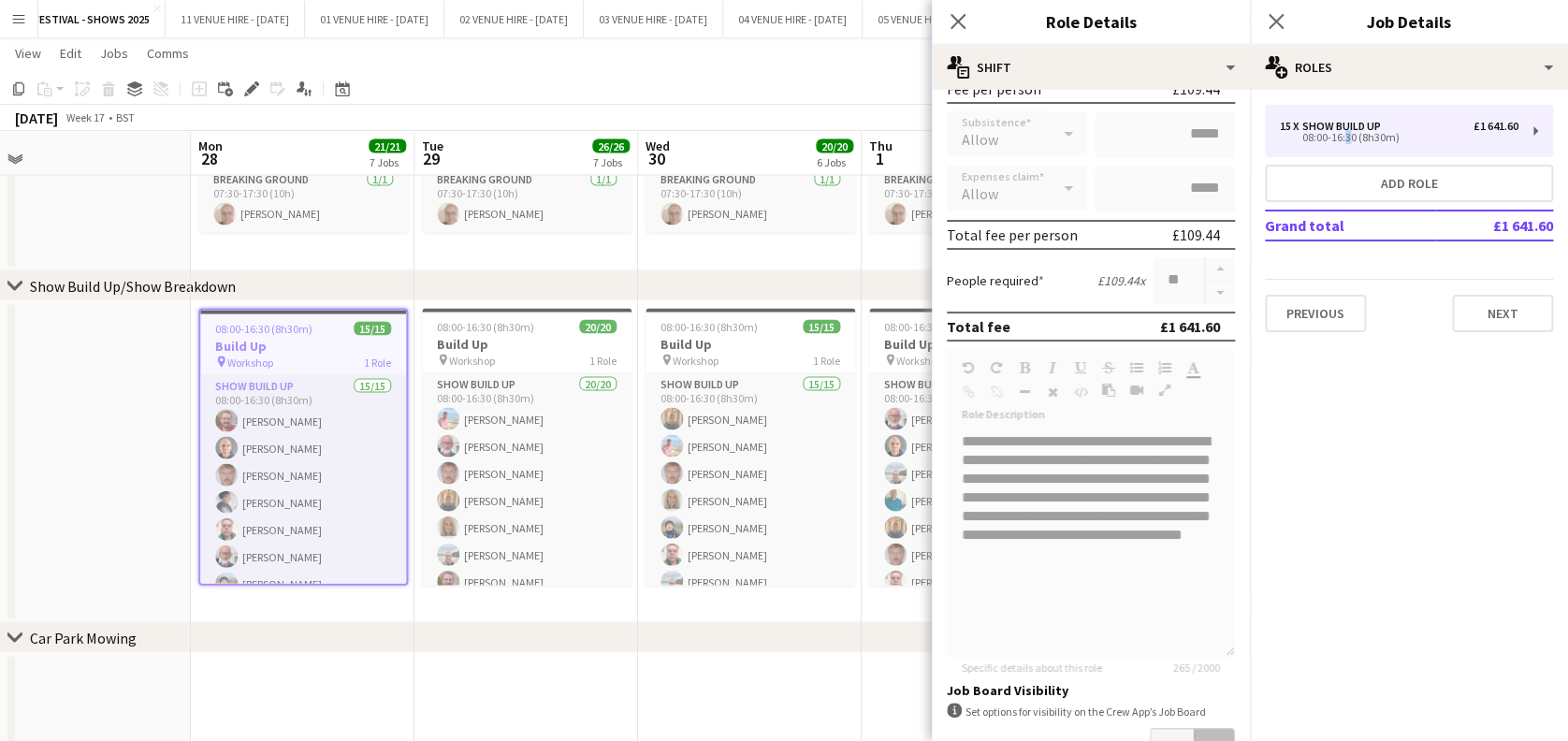
click at [750, 701] on app-date-cell at bounding box center [750, 740] width 223 height 176
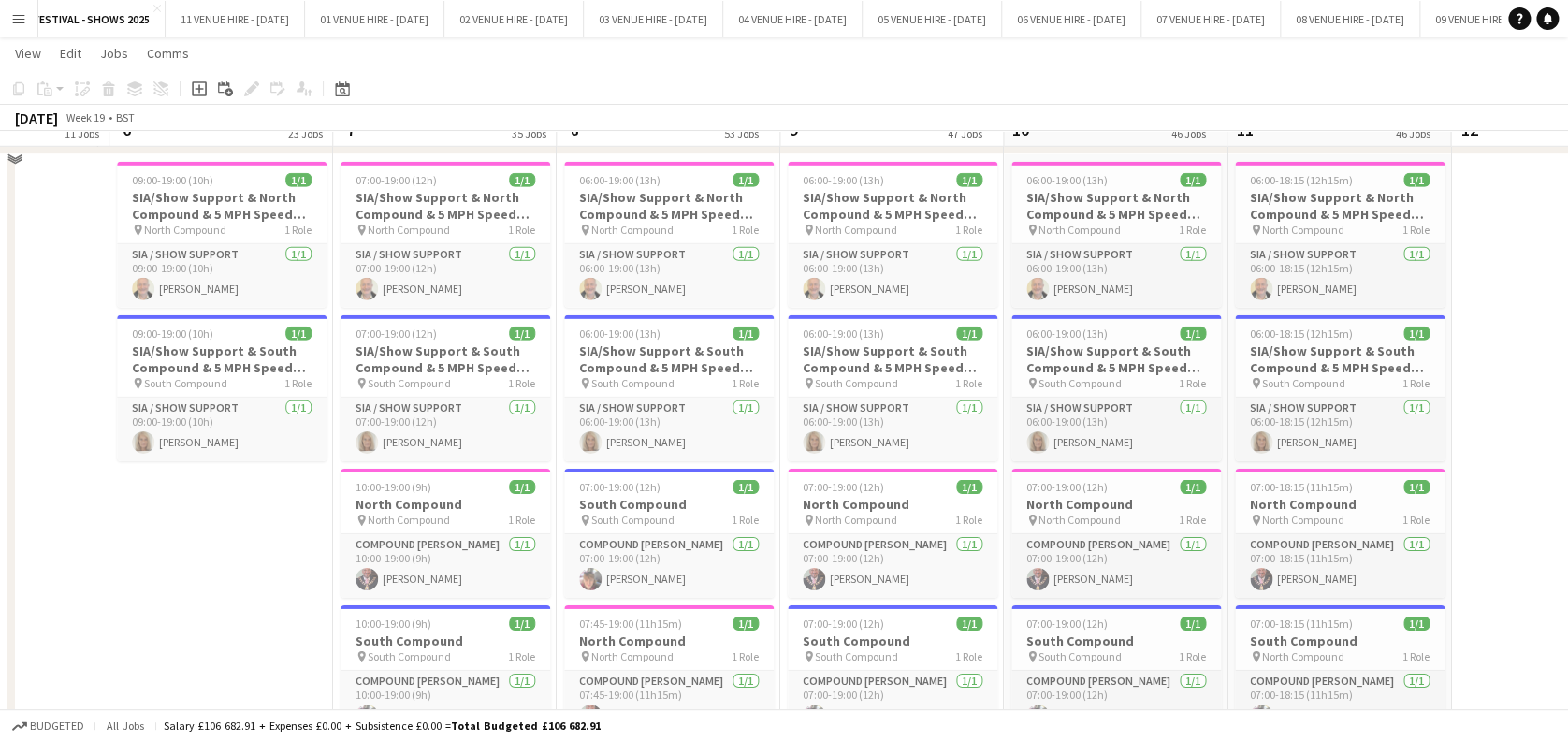
scroll to position [6254, 0]
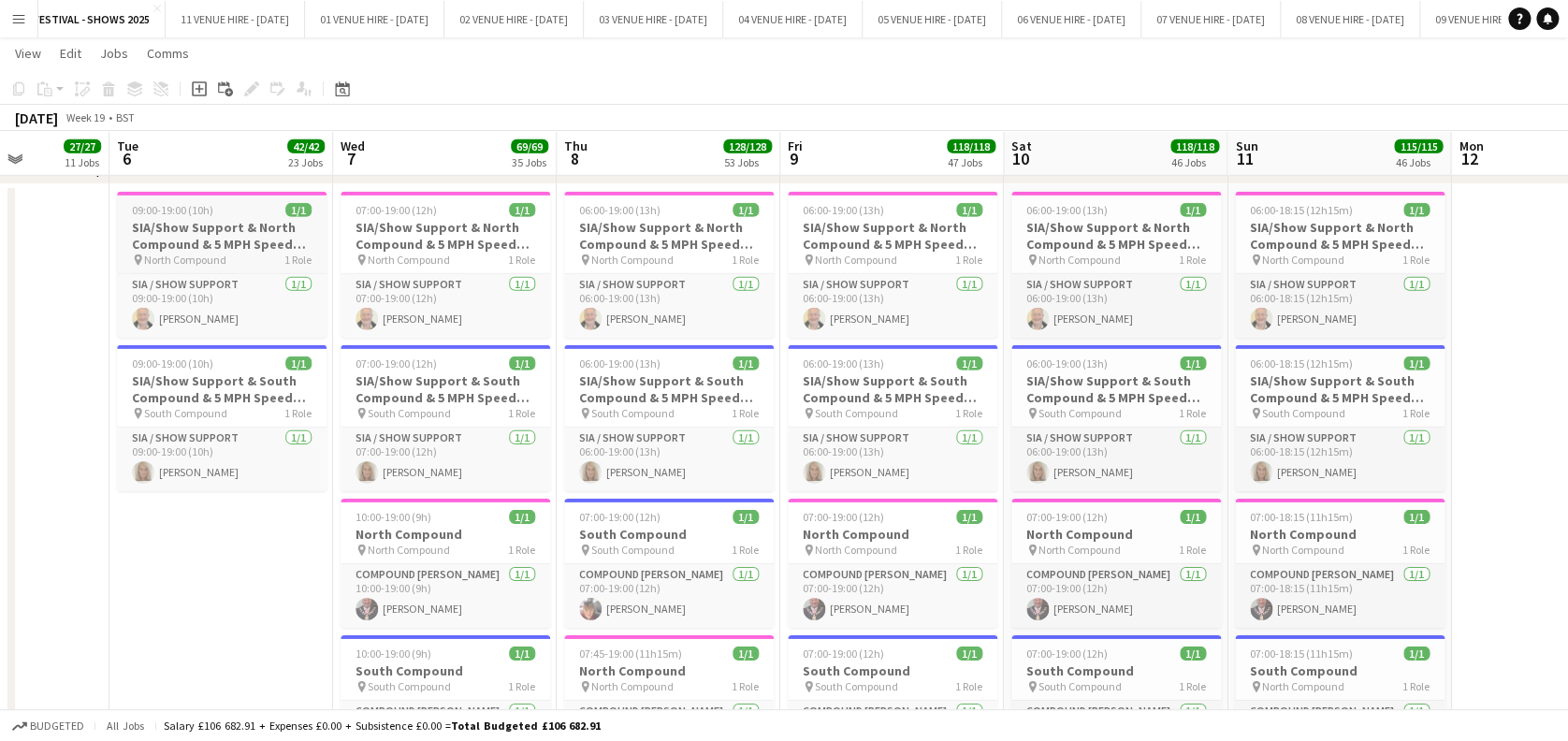
click at [239, 241] on h3 "SIA/Show Support & North Compound & 5 MPH Speed Limit" at bounding box center [221, 235] width 210 height 34
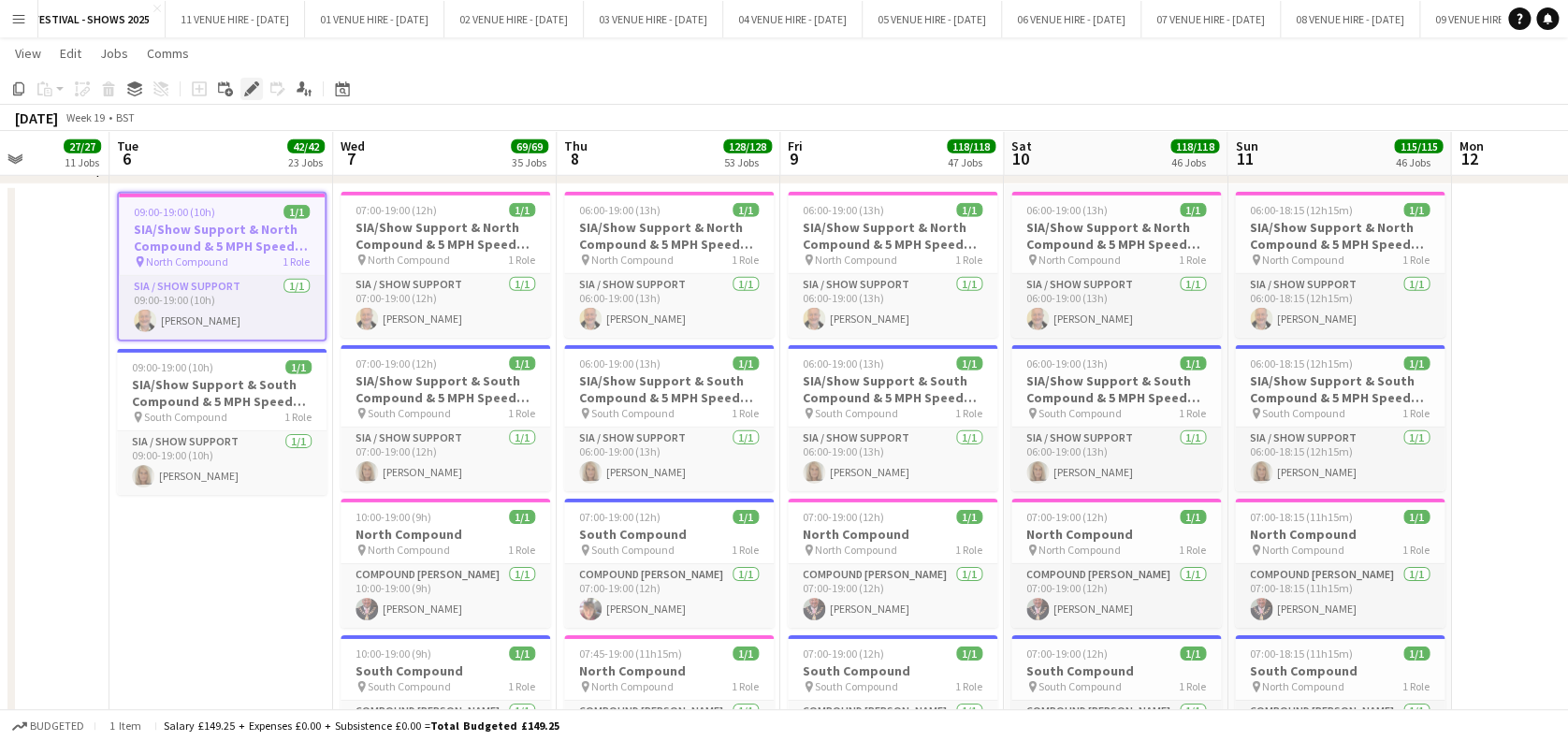
click at [253, 89] on icon "Edit" at bounding box center [250, 88] width 15 height 15
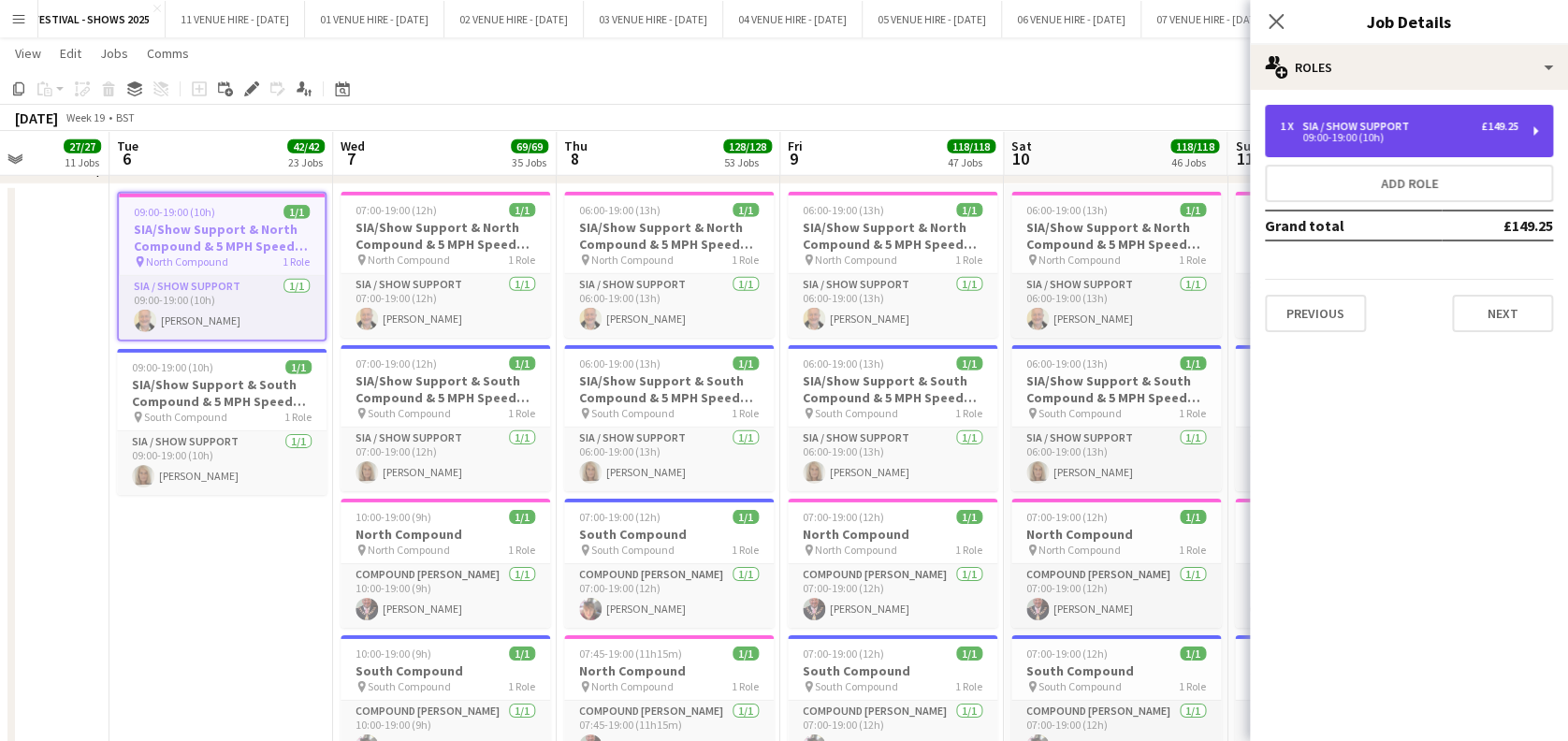
click at [1325, 133] on div "09:00-19:00 (10h)" at bounding box center [1399, 138] width 239 height 10
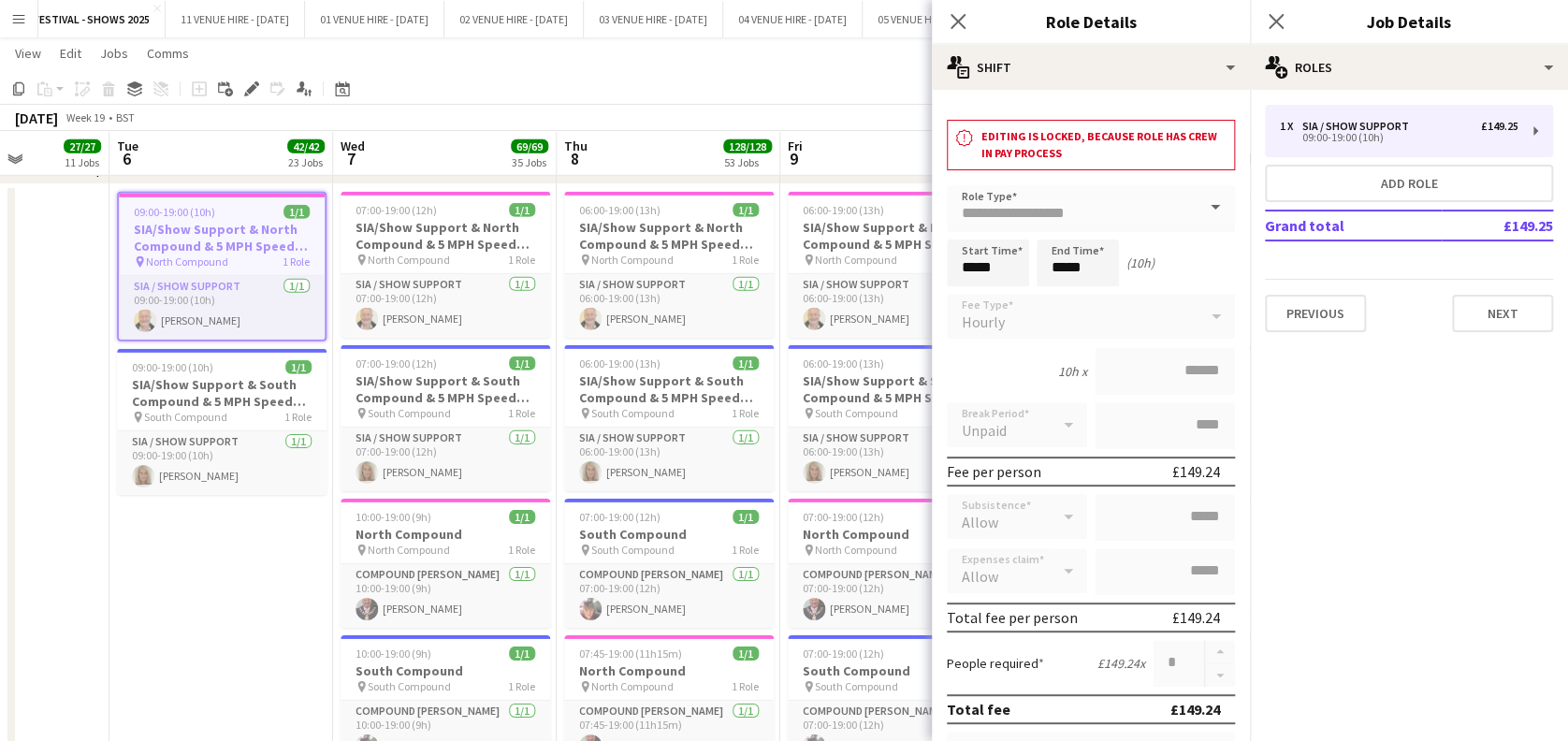
click at [773, 89] on app-toolbar "Copy Paste Paste Ctrl+V Paste with crew Ctrl+Shift+V Paste linked Job Delete Gr…" at bounding box center [784, 88] width 1568 height 32
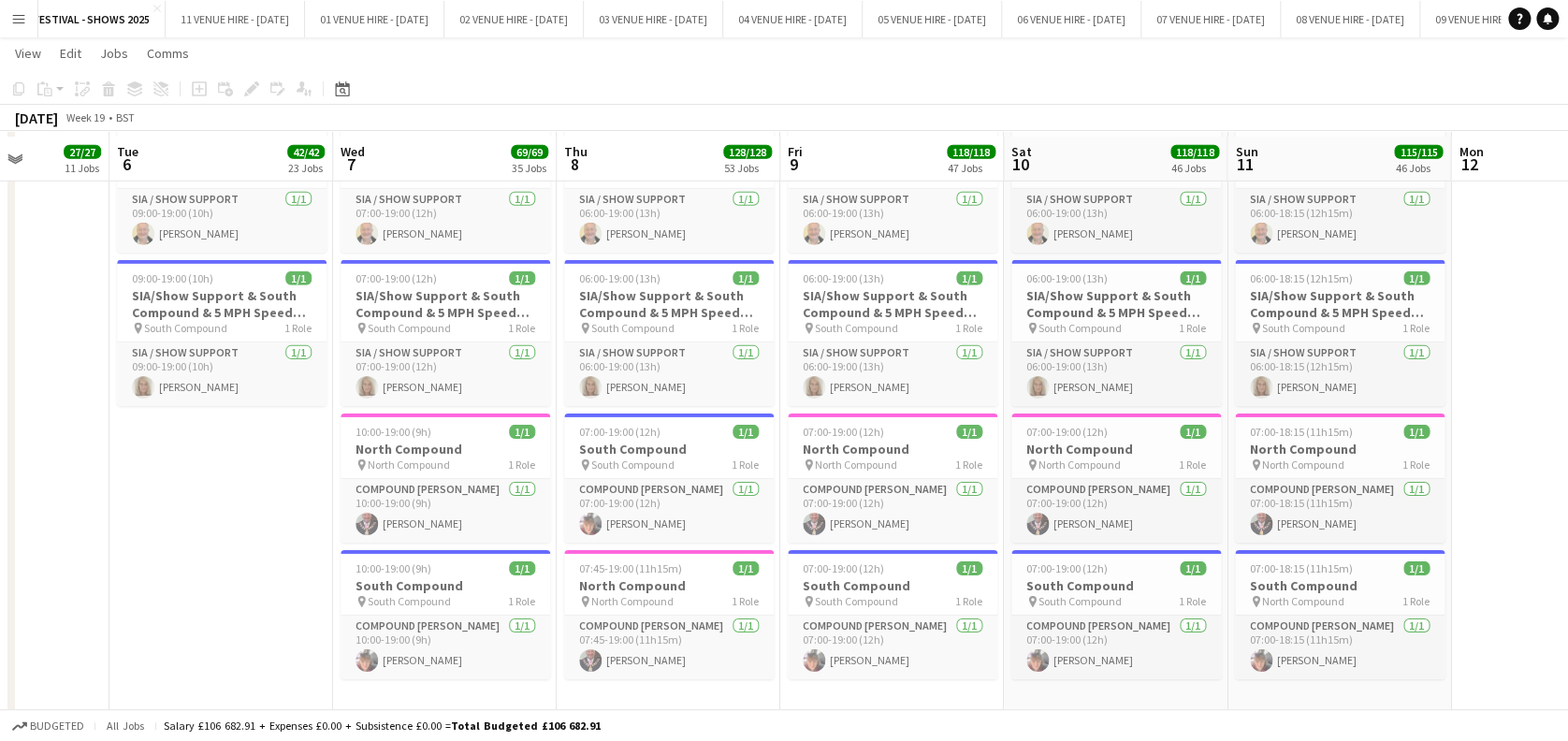
scroll to position [6347, 0]
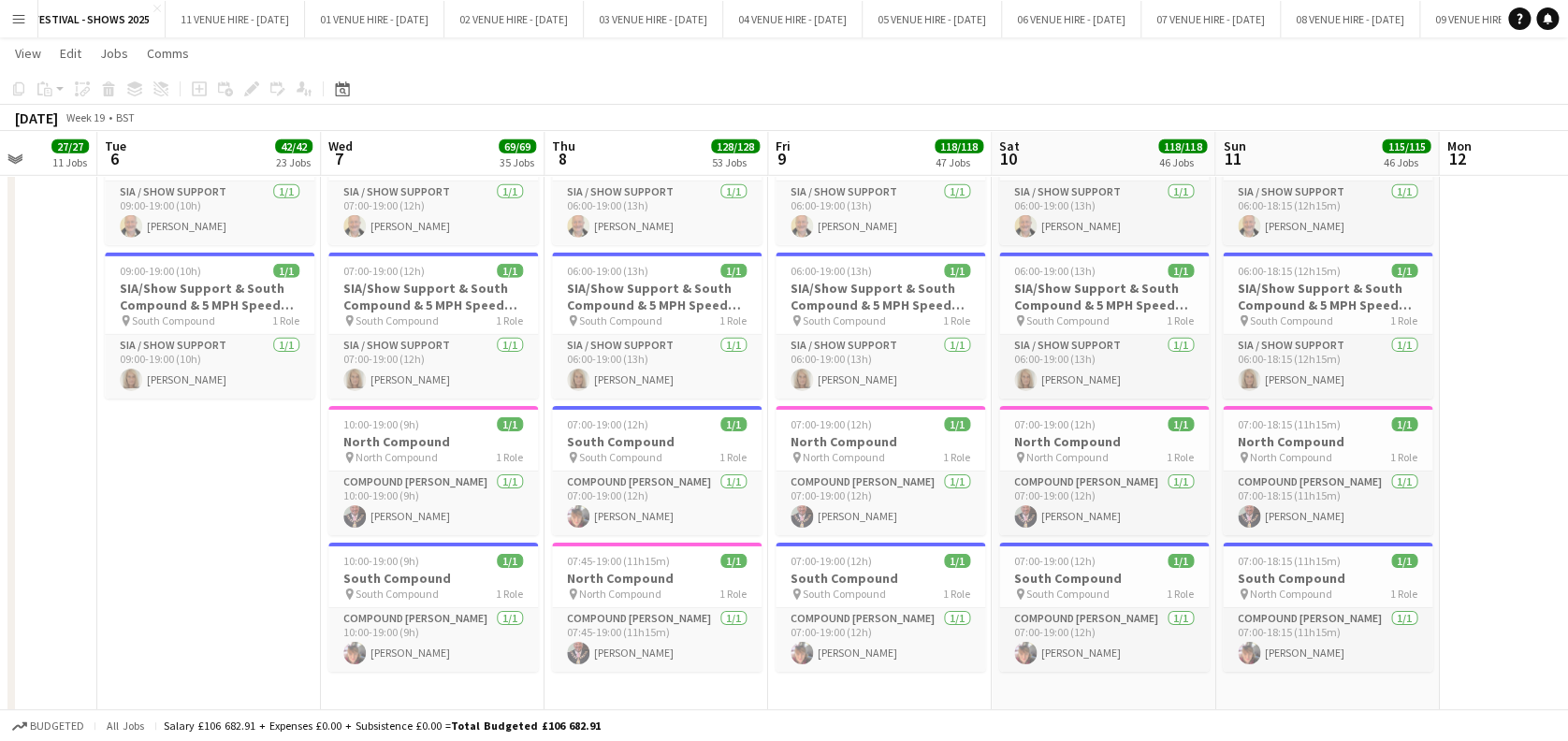
drag, startPoint x: 672, startPoint y: 449, endPoint x: 652, endPoint y: 676, distance: 227.9
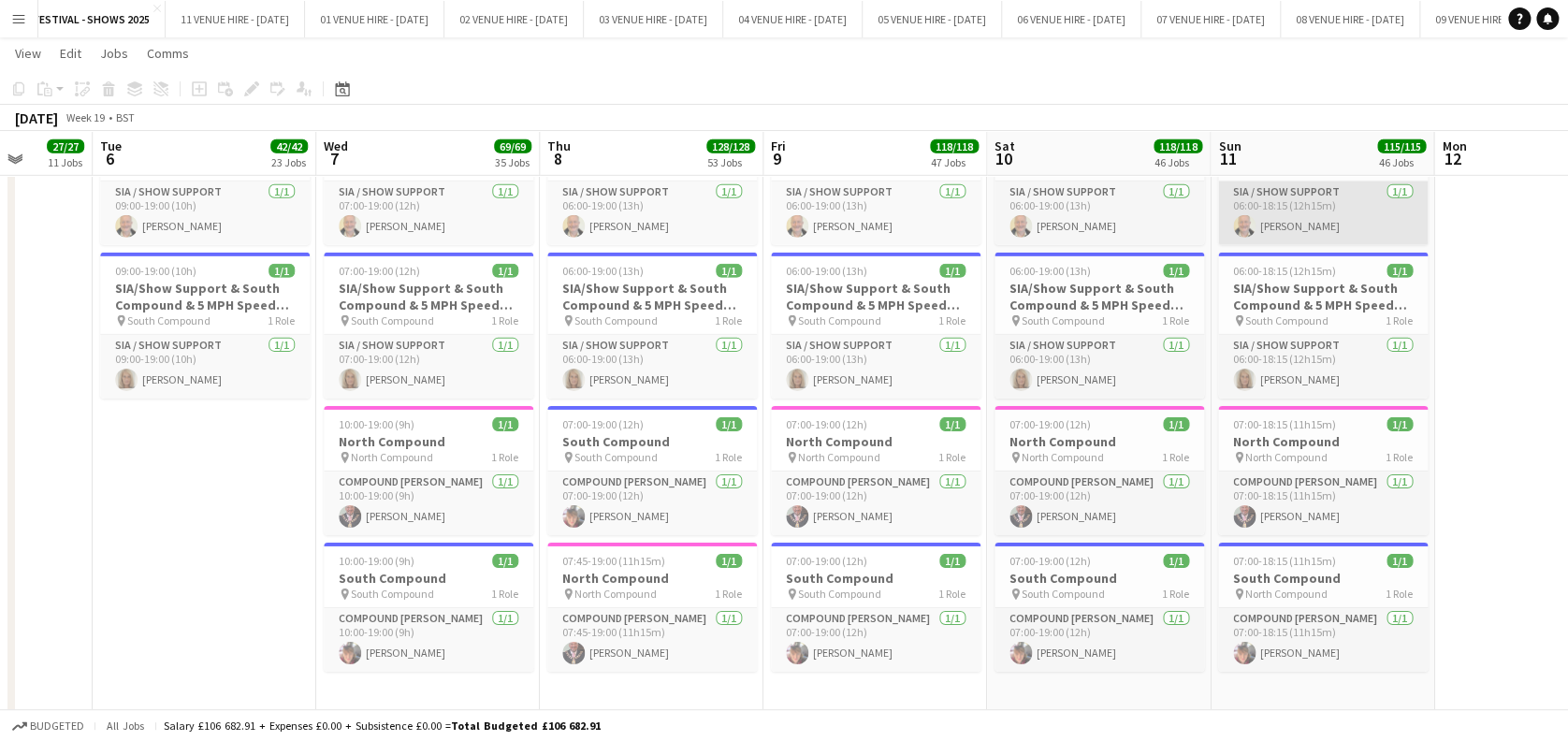
click at [1288, 240] on app-card-role "SIA / Show Support 1/1 06:00-18:15 (12h15m) Stuart McNaughton" at bounding box center [1322, 214] width 210 height 64
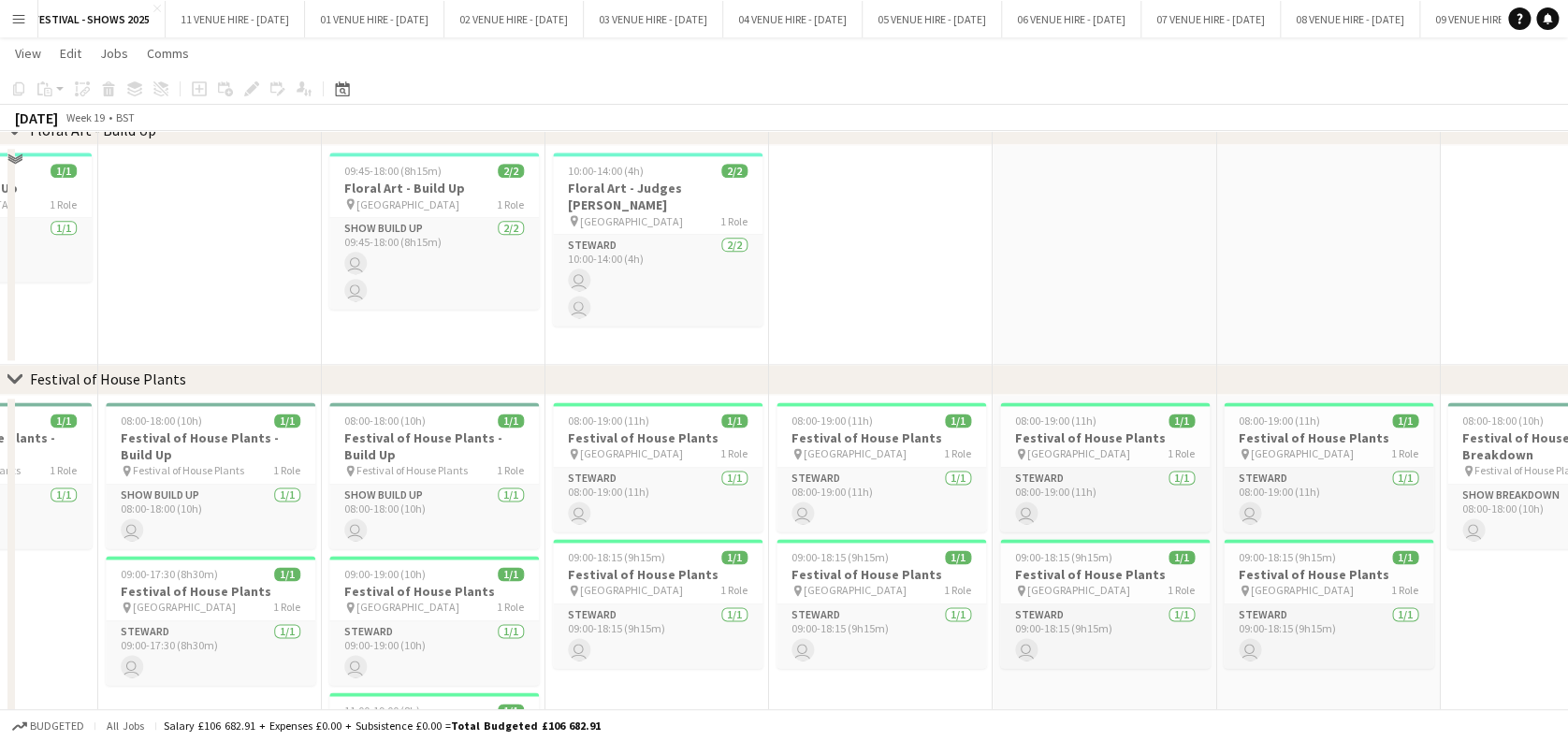
scroll to position [7611, 0]
